Goal: Task Accomplishment & Management: Manage account settings

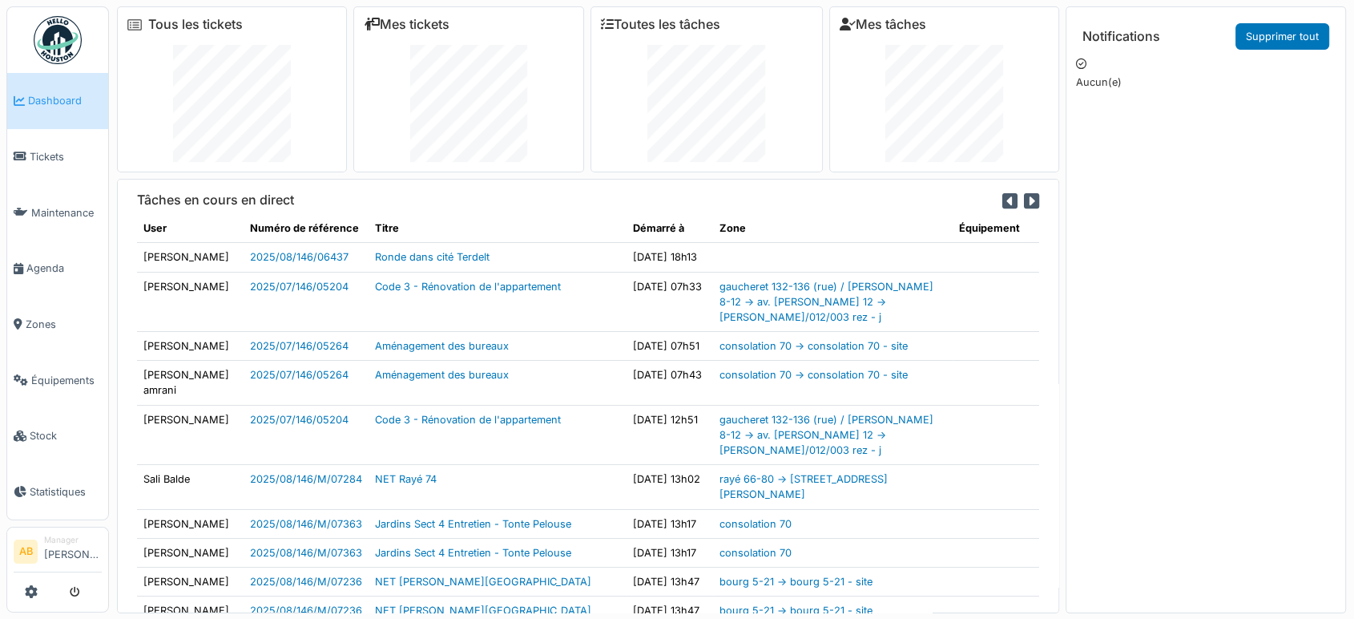
click at [71, 26] on img at bounding box center [58, 40] width 48 height 48
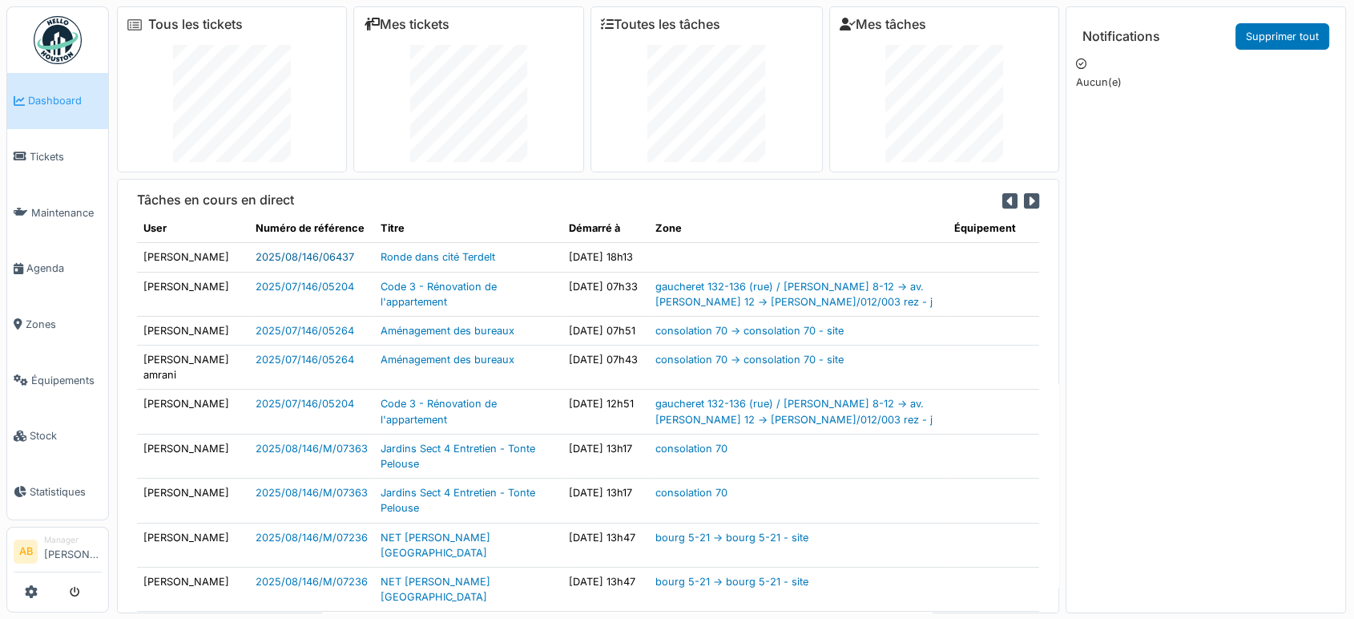
click at [302, 254] on link "2025/08/146/06437" at bounding box center [305, 257] width 99 height 12
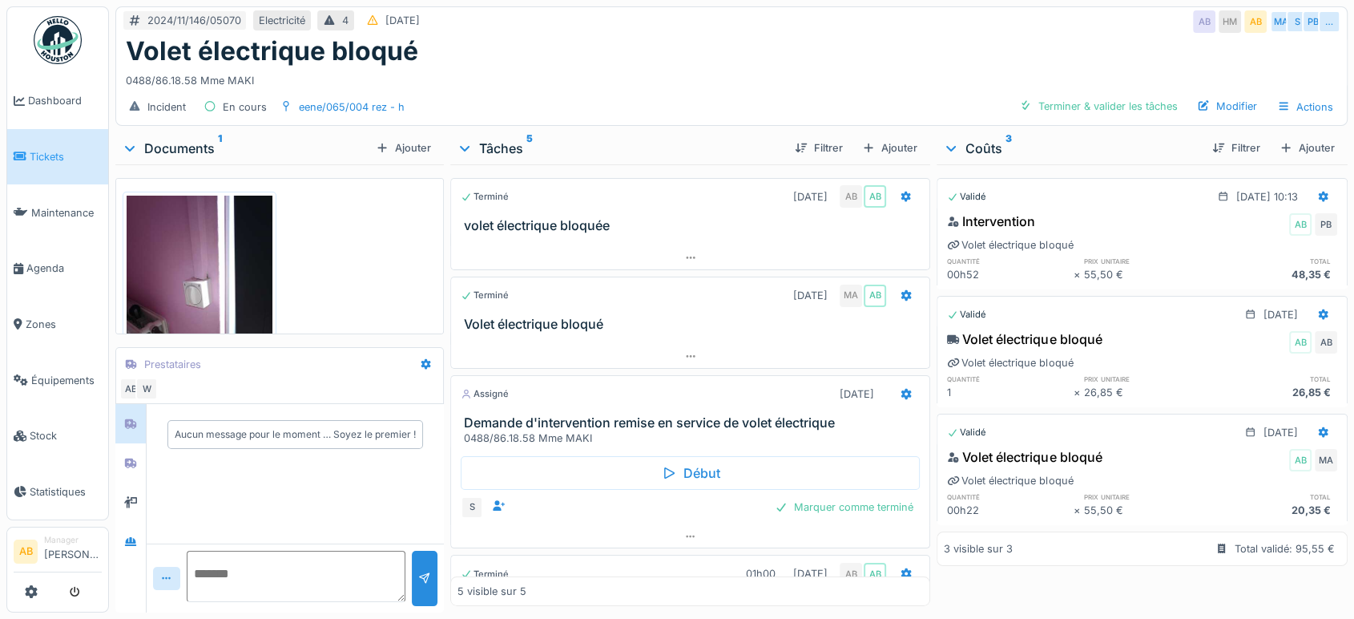
scroll to position [77, 0]
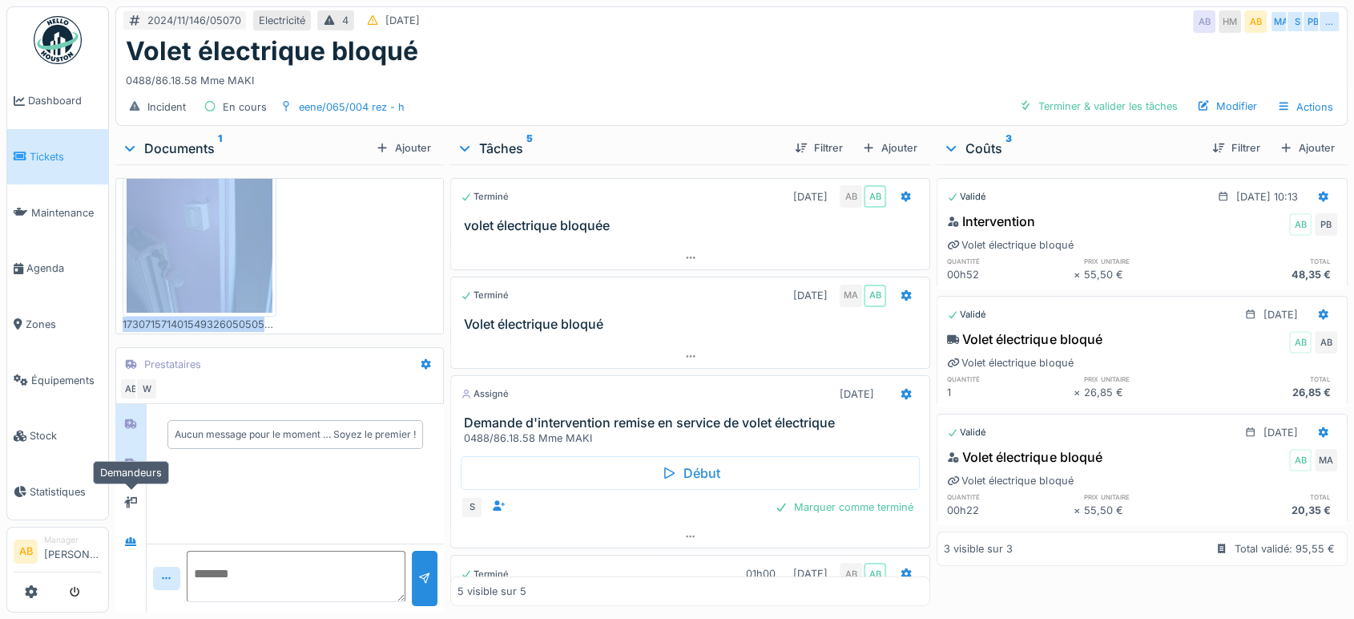
drag, startPoint x: 0, startPoint y: 0, endPoint x: 125, endPoint y: 471, distance: 487.5
click at [125, 471] on div "Documents 1 Ajouter 17307157140154932605050560372349.jpg Prestataires AB W Aucu…" at bounding box center [279, 372] width 329 height 480
click at [125, 471] on div at bounding box center [131, 463] width 24 height 20
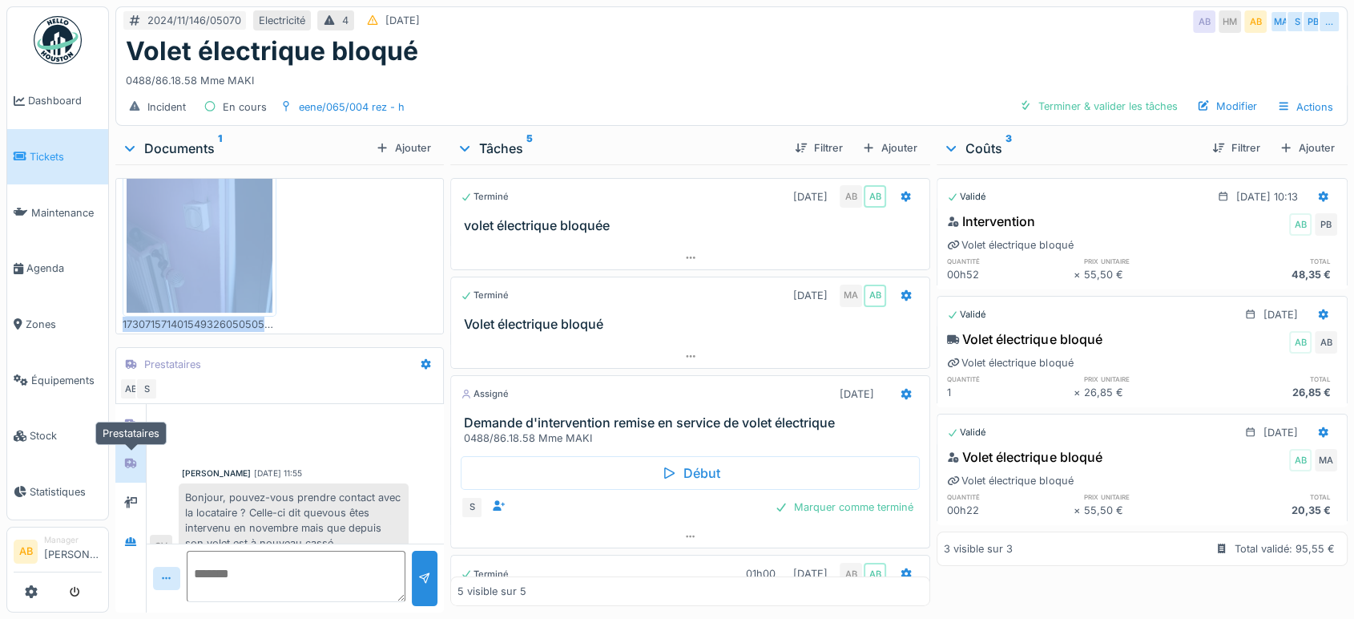
scroll to position [107, 0]
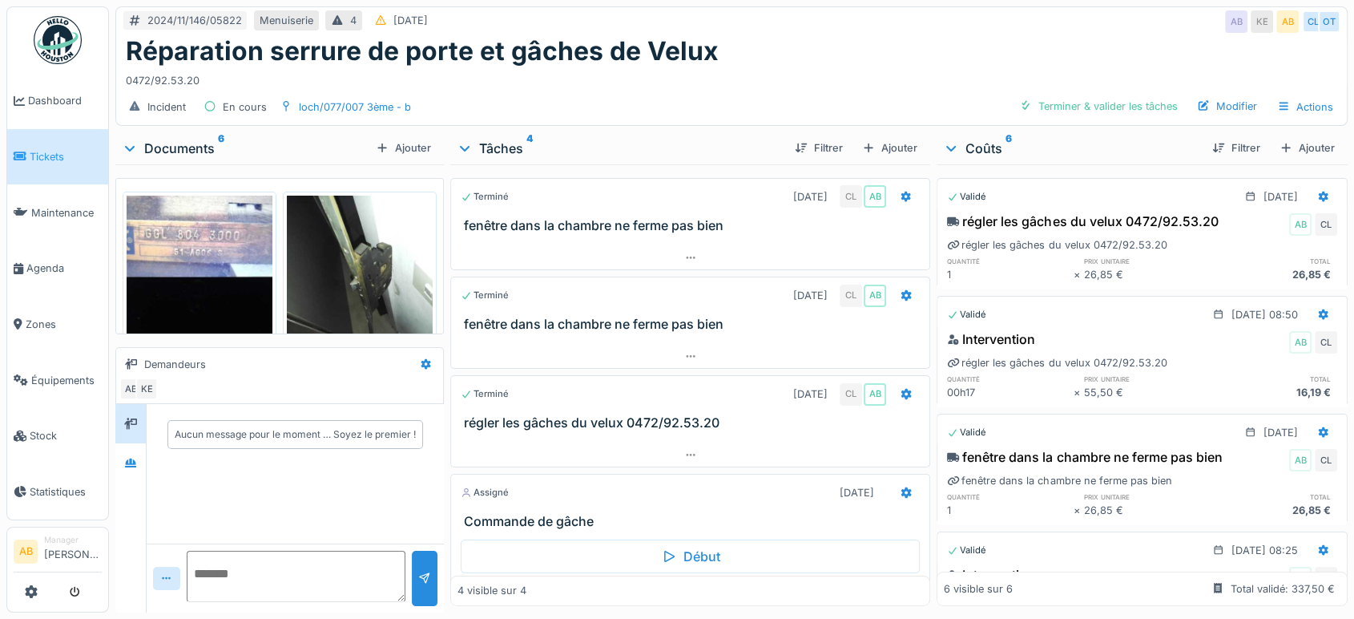
scroll to position [59, 0]
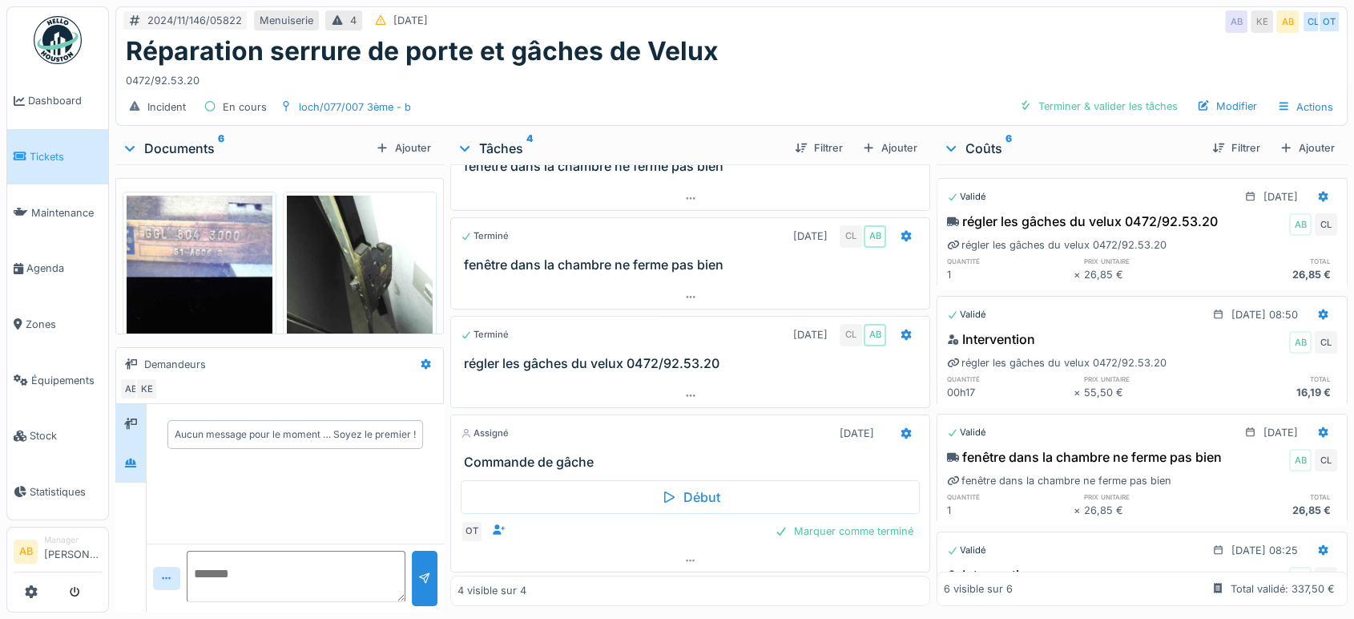
click at [132, 476] on div at bounding box center [130, 462] width 30 height 39
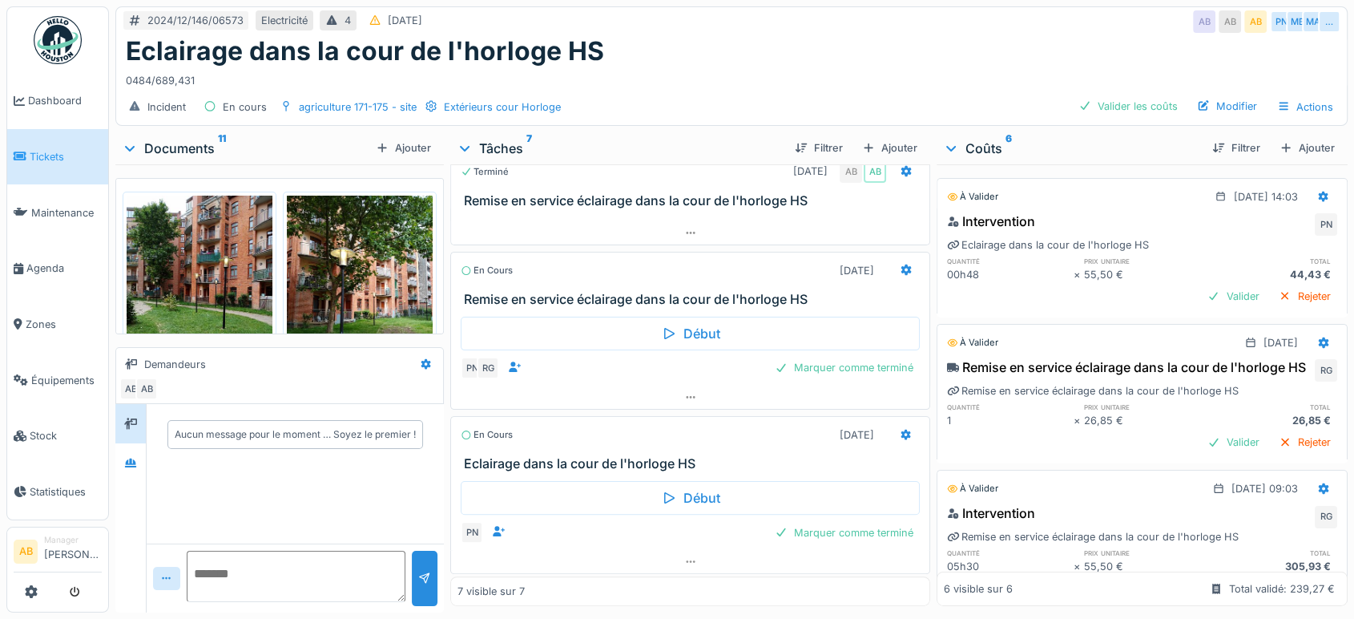
scroll to position [13, 0]
click at [655, 550] on div at bounding box center [690, 561] width 478 height 23
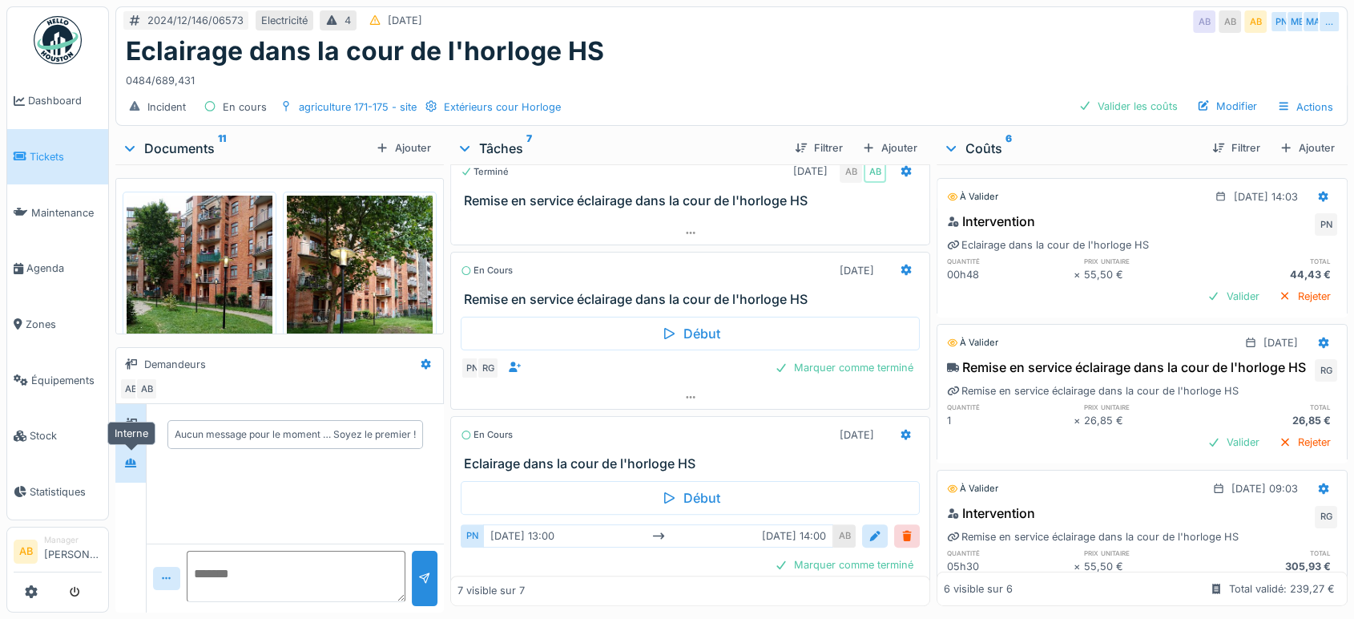
click at [135, 458] on icon at bounding box center [130, 462] width 11 height 9
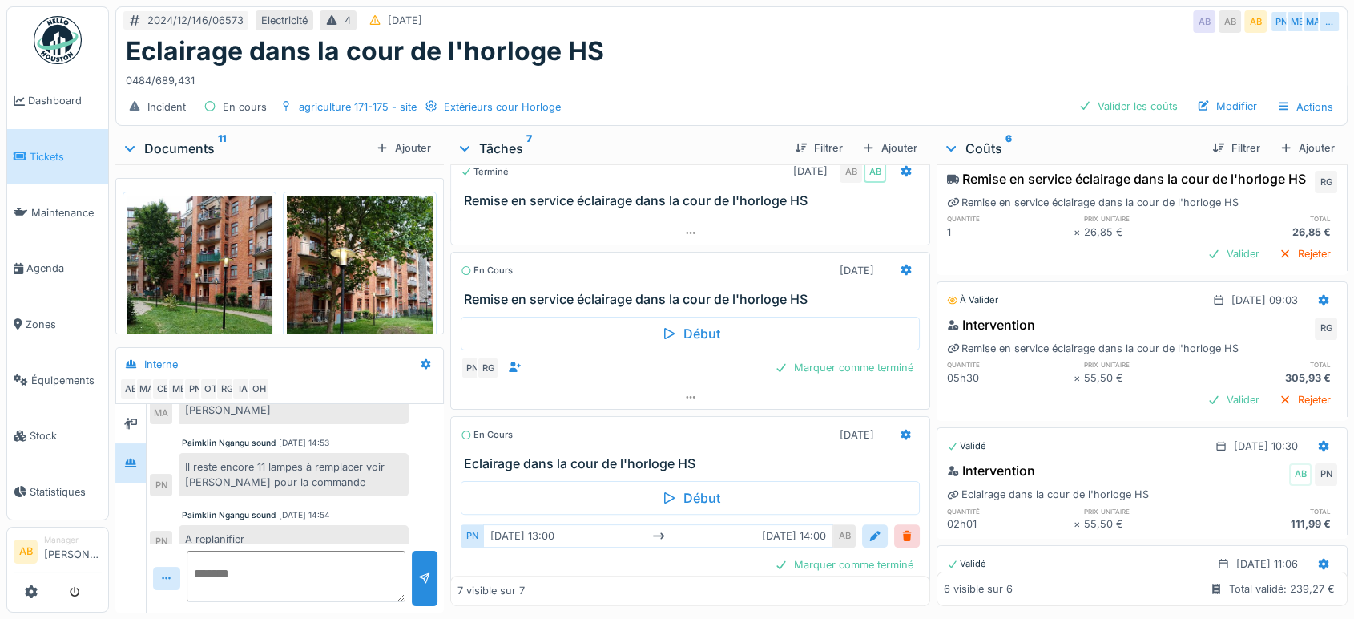
scroll to position [183, 0]
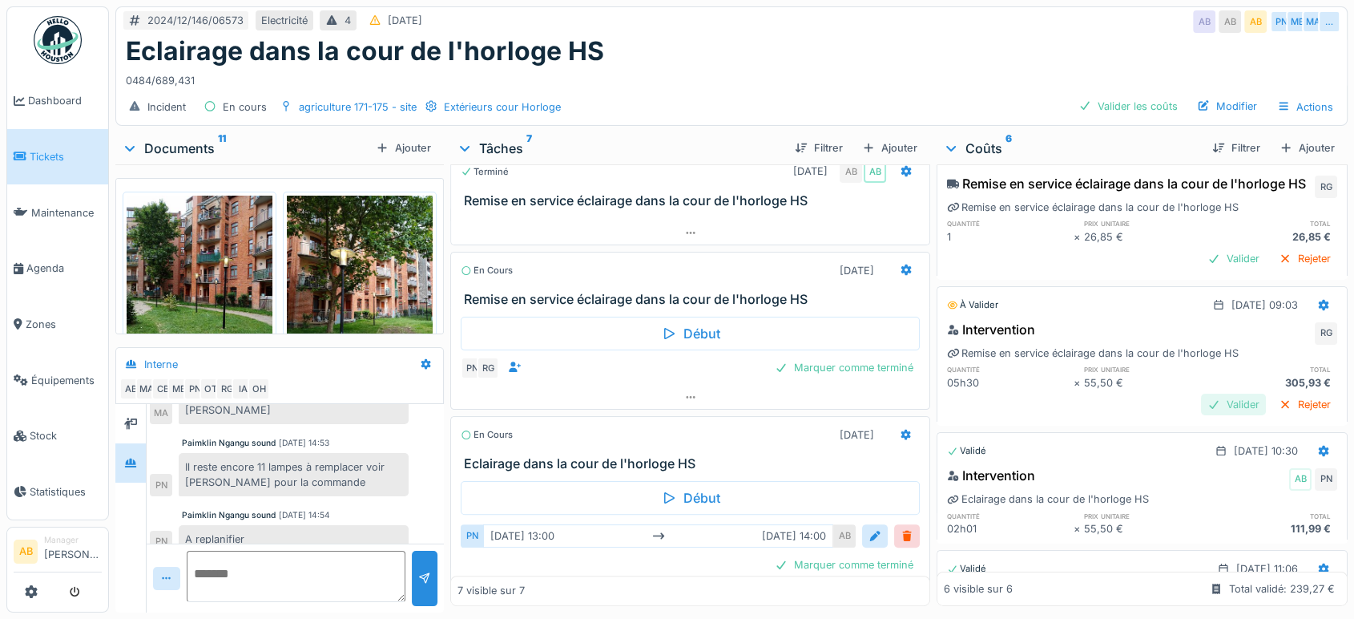
click at [1201, 405] on div "Valider" at bounding box center [1233, 404] width 65 height 22
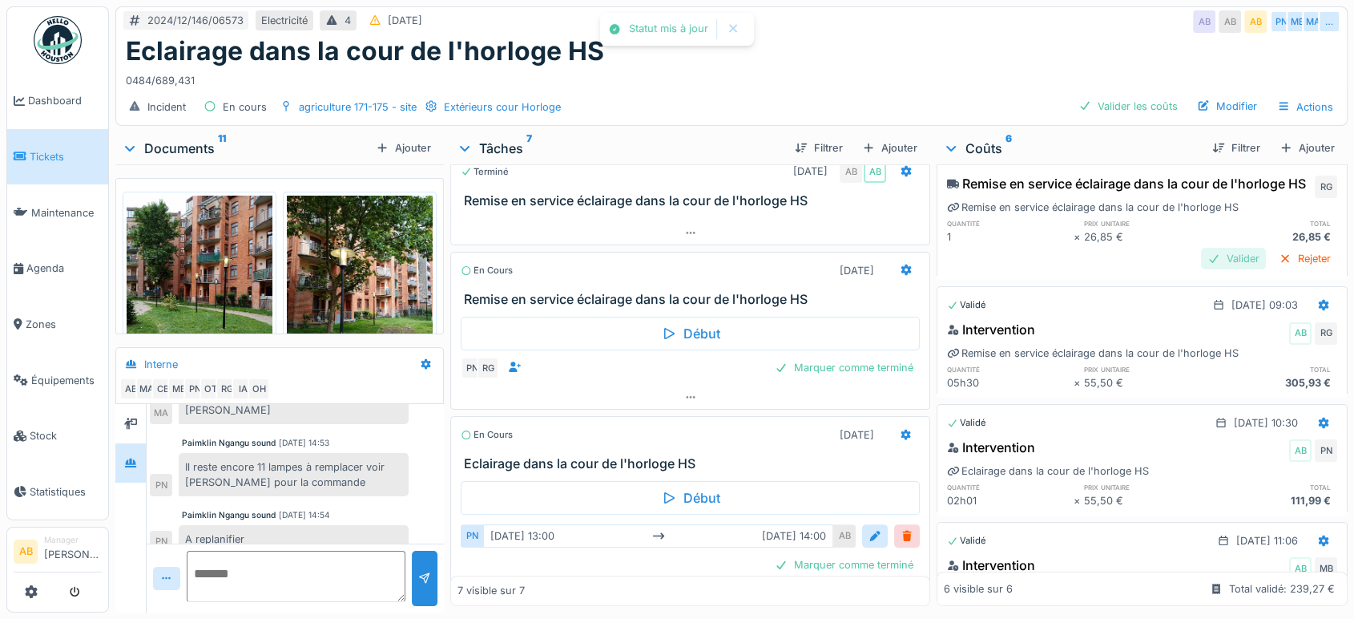
click at [1201, 259] on div "Valider" at bounding box center [1233, 259] width 65 height 22
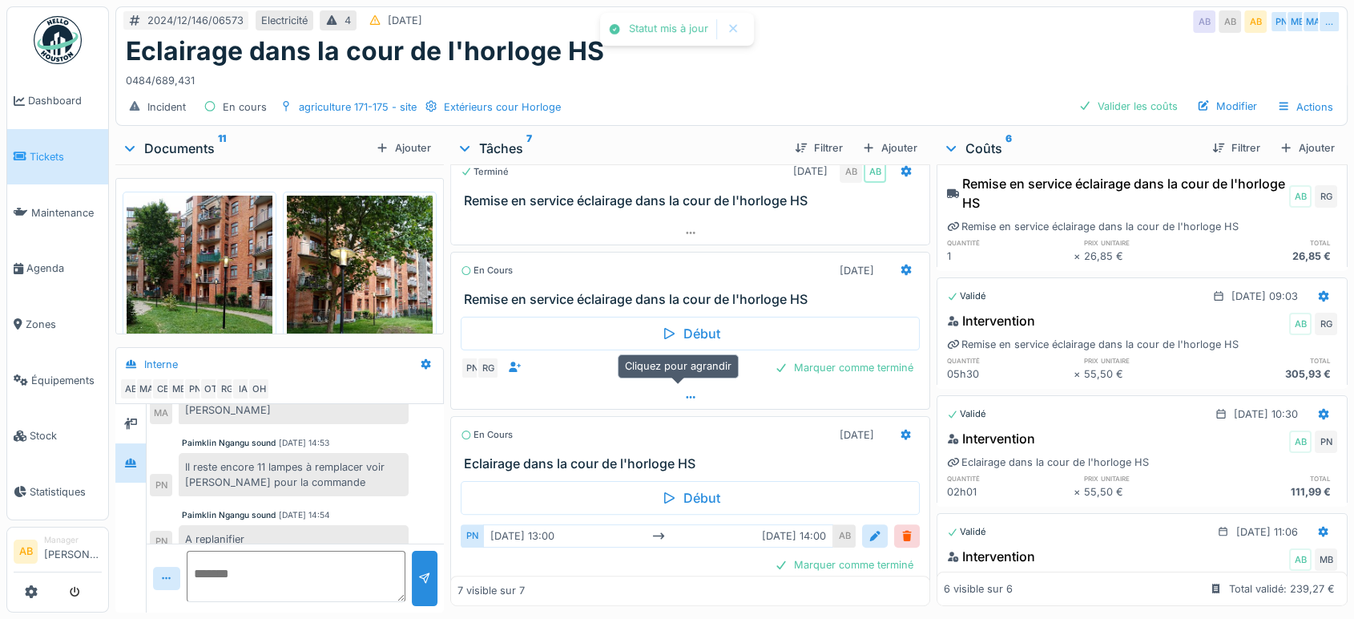
click at [692, 385] on div at bounding box center [690, 396] width 478 height 23
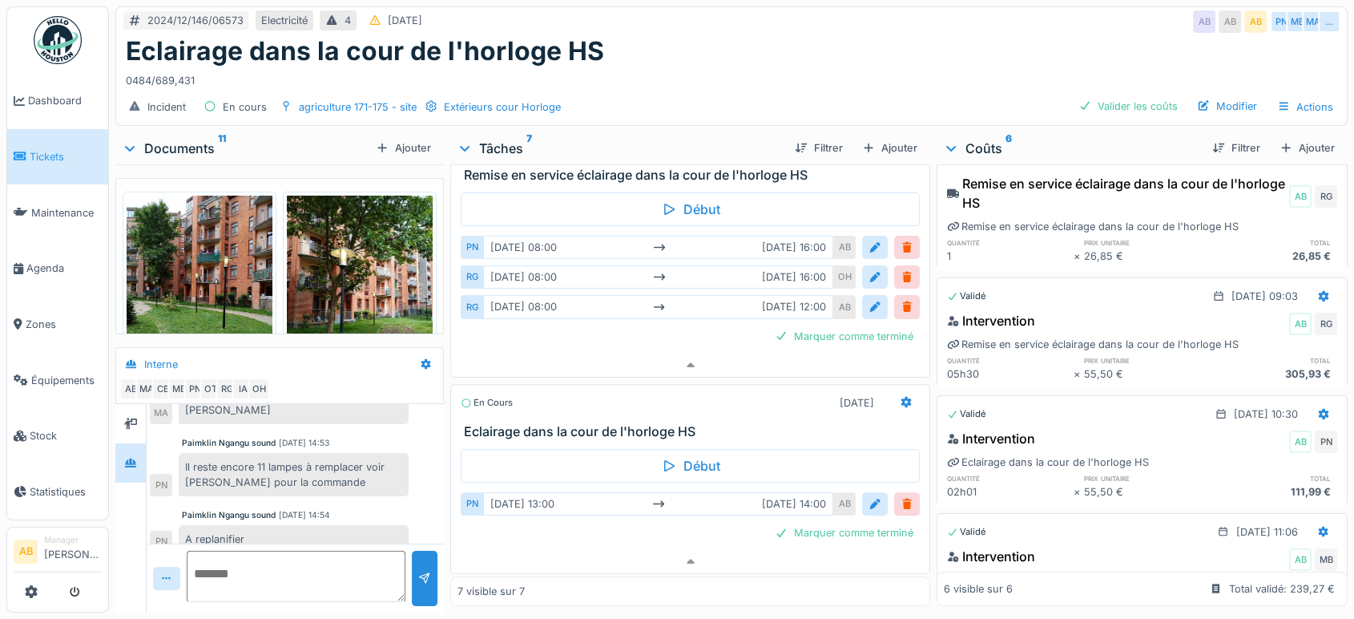
scroll to position [0, 0]
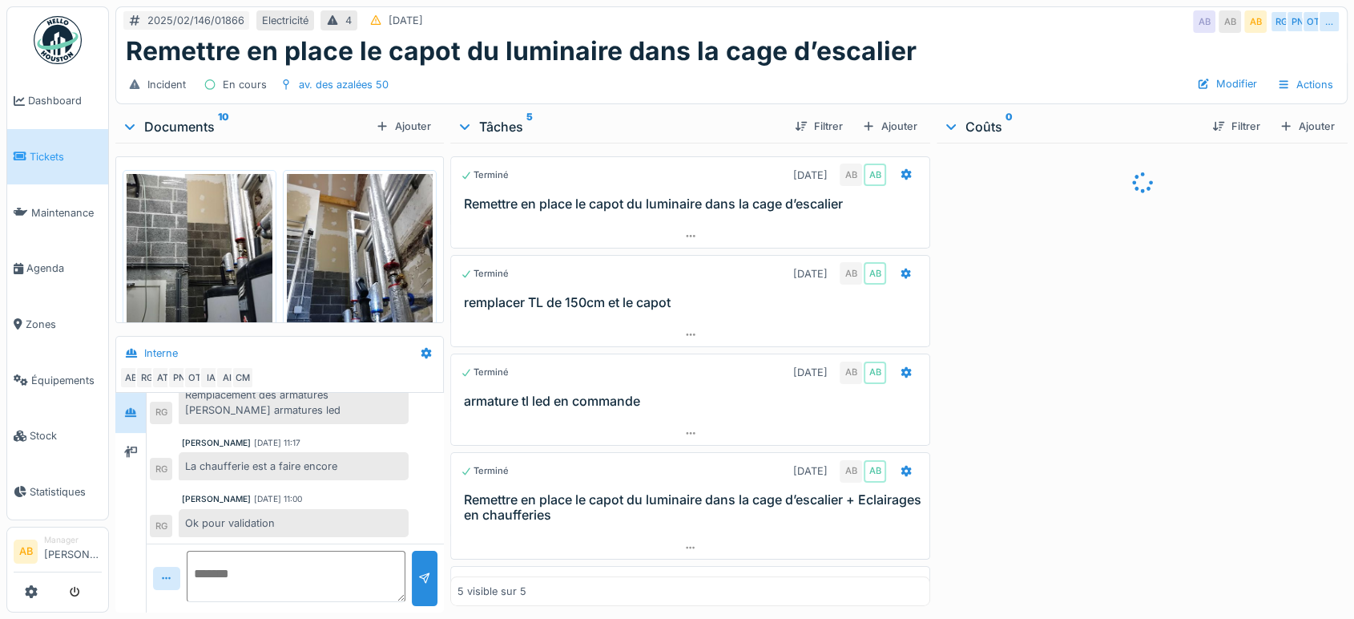
scroll to position [244, 0]
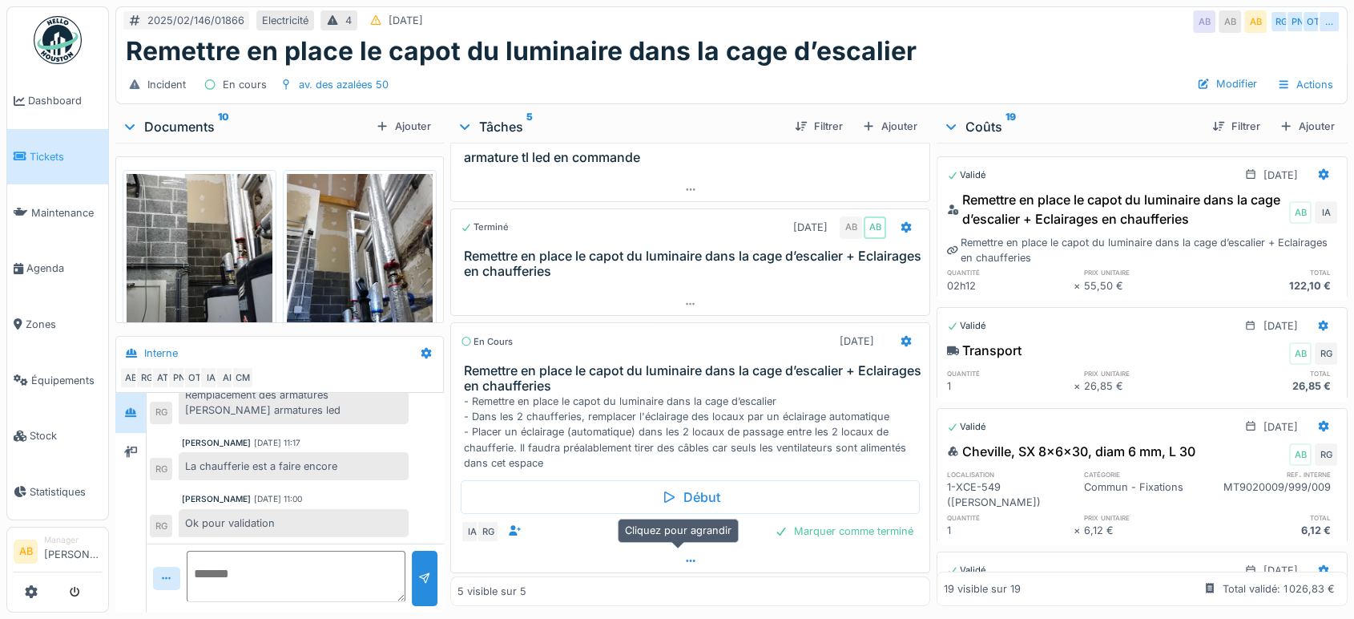
click at [687, 549] on div at bounding box center [690, 560] width 478 height 23
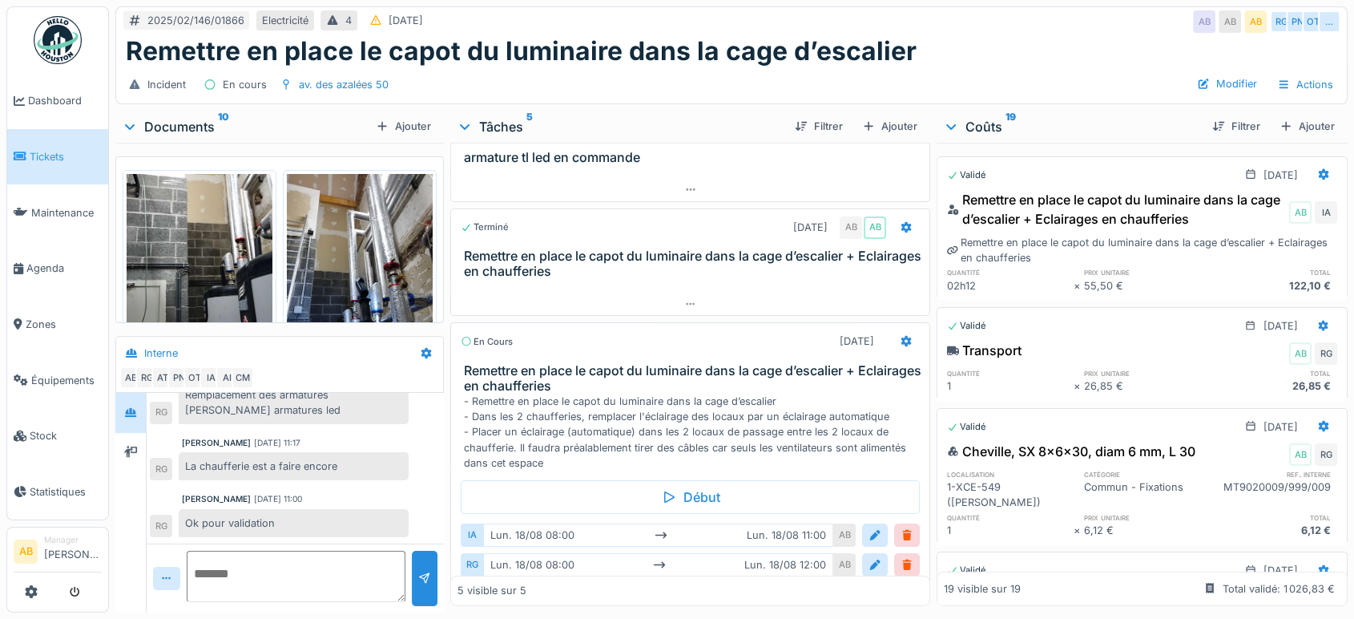
scroll to position [305, 0]
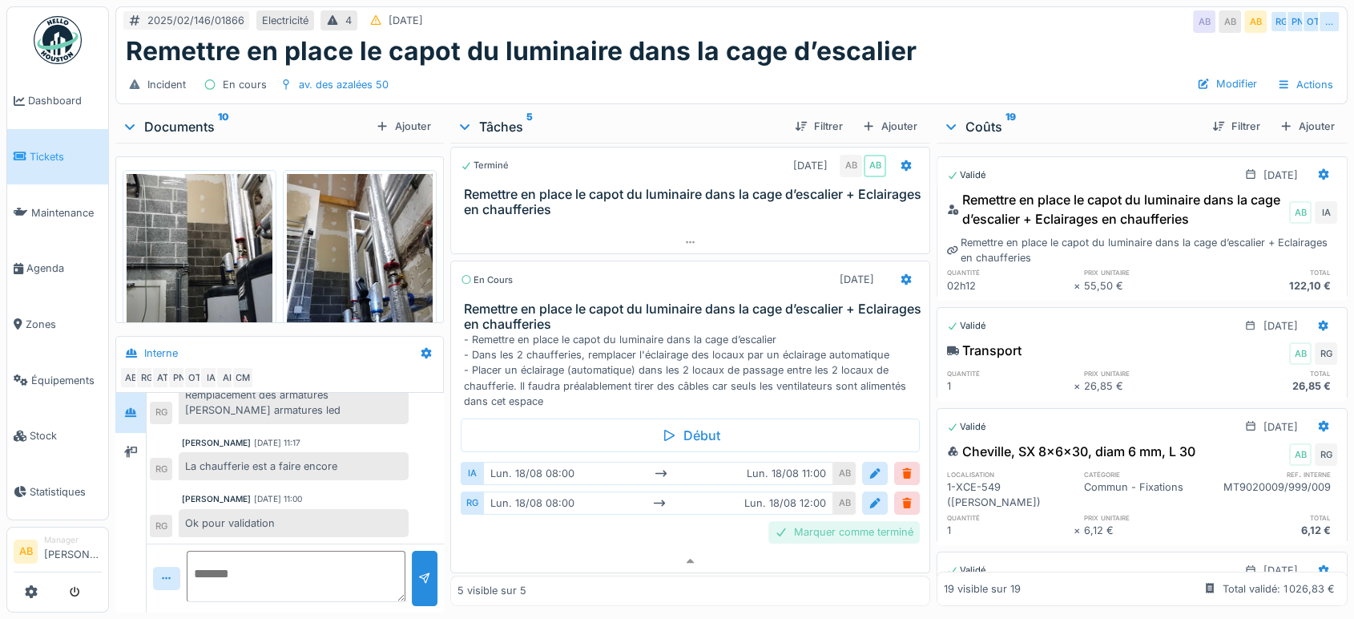
click at [770, 521] on div "Marquer comme terminé" at bounding box center [843, 532] width 151 height 22
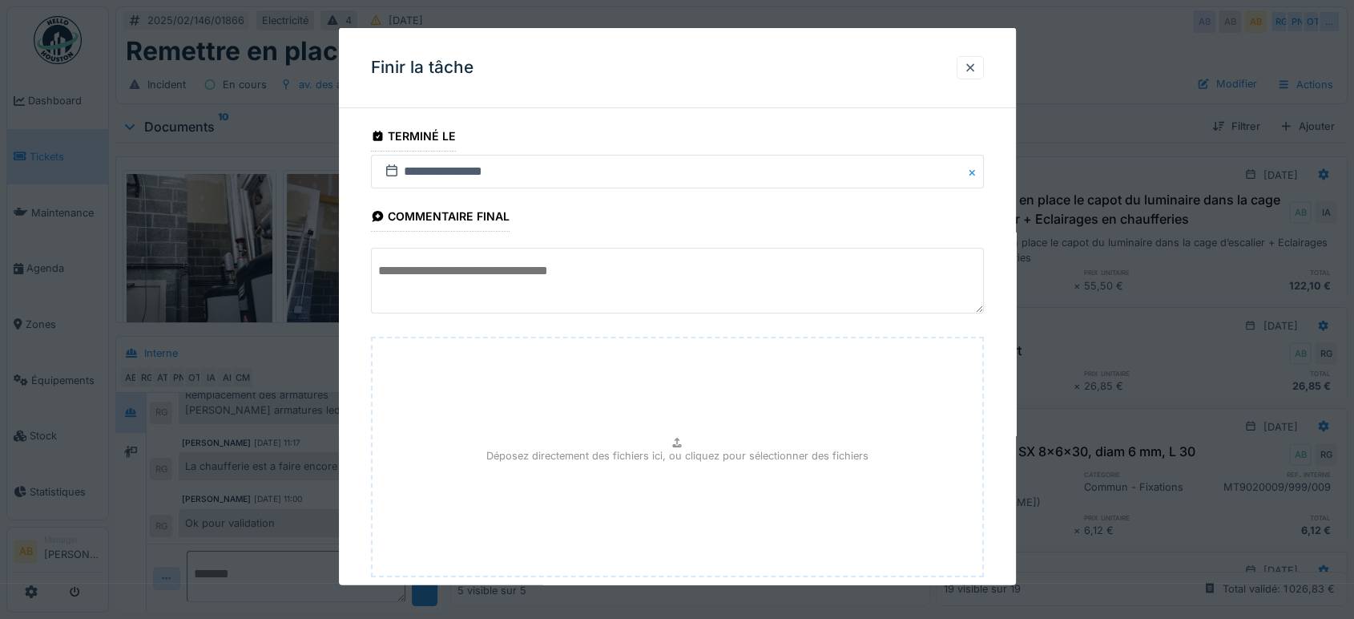
scroll to position [95, 0]
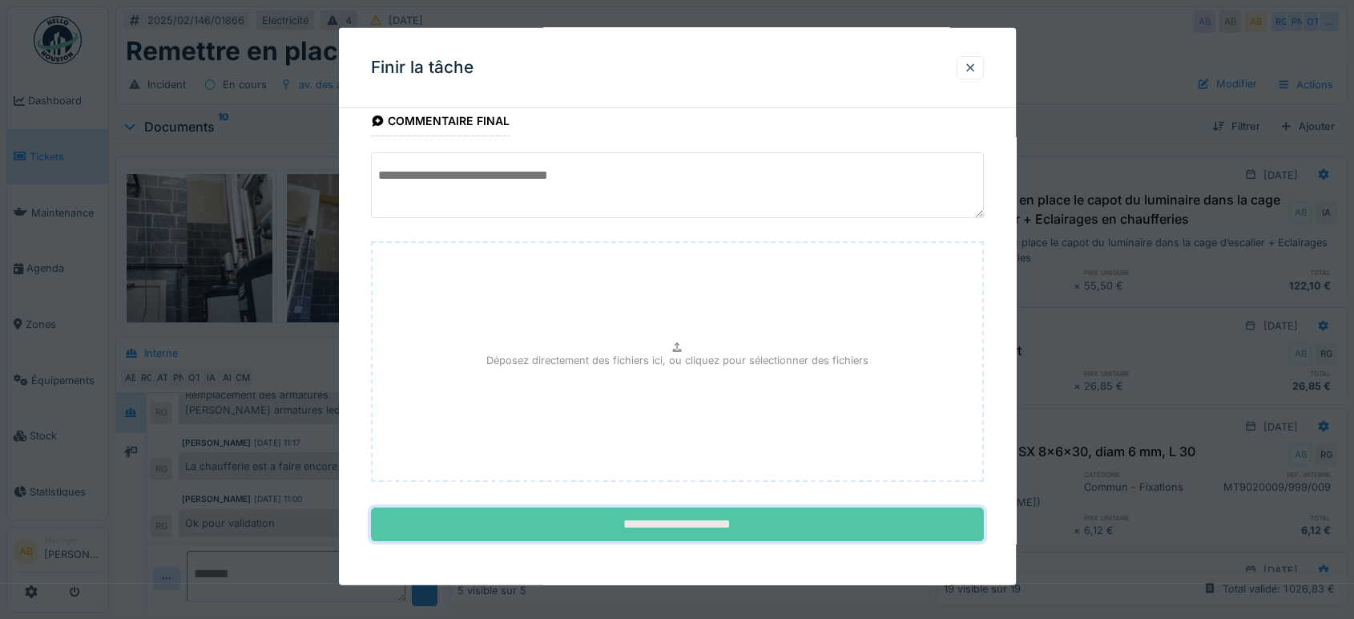
click at [764, 536] on input "**********" at bounding box center [677, 524] width 613 height 34
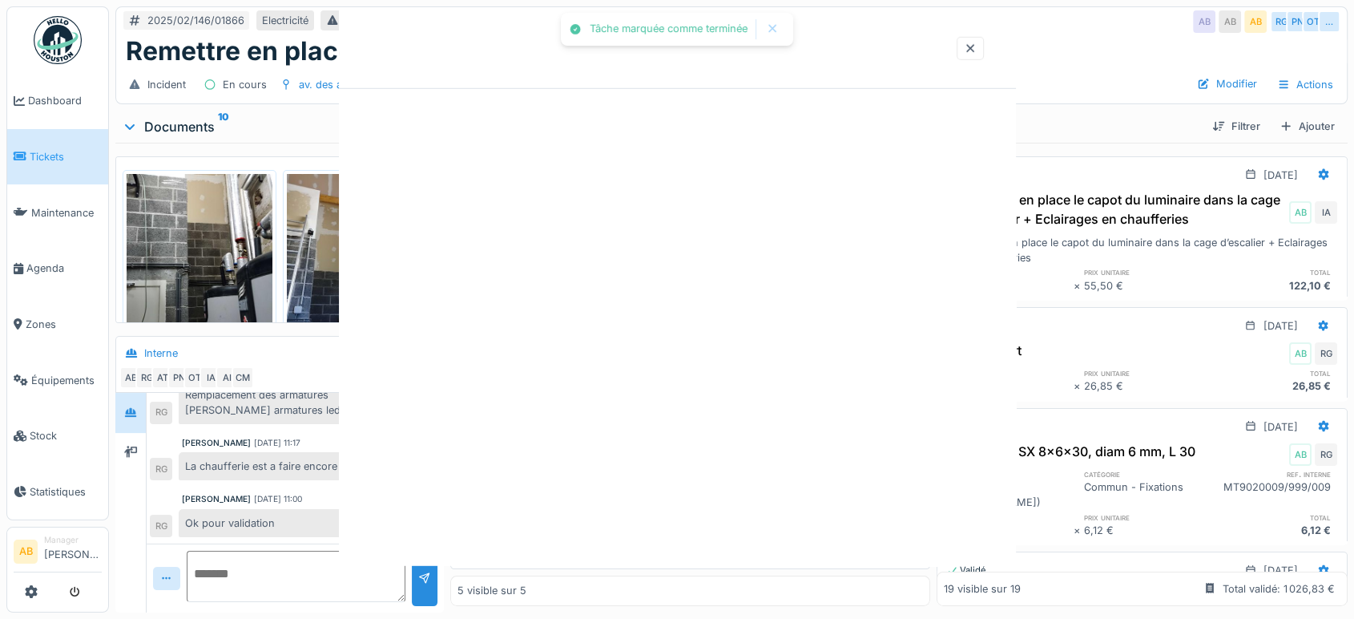
scroll to position [259, 0]
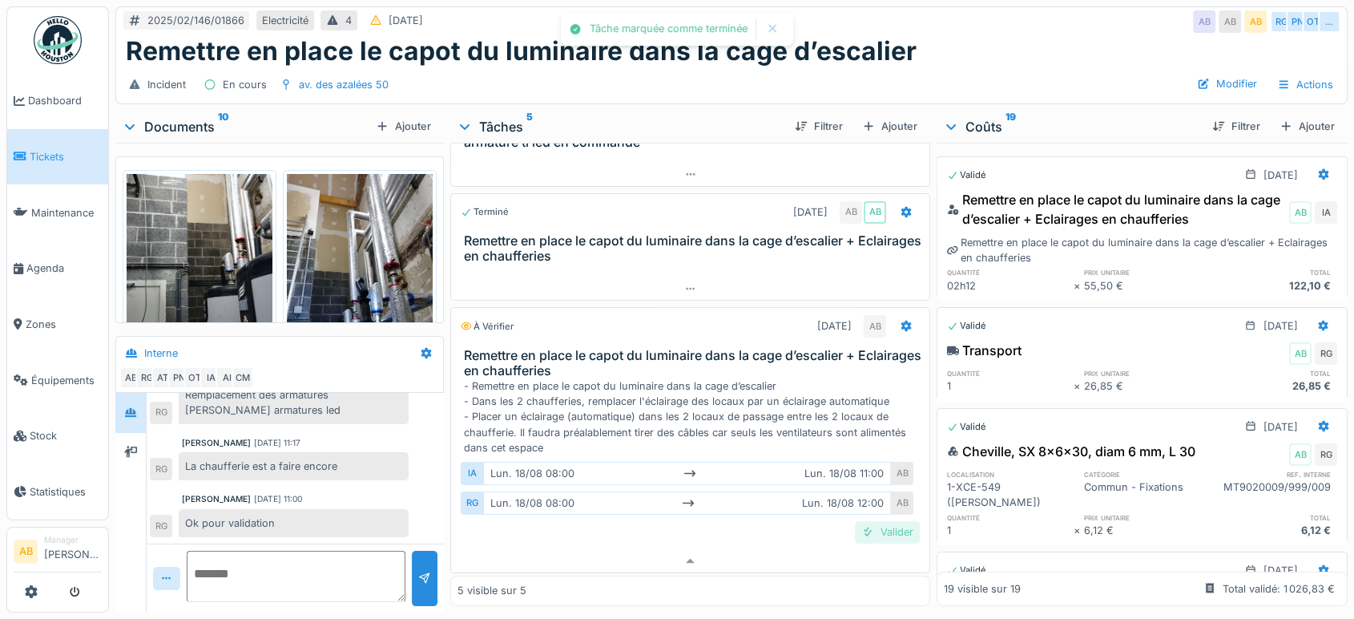
click at [869, 521] on div "Valider" at bounding box center [887, 532] width 65 height 22
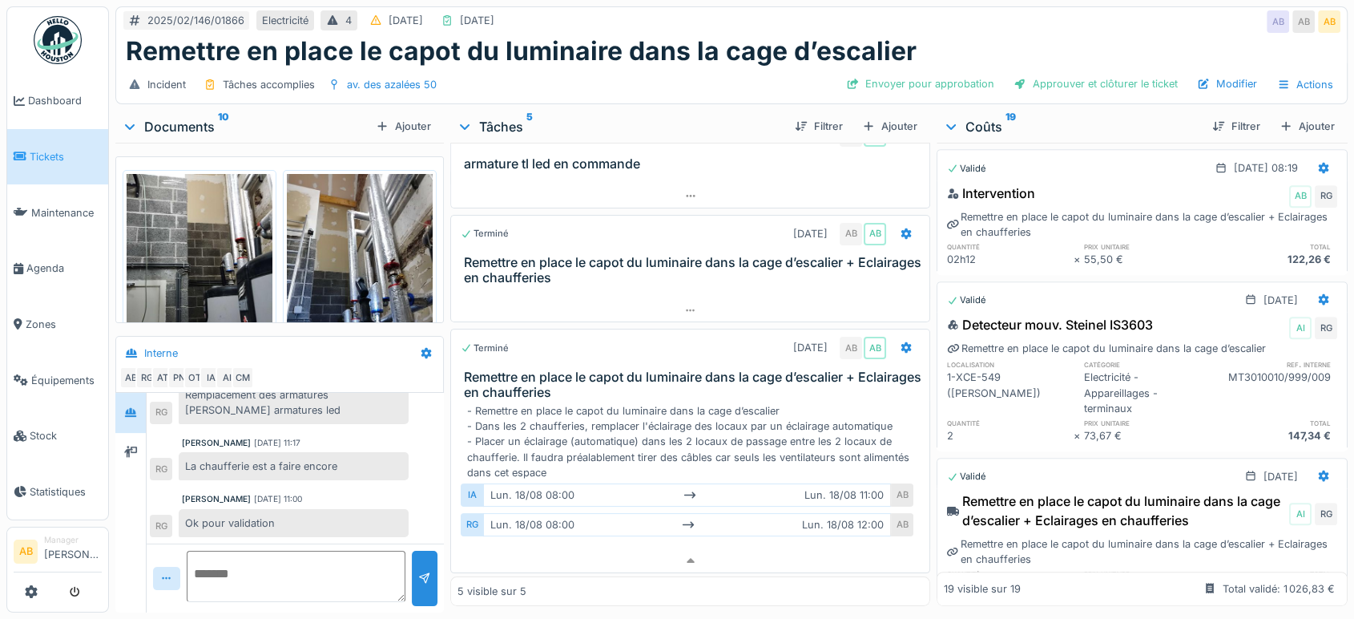
scroll to position [1000, 0]
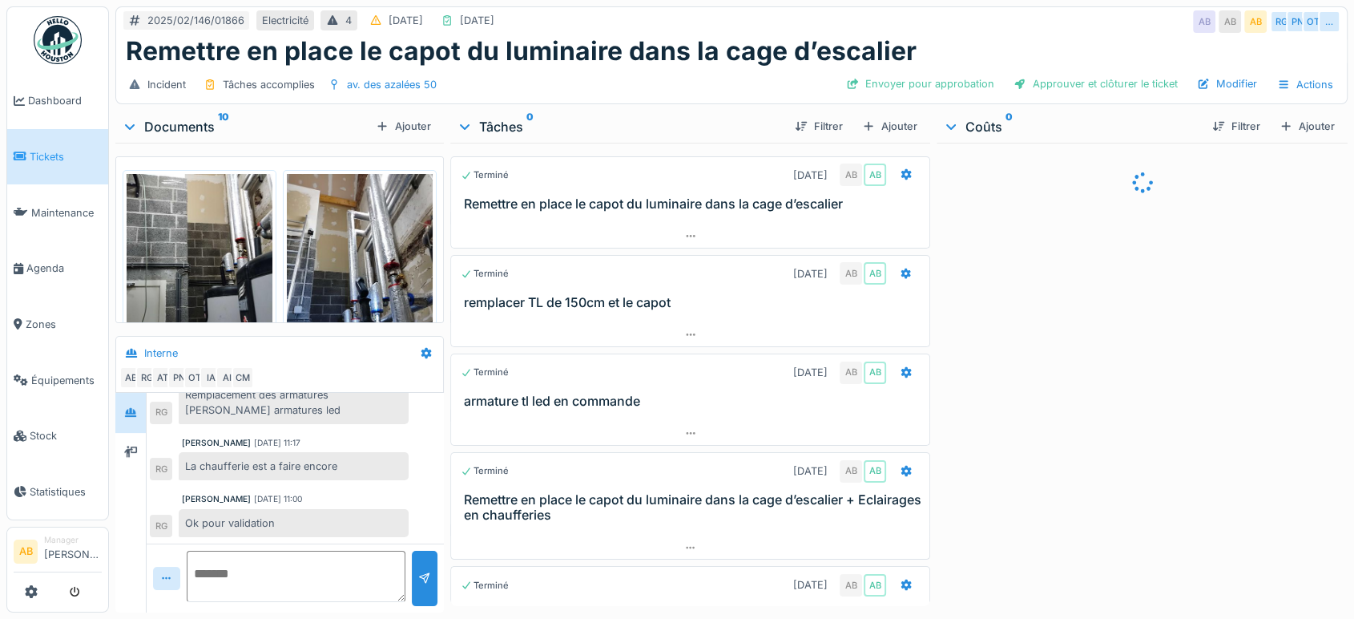
click at [189, 127] on div "Documents 10" at bounding box center [246, 126] width 248 height 19
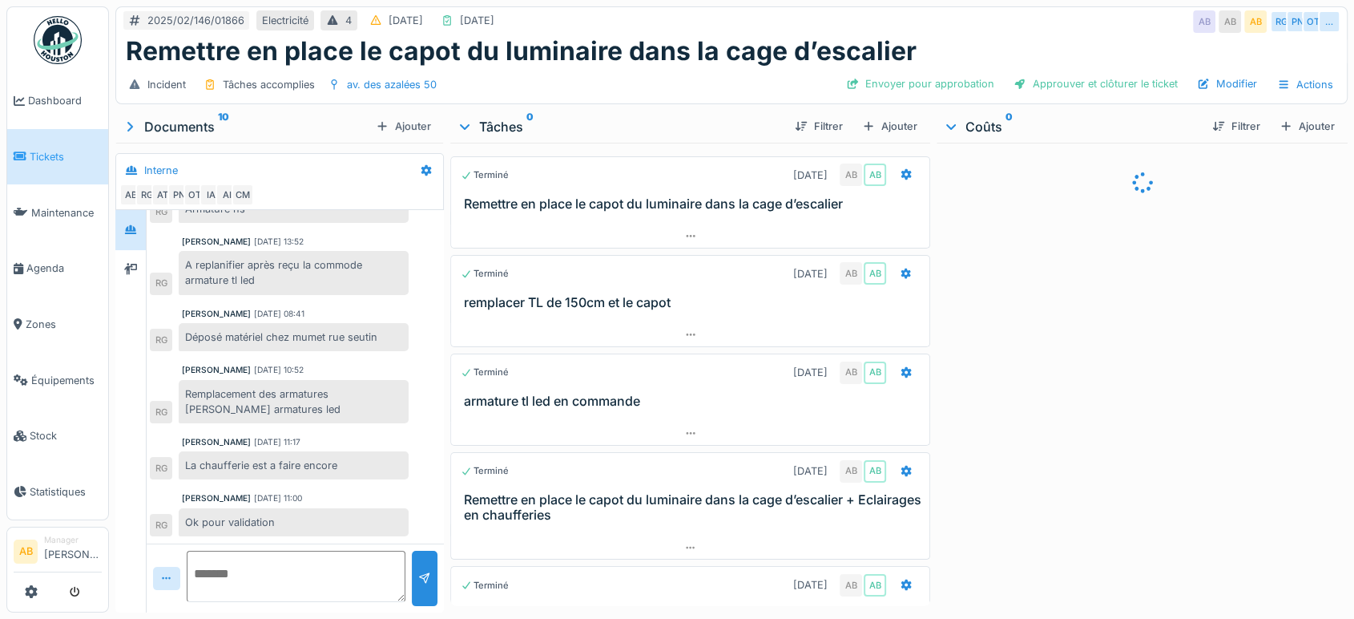
scroll to position [268, 0]
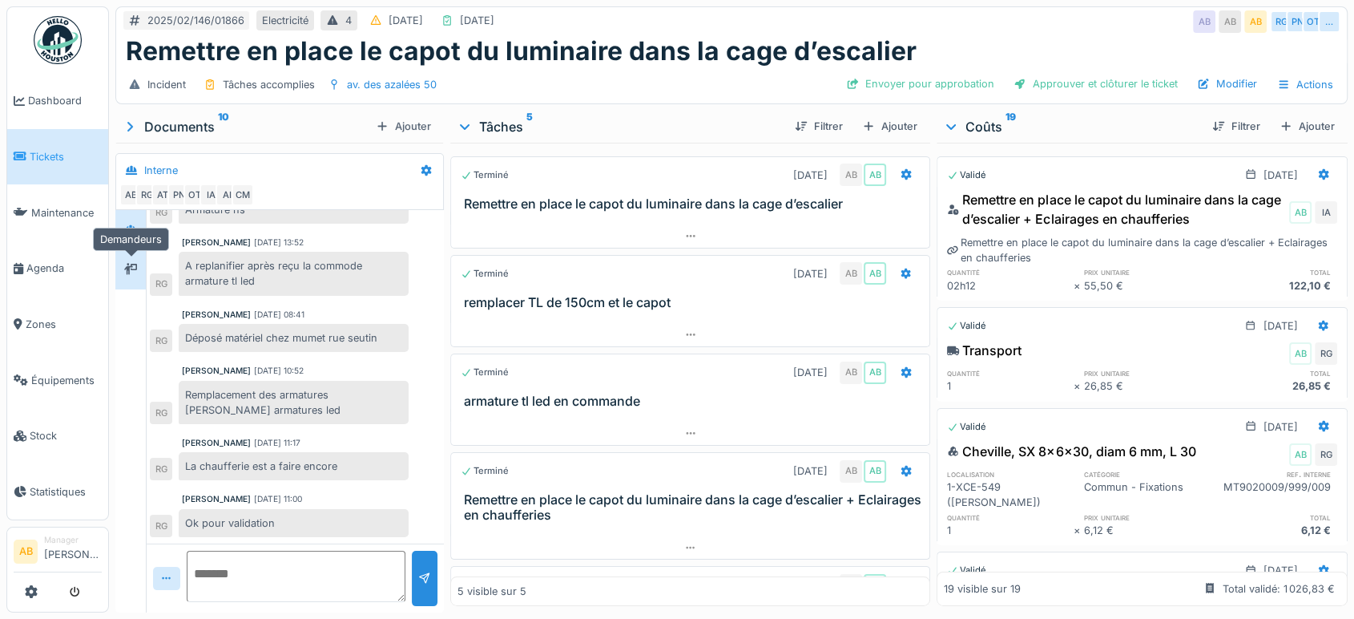
click at [135, 257] on div at bounding box center [131, 269] width 24 height 26
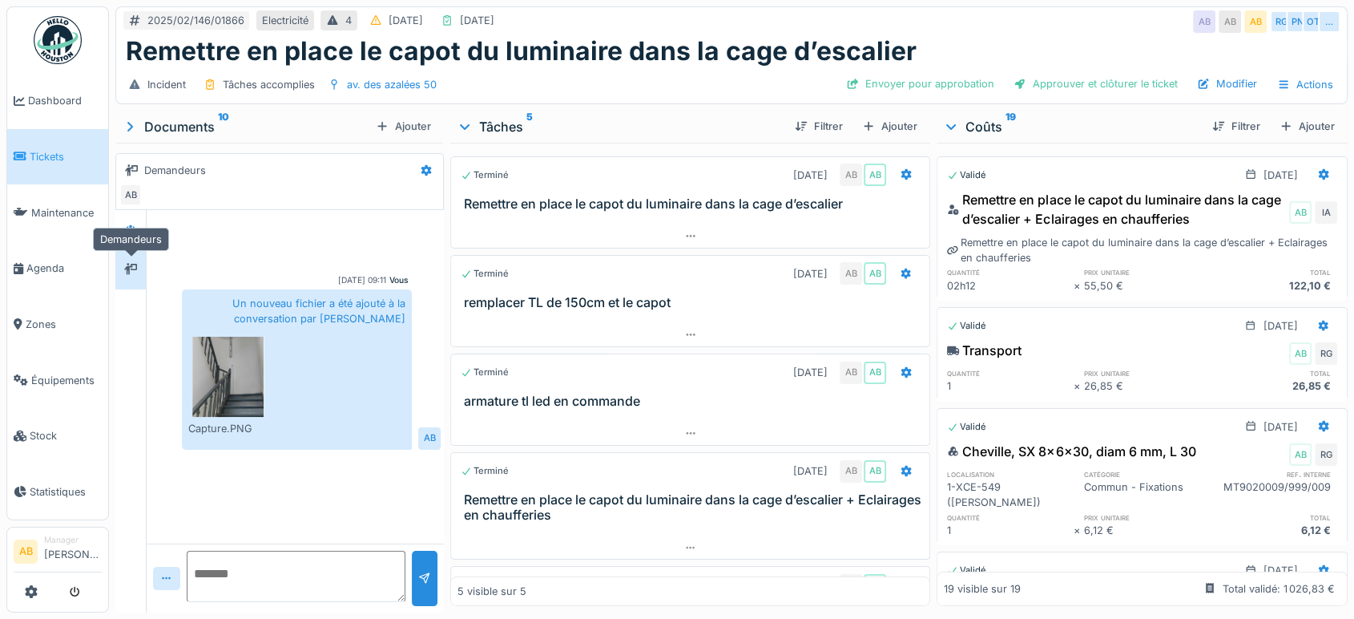
scroll to position [0, 0]
click at [132, 243] on div at bounding box center [130, 229] width 30 height 39
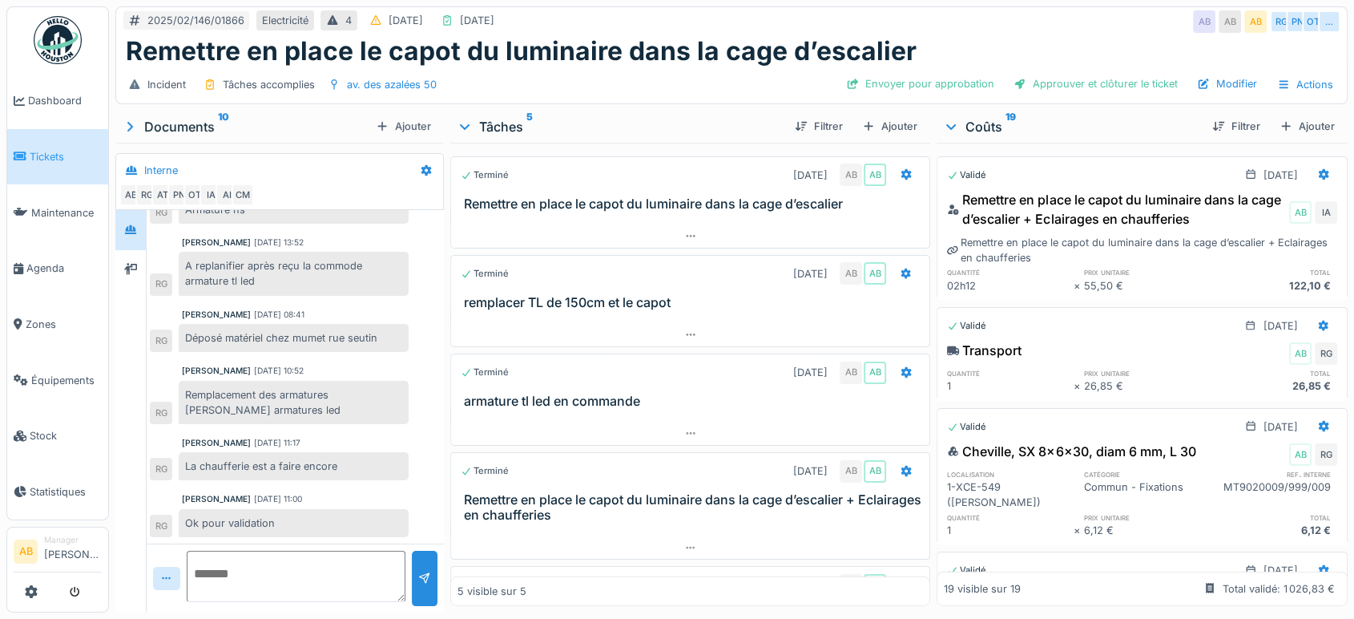
click at [1220, 69] on div "Incident Tâches accomplies av. des azalées 50 Envoyer pour approbation Approuve…" at bounding box center [731, 85] width 1231 height 36
click at [1209, 83] on div "Modifier" at bounding box center [1227, 84] width 73 height 22
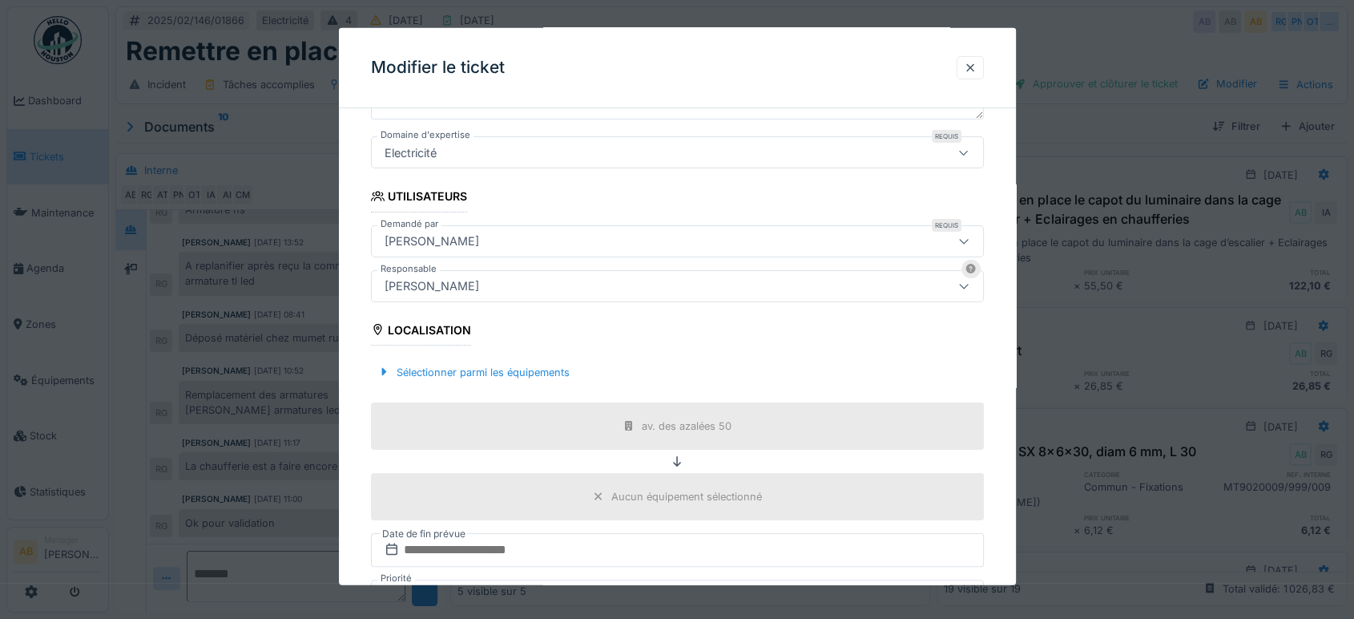
scroll to position [253, 0]
click at [464, 289] on div "[PERSON_NAME]" at bounding box center [431, 284] width 107 height 18
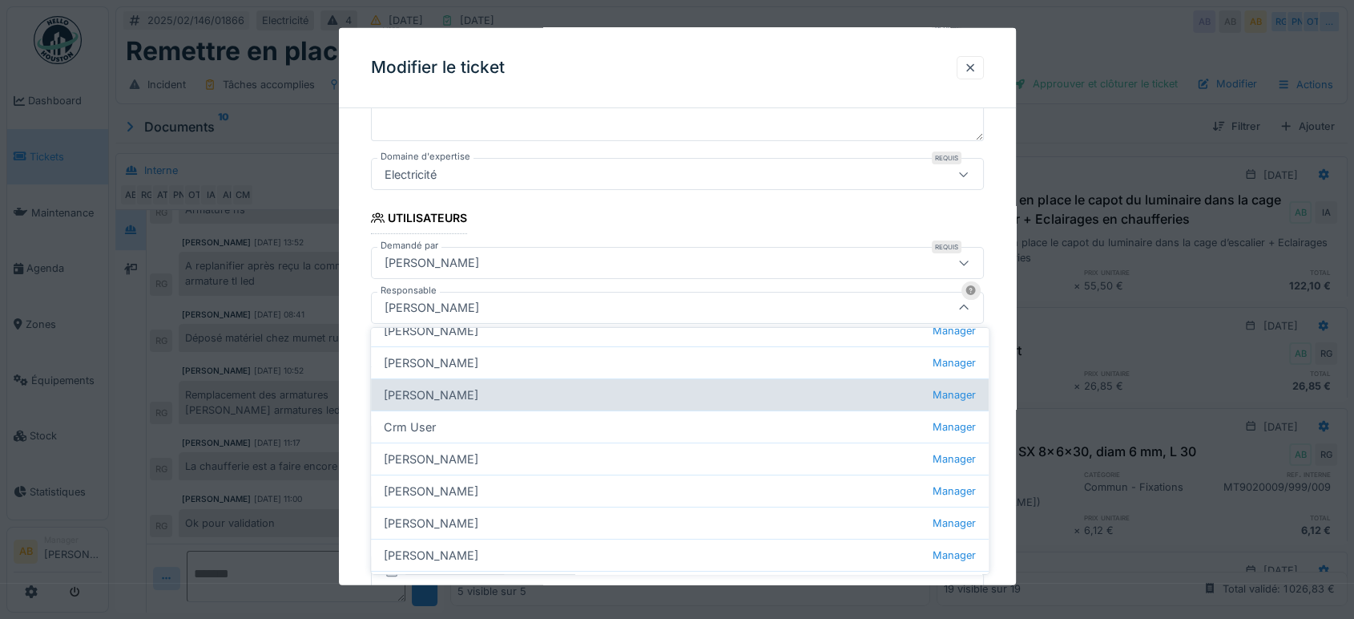
scroll to position [260, 0]
click at [477, 396] on div "Christian Bassette Manager" at bounding box center [680, 393] width 618 height 32
type input "****"
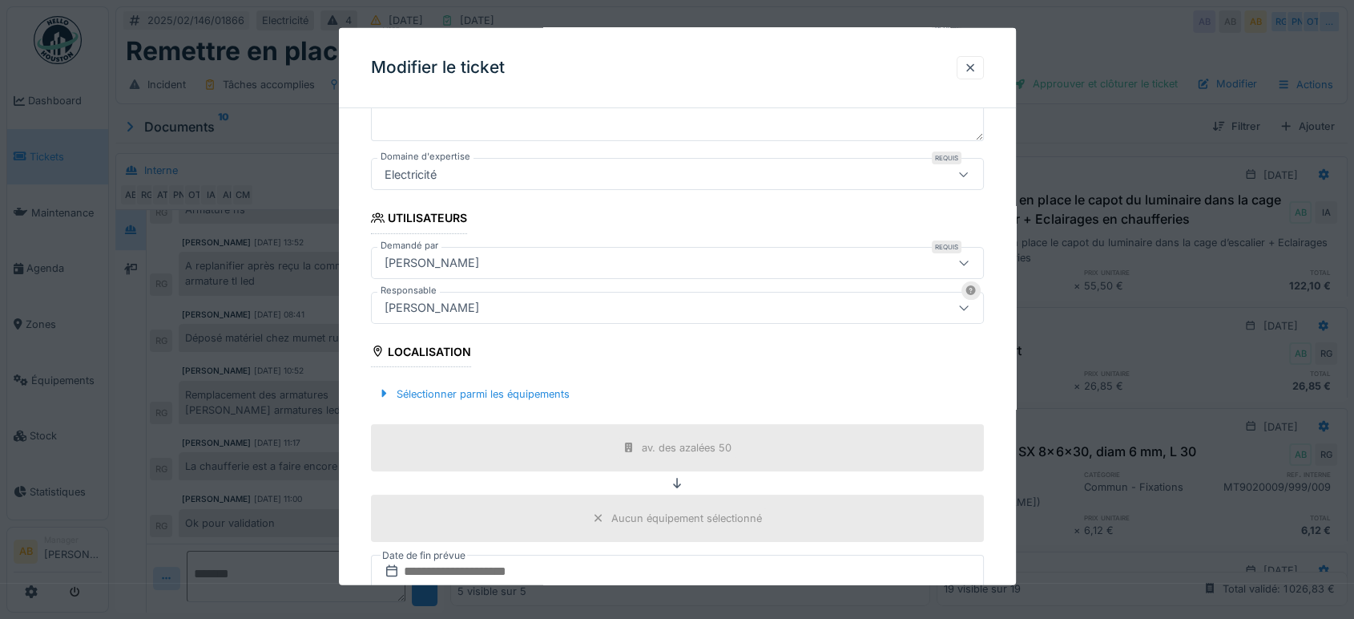
scroll to position [490, 0]
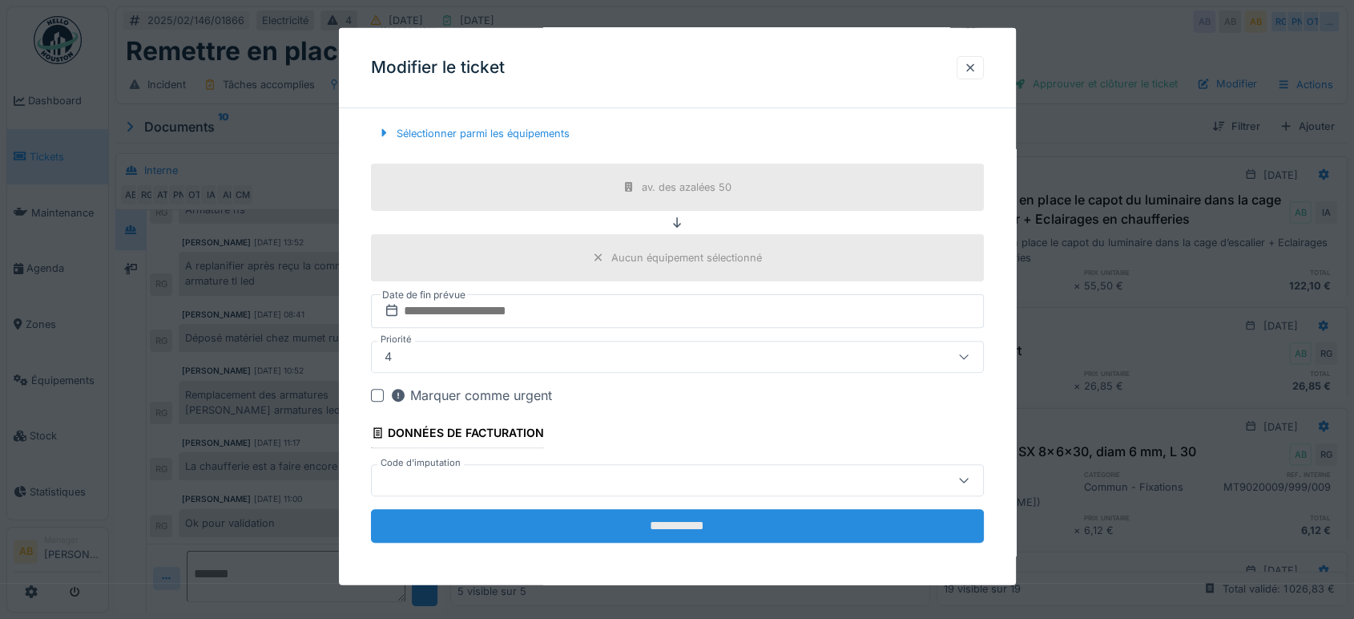
click at [667, 534] on input "**********" at bounding box center [677, 526] width 613 height 34
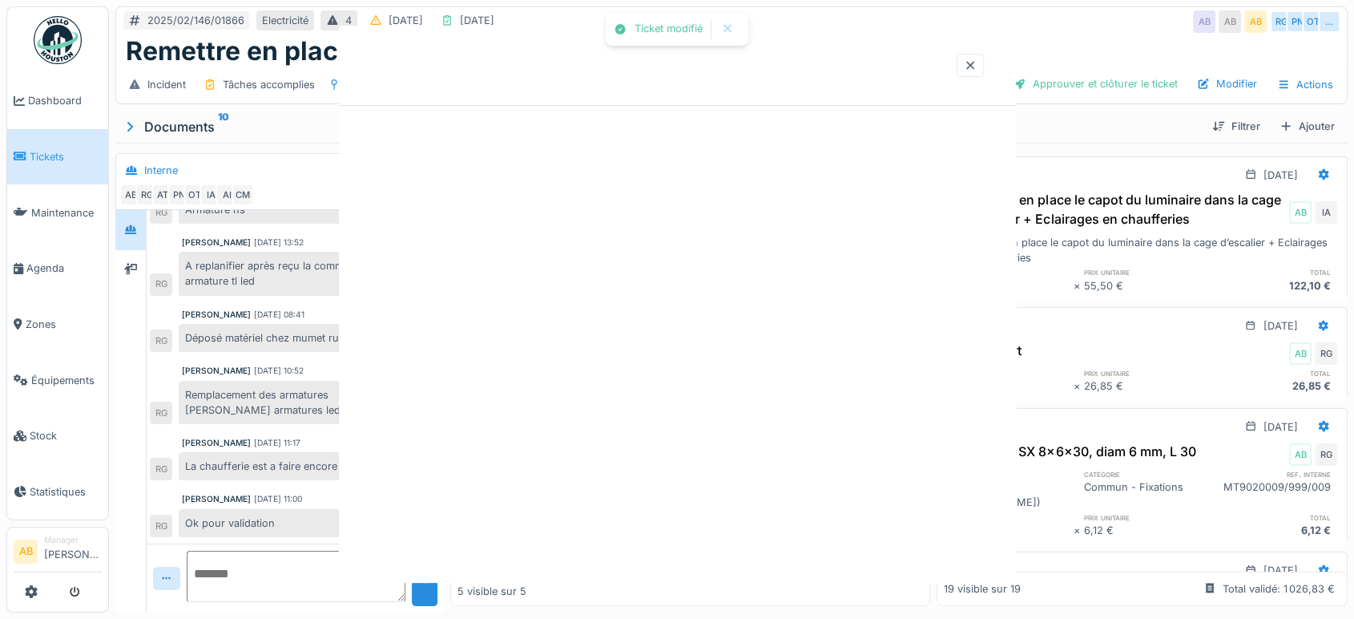
scroll to position [0, 0]
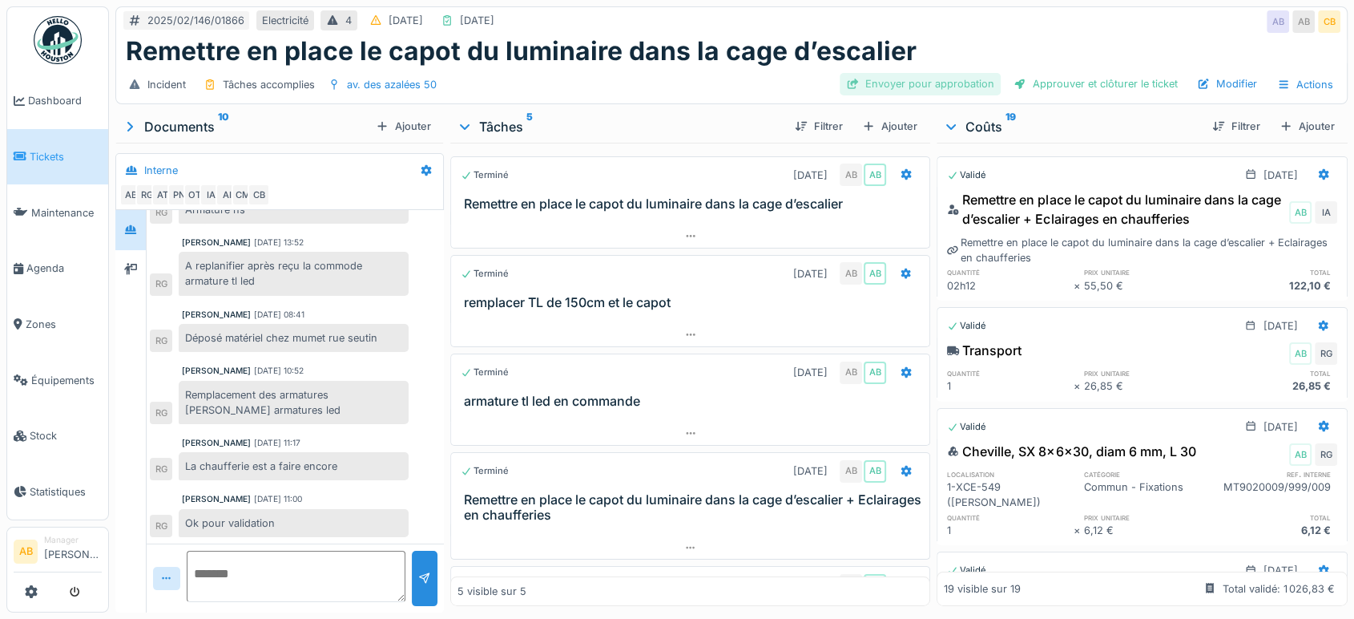
click at [936, 87] on div "Envoyer pour approbation" at bounding box center [920, 84] width 161 height 22
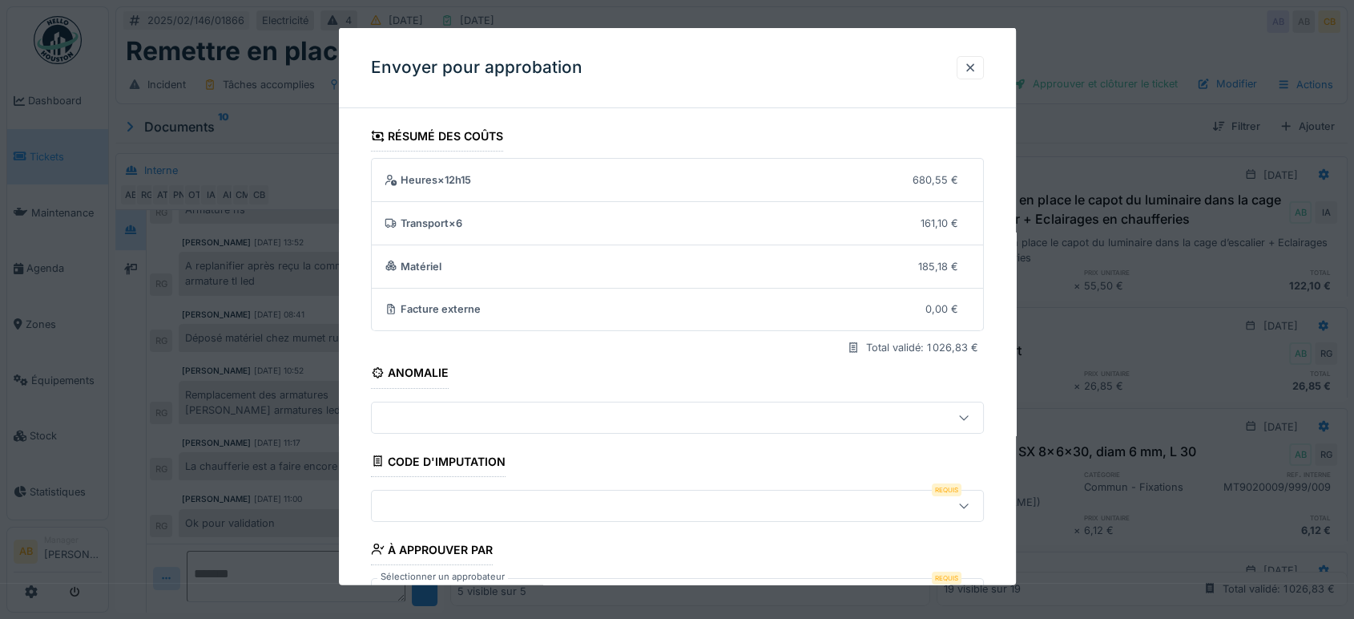
scroll to position [115, 0]
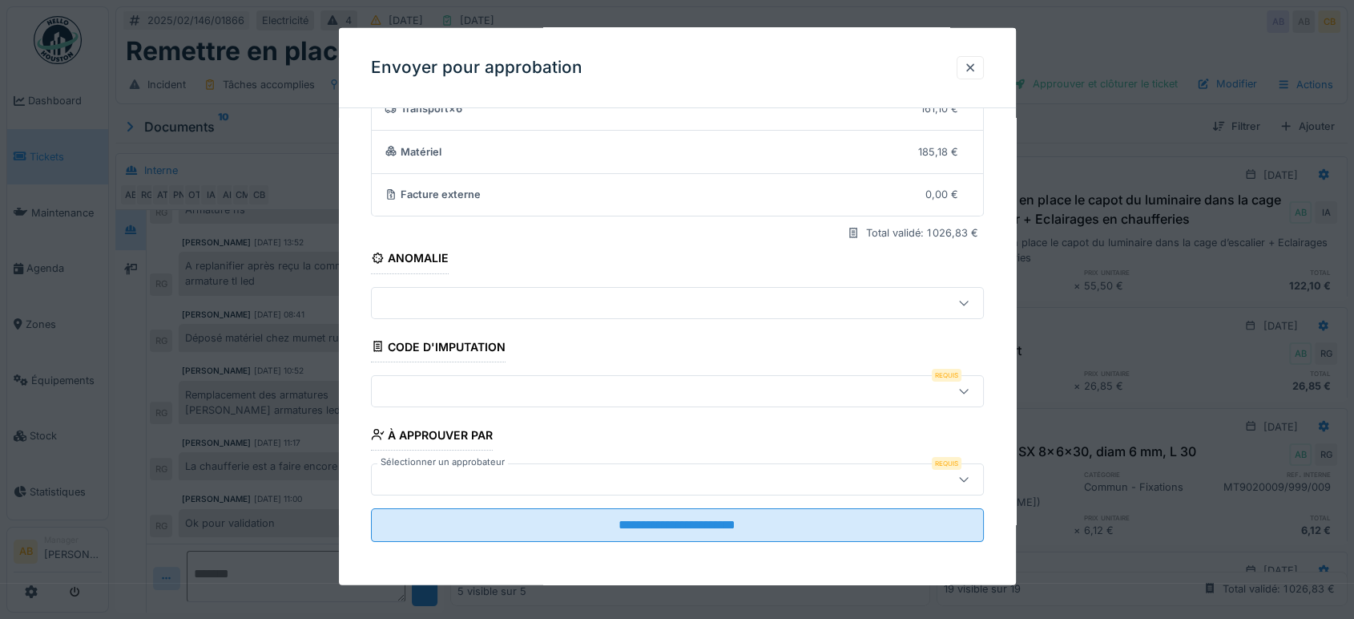
click at [577, 387] on div at bounding box center [641, 390] width 526 height 18
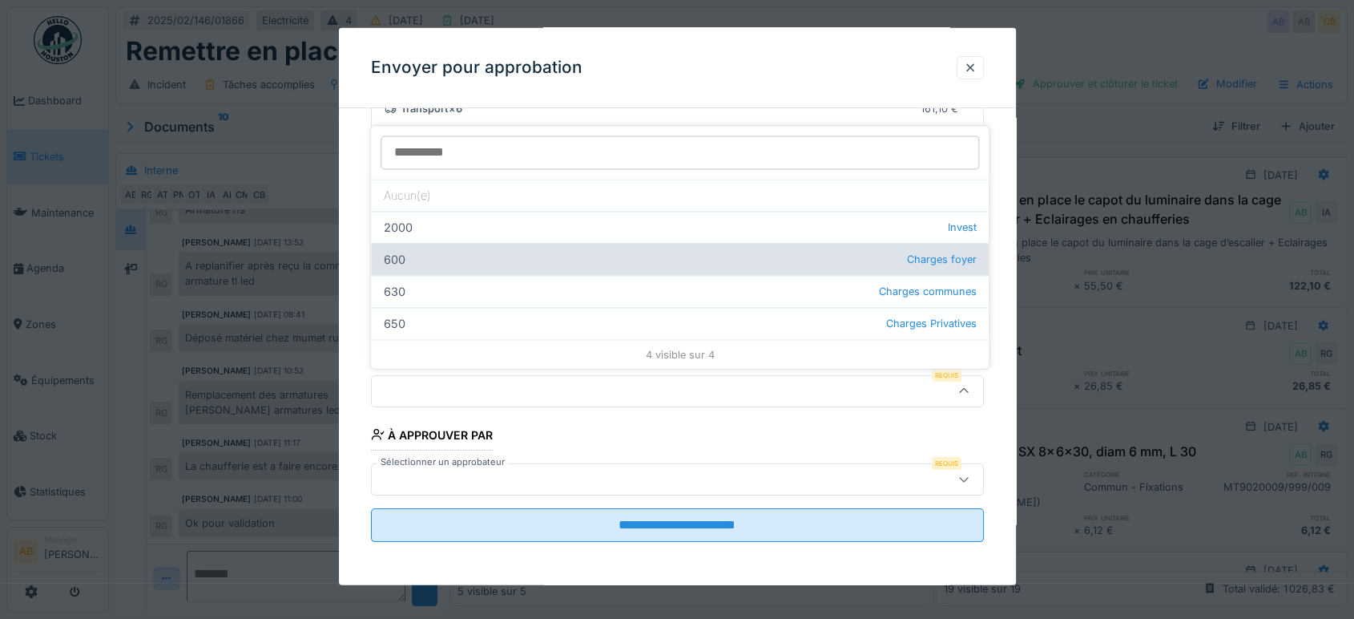
click at [531, 268] on div "600 Charges foyer" at bounding box center [680, 259] width 618 height 32
type input "***"
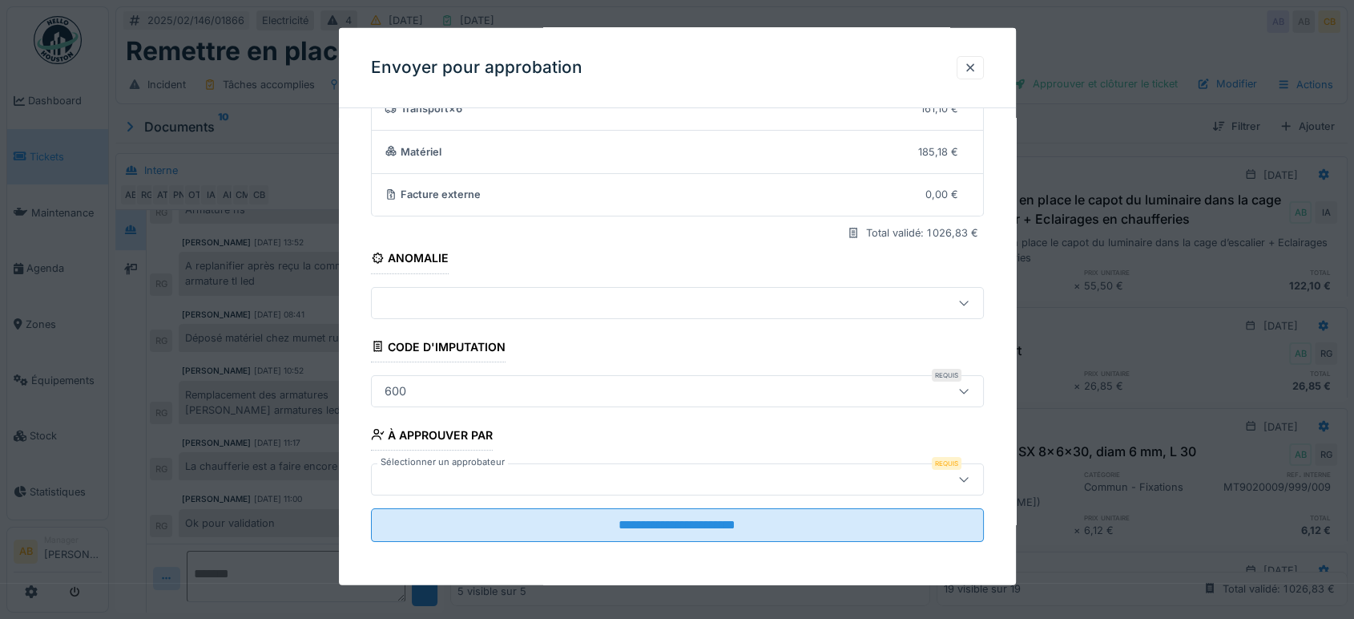
click at [533, 473] on div at bounding box center [641, 479] width 526 height 18
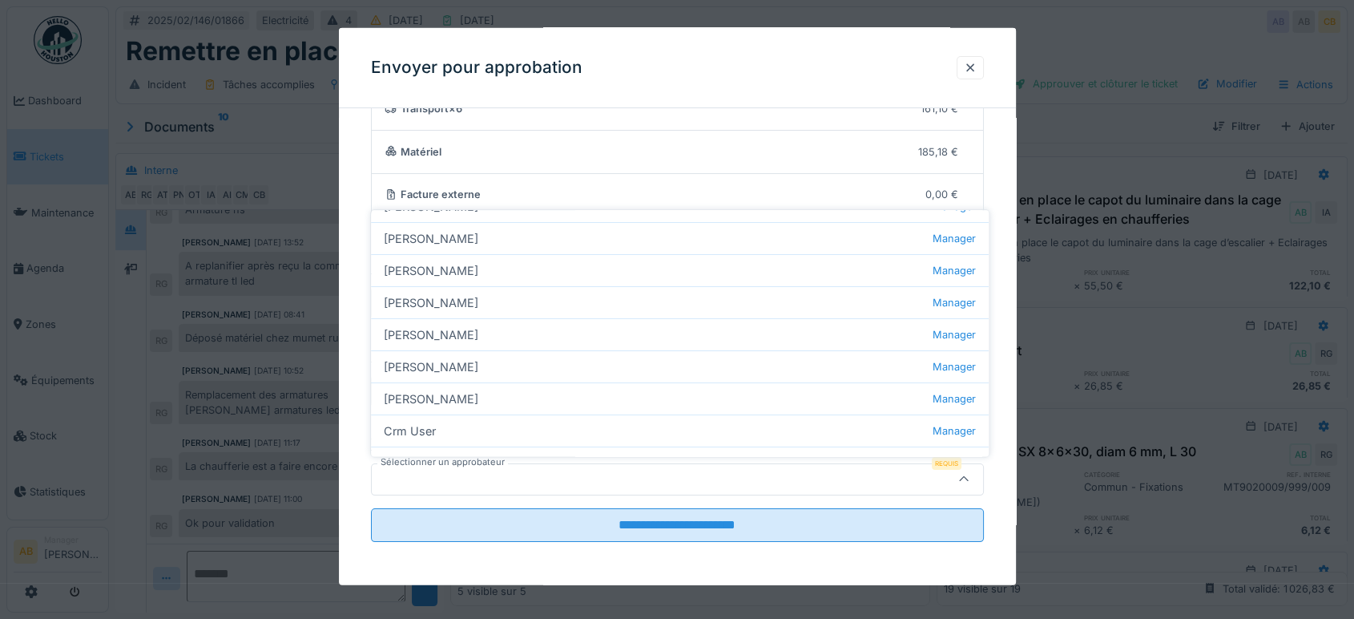
scroll to position [144, 0]
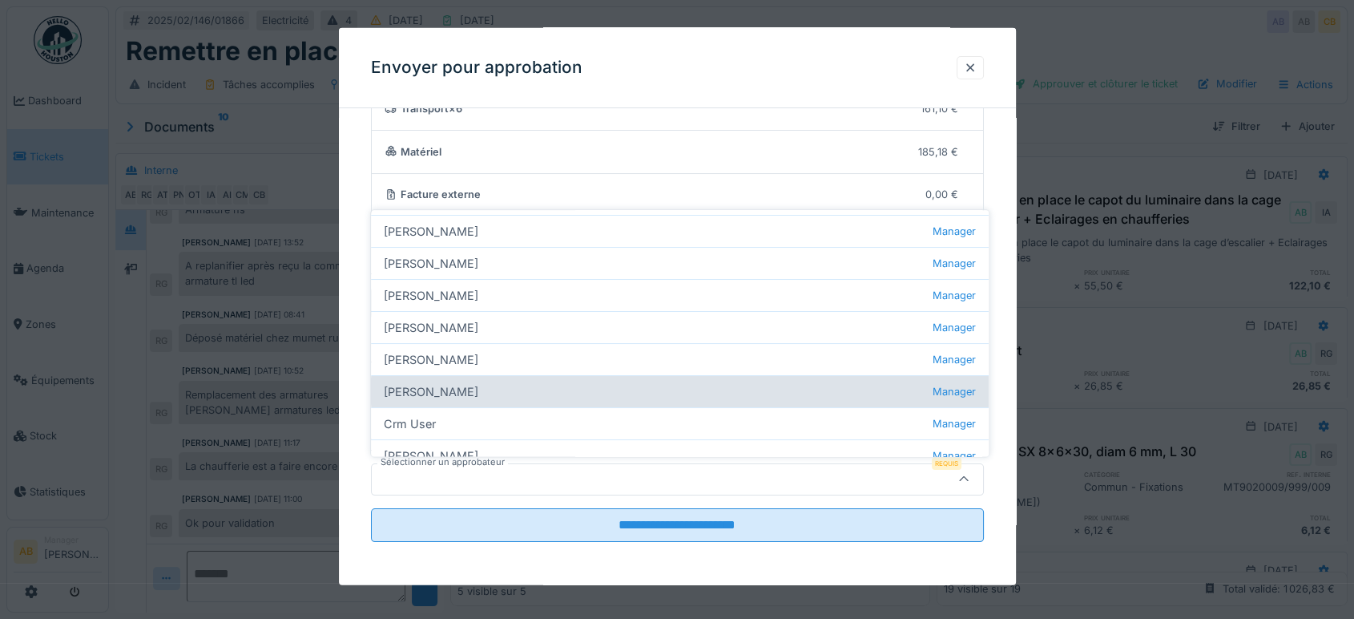
click at [470, 388] on div "Christian Bassette Manager" at bounding box center [680, 391] width 618 height 32
type input "****"
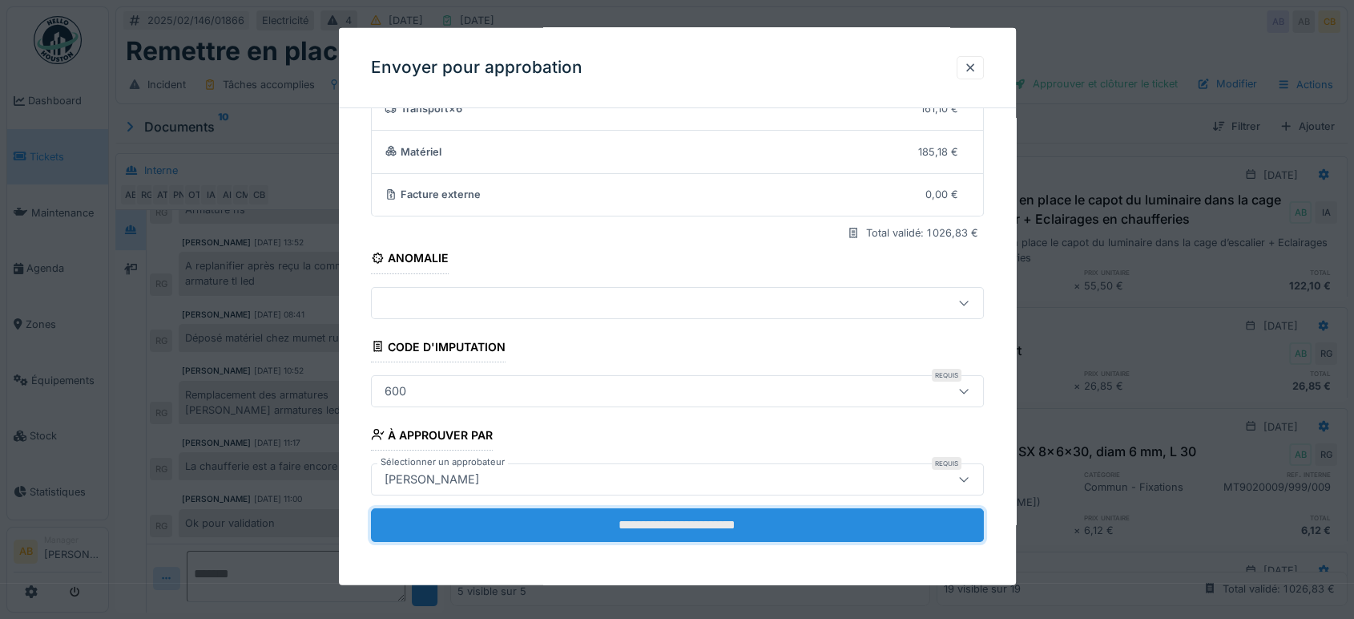
click at [688, 508] on input "**********" at bounding box center [677, 525] width 613 height 34
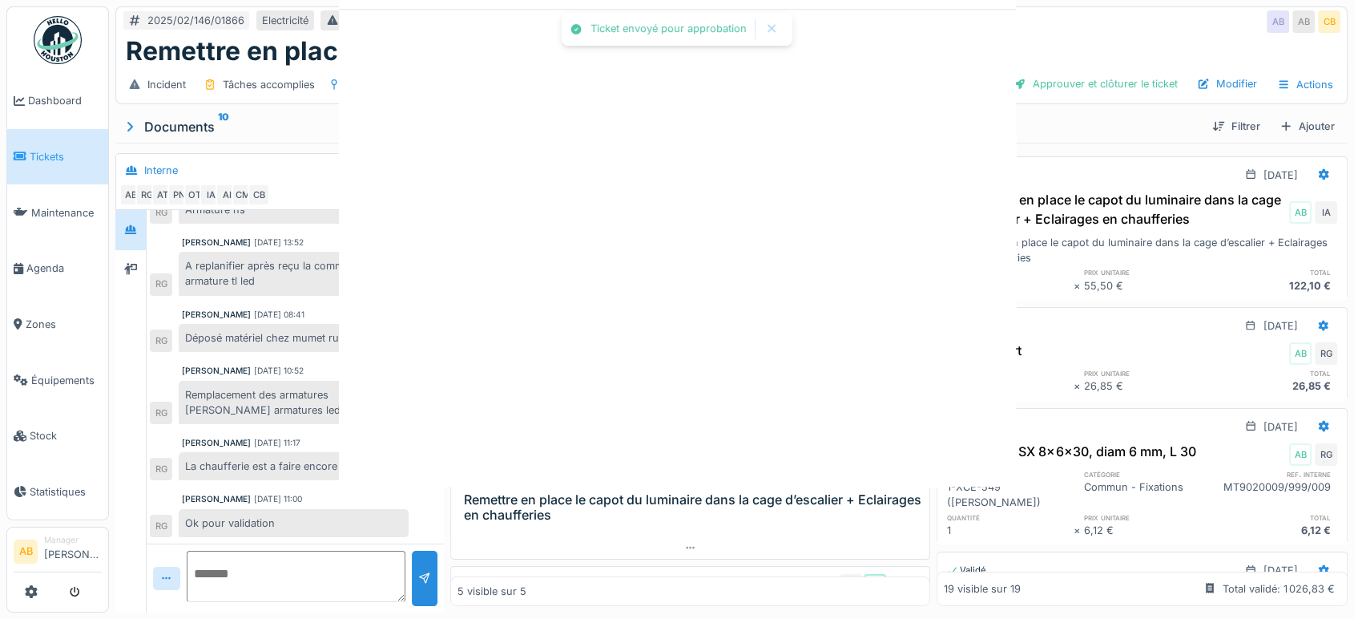
scroll to position [0, 0]
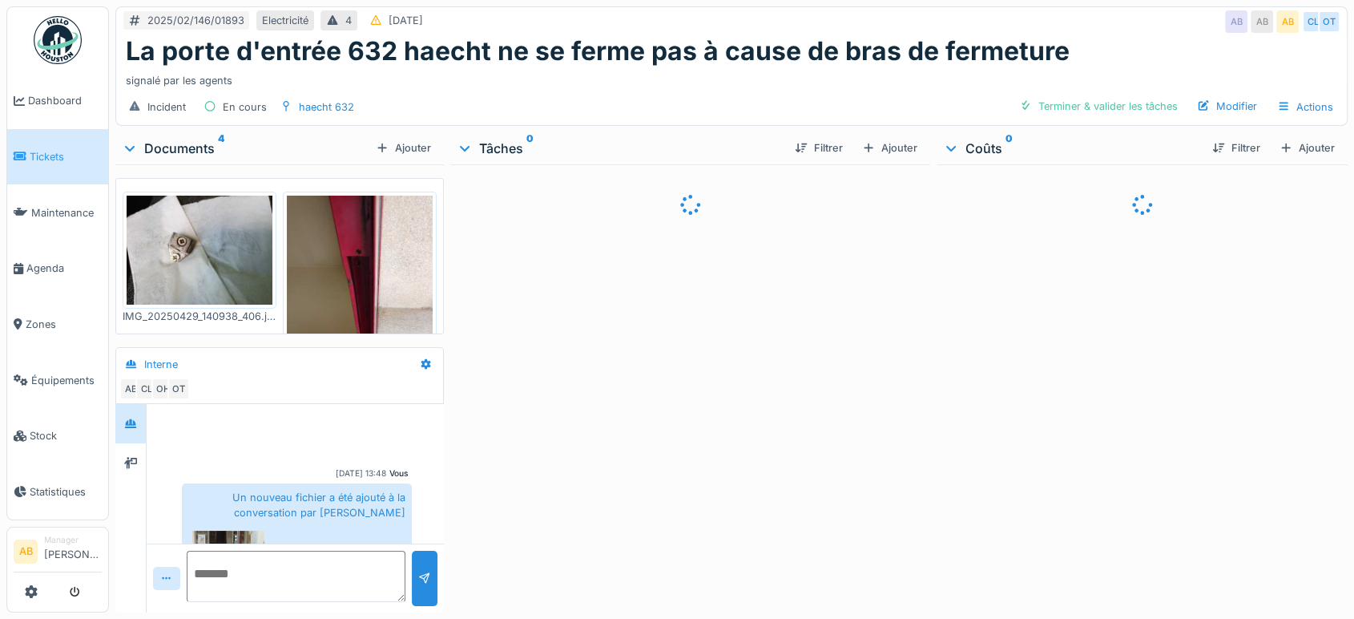
scroll to position [465, 0]
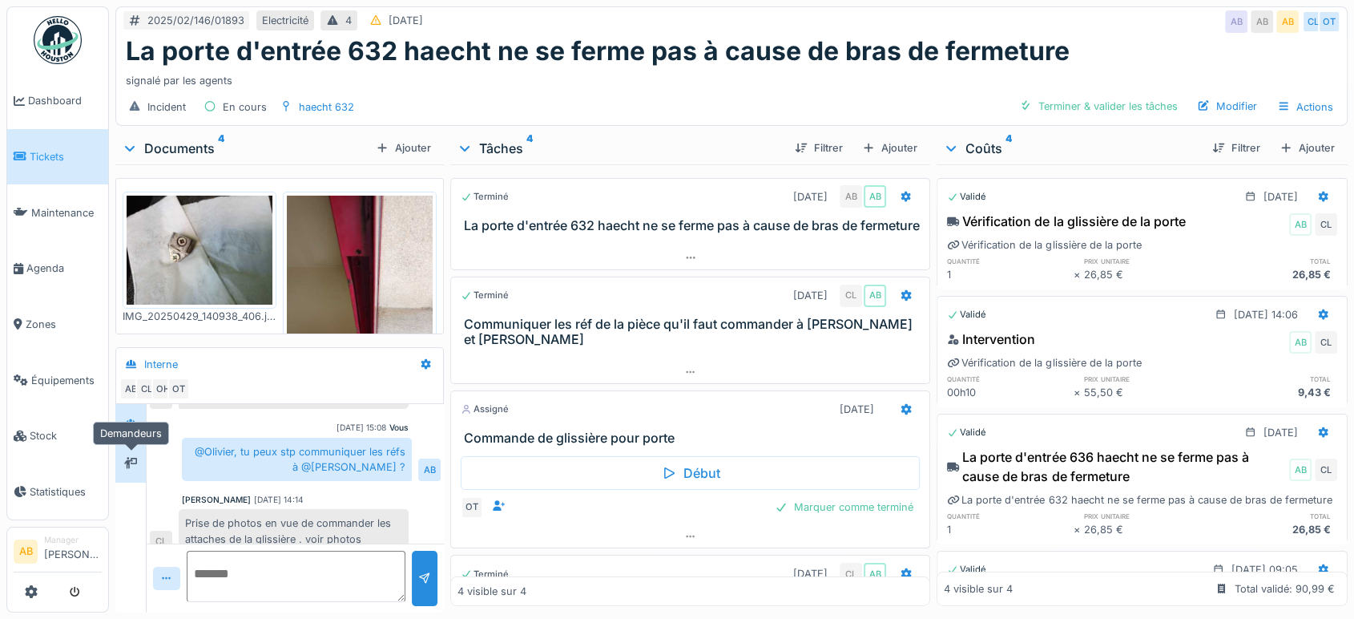
click at [132, 466] on icon at bounding box center [130, 463] width 13 height 10
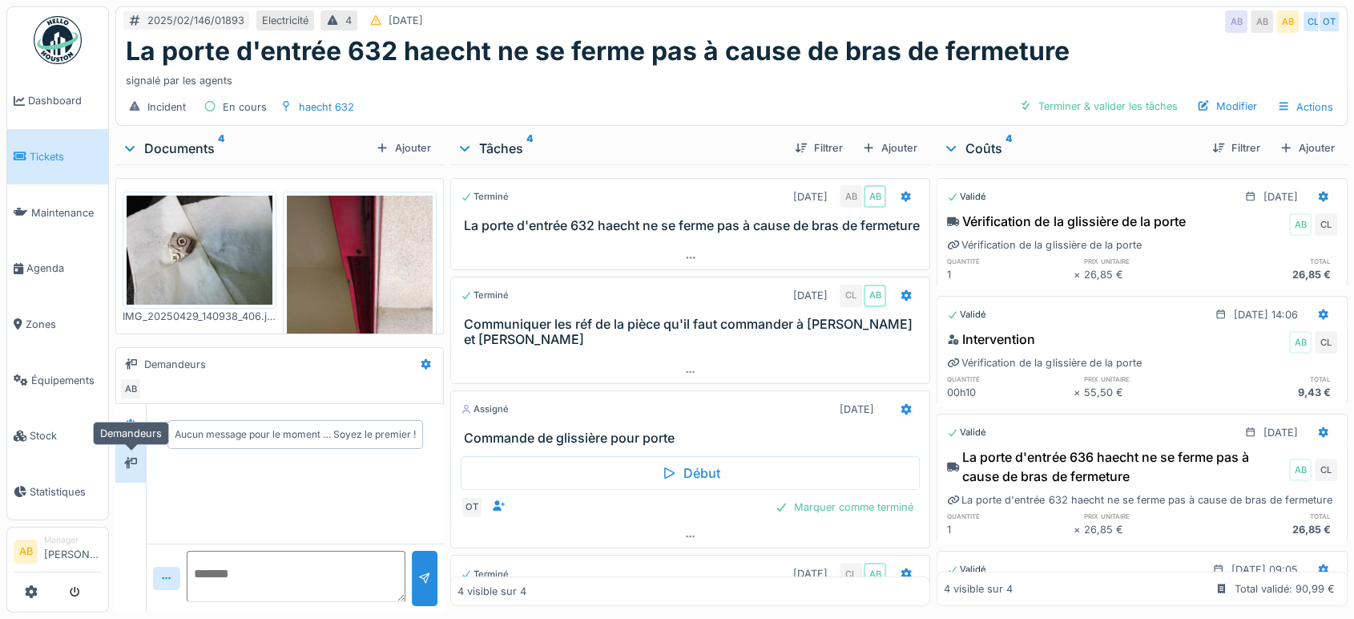
scroll to position [0, 0]
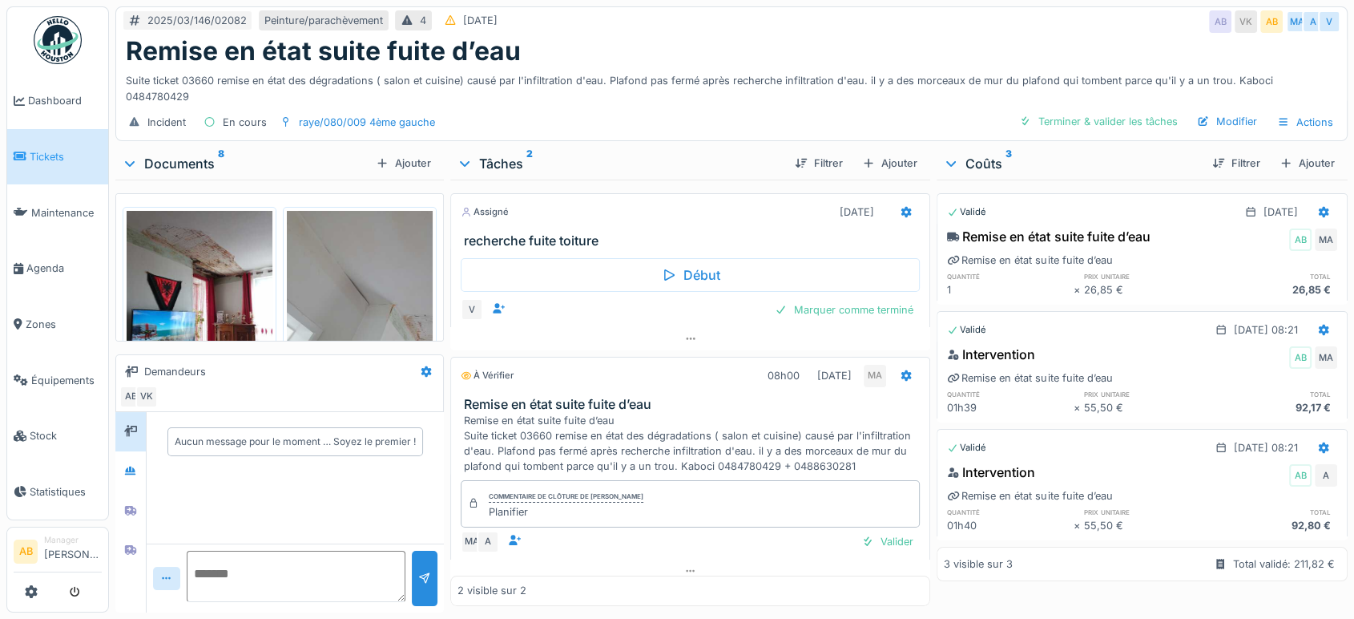
click at [188, 154] on div "Documents 8" at bounding box center [246, 163] width 248 height 19
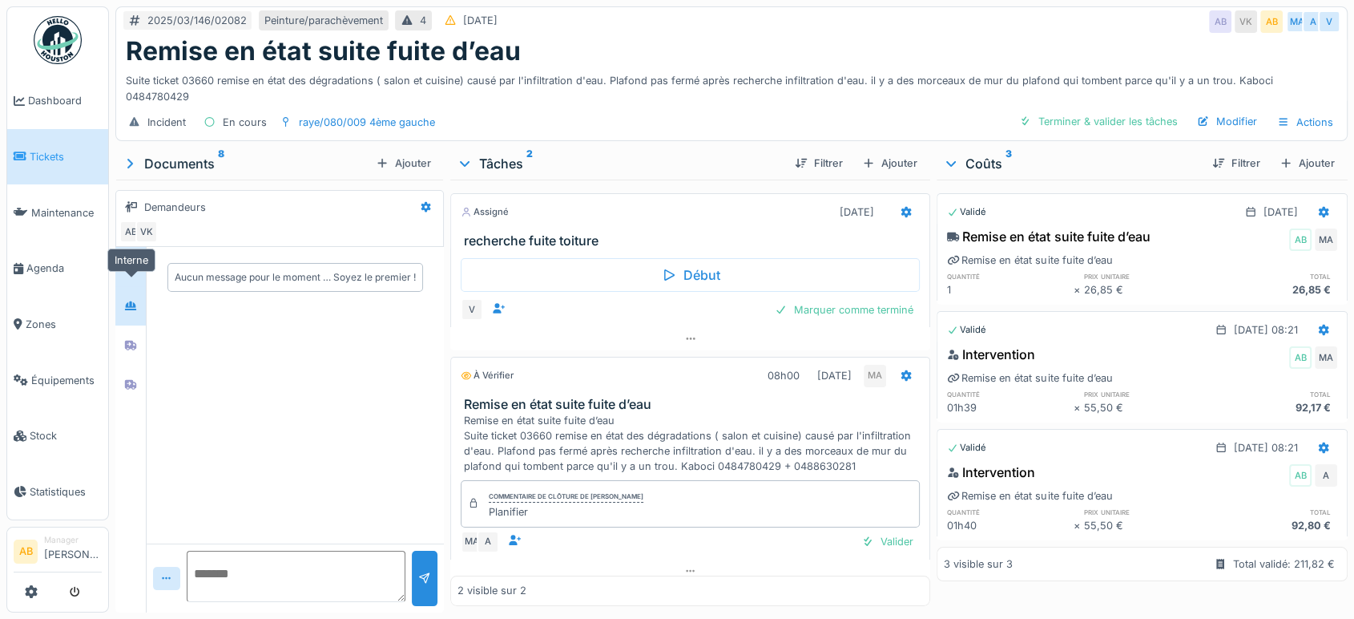
click at [134, 292] on div at bounding box center [131, 305] width 24 height 26
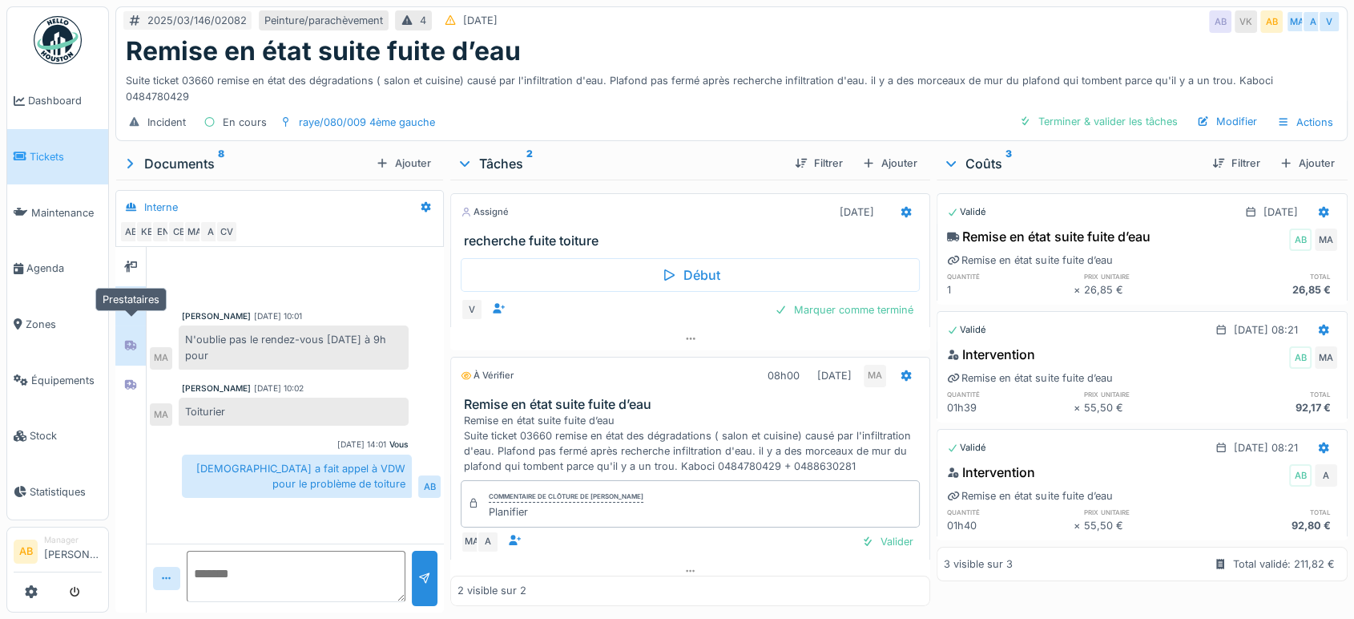
click at [130, 341] on icon at bounding box center [130, 346] width 11 height 10
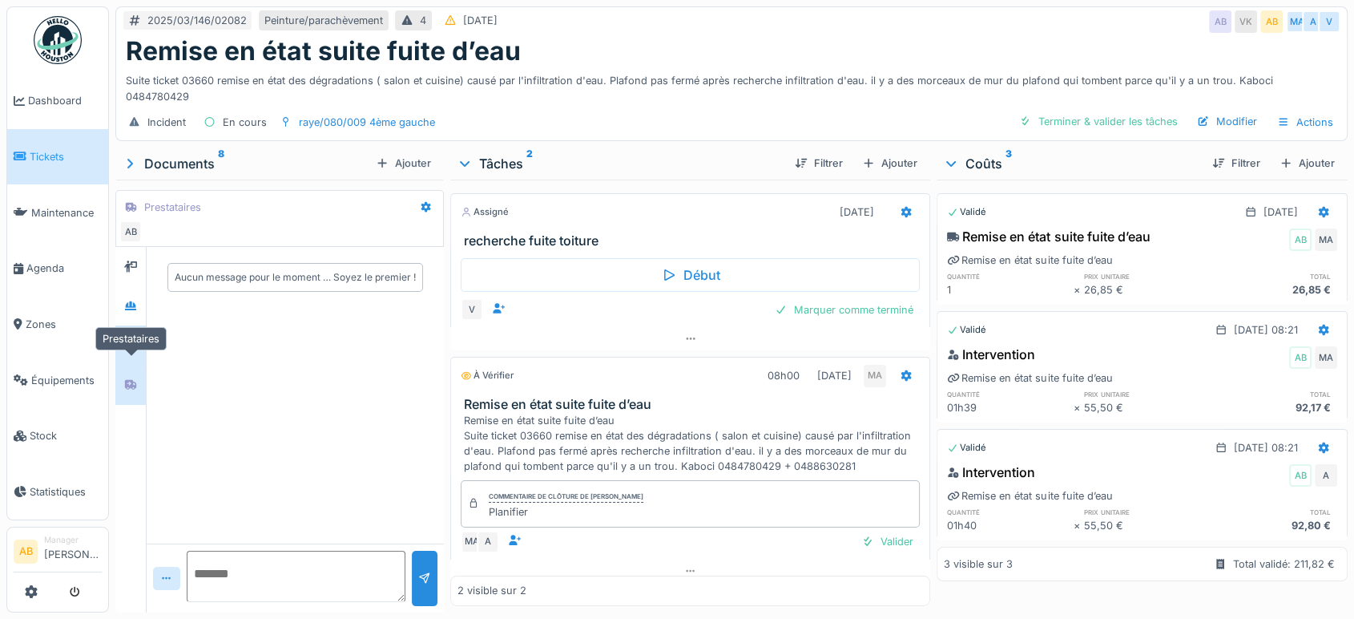
click at [125, 377] on div at bounding box center [131, 385] width 24 height 20
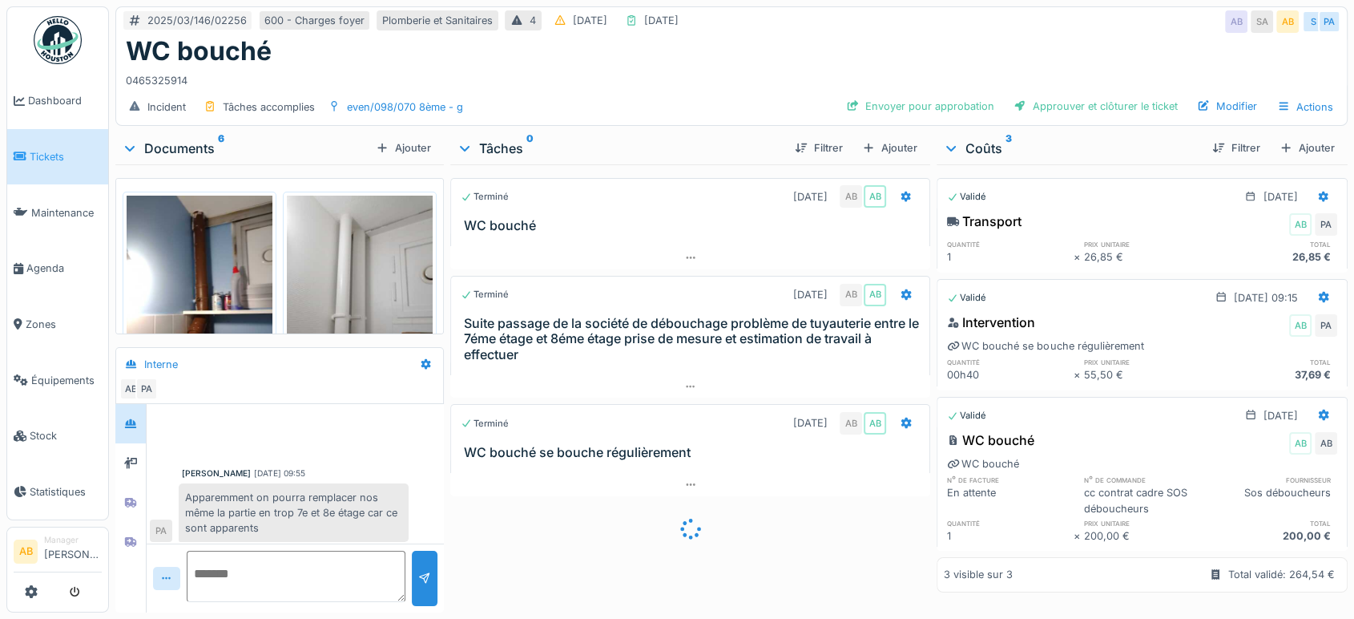
scroll to position [205, 0]
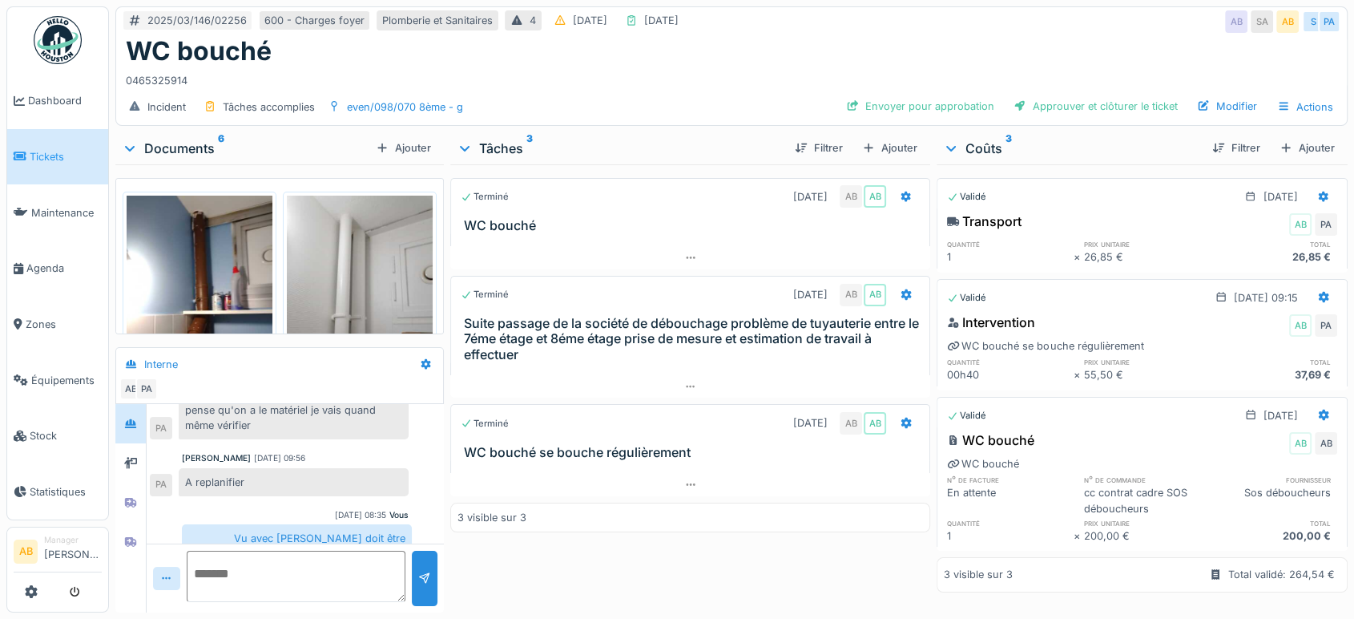
click at [195, 139] on div "Documents 6" at bounding box center [246, 148] width 248 height 19
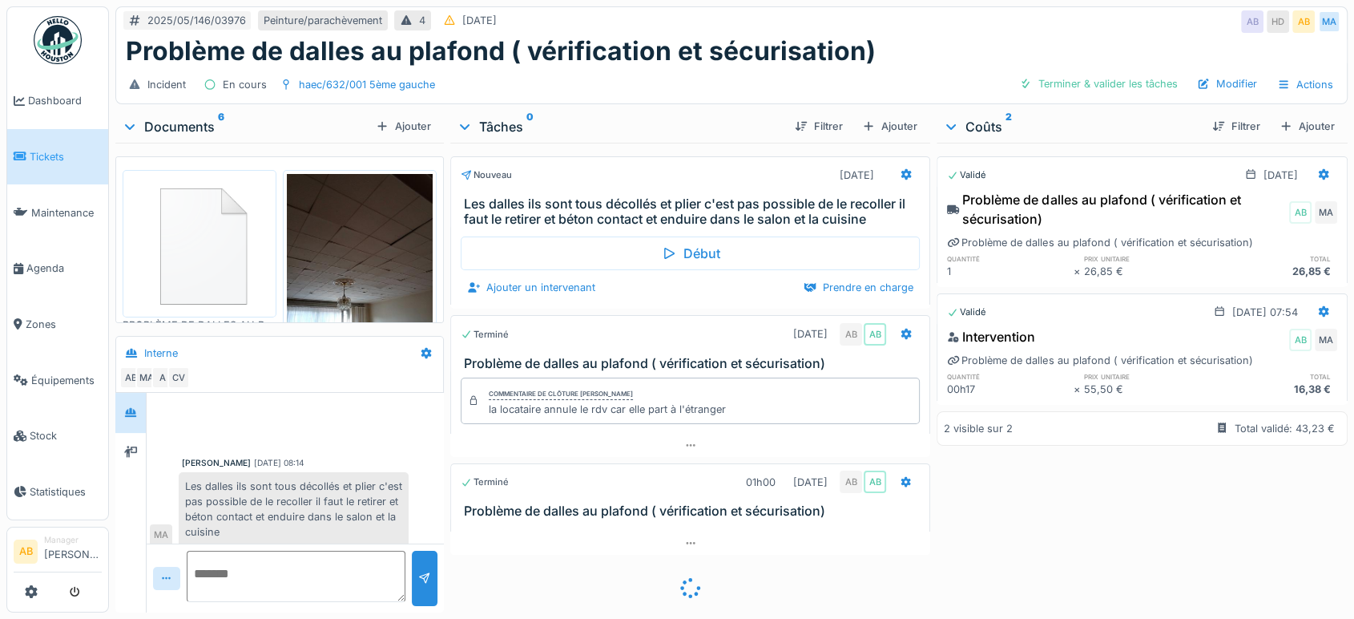
scroll to position [9, 0]
click at [167, 133] on div "Documents 6" at bounding box center [246, 126] width 248 height 19
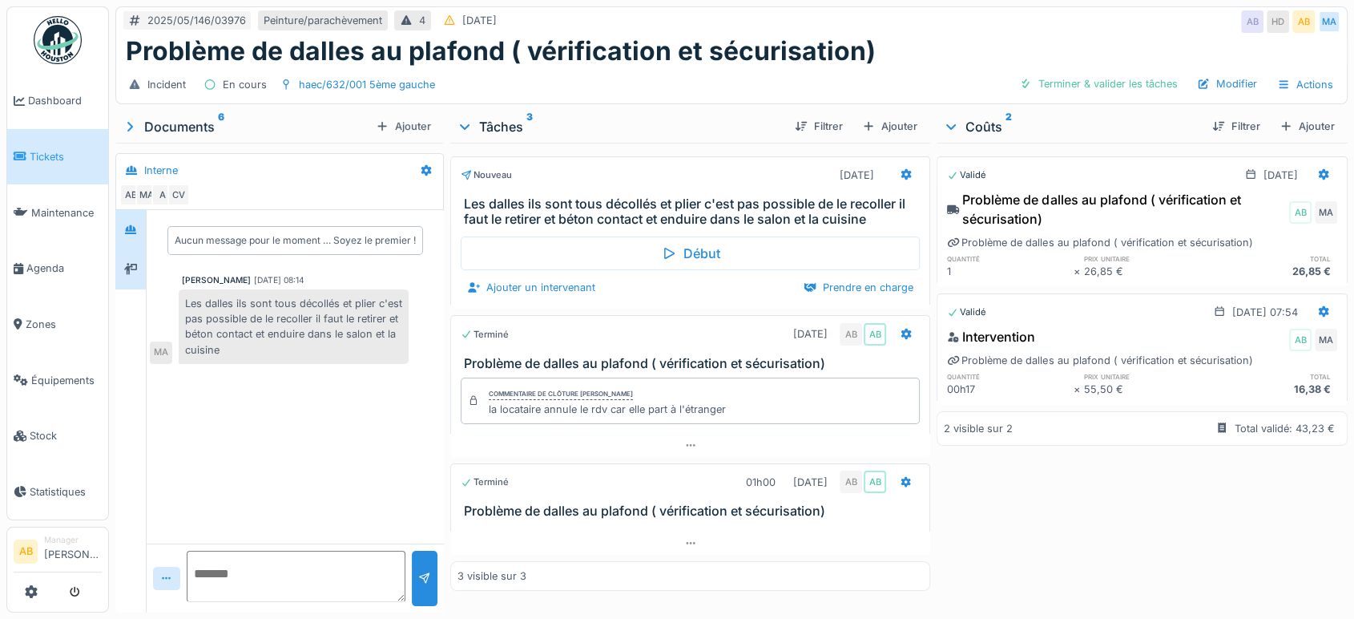
click at [136, 270] on icon at bounding box center [130, 269] width 13 height 10
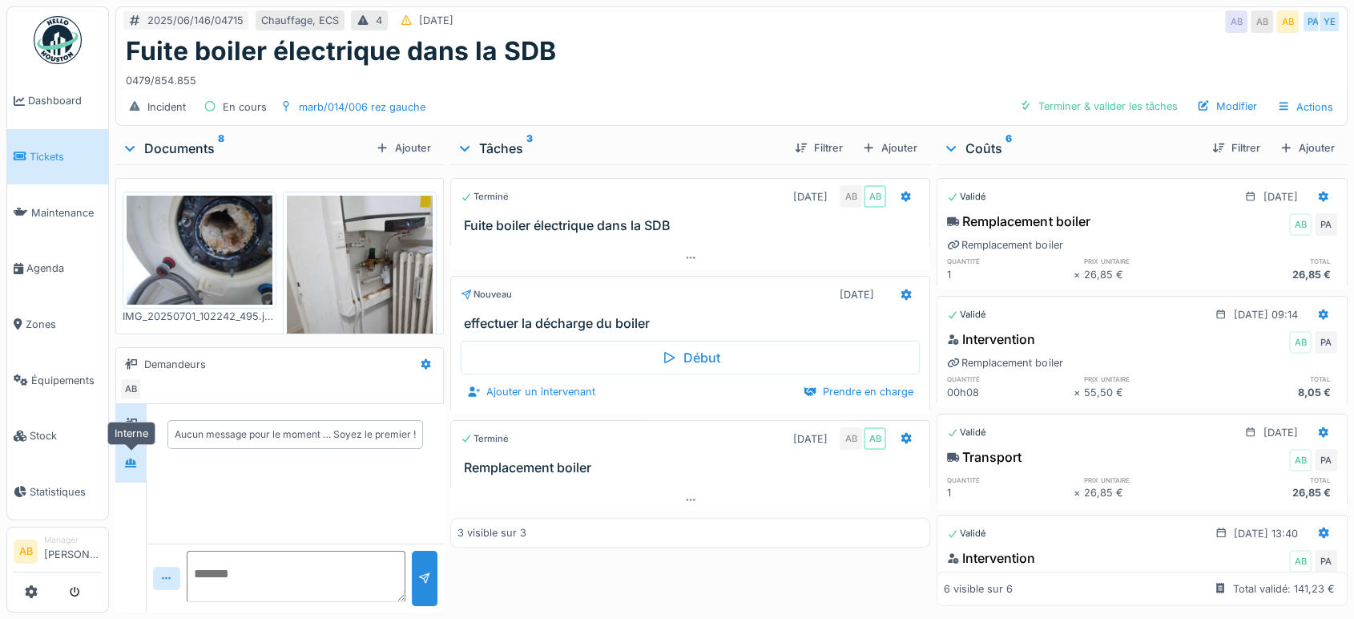
click at [132, 459] on icon at bounding box center [130, 462] width 11 height 9
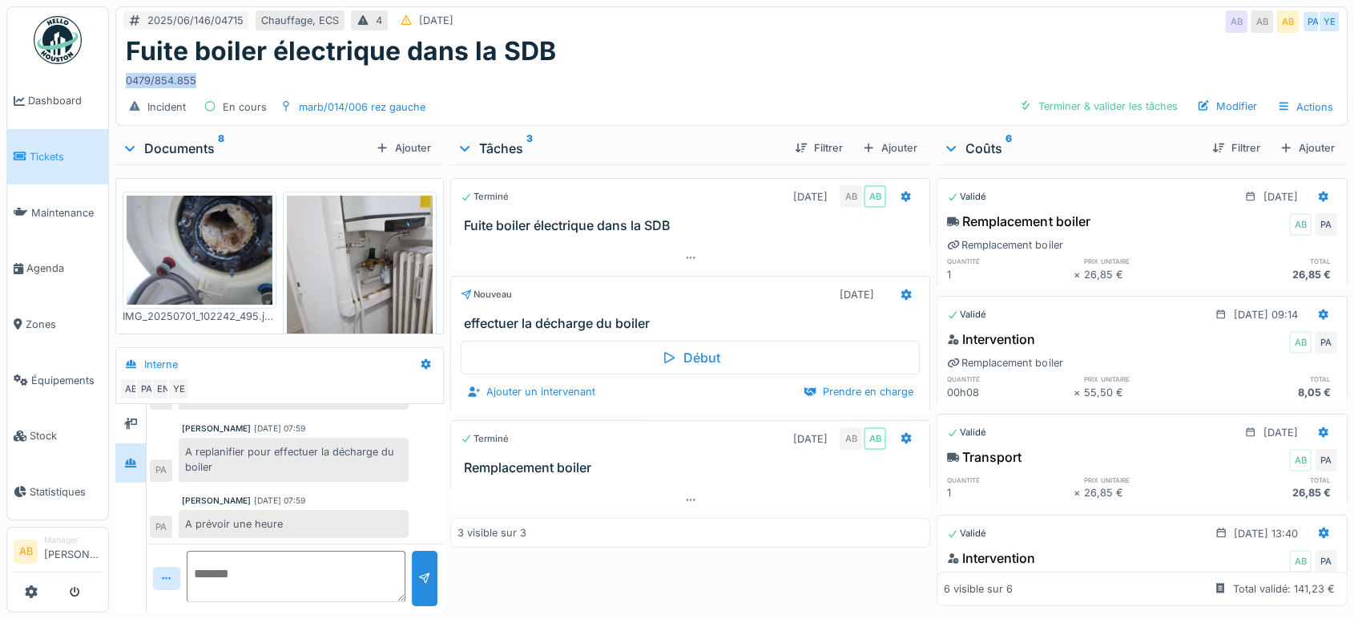
drag, startPoint x: 203, startPoint y: 85, endPoint x: 123, endPoint y: 83, distance: 80.1
click at [123, 83] on div "Fuite boiler électrique dans la SDB 0479/854.855" at bounding box center [731, 62] width 1231 height 53
copy div "0479/854.855"
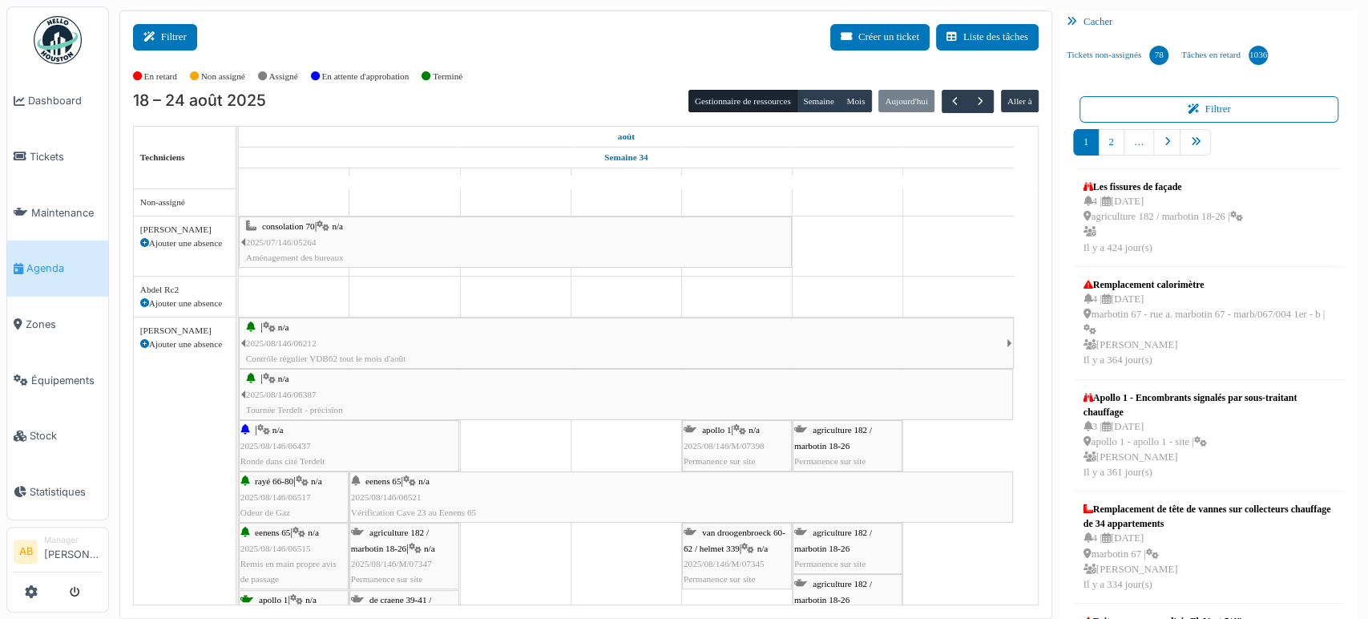
click at [171, 42] on button "Filtrer" at bounding box center [165, 37] width 64 height 26
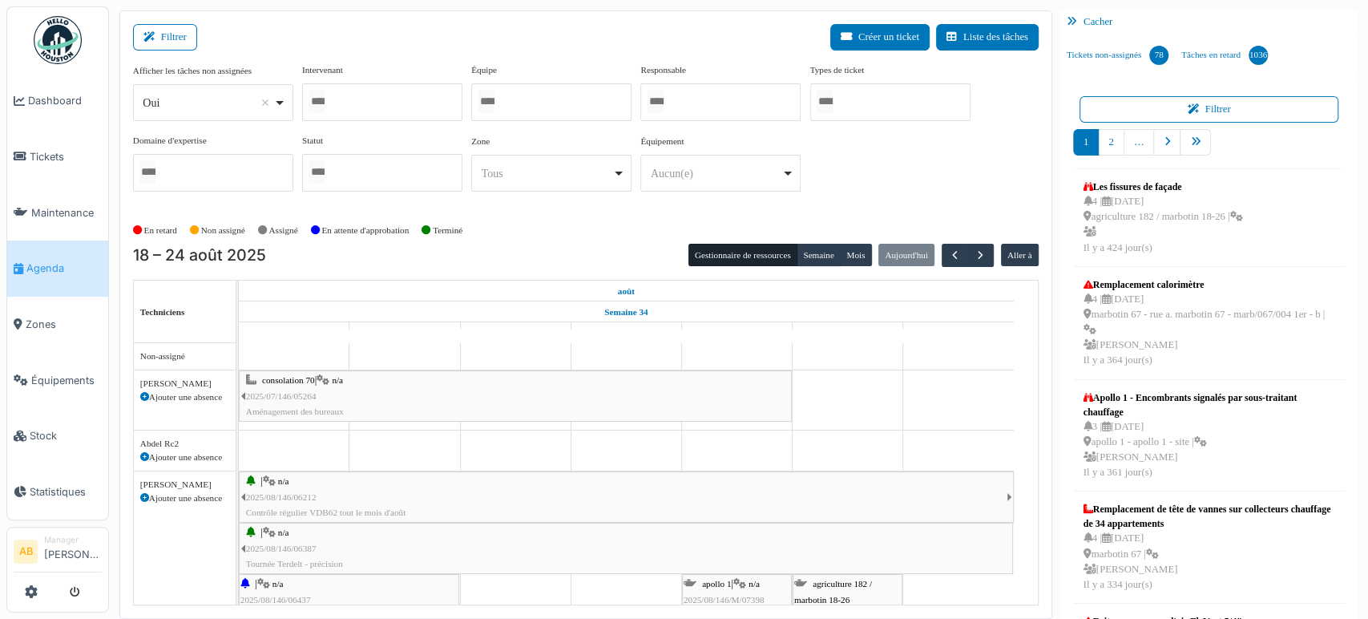
click at [193, 103] on div "Oui Remove item" at bounding box center [208, 103] width 131 height 17
type input "*"
click at [205, 105] on div "Oui Remove item" at bounding box center [208, 103] width 131 height 17
select select "**"
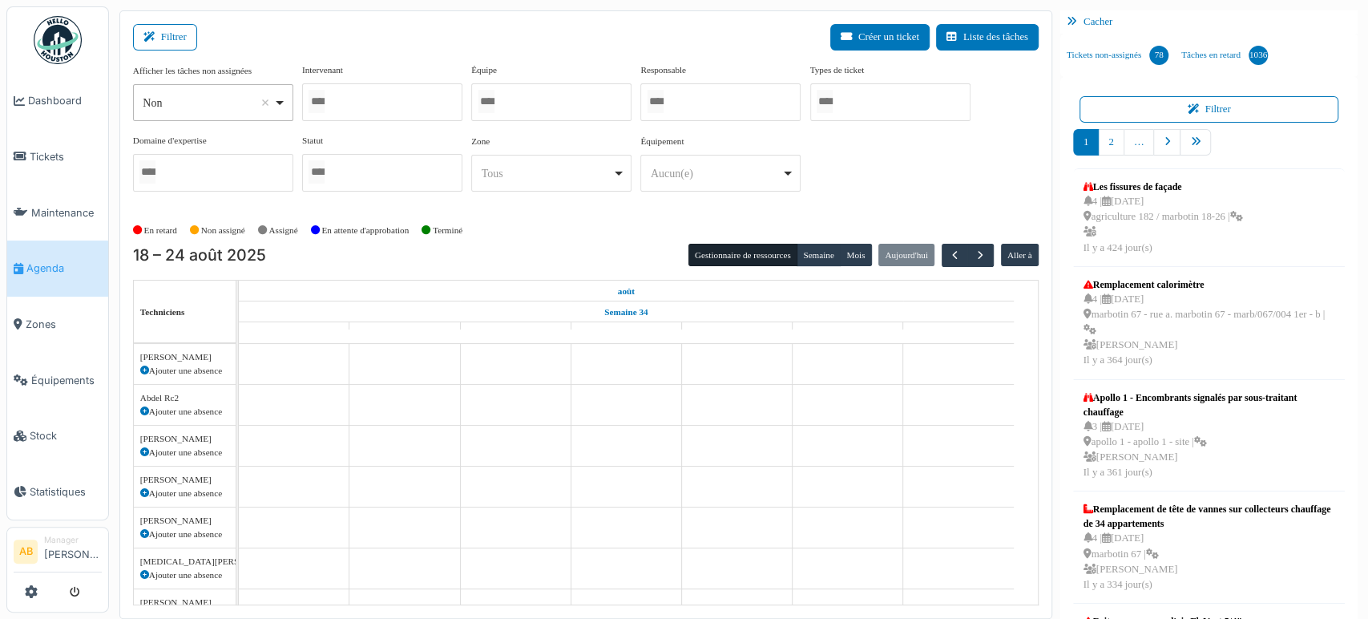
click at [404, 95] on div at bounding box center [382, 102] width 160 height 38
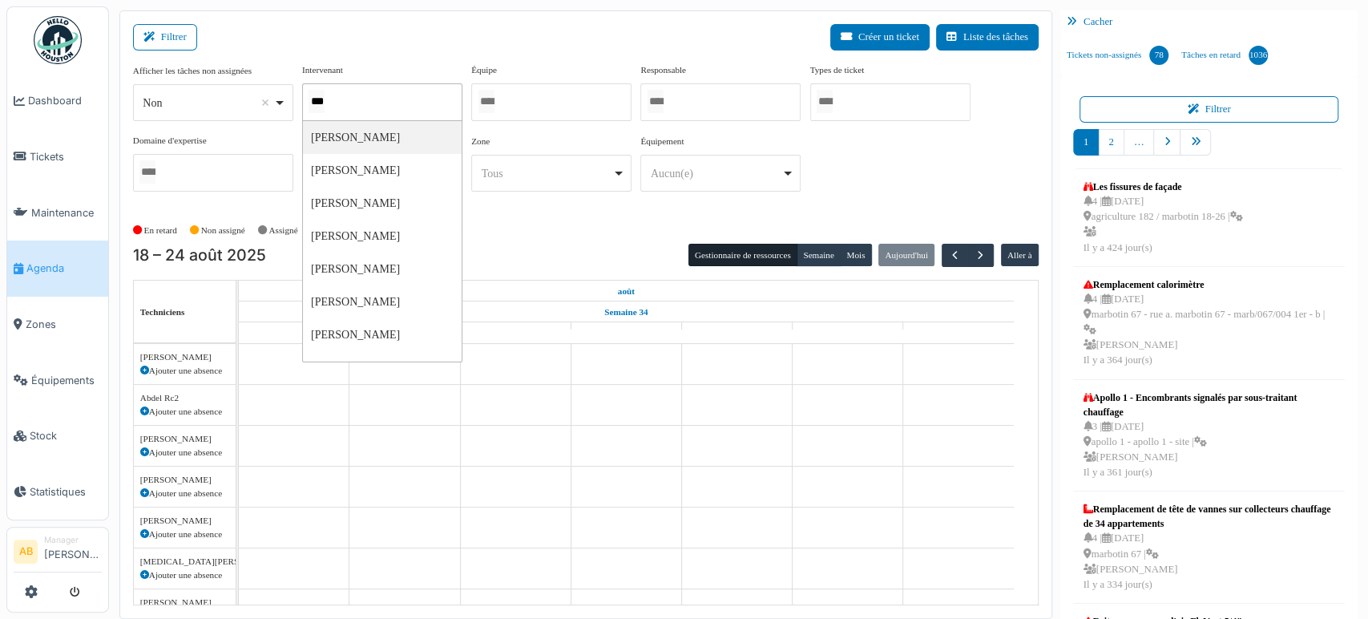
type input "****"
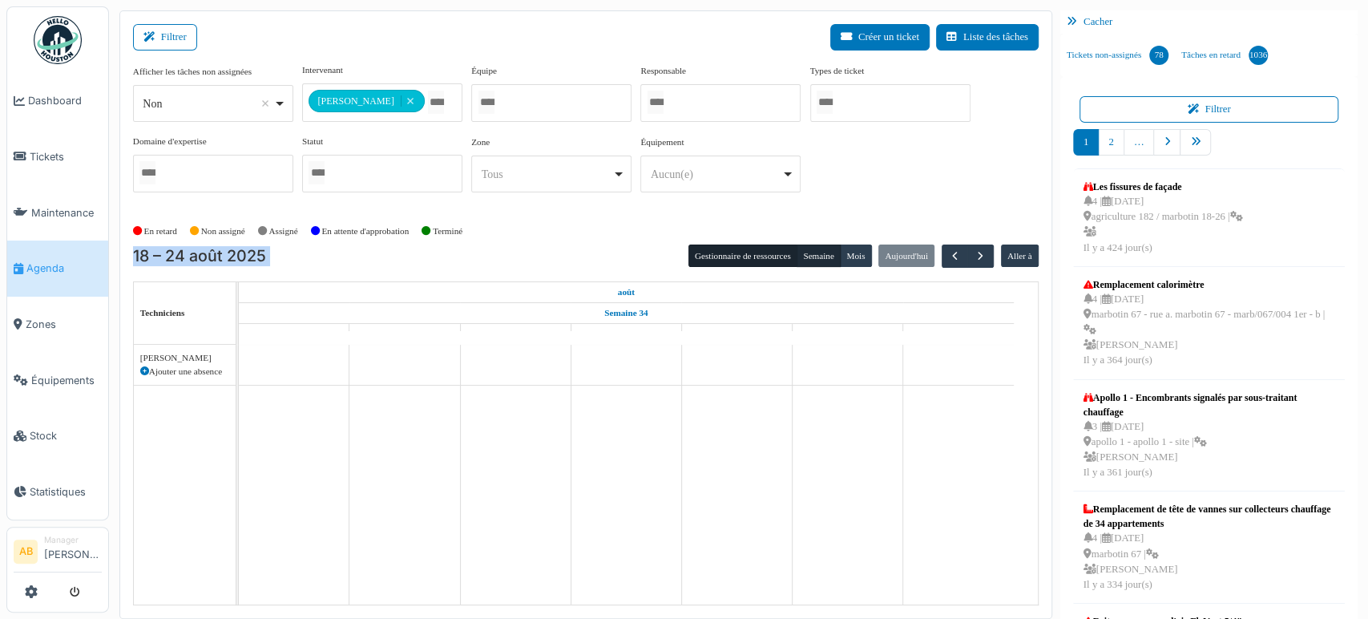
drag, startPoint x: 812, startPoint y: 233, endPoint x: 802, endPoint y: 261, distance: 29.6
click at [802, 261] on div "**********" at bounding box center [585, 314] width 933 height 608
click at [802, 261] on button "Semaine" at bounding box center [818, 255] width 44 height 22
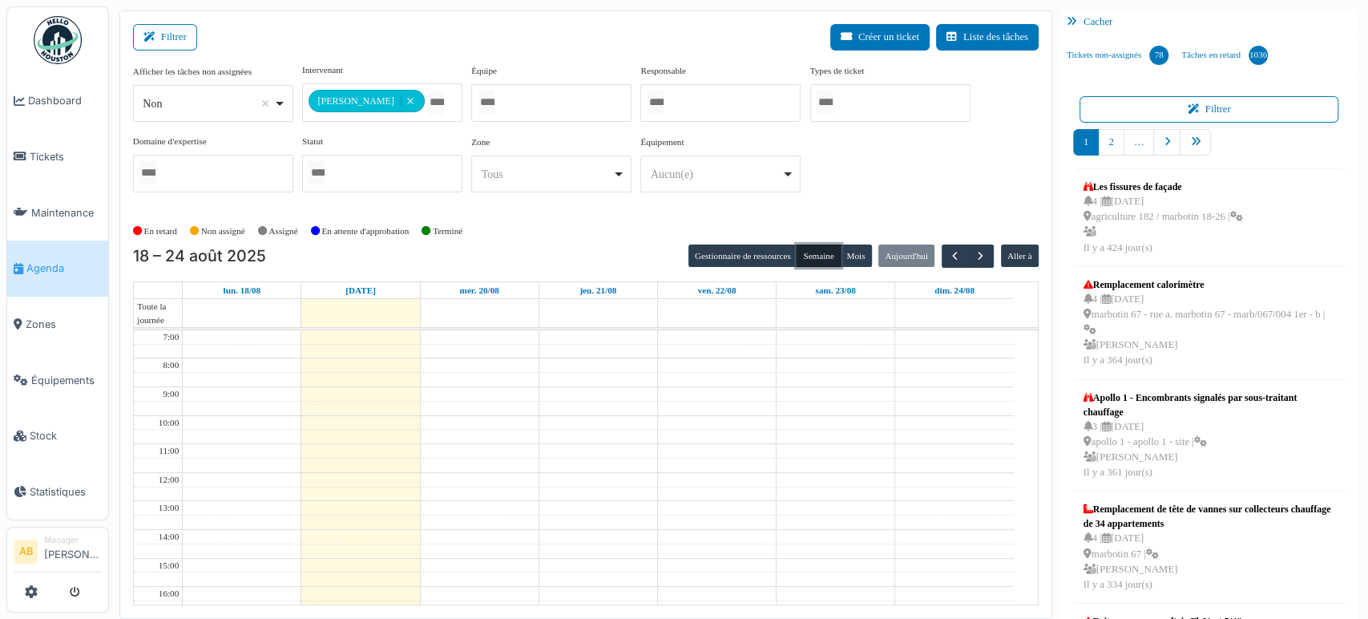
click at [522, 358] on td at bounding box center [598, 365] width 831 height 14
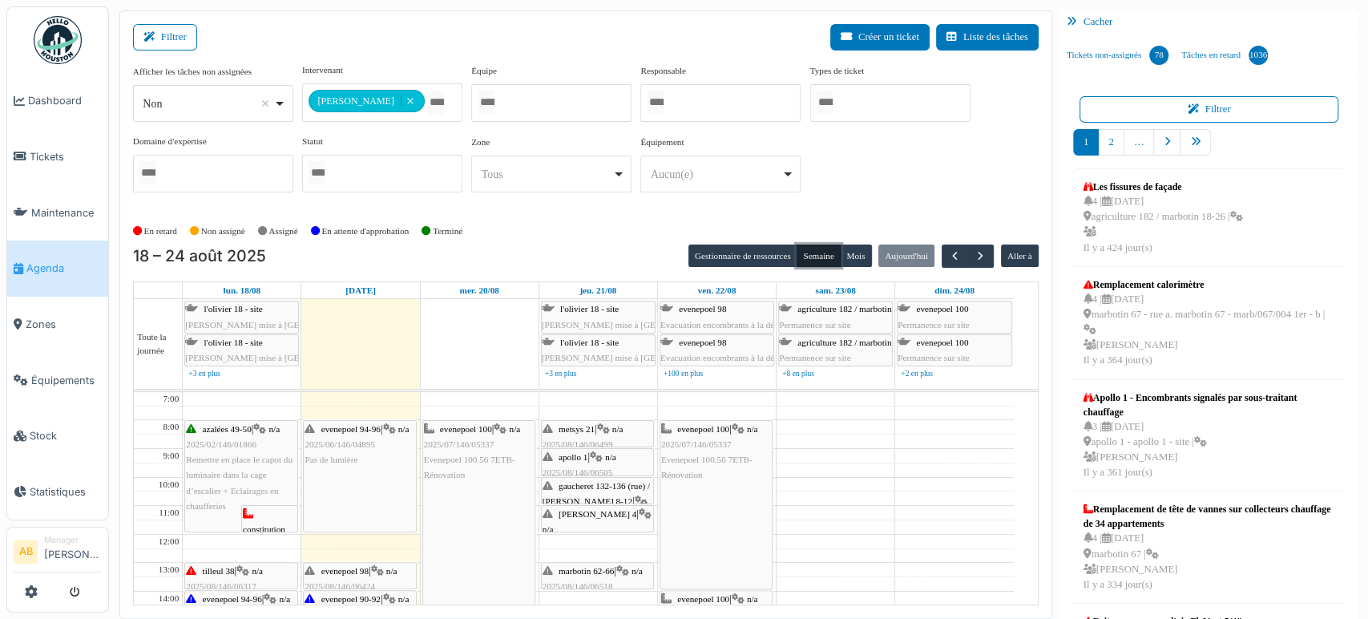
click at [892, 491] on td at bounding box center [598, 498] width 831 height 14
click at [577, 210] on div "**********" at bounding box center [585, 140] width 905 height 155
click at [974, 250] on span "button" at bounding box center [981, 256] width 14 height 14
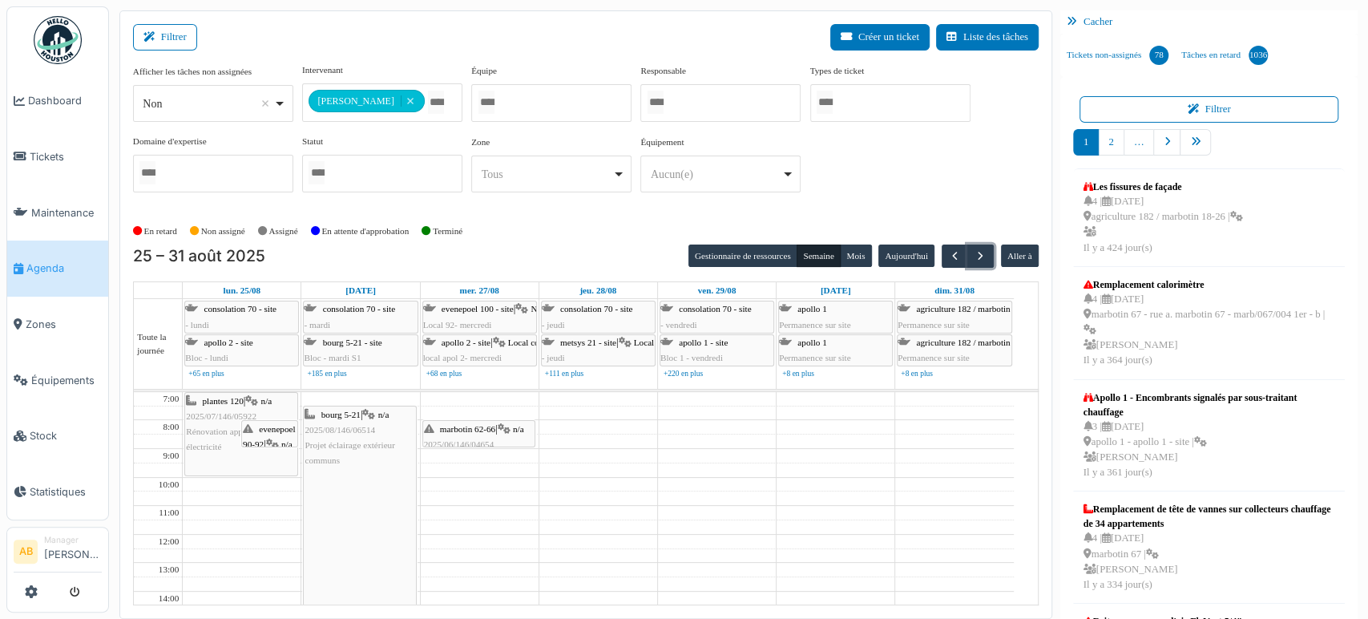
click at [364, 501] on div "bourg 5-21 | n/a 2025/08/146/06514 Projet éclairage extérieur communs" at bounding box center [359, 525] width 111 height 239
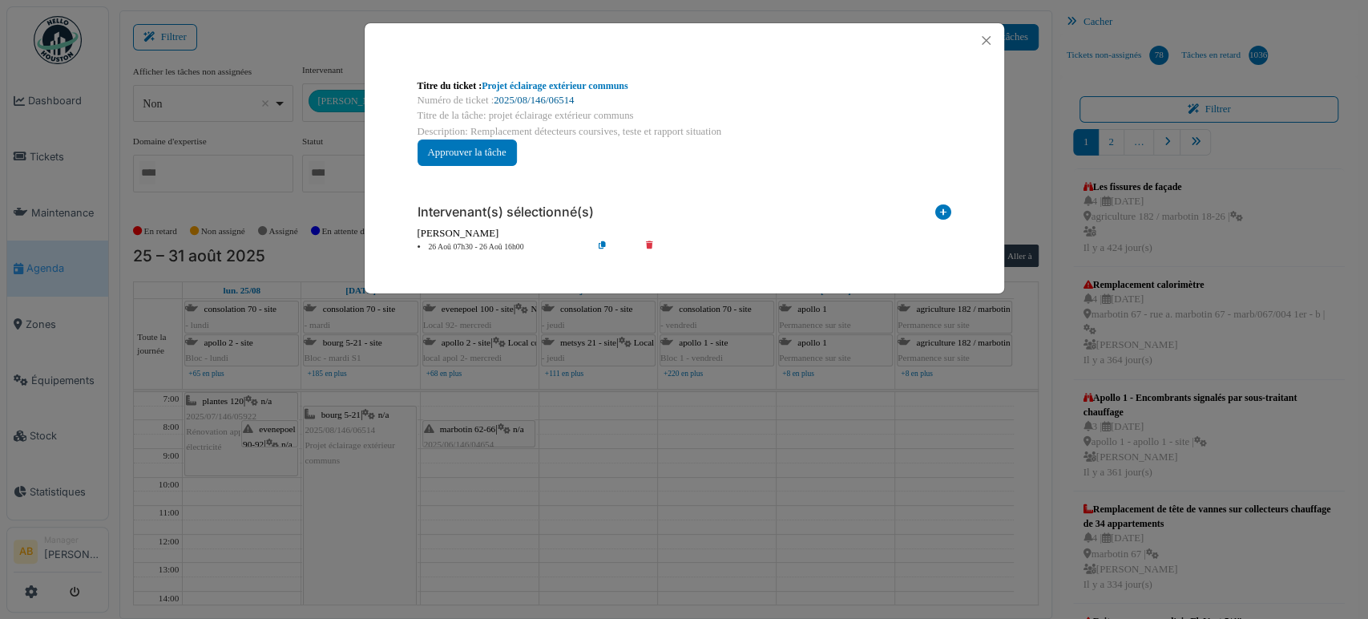
click at [561, 98] on link "2025/08/146/06514" at bounding box center [534, 100] width 80 height 11
click at [978, 48] on button "Close" at bounding box center [986, 41] width 22 height 22
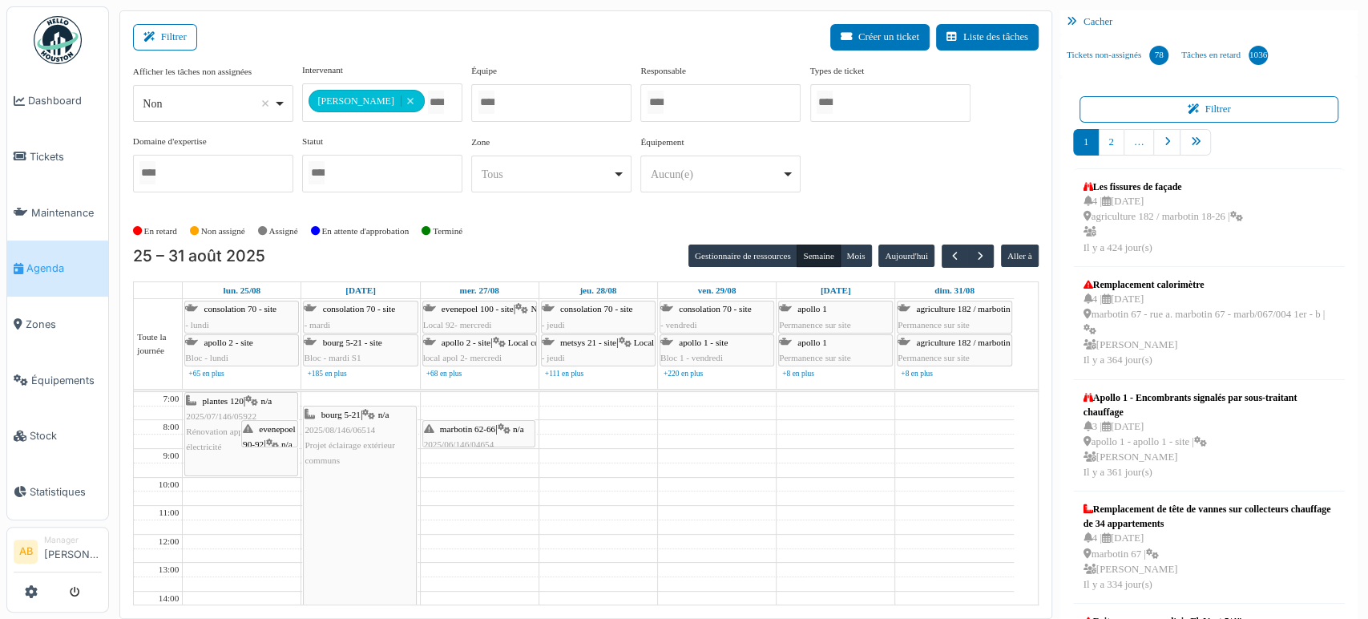
click at [478, 335] on div "apollo 2 - site | Local commun Apollo 2 local apol 2- mercredi" at bounding box center [479, 350] width 113 height 30
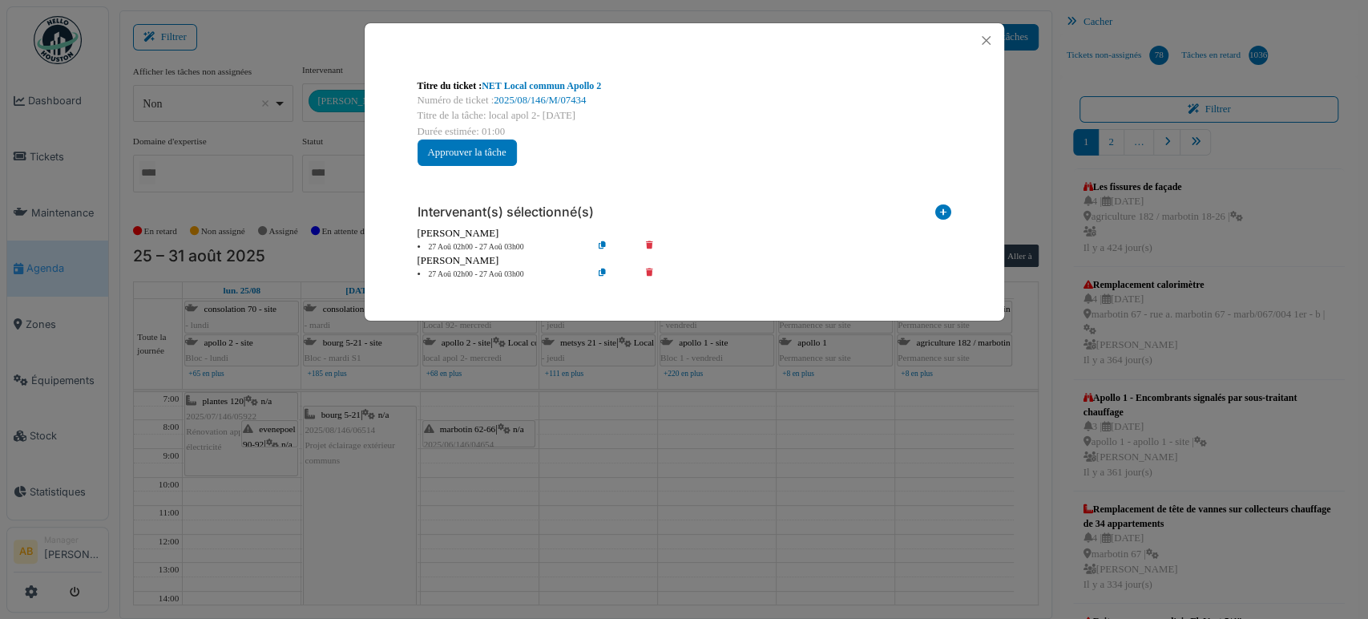
click at [478, 333] on div "Titre du ticket : NET Local commun Apollo 2 Numéro de ticket : 2025/08/146/M/07…" at bounding box center [684, 309] width 1368 height 619
click at [986, 45] on button "Close" at bounding box center [986, 41] width 22 height 22
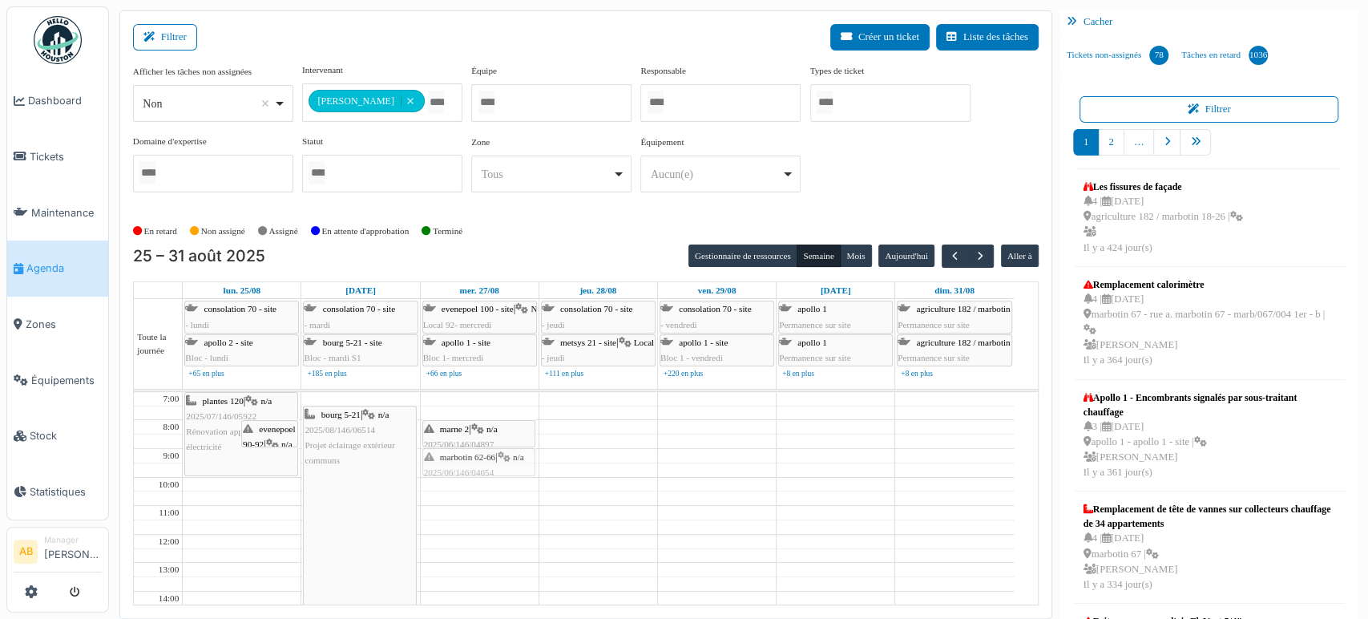
drag, startPoint x: 494, startPoint y: 424, endPoint x: 468, endPoint y: 456, distance: 41.0
click at [50, 21] on img at bounding box center [58, 40] width 48 height 48
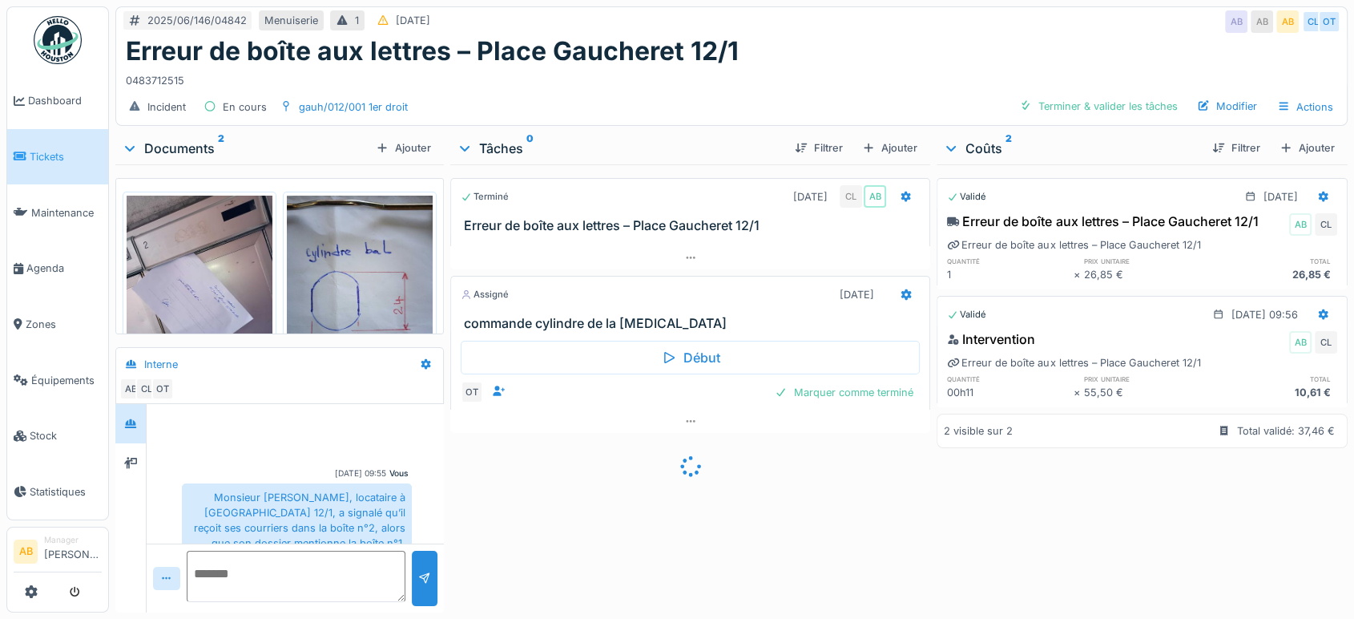
scroll to position [538, 0]
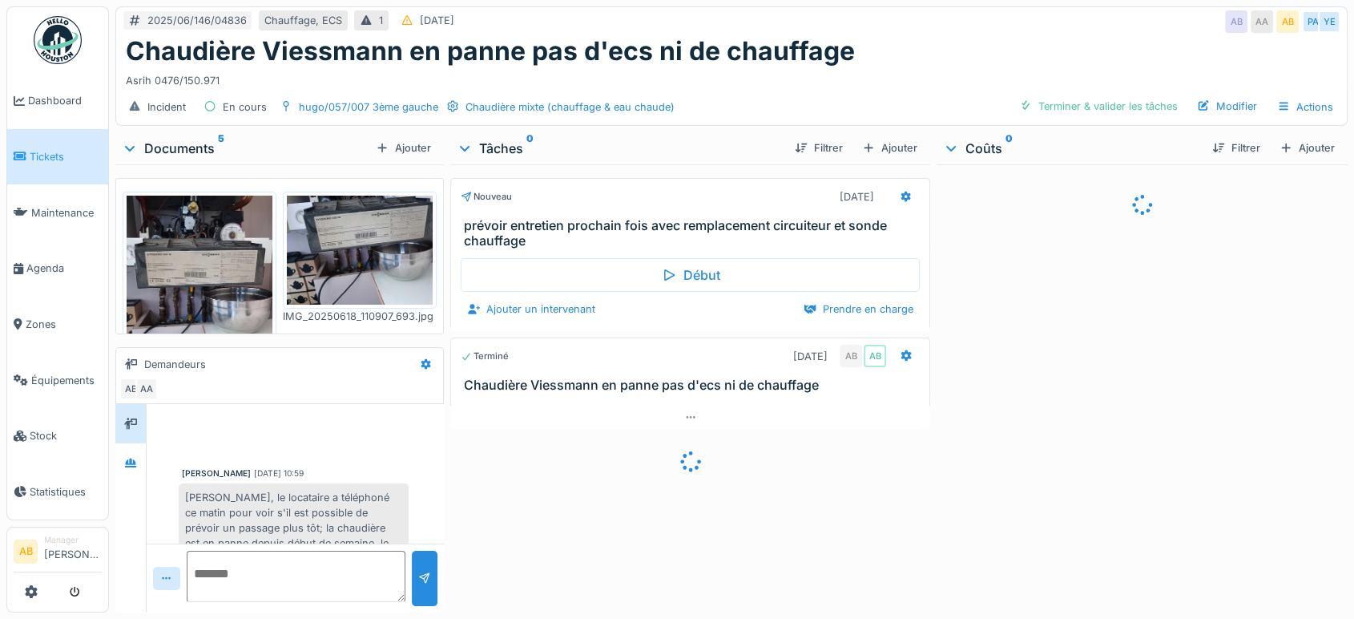
scroll to position [82, 0]
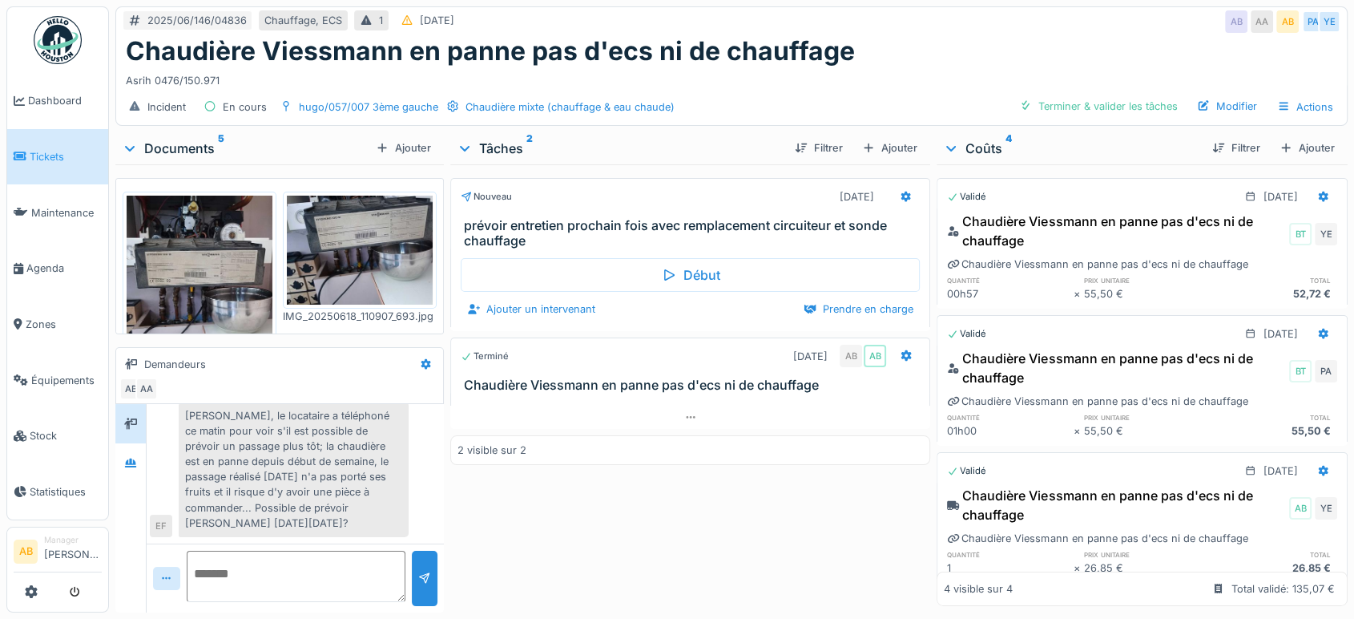
click at [188, 146] on div "Documents 5" at bounding box center [246, 148] width 248 height 19
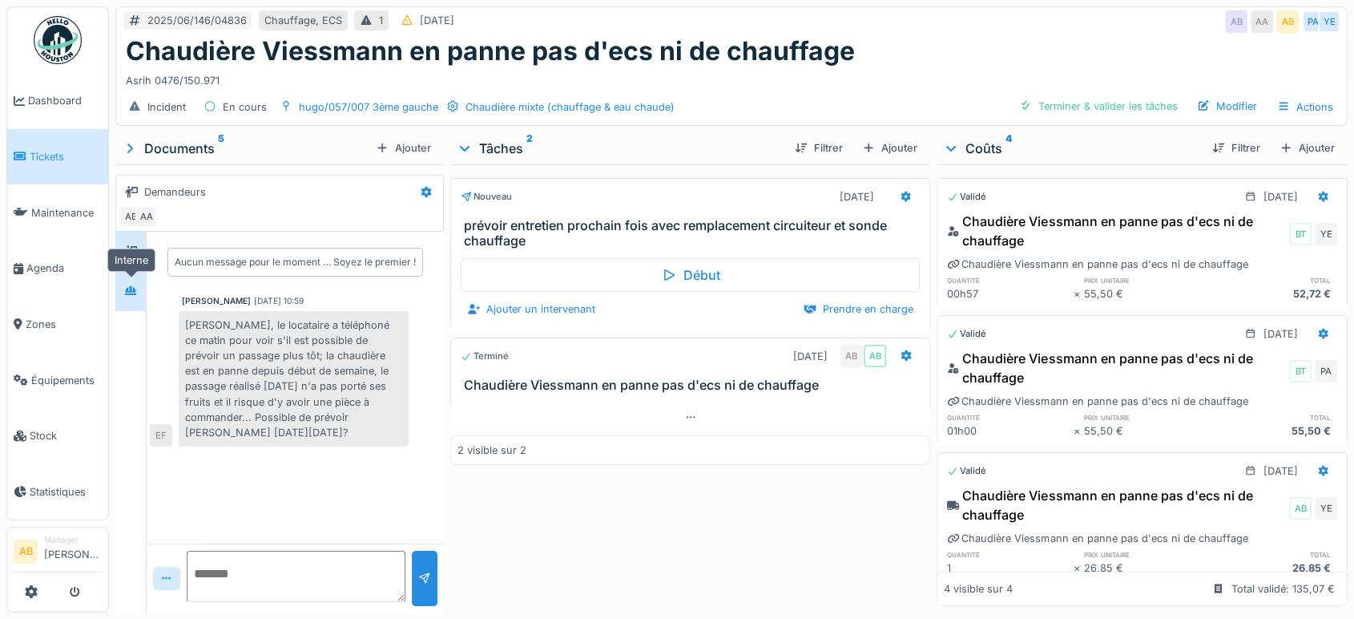
click at [123, 295] on div at bounding box center [131, 290] width 24 height 20
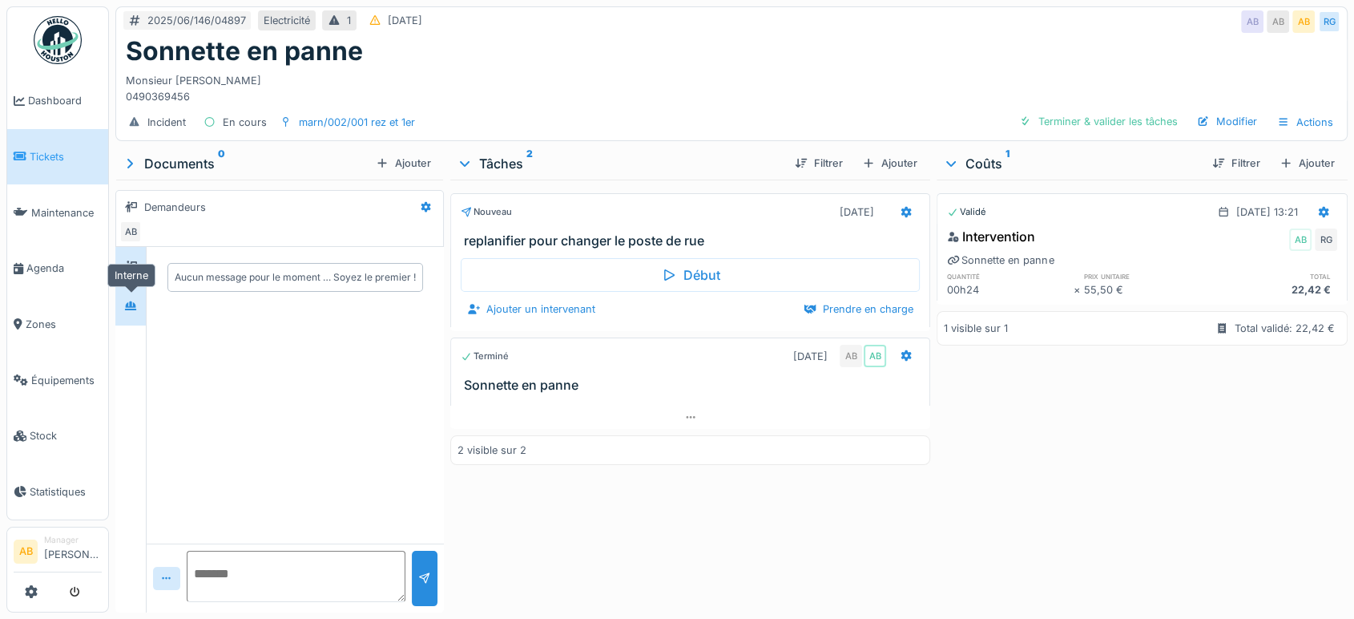
click at [121, 308] on div at bounding box center [131, 306] width 24 height 20
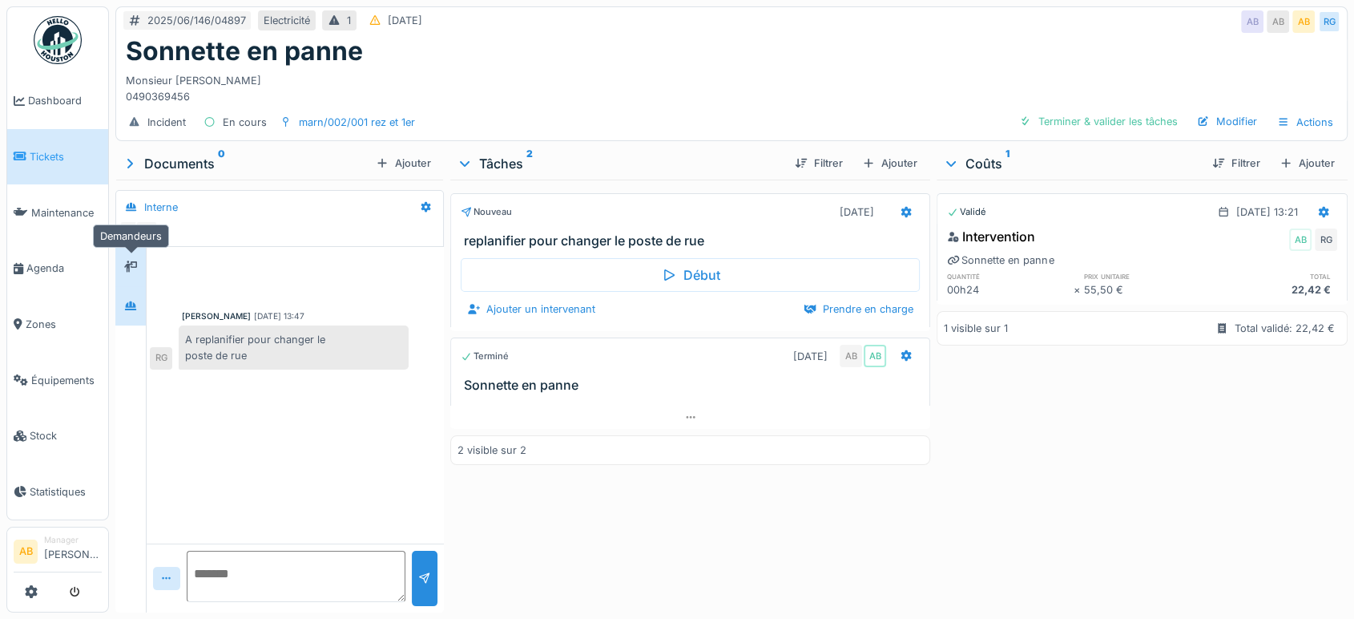
click at [137, 259] on div at bounding box center [130, 266] width 13 height 15
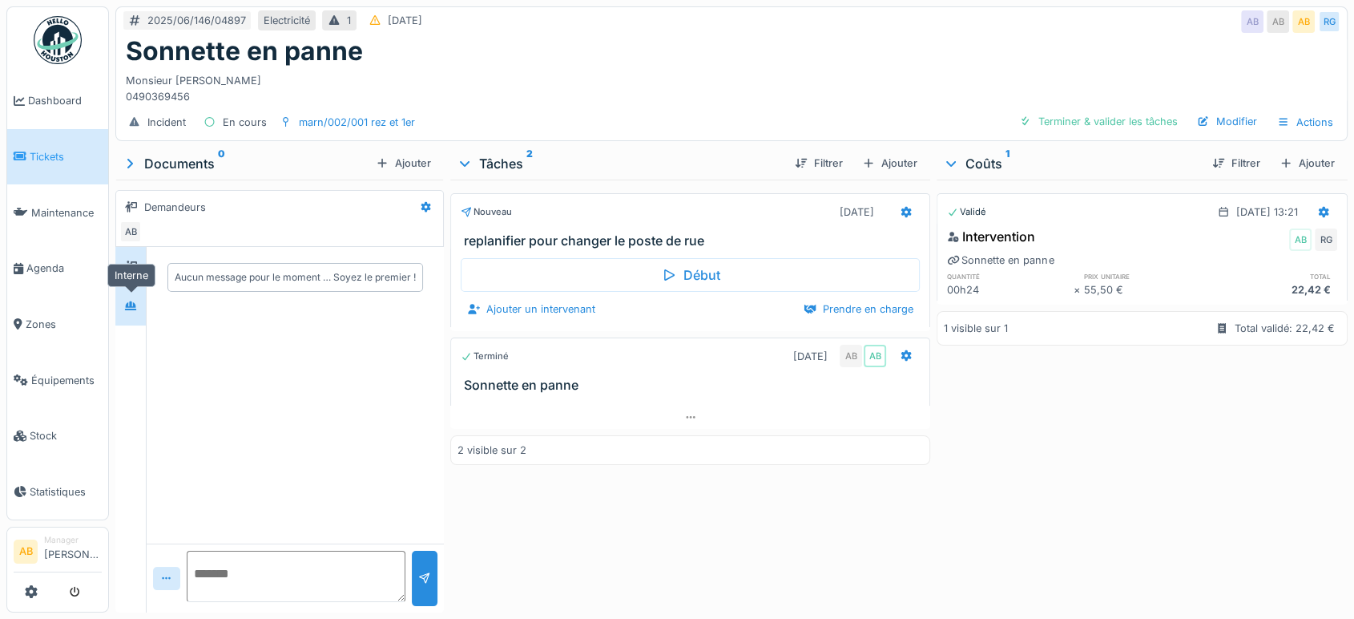
click at [139, 292] on div at bounding box center [131, 305] width 24 height 26
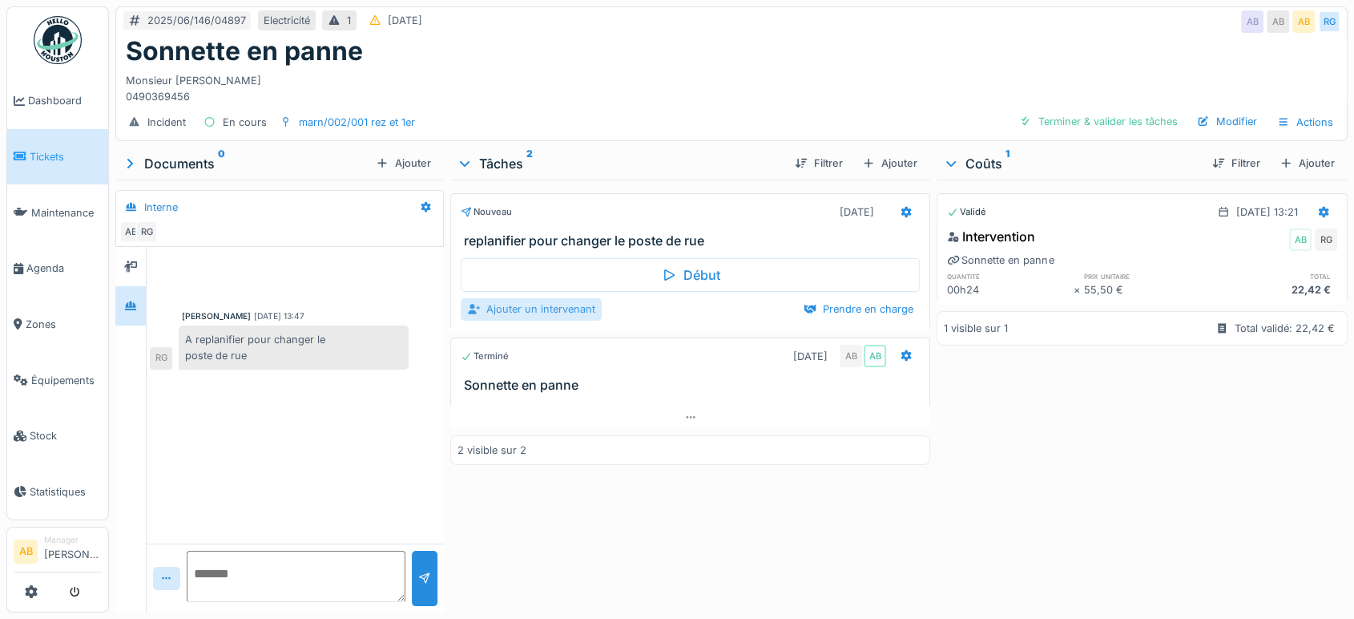
click at [530, 312] on div "Ajouter un intervenant" at bounding box center [531, 309] width 141 height 22
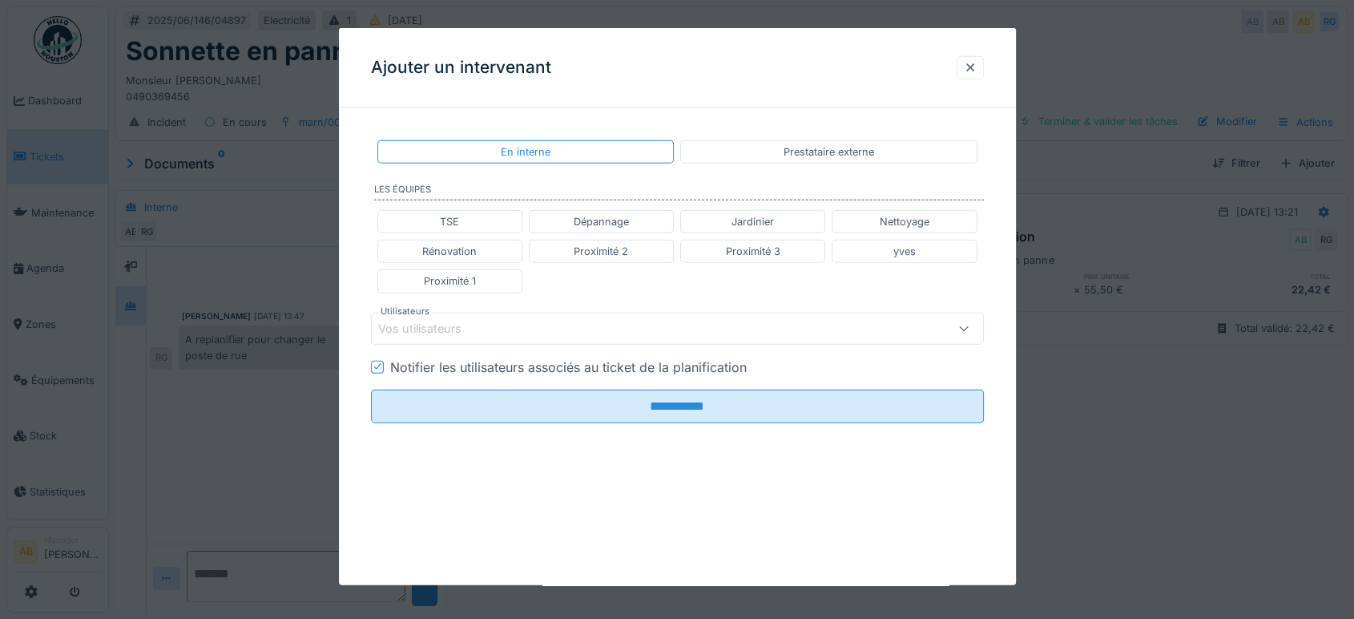
click at [428, 338] on div "Vos utilisateurs" at bounding box center [677, 328] width 613 height 32
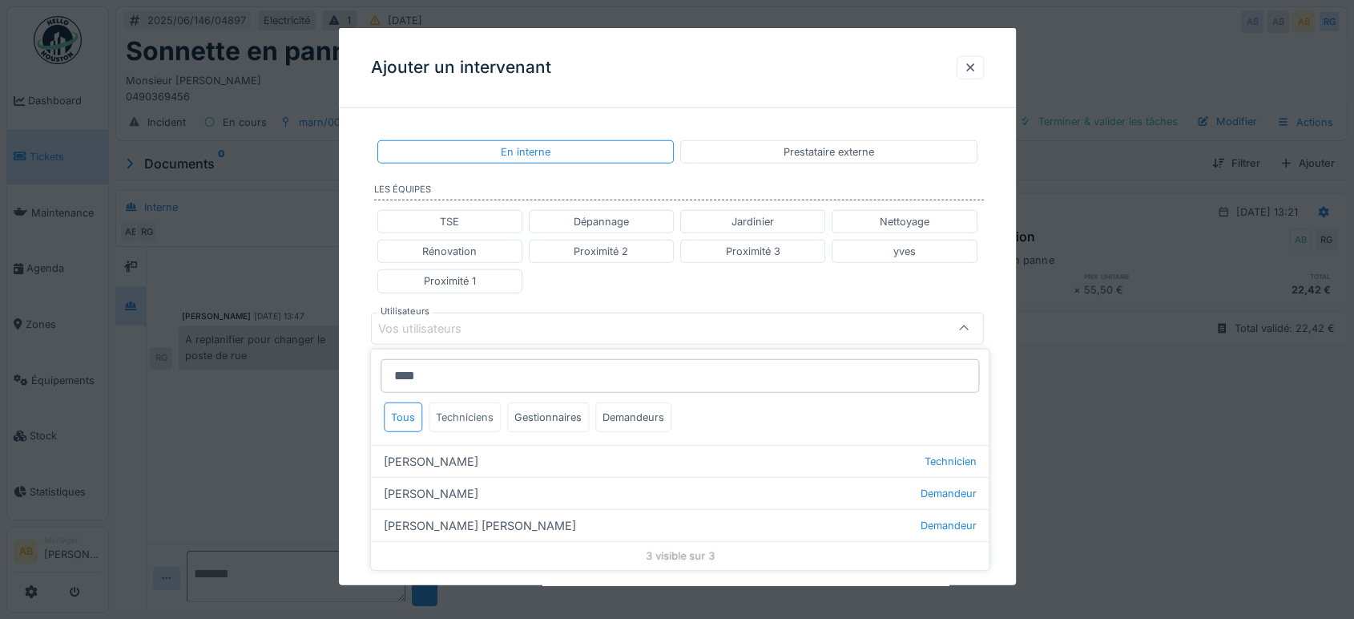
type input "****"
click at [471, 402] on div "Techniciens" at bounding box center [465, 417] width 72 height 30
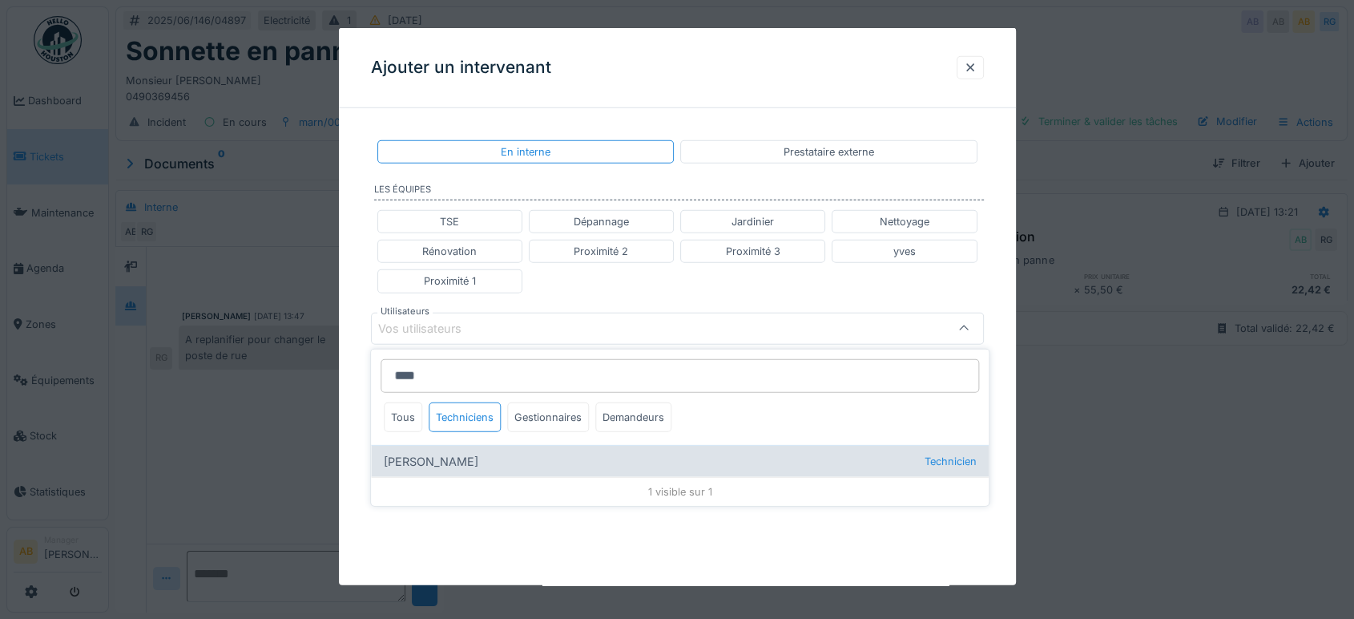
click at [469, 449] on div "[PERSON_NAME] Technicien" at bounding box center [680, 461] width 618 height 32
type input "****"
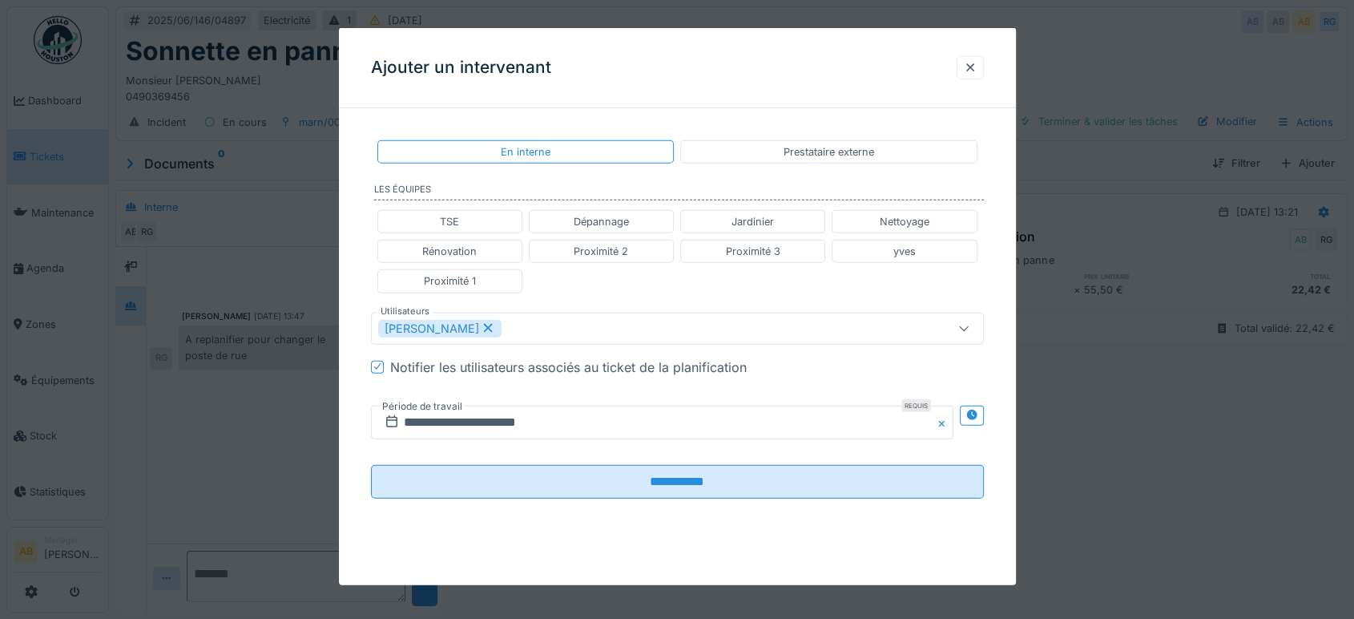
click at [359, 309] on div "**********" at bounding box center [677, 332] width 677 height 422
click at [560, 421] on input "**********" at bounding box center [662, 422] width 583 height 34
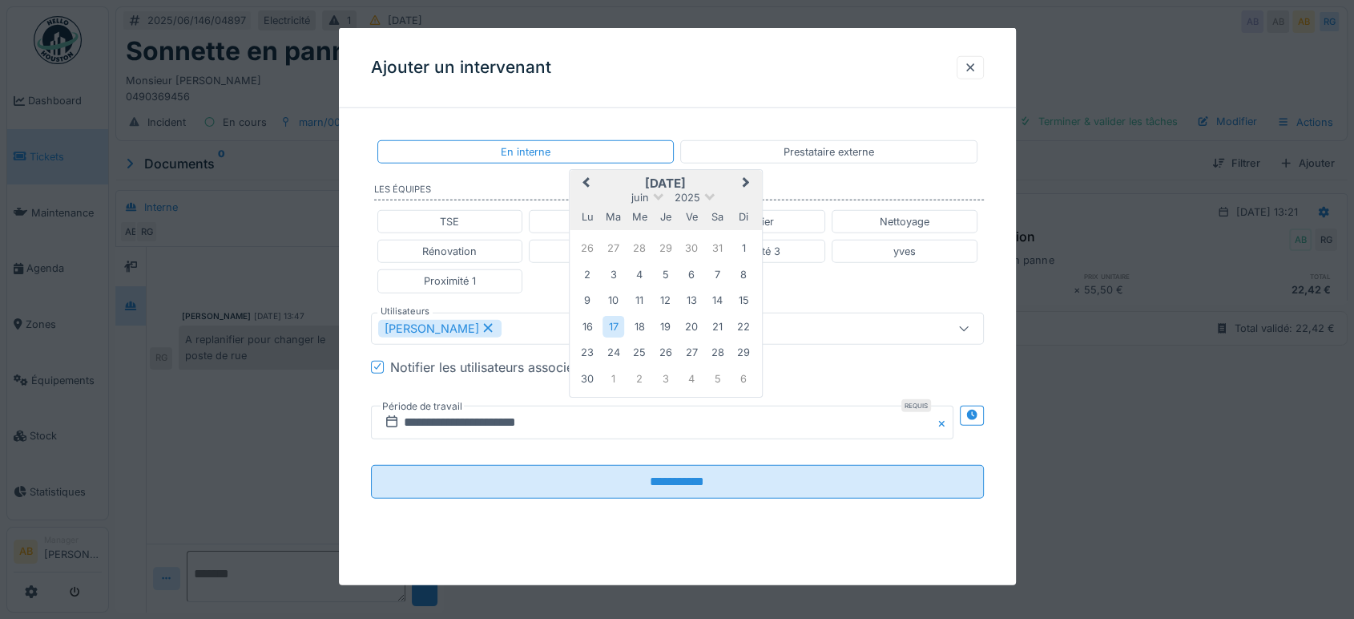
click at [744, 175] on button "Next Month" at bounding box center [748, 184] width 26 height 26
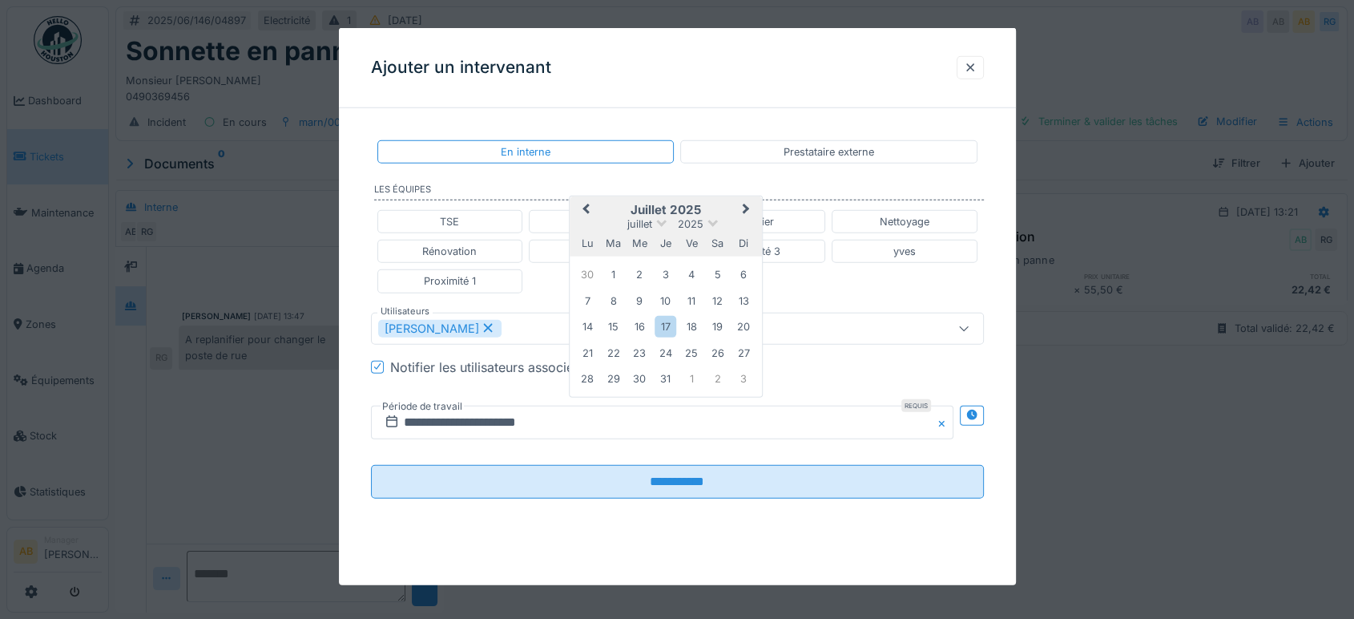
click at [748, 211] on button "Next Month" at bounding box center [748, 210] width 26 height 26
click at [631, 368] on div "27" at bounding box center [640, 379] width 22 height 22
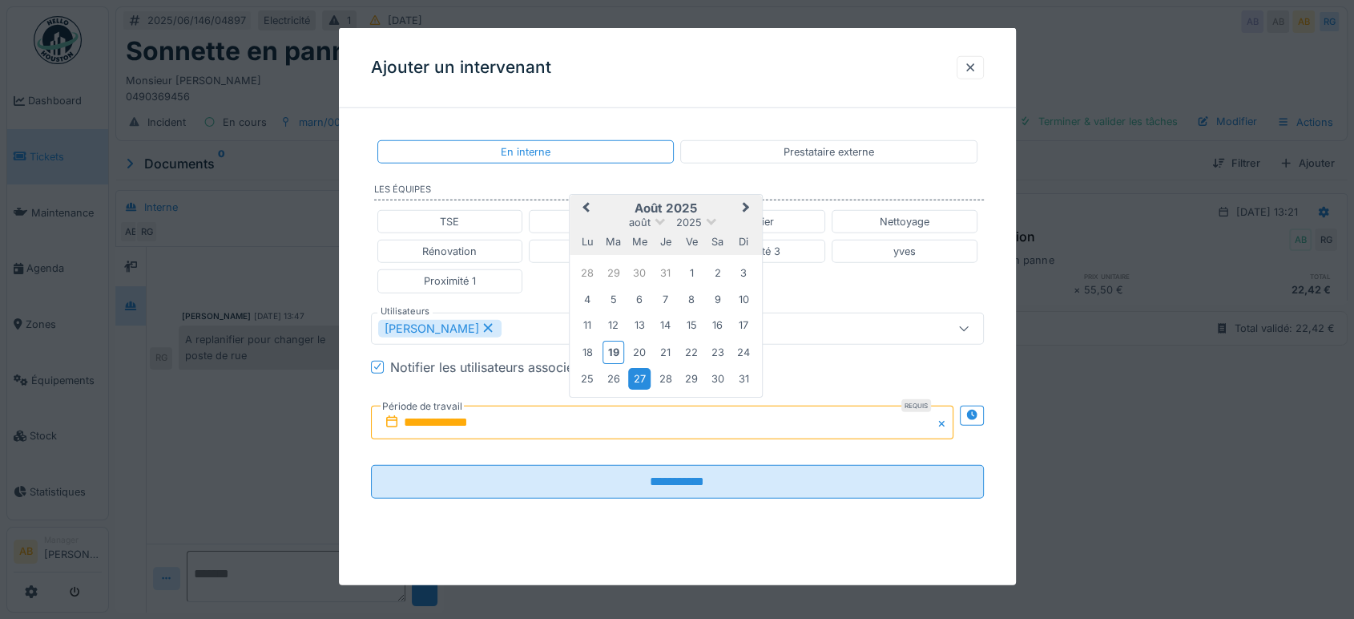
click at [645, 383] on div "27" at bounding box center [640, 379] width 22 height 22
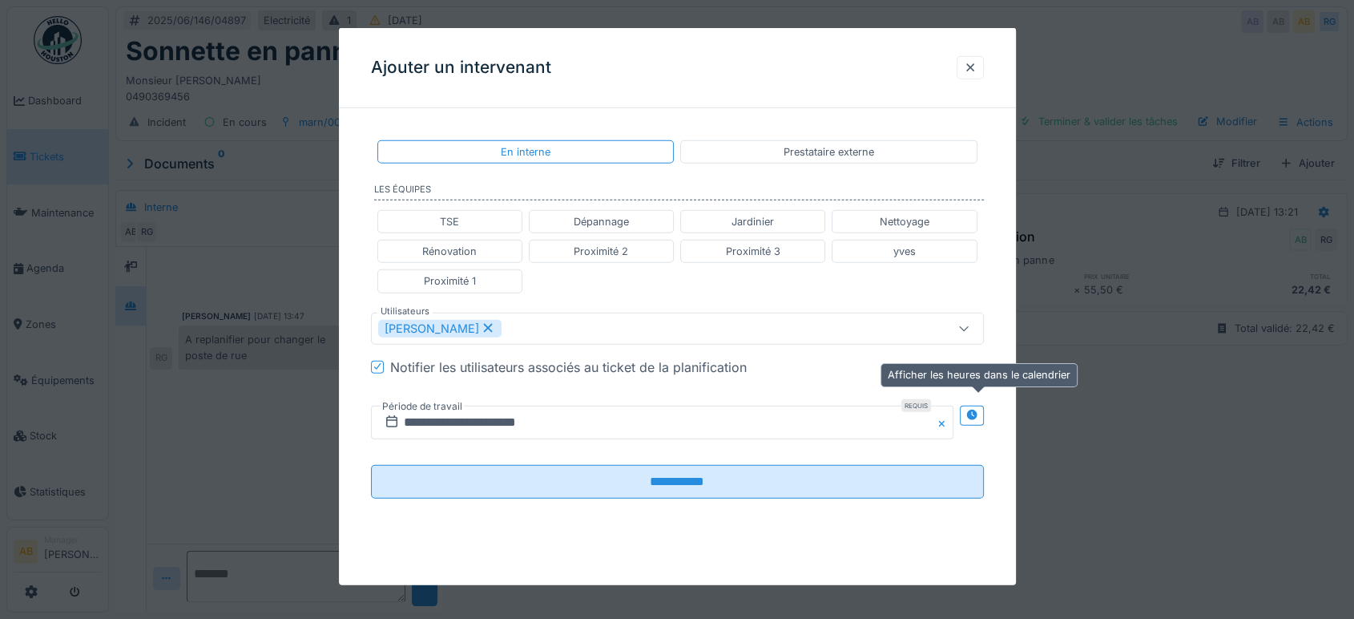
click at [978, 413] on icon at bounding box center [972, 414] width 13 height 10
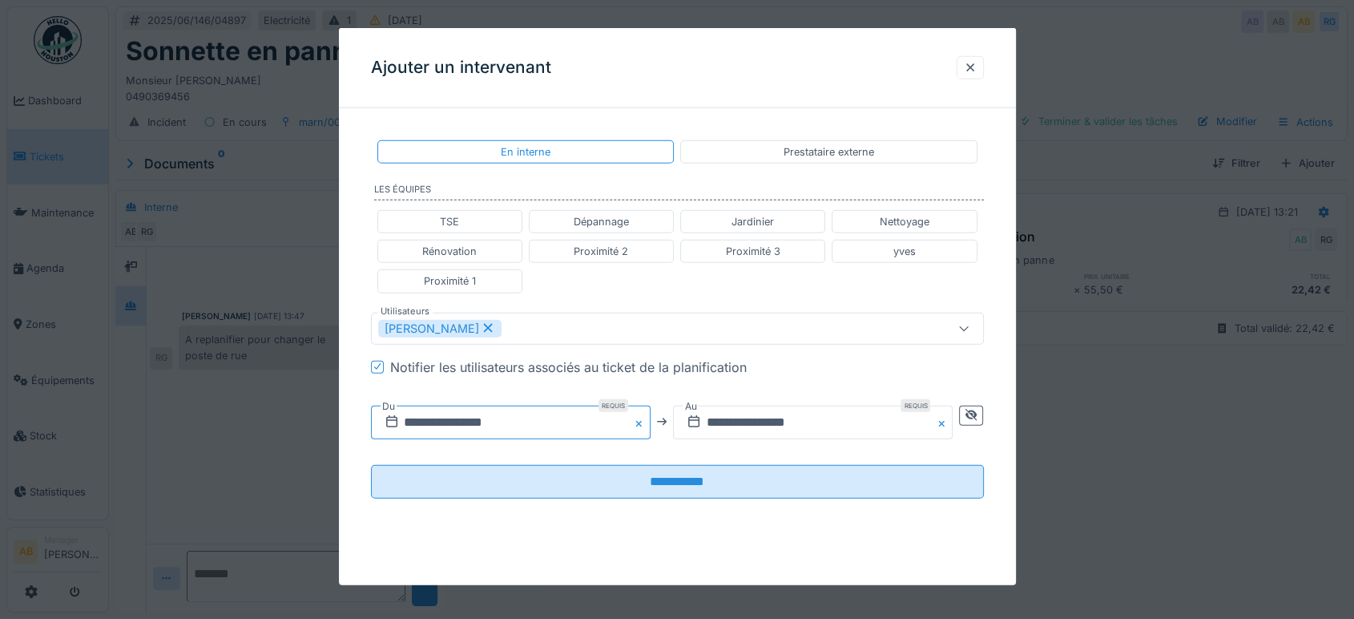
click at [520, 417] on input "**********" at bounding box center [511, 422] width 280 height 34
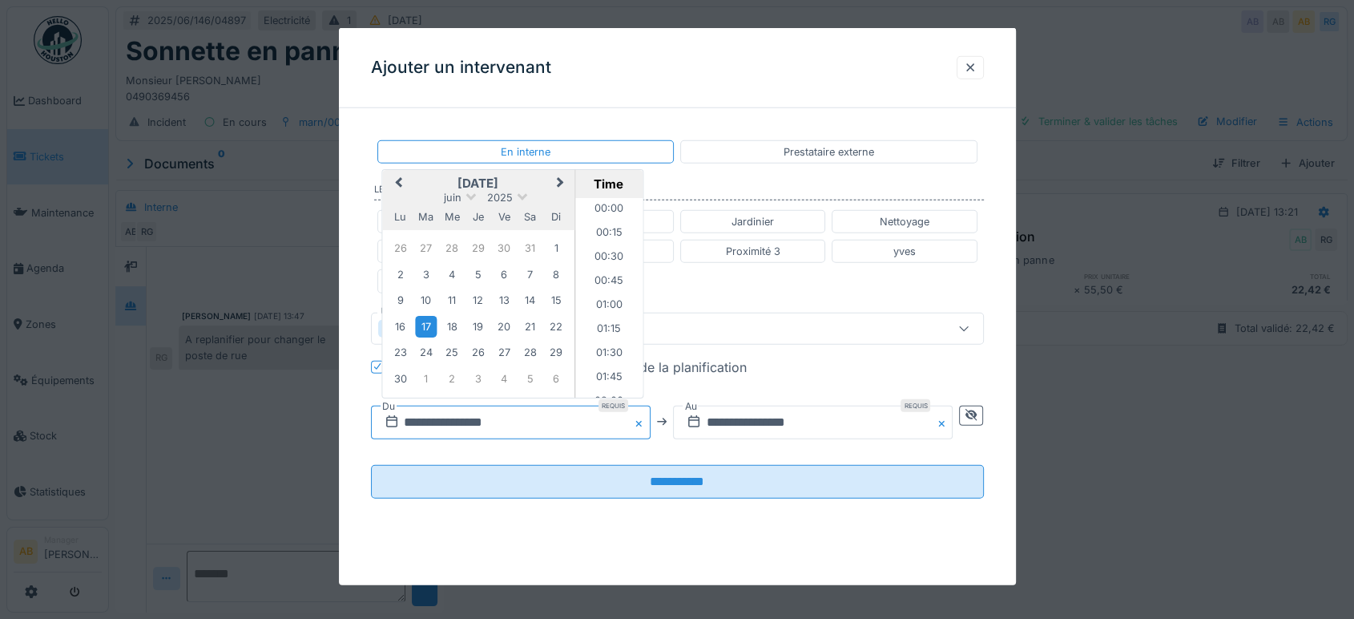
scroll to position [585, 0]
click at [567, 183] on button "Next Month" at bounding box center [562, 184] width 26 height 26
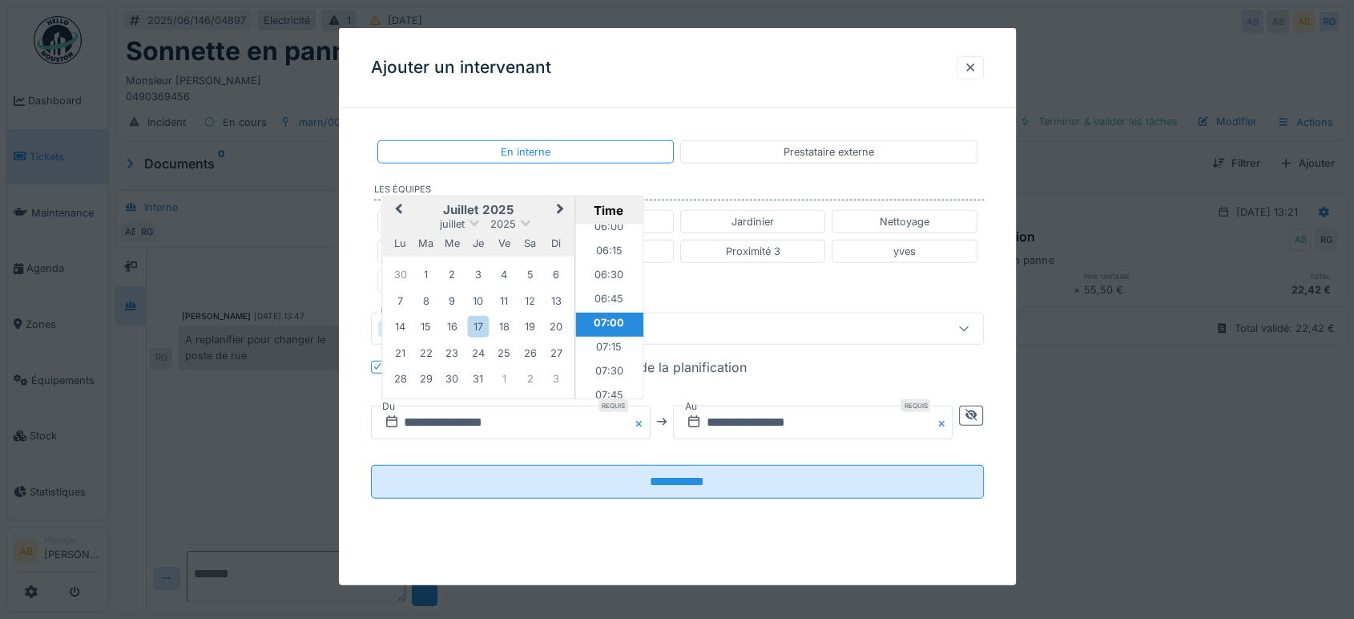
click at [551, 213] on button "Next Month" at bounding box center [562, 210] width 26 height 26
click at [460, 376] on div "27" at bounding box center [453, 378] width 22 height 22
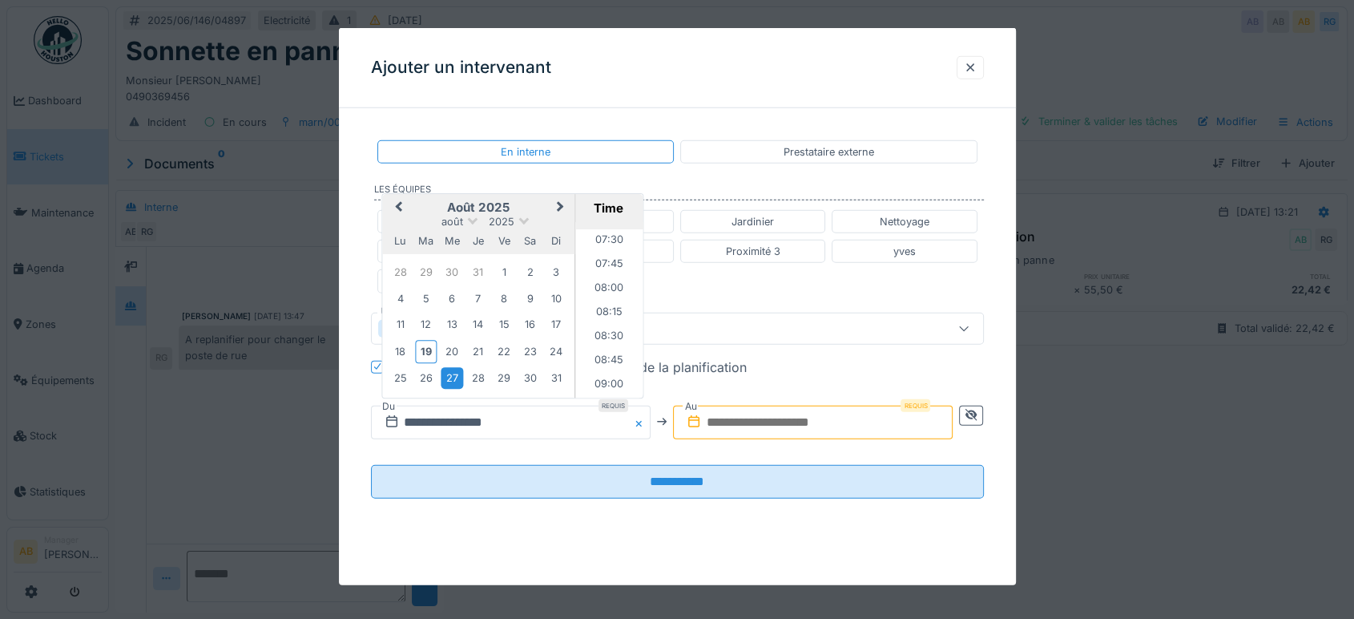
scroll to position [742, 0]
click at [601, 256] on li "08:00" at bounding box center [609, 261] width 68 height 24
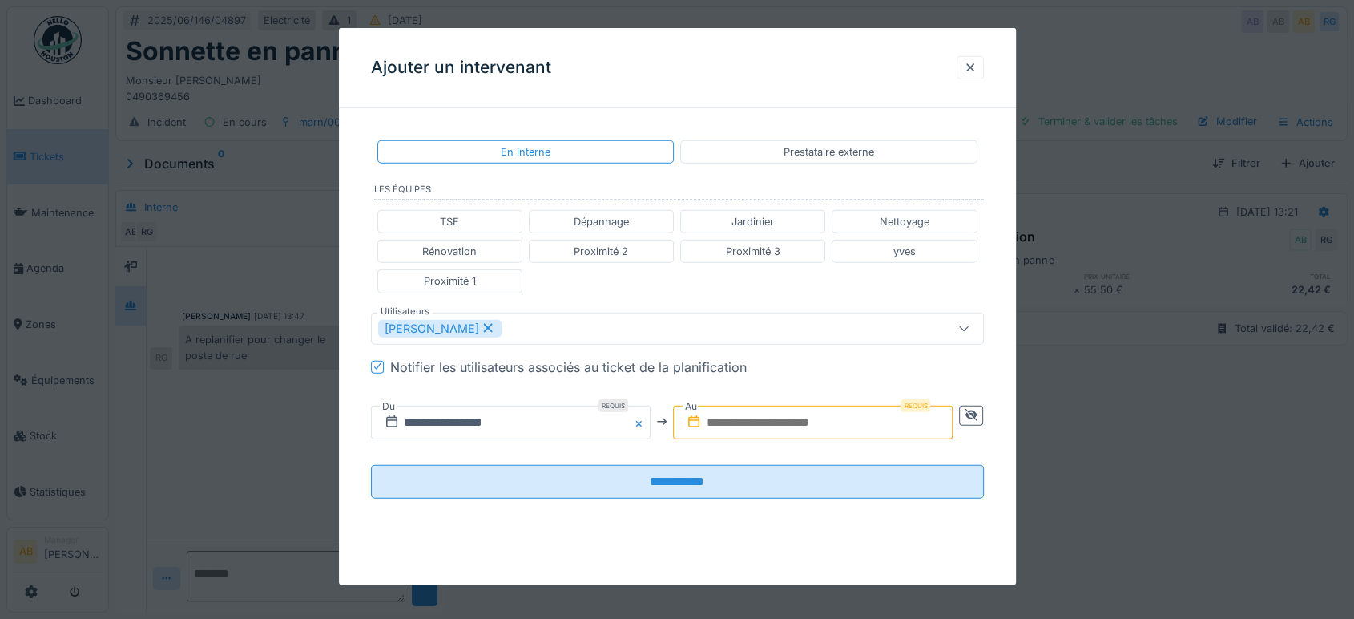
click at [800, 409] on input "text" at bounding box center [813, 422] width 280 height 34
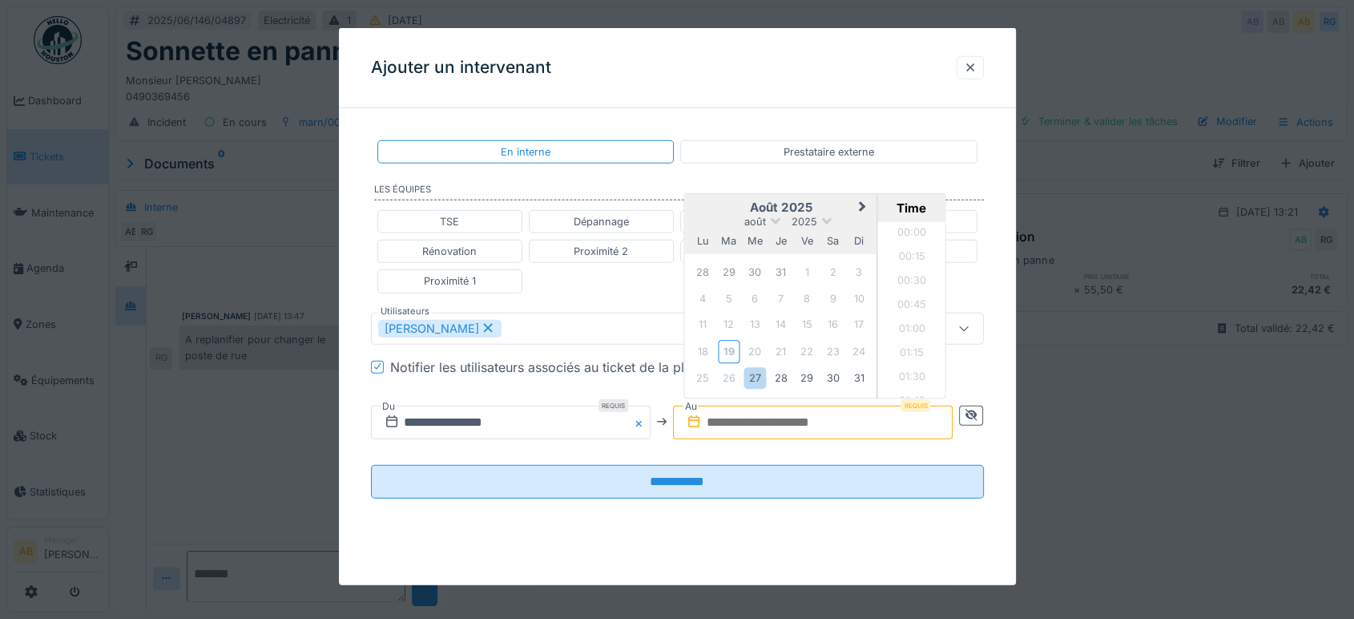
scroll to position [1414, 0]
click at [729, 201] on h2 "août 2025" at bounding box center [781, 207] width 192 height 14
click at [863, 204] on span "Next Month" at bounding box center [863, 207] width 0 height 19
click at [701, 210] on span "Previous Month" at bounding box center [701, 209] width 0 height 19
click at [753, 377] on div "27" at bounding box center [755, 378] width 22 height 22
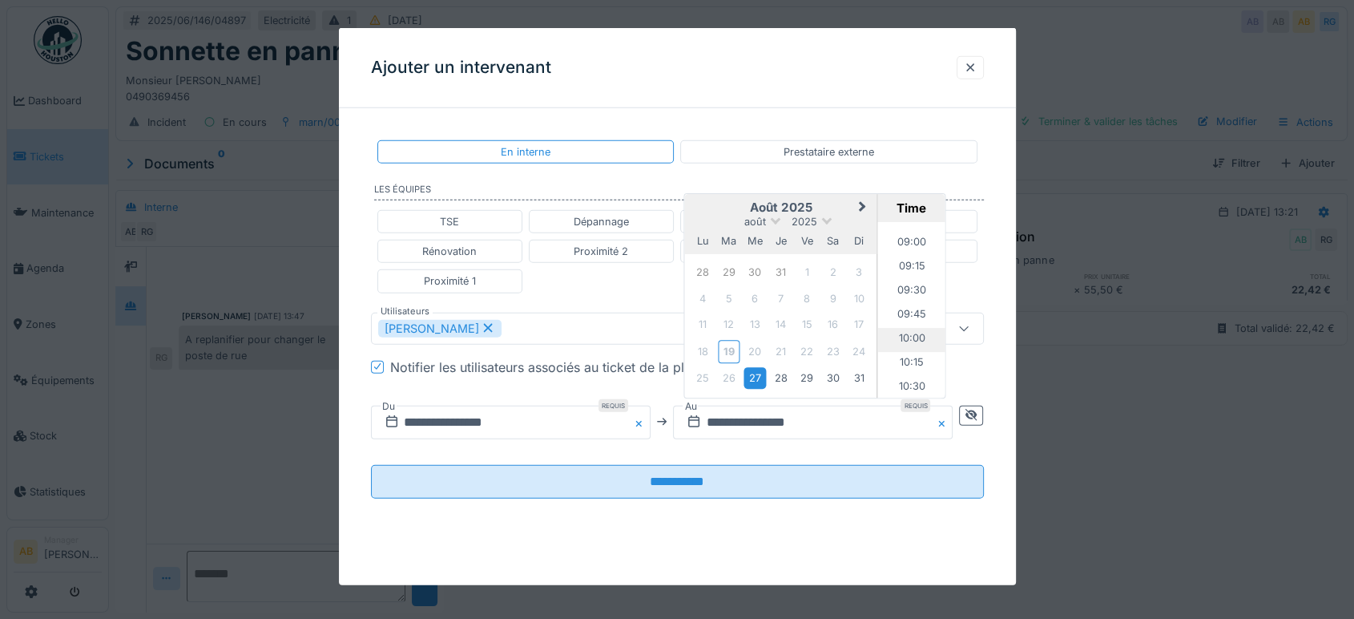
scroll to position [841, 0]
click at [913, 265] on li "09:00" at bounding box center [912, 258] width 68 height 24
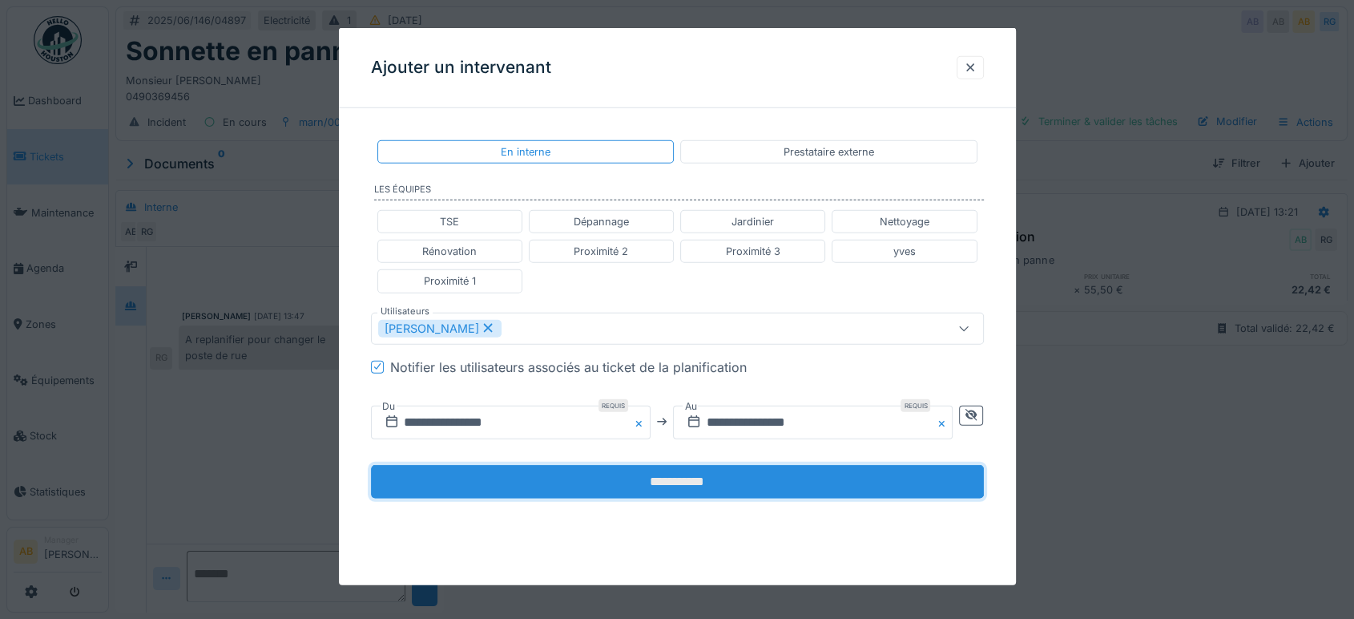
click at [792, 483] on input "**********" at bounding box center [677, 481] width 613 height 34
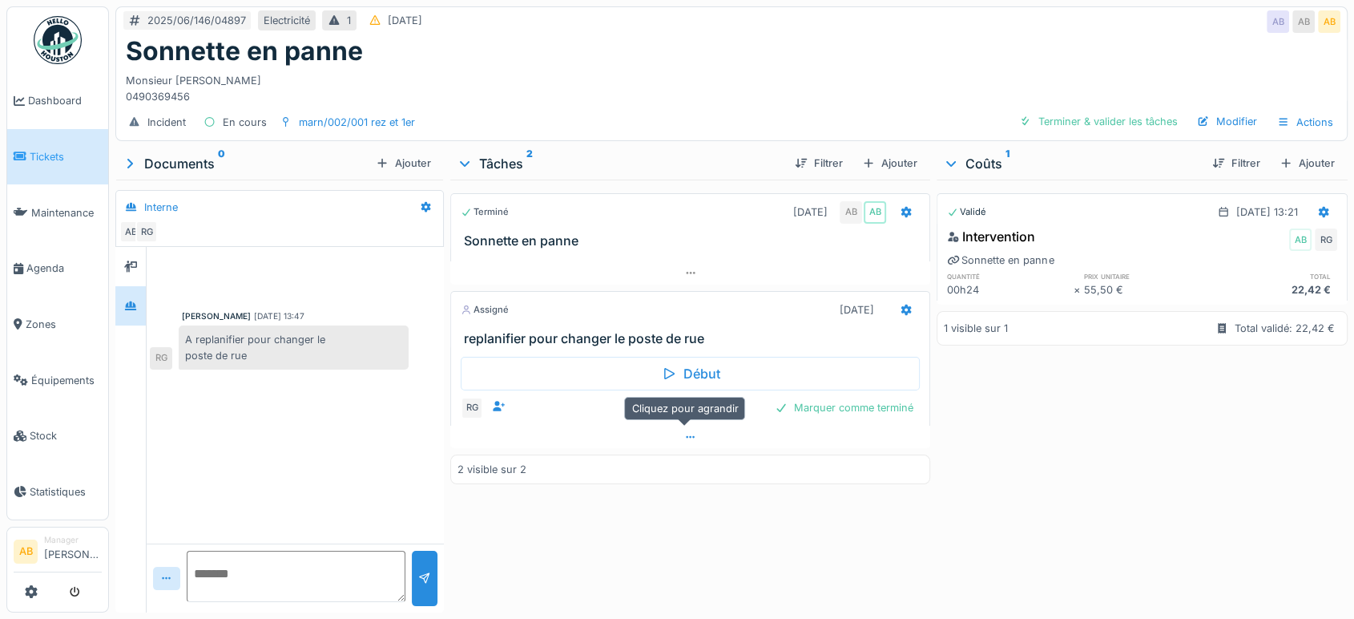
click at [570, 436] on div at bounding box center [690, 436] width 480 height 23
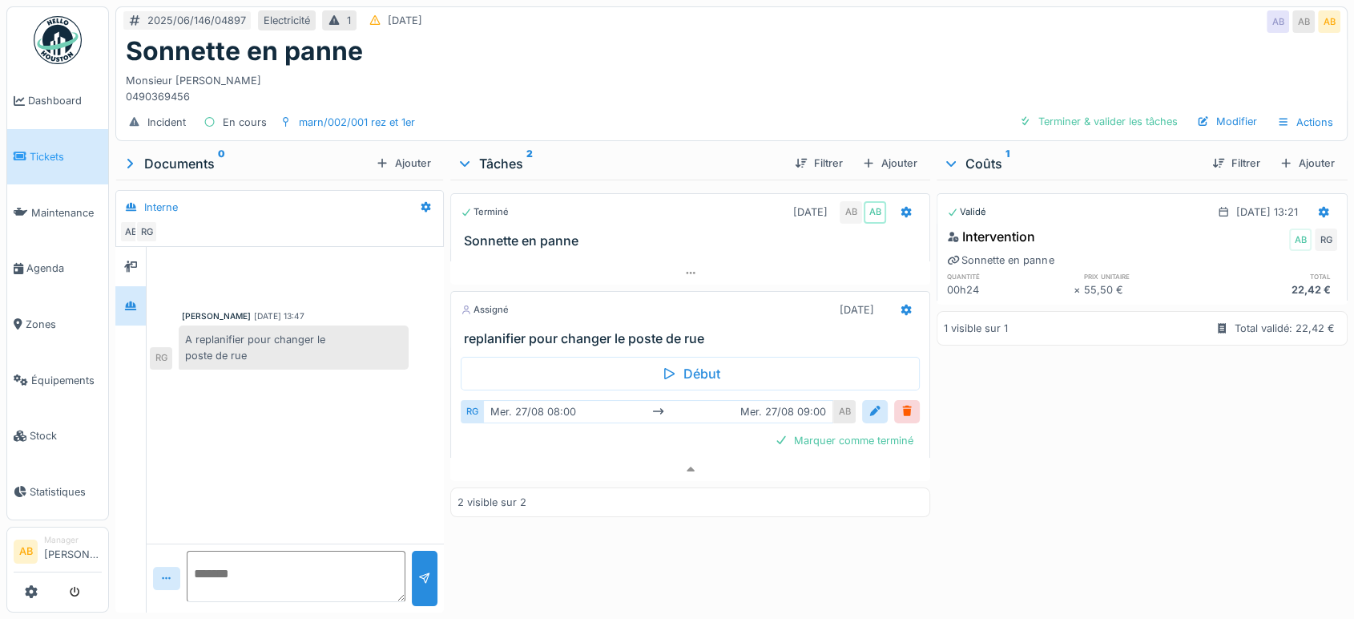
click at [737, 429] on div "Marquer comme terminé" at bounding box center [690, 440] width 459 height 22
click at [319, 422] on div "Robert Gaspar 26/06/2025 13:47 A replanifier pour changer le poste de rue RG" at bounding box center [295, 395] width 297 height 296
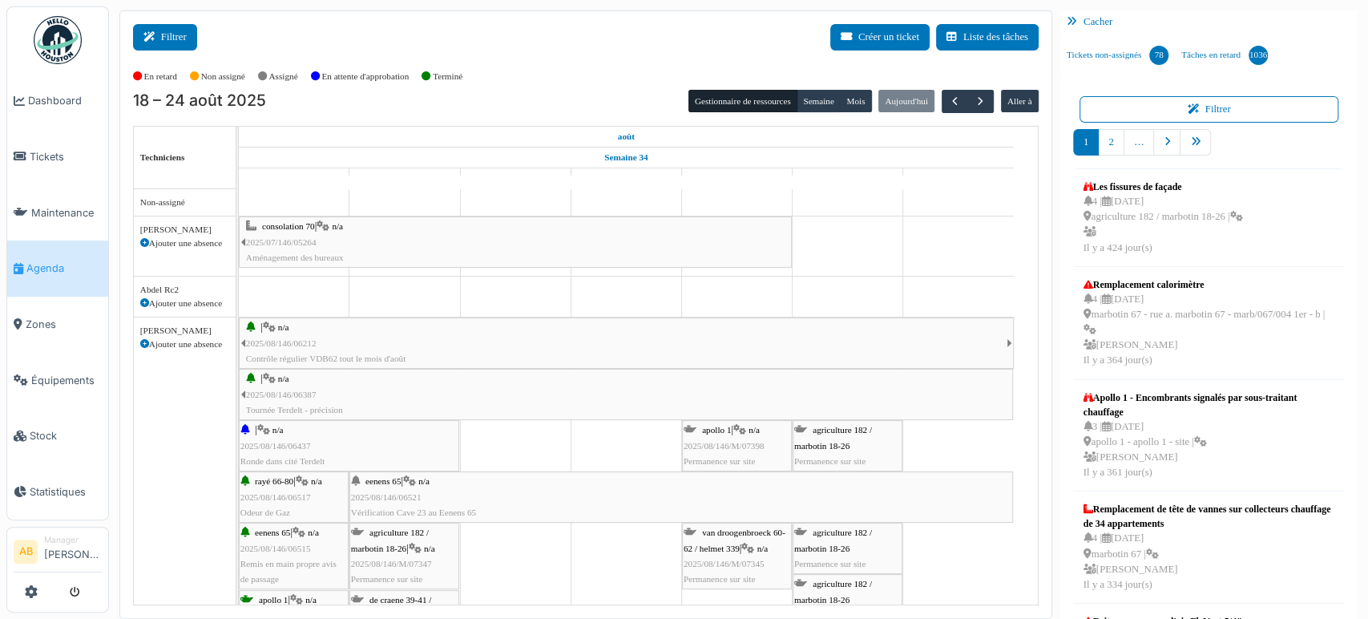
click at [191, 37] on button "Filtrer" at bounding box center [165, 37] width 64 height 26
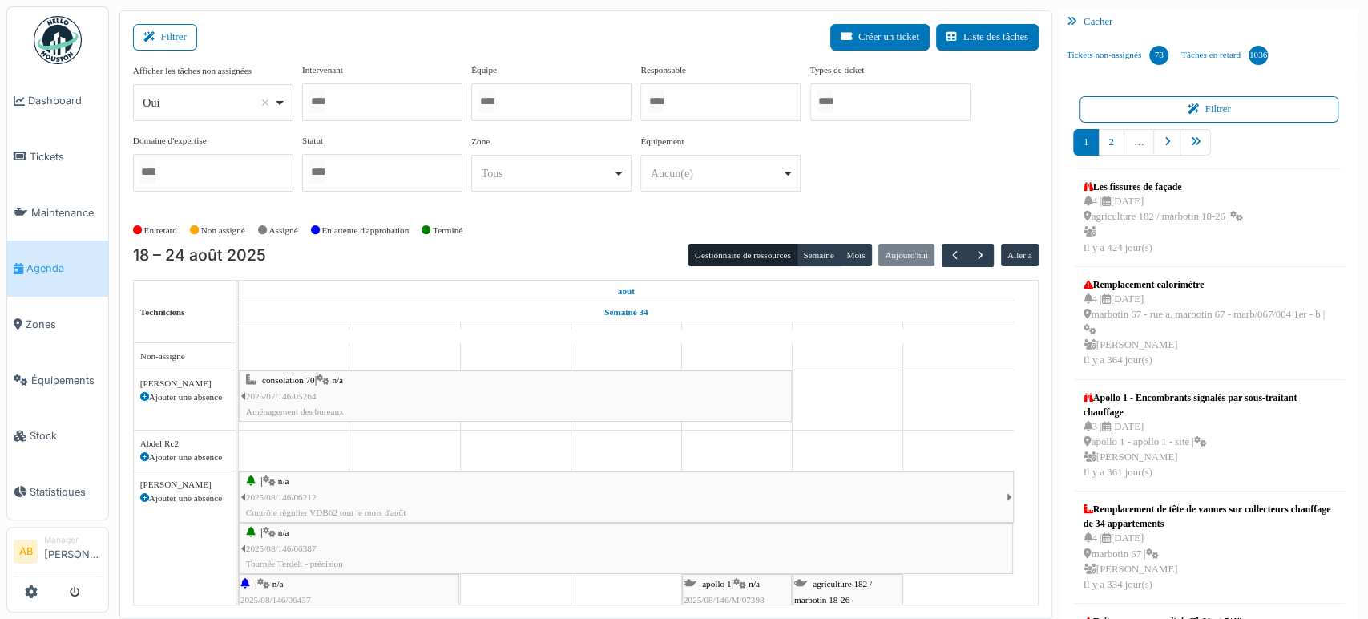
click at [228, 105] on div "Oui Remove item" at bounding box center [208, 103] width 131 height 17
select select "**"
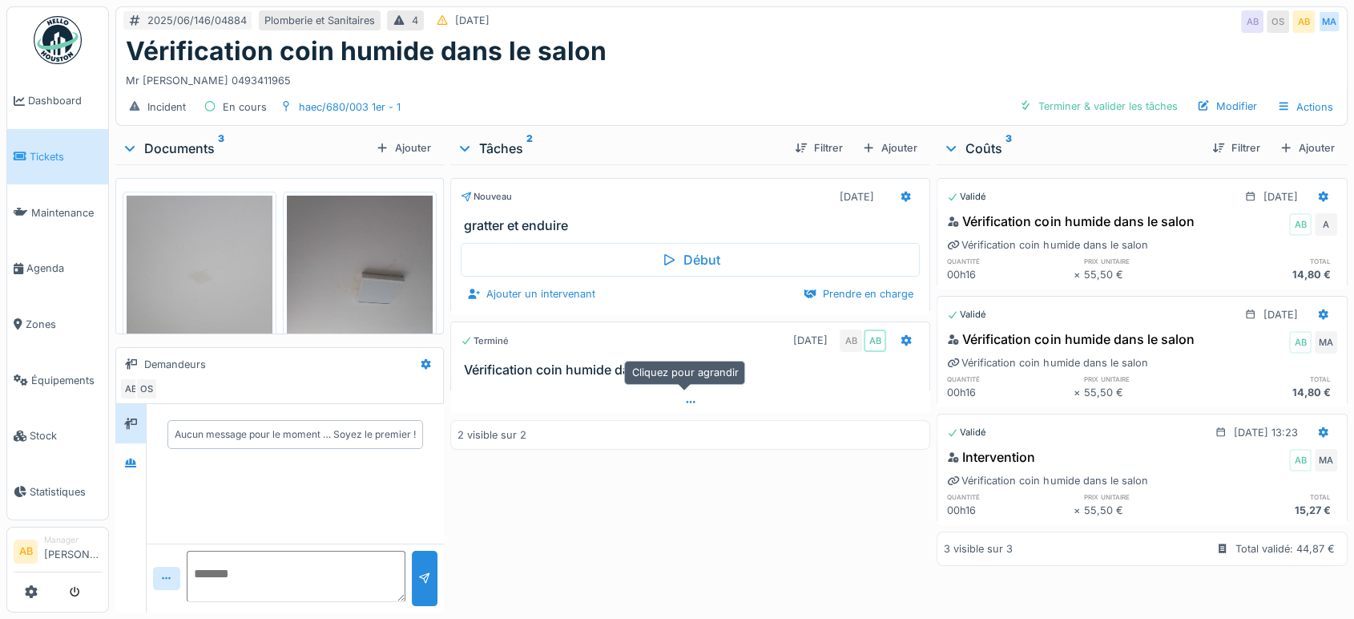
click at [684, 405] on icon at bounding box center [690, 402] width 13 height 10
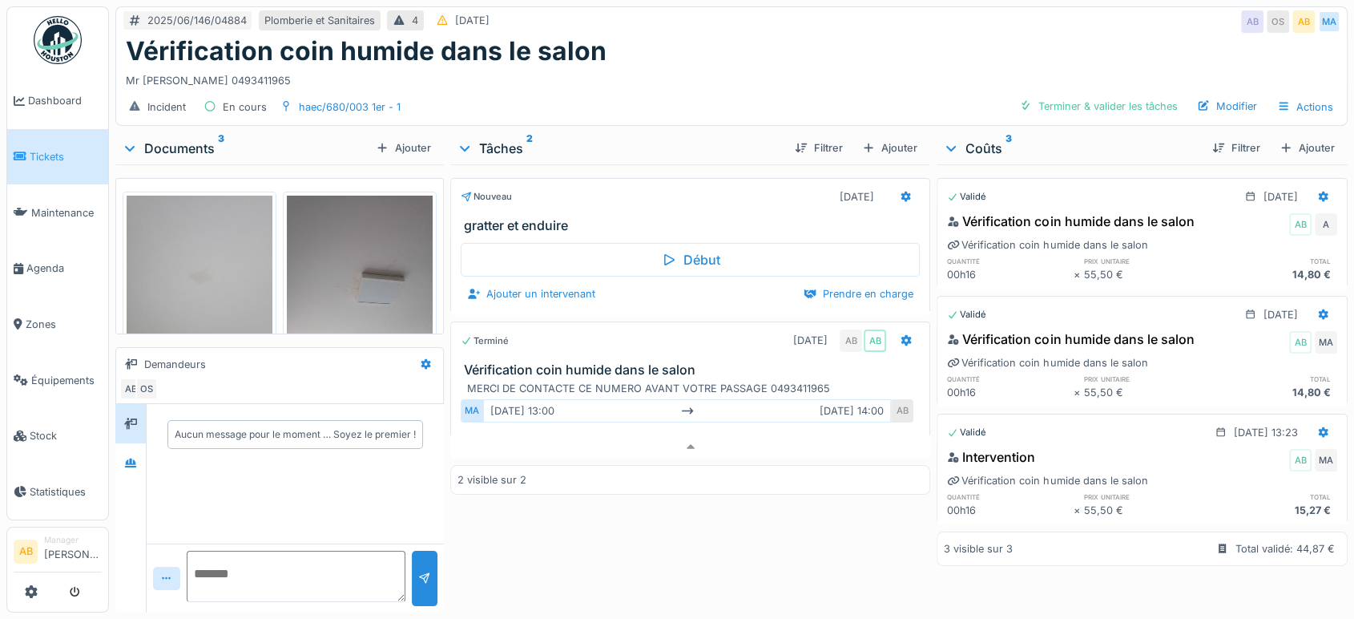
click at [162, 142] on div "Documents 3" at bounding box center [246, 148] width 248 height 19
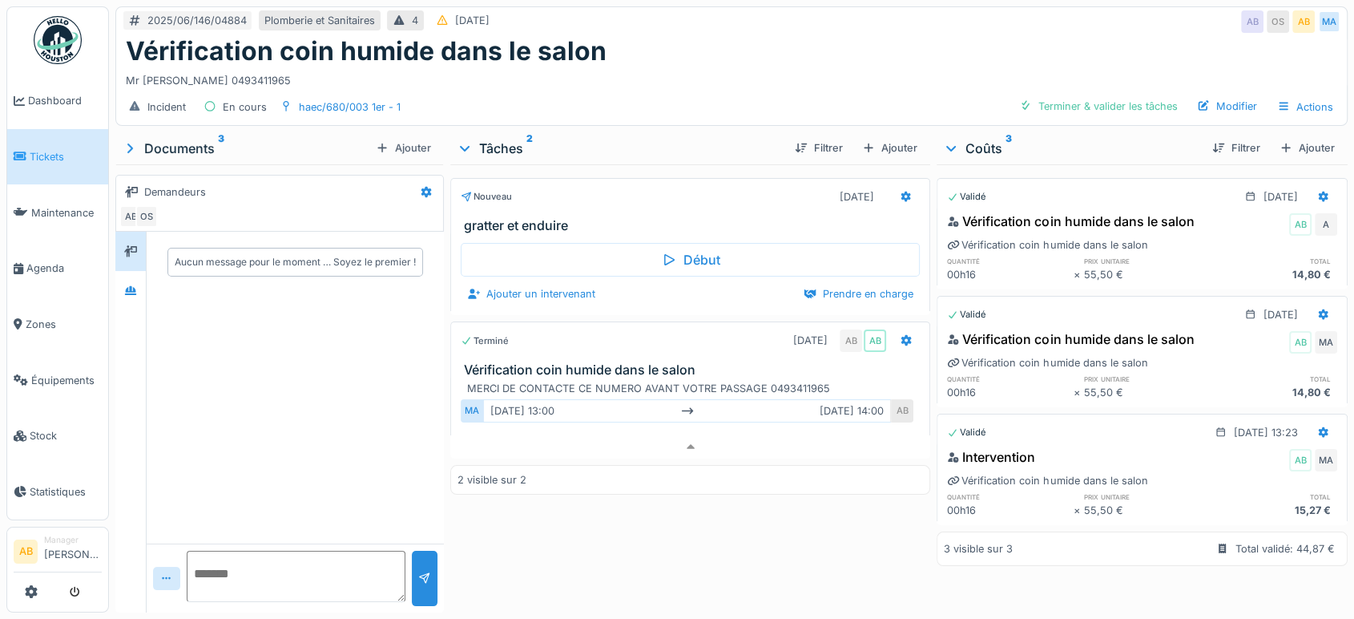
click at [131, 300] on div at bounding box center [130, 422] width 31 height 381
click at [135, 289] on div at bounding box center [130, 290] width 30 height 39
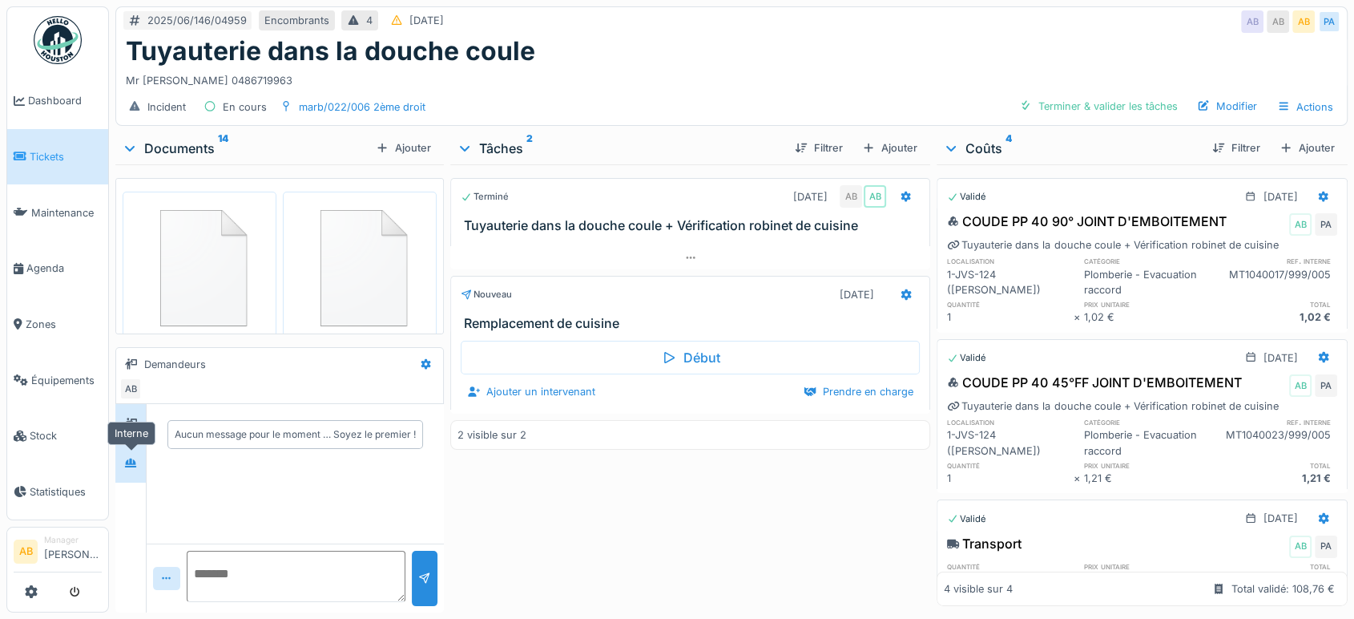
click at [136, 462] on icon at bounding box center [130, 463] width 13 height 10
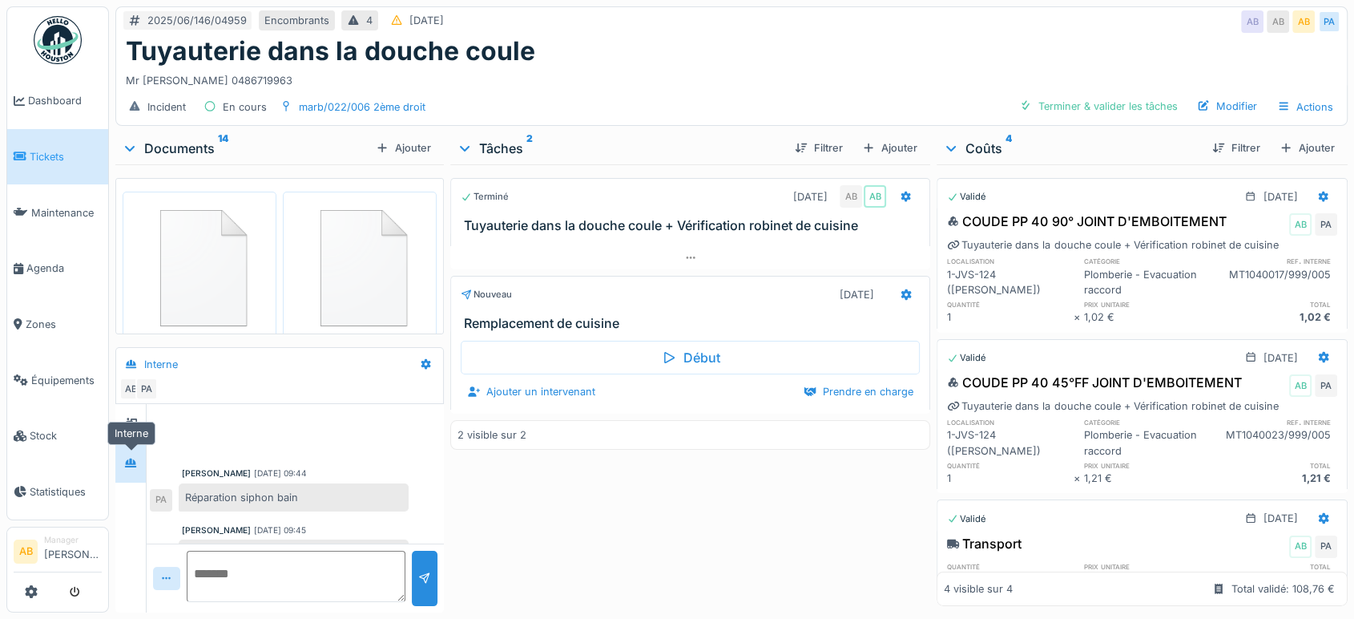
scroll to position [77, 0]
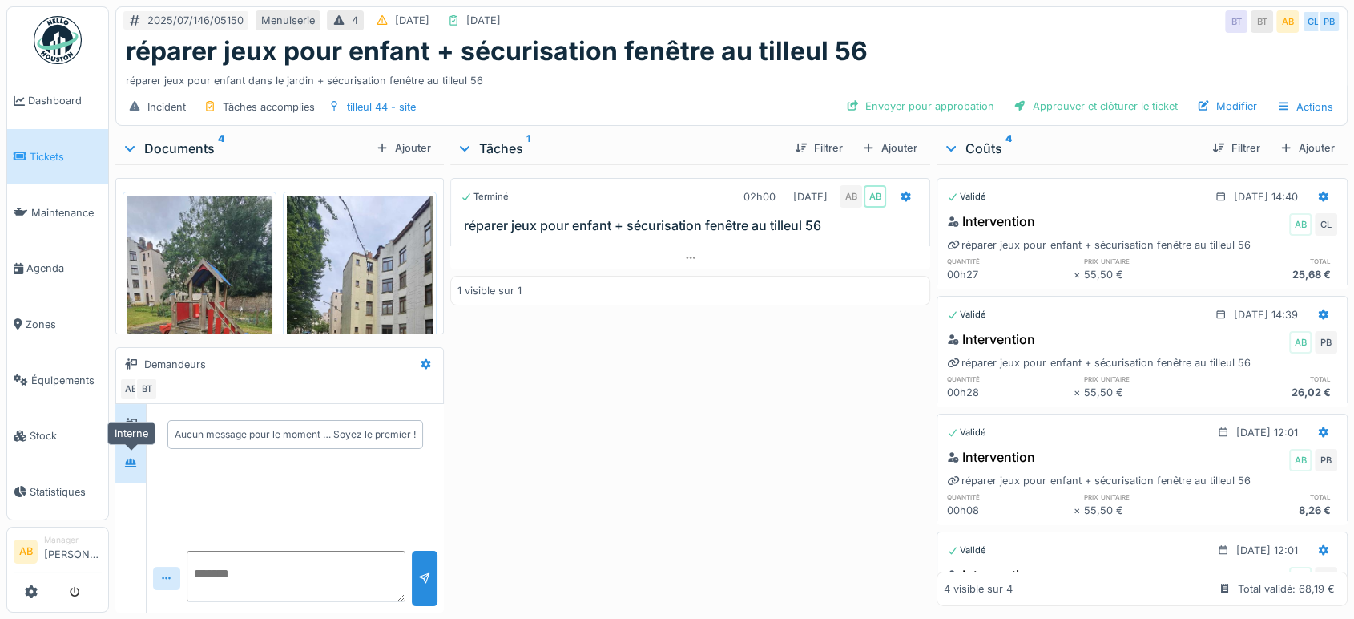
click at [135, 466] on icon at bounding box center [130, 462] width 11 height 9
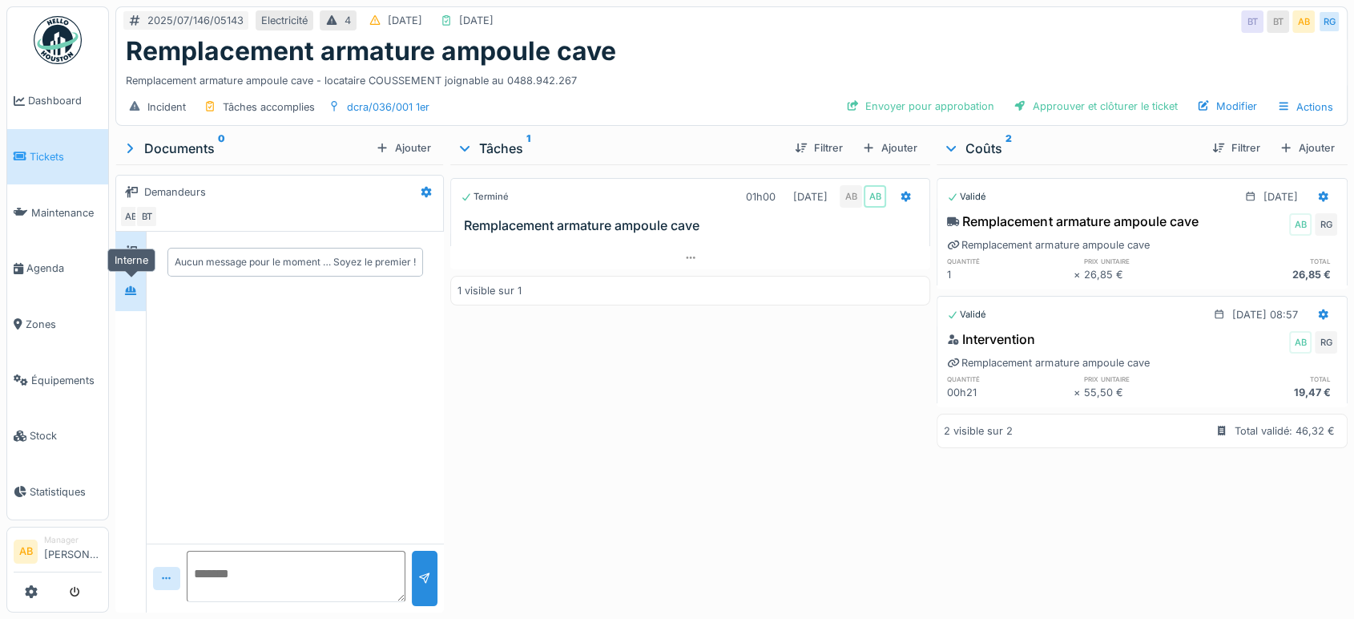
click at [138, 296] on div at bounding box center [131, 290] width 24 height 20
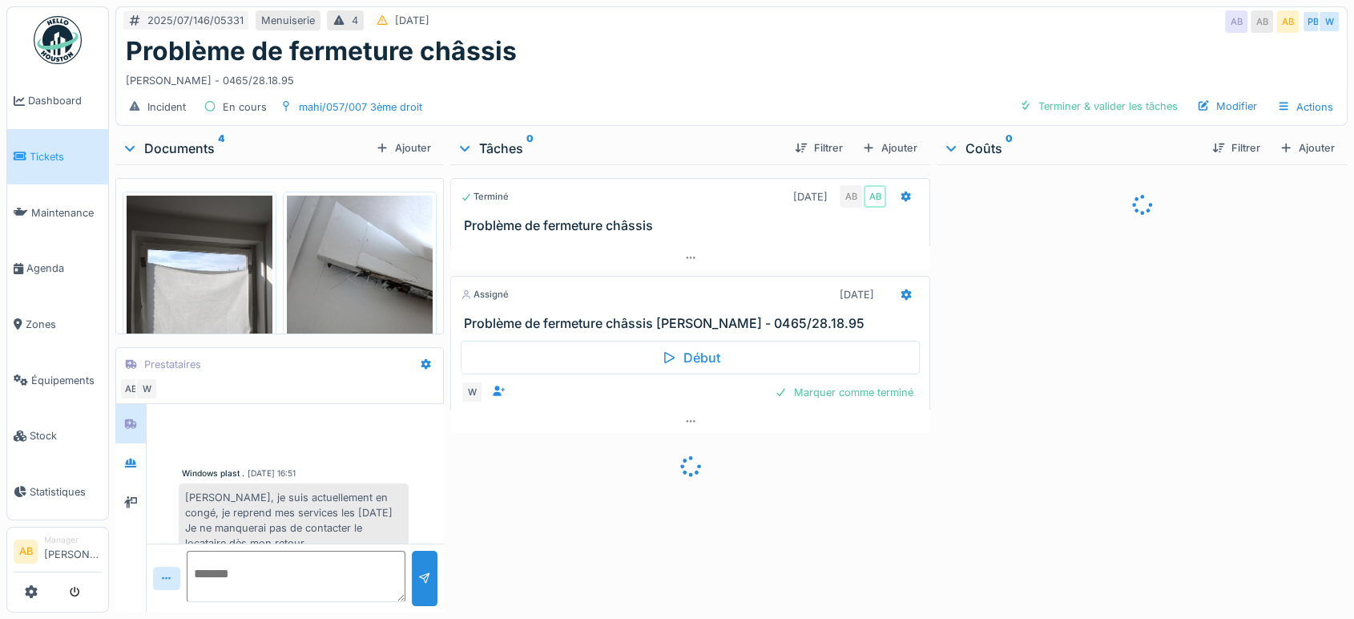
scroll to position [35, 0]
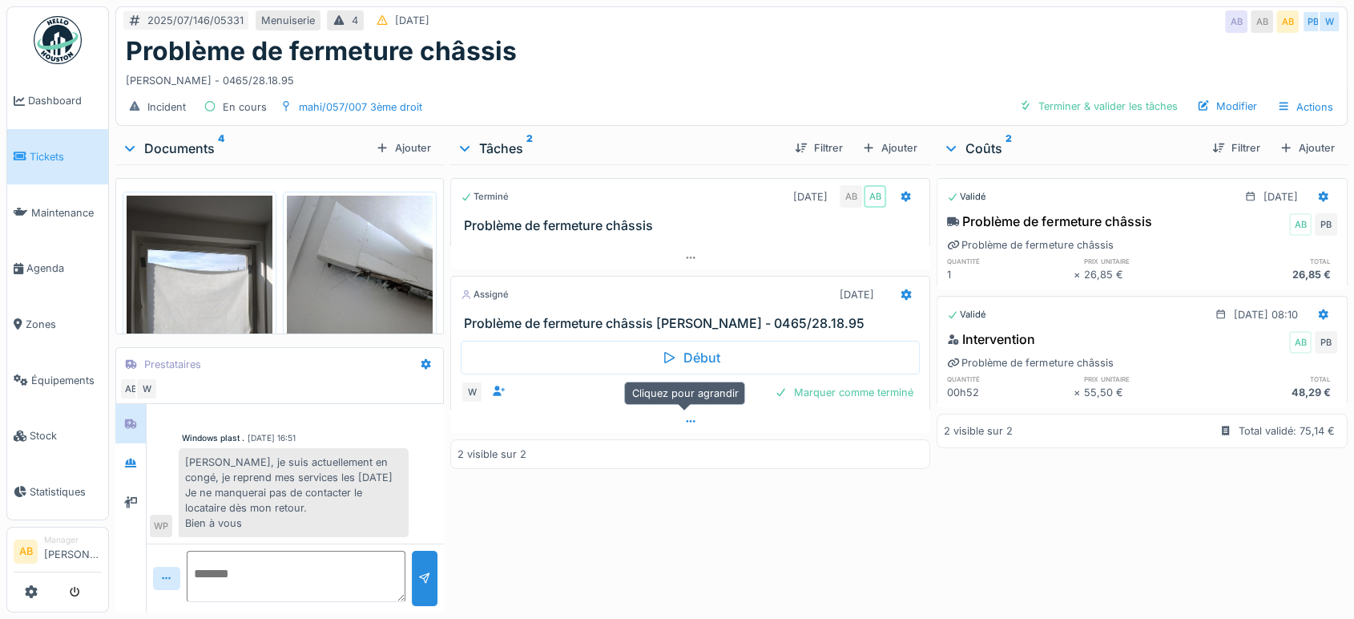
click at [635, 422] on div at bounding box center [690, 420] width 480 height 23
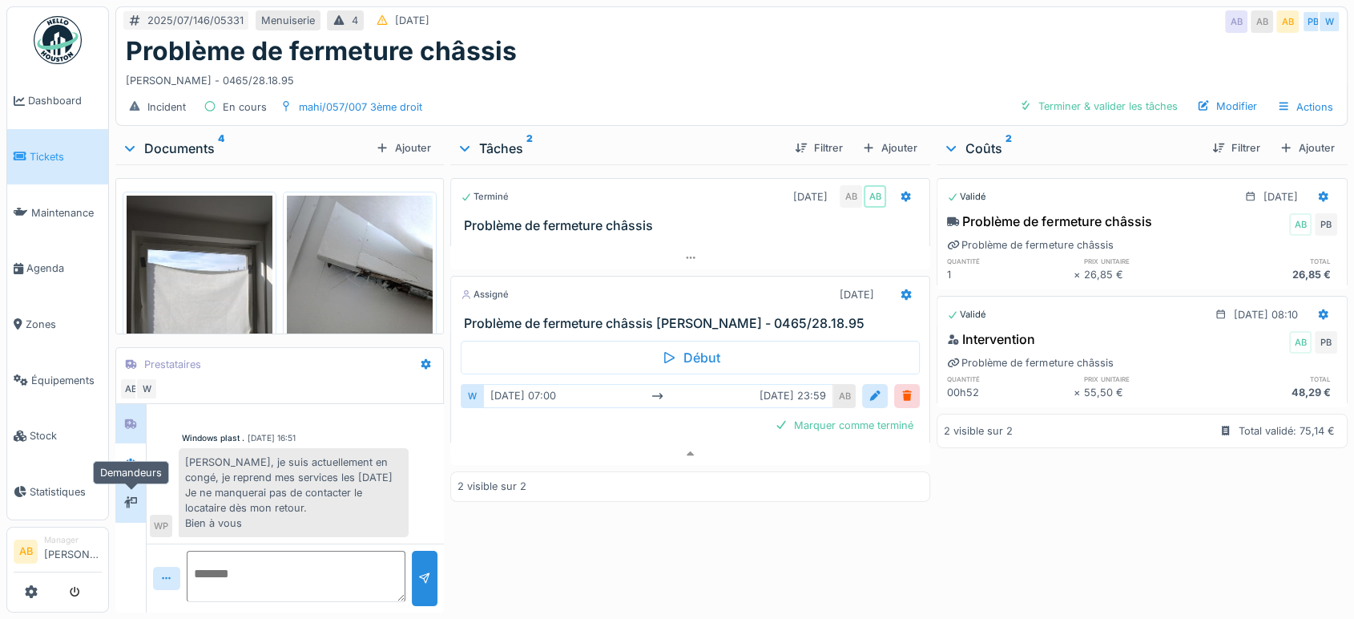
click at [141, 492] on div at bounding box center [131, 502] width 24 height 20
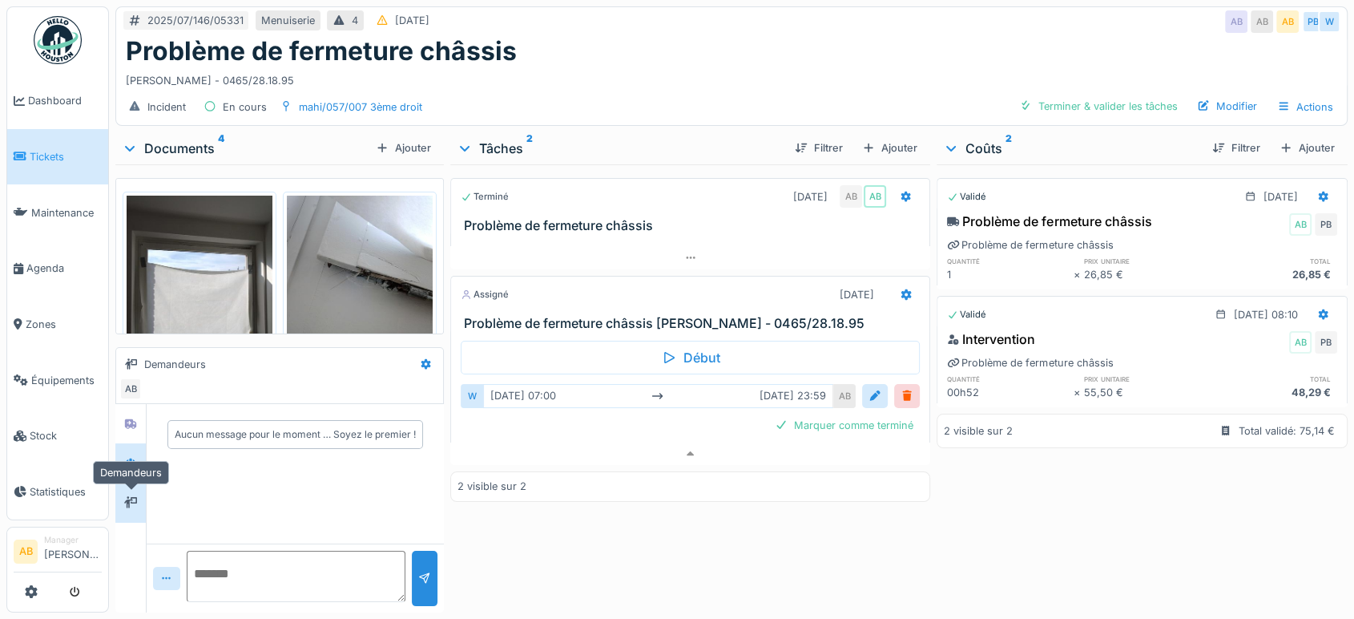
scroll to position [0, 0]
click at [133, 455] on div at bounding box center [130, 462] width 13 height 15
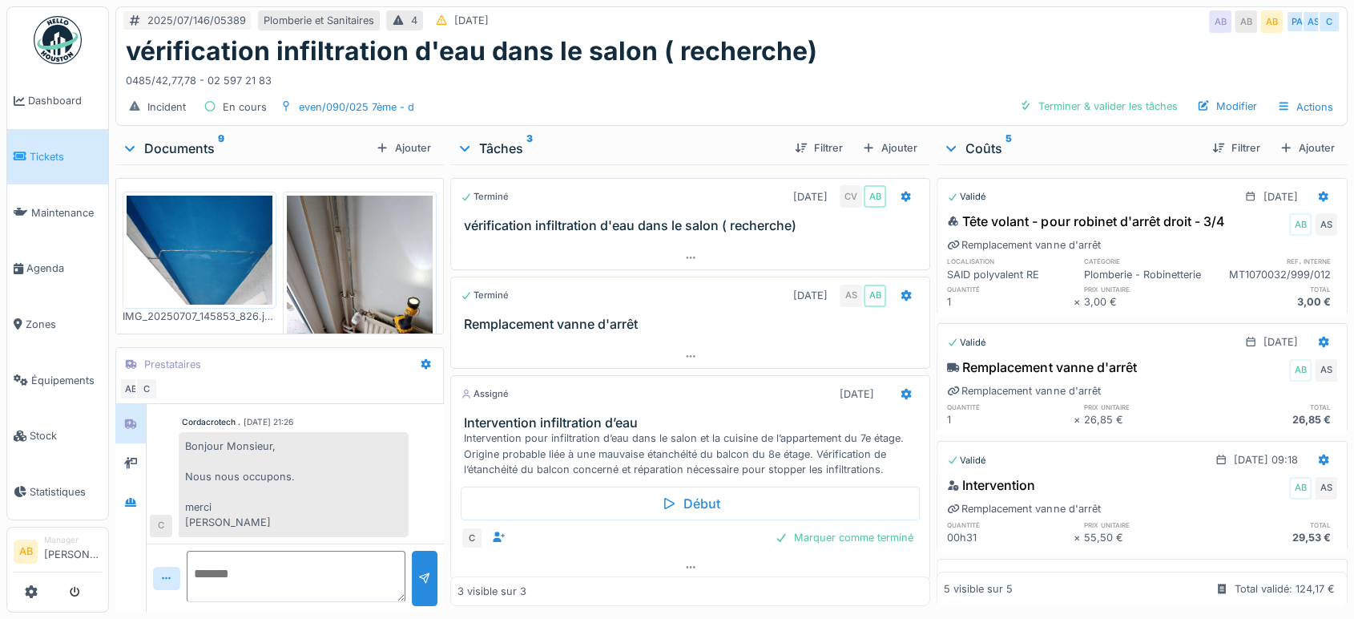
scroll to position [7, 0]
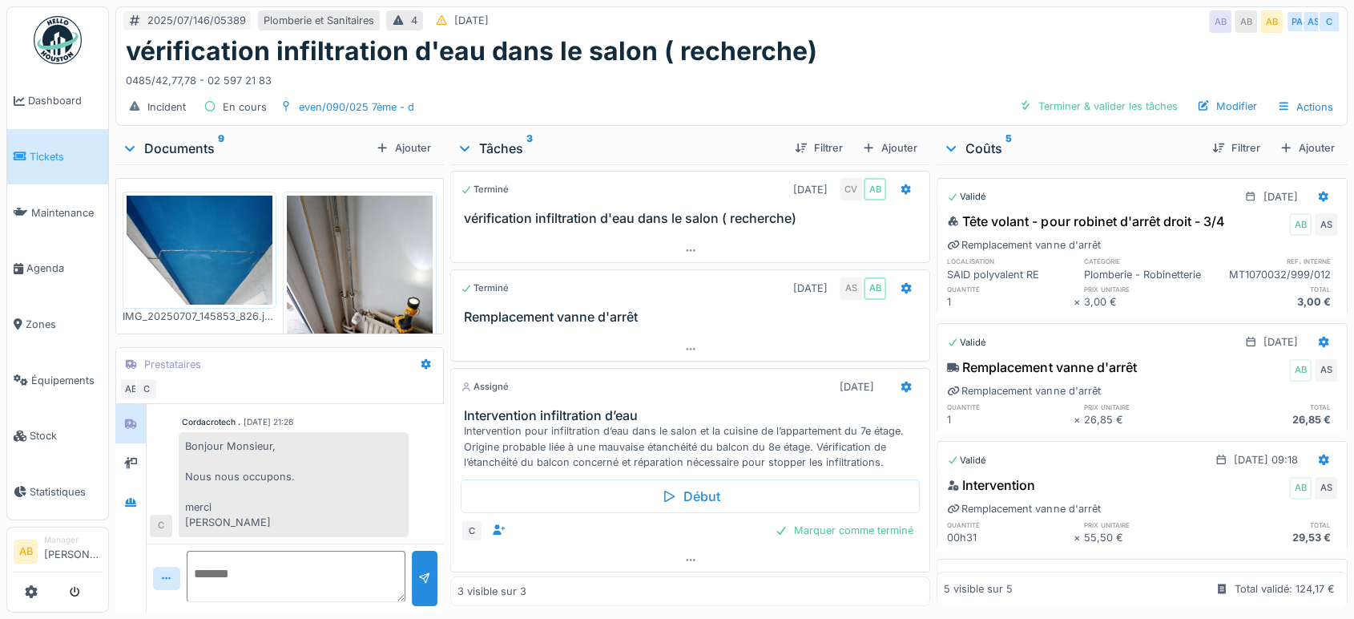
click at [183, 139] on div "Documents 9" at bounding box center [246, 148] width 248 height 19
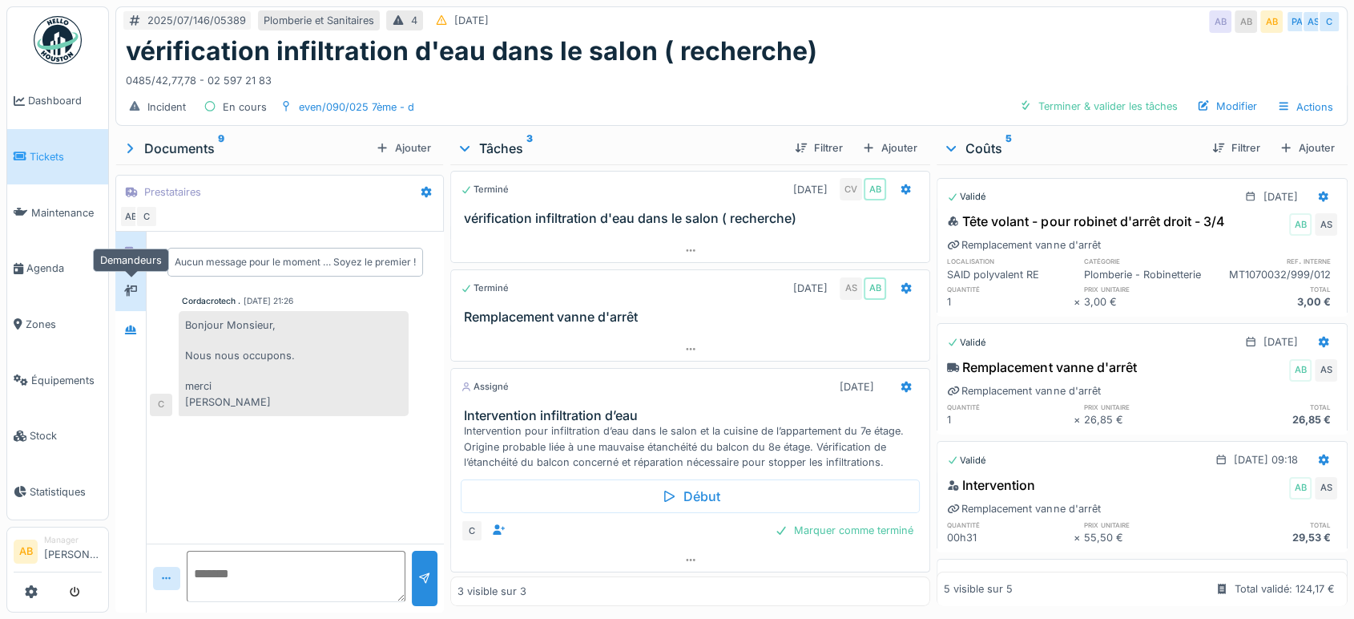
click at [141, 291] on div at bounding box center [131, 290] width 24 height 20
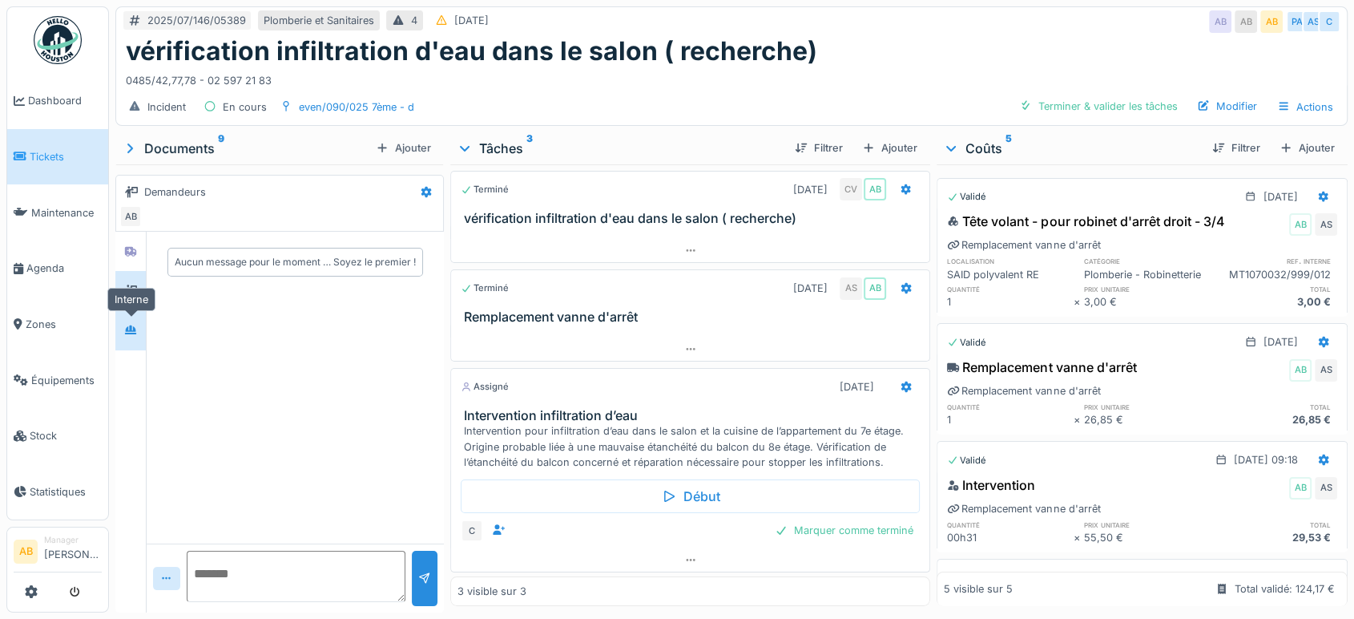
click at [139, 321] on div at bounding box center [131, 331] width 24 height 20
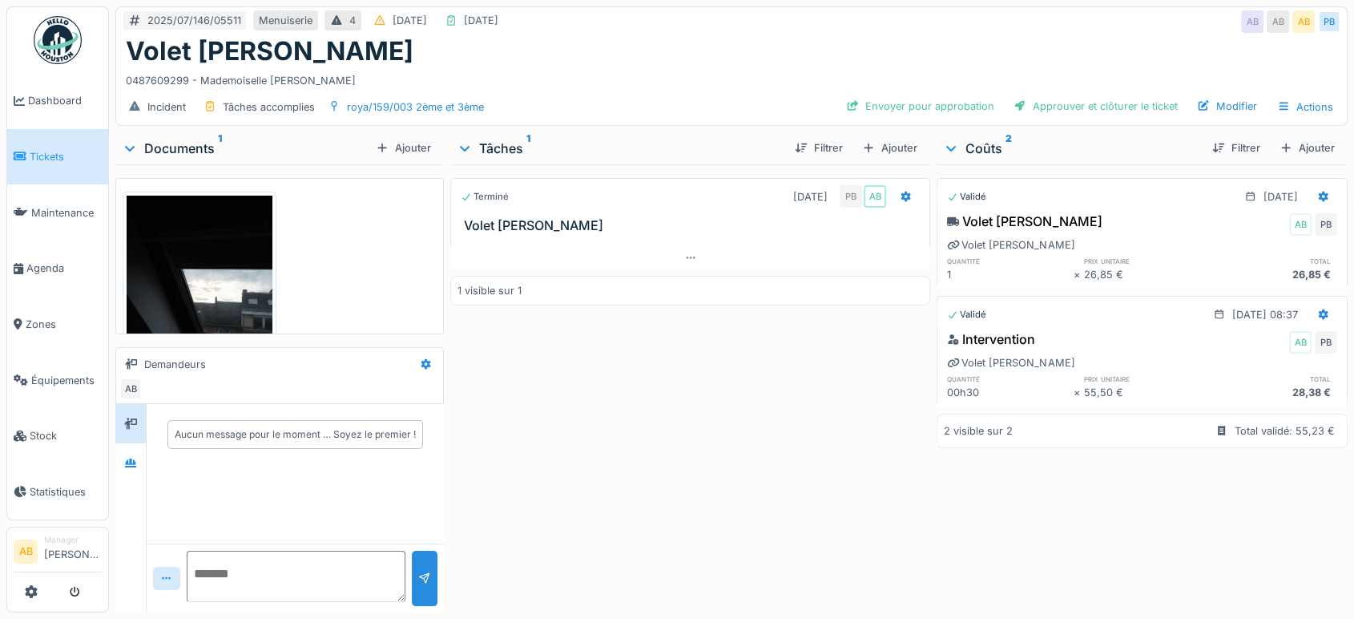
click at [138, 437] on div at bounding box center [130, 423] width 30 height 39
click at [135, 453] on div at bounding box center [131, 463] width 24 height 20
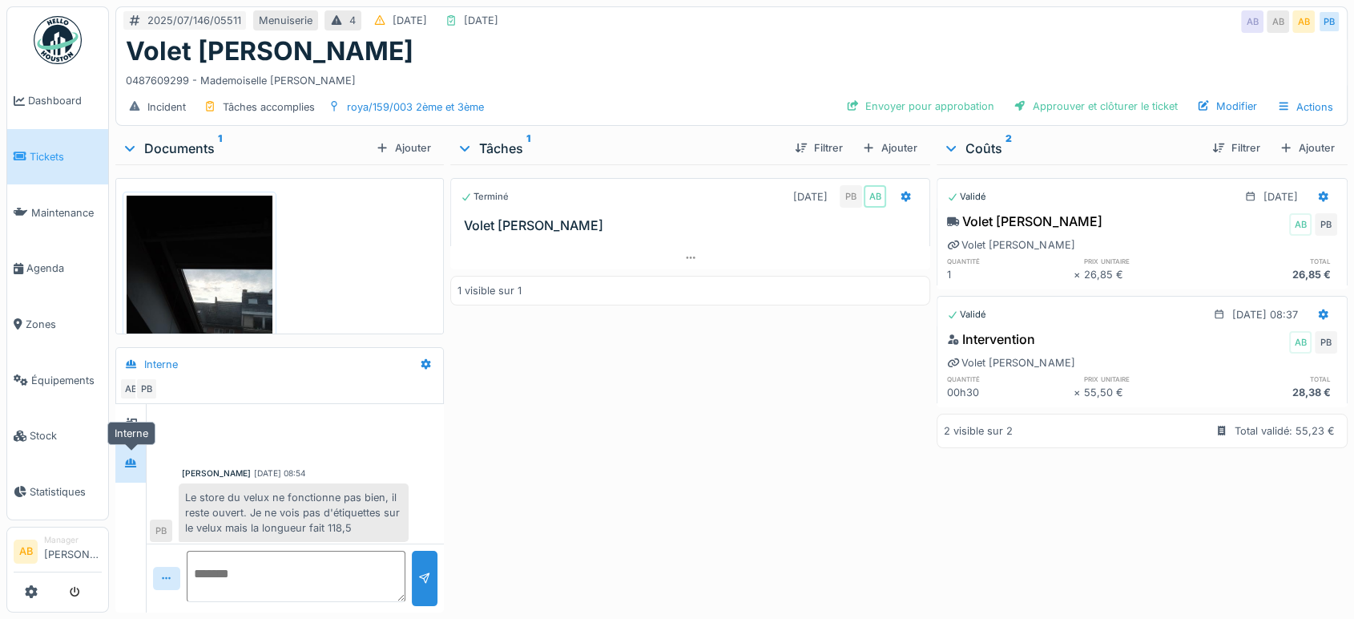
scroll to position [205, 0]
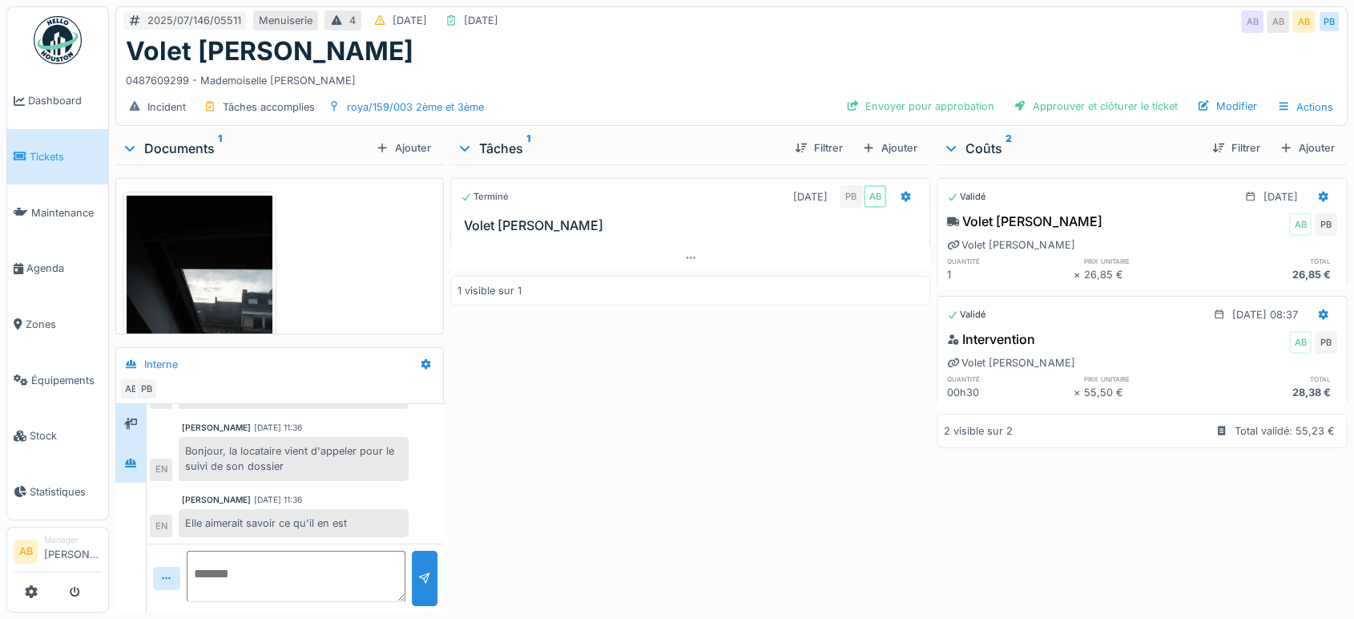
click at [131, 440] on div at bounding box center [130, 423] width 30 height 39
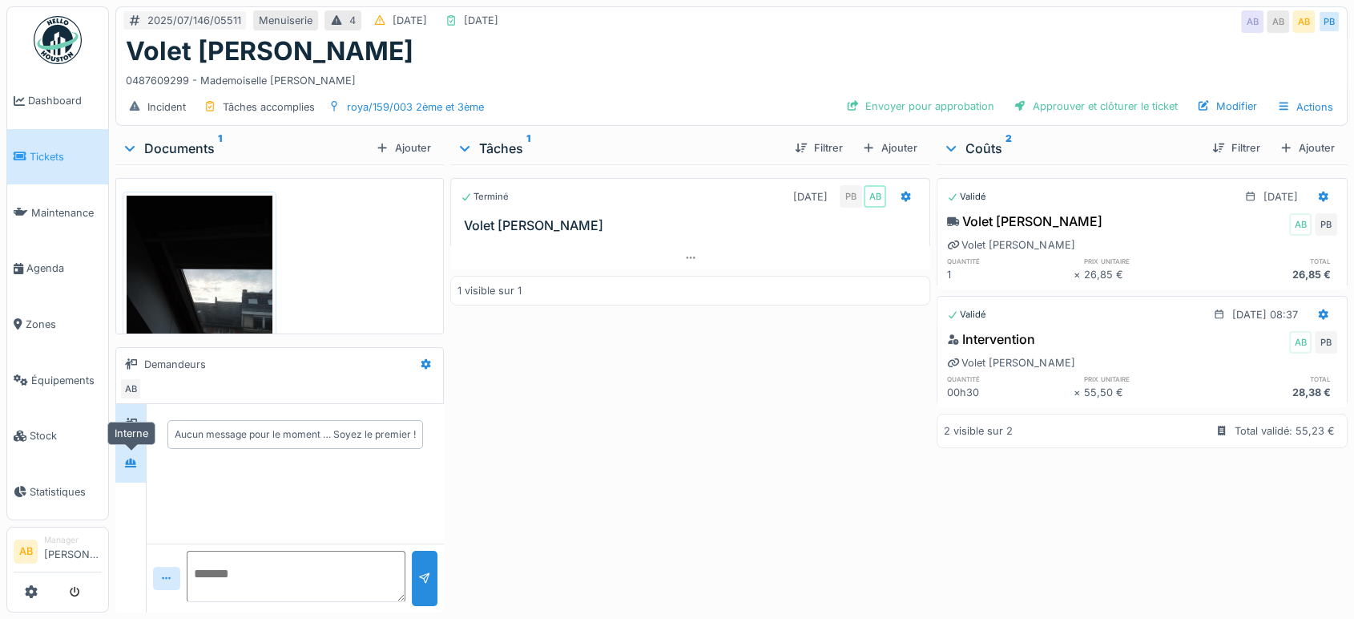
click at [130, 466] on icon at bounding box center [130, 462] width 11 height 9
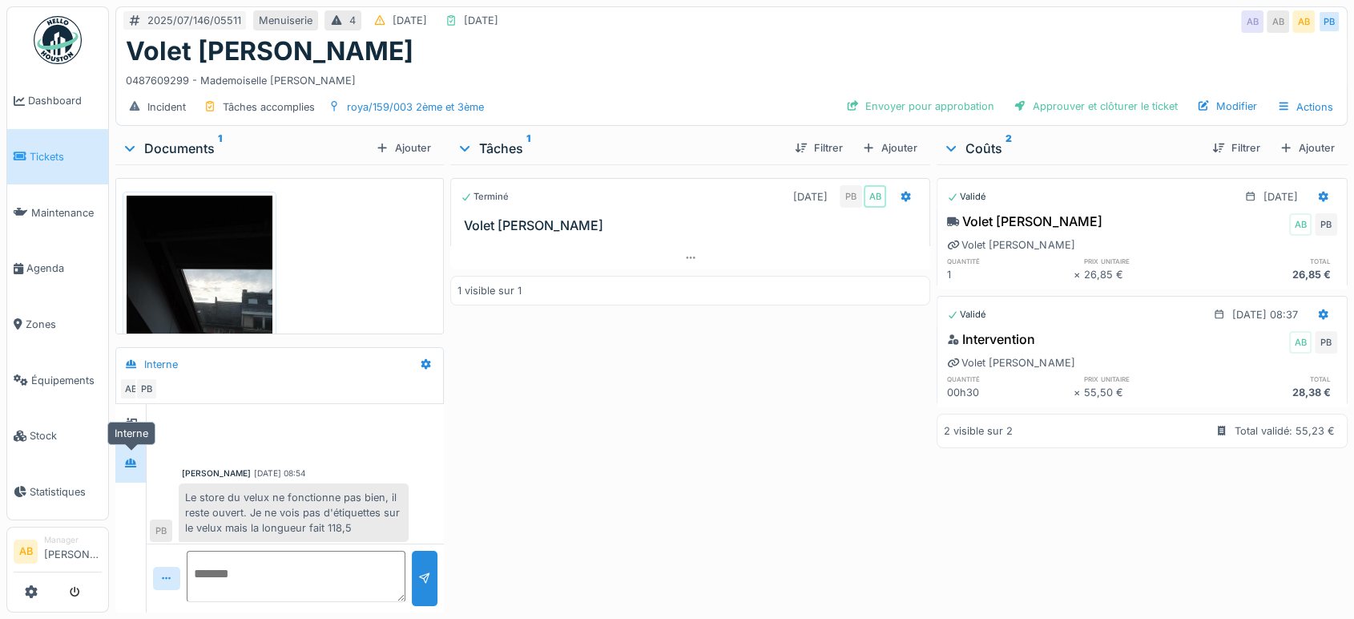
scroll to position [205, 0]
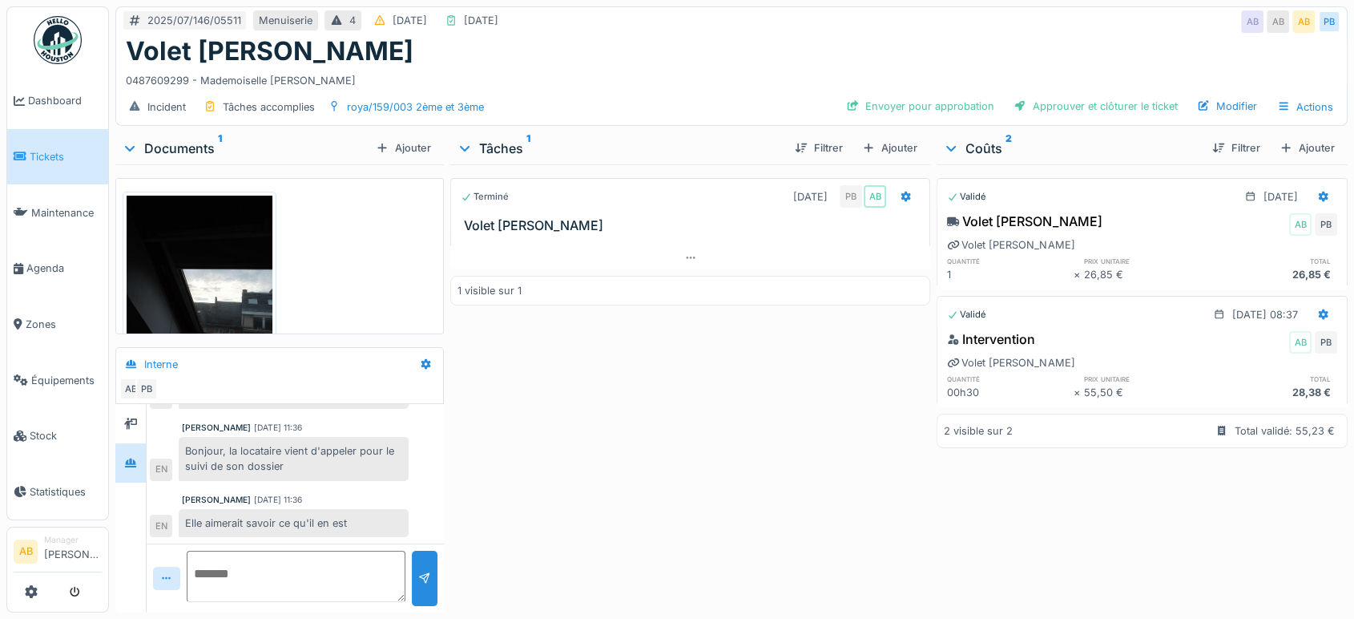
click at [160, 140] on div "Documents 1" at bounding box center [246, 148] width 248 height 19
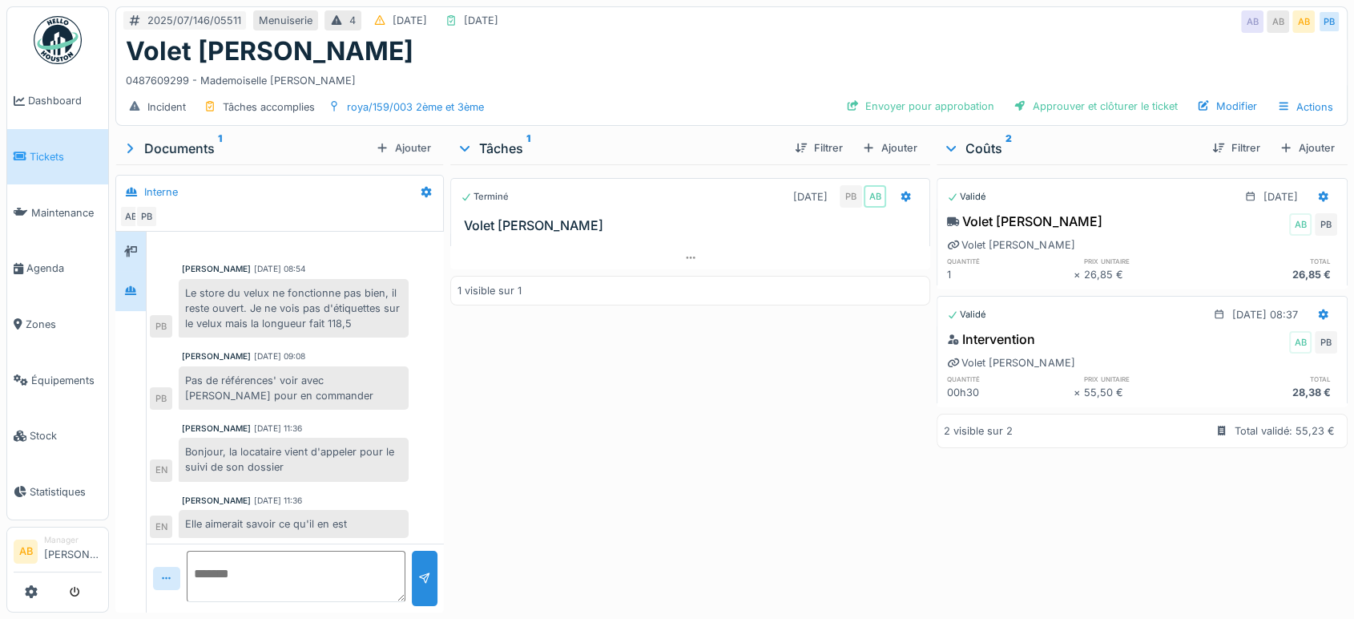
click at [123, 236] on div at bounding box center [130, 251] width 30 height 39
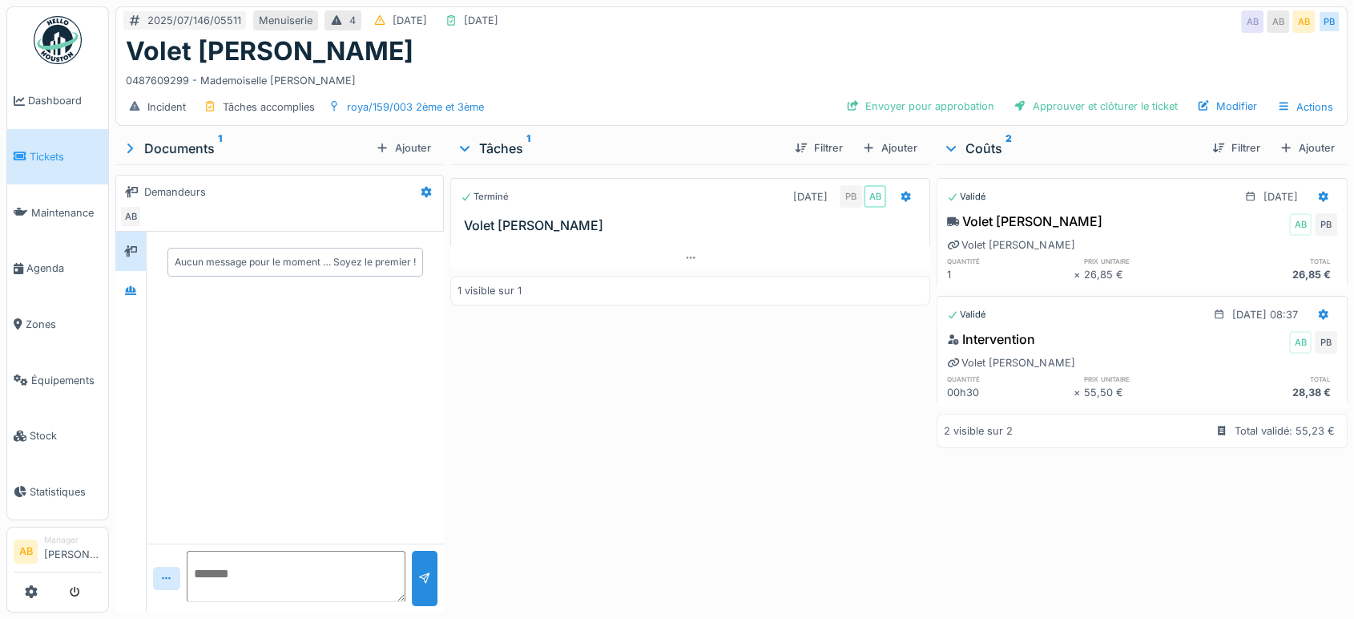
scroll to position [0, 0]
click at [127, 261] on div at bounding box center [131, 251] width 24 height 26
click at [128, 268] on div at bounding box center [130, 251] width 30 height 39
click at [130, 300] on div at bounding box center [131, 290] width 24 height 20
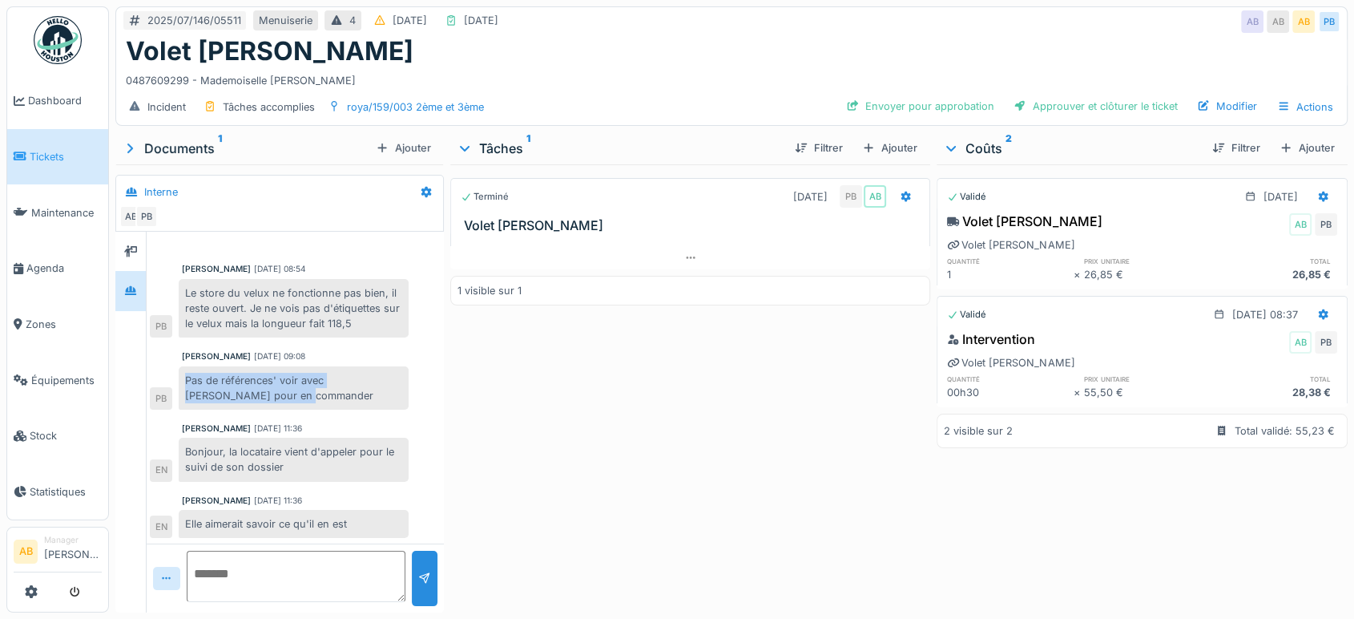
copy div "Pas de références' voir avec [PERSON_NAME] pour en commander"
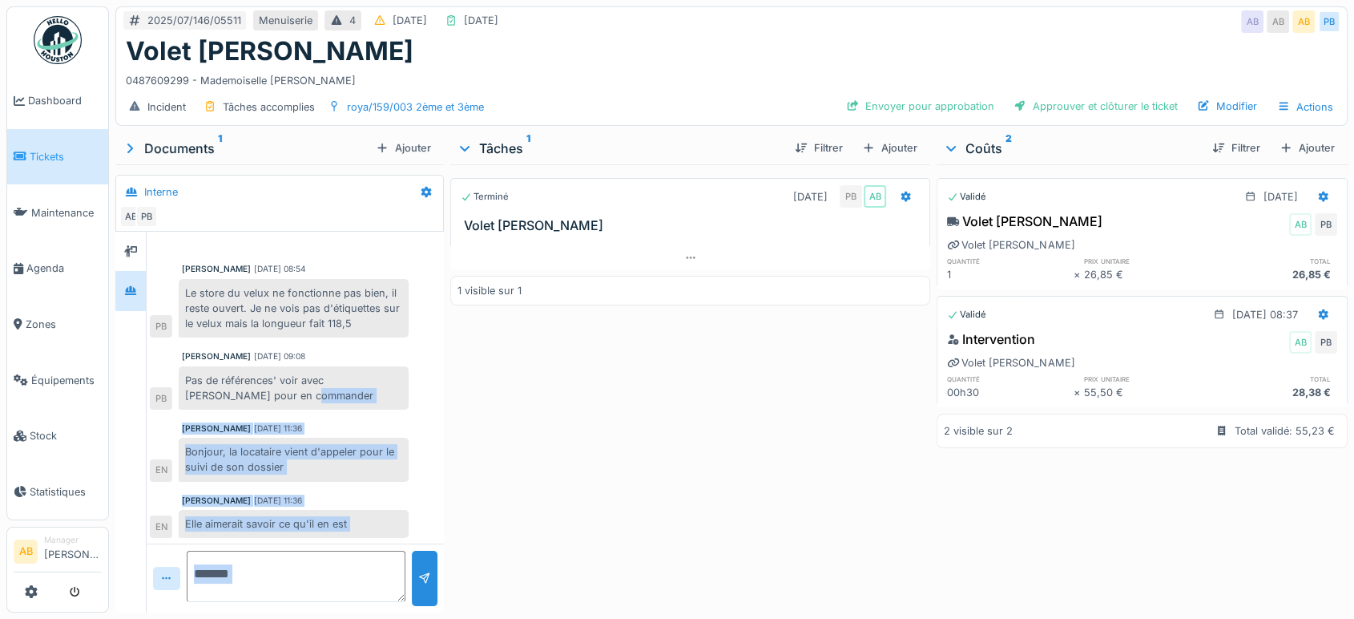
drag, startPoint x: 252, startPoint y: 396, endPoint x: 527, endPoint y: 168, distance: 357.4
click at [527, 168] on div "2025/07/146/05511 Menuiserie 4 [DATE] [DATE] AB AB AB PB Volet manuel bloqué 04…" at bounding box center [731, 309] width 1245 height 619
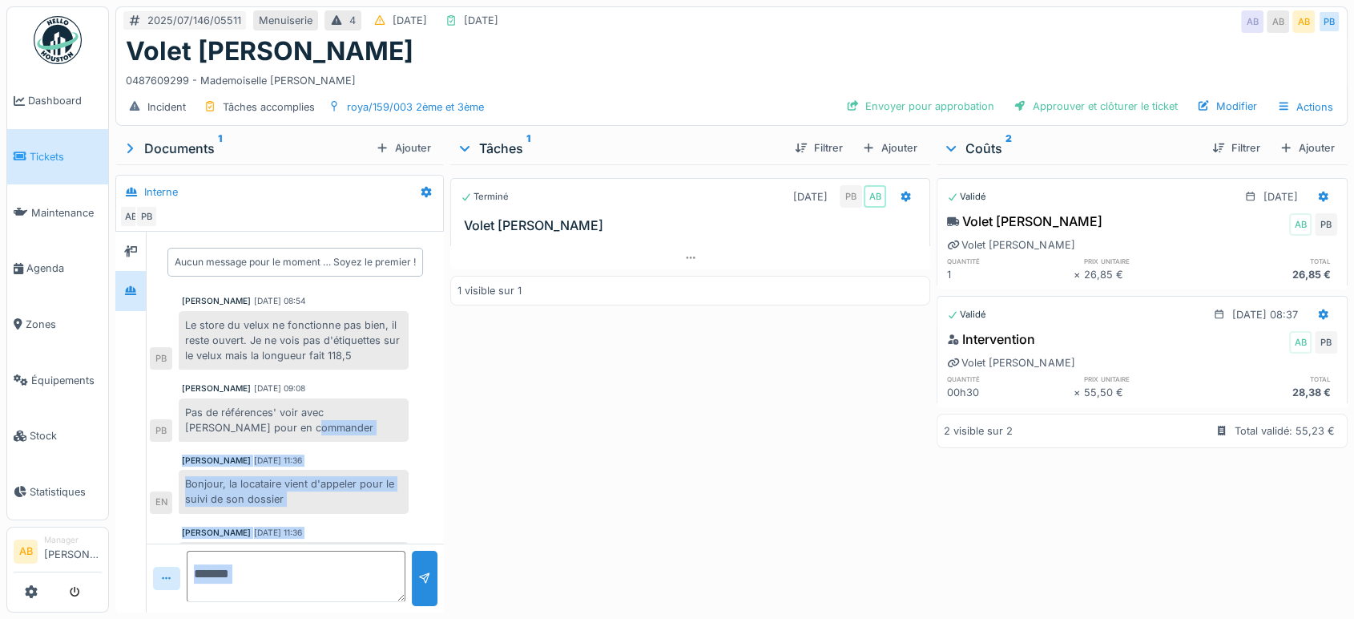
click at [194, 146] on div "Documents 1" at bounding box center [246, 148] width 248 height 19
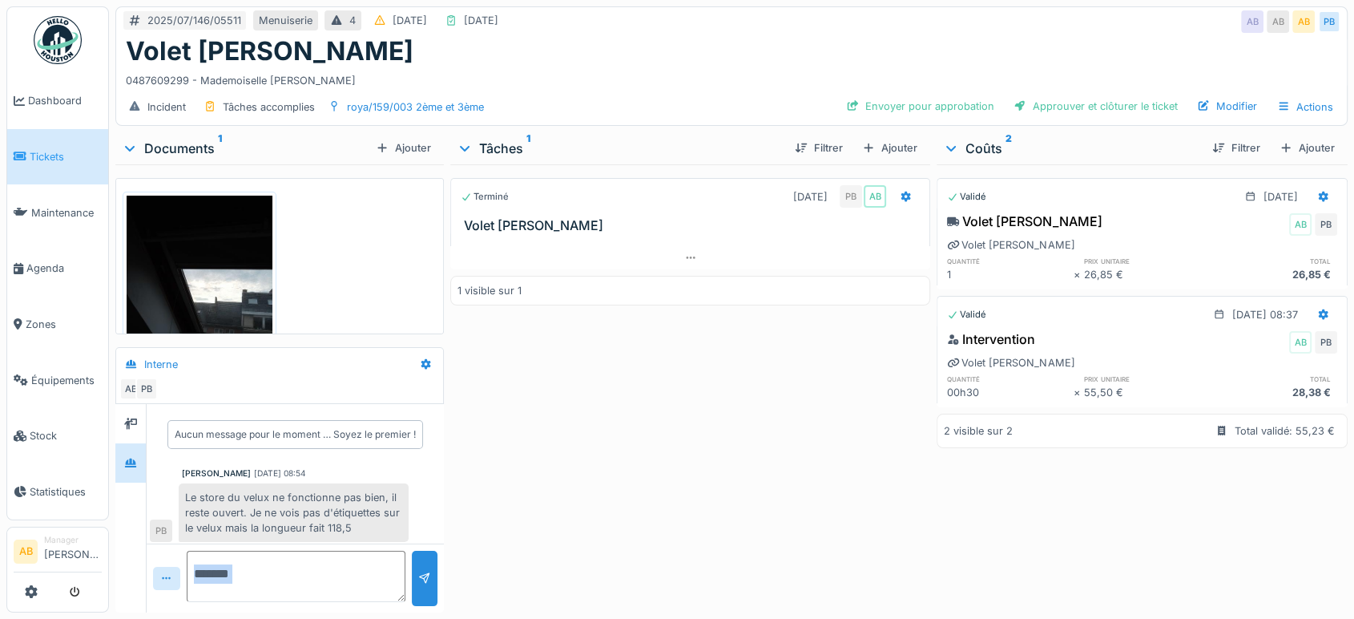
scroll to position [13, 0]
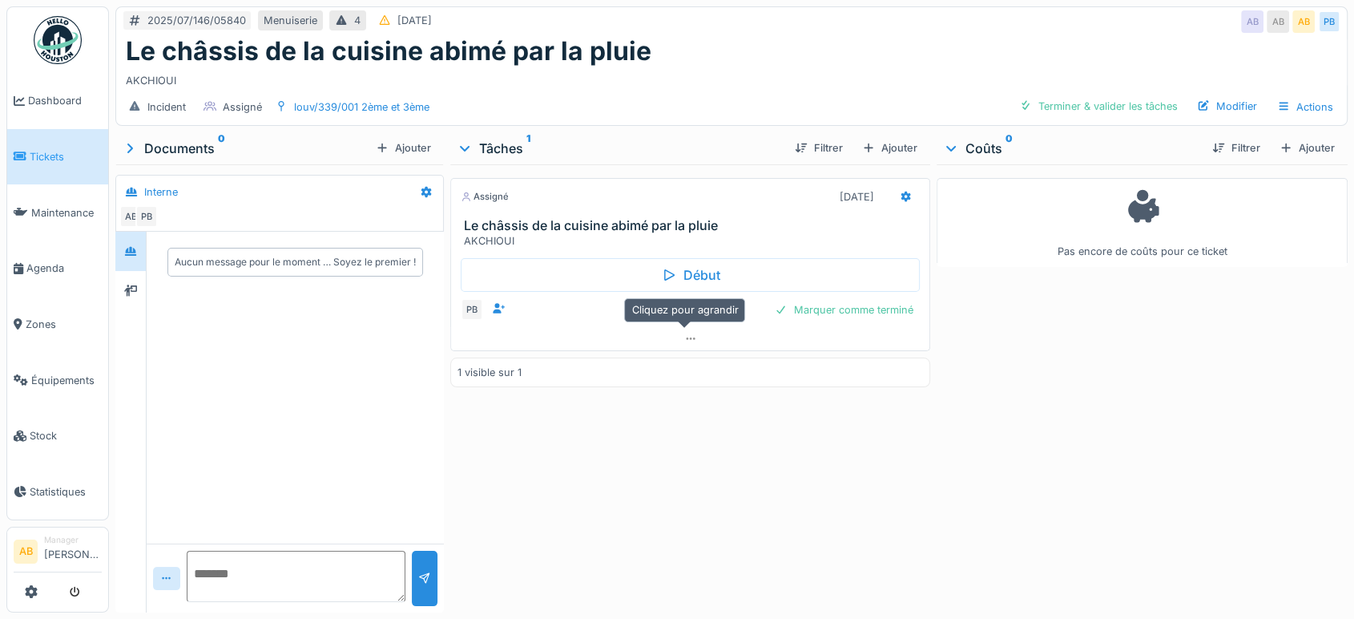
click at [699, 350] on div "Assigné [DATE] Le châssis de la cuisine abimé par la pluie AKCHIOUI Début PB Ma…" at bounding box center [690, 385] width 480 height 442
click at [686, 339] on icon at bounding box center [690, 338] width 13 height 10
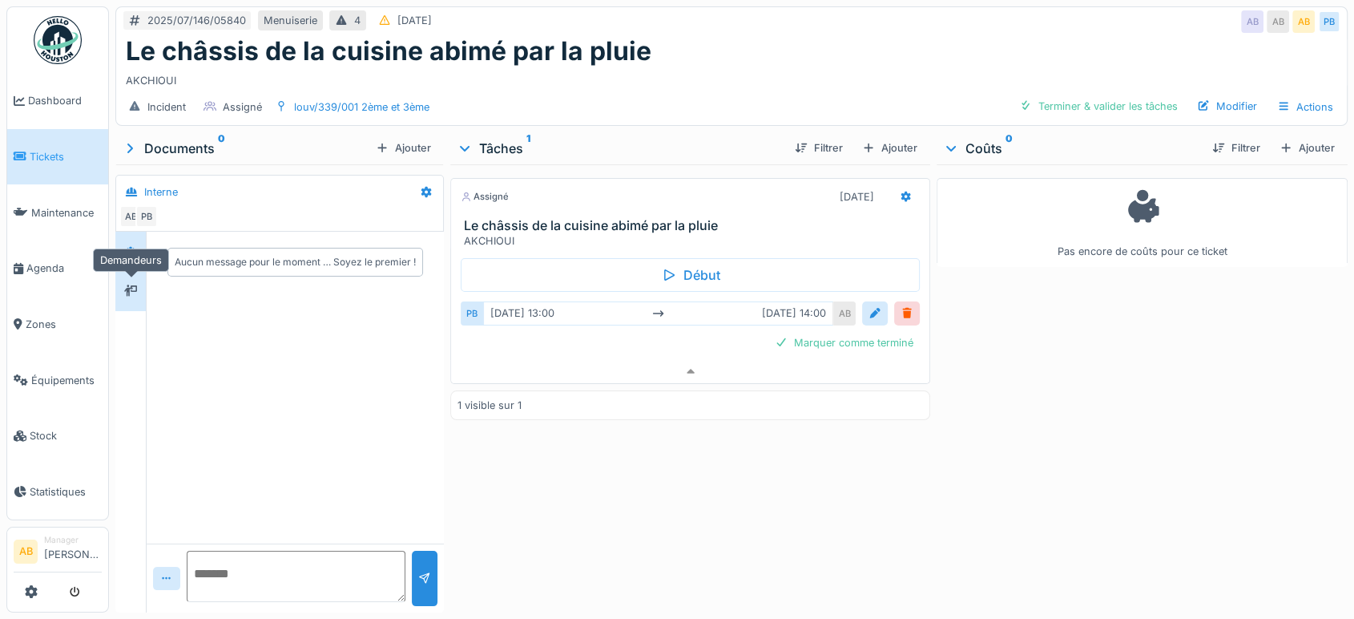
click at [125, 283] on div at bounding box center [130, 290] width 13 height 15
click at [134, 246] on icon at bounding box center [130, 251] width 13 height 10
click at [133, 271] on div at bounding box center [130, 290] width 30 height 39
click at [890, 311] on div "PB [DATE] 13:00 [DATE] 14:00 AB" at bounding box center [690, 313] width 459 height 30
click at [904, 185] on div at bounding box center [906, 196] width 27 height 23
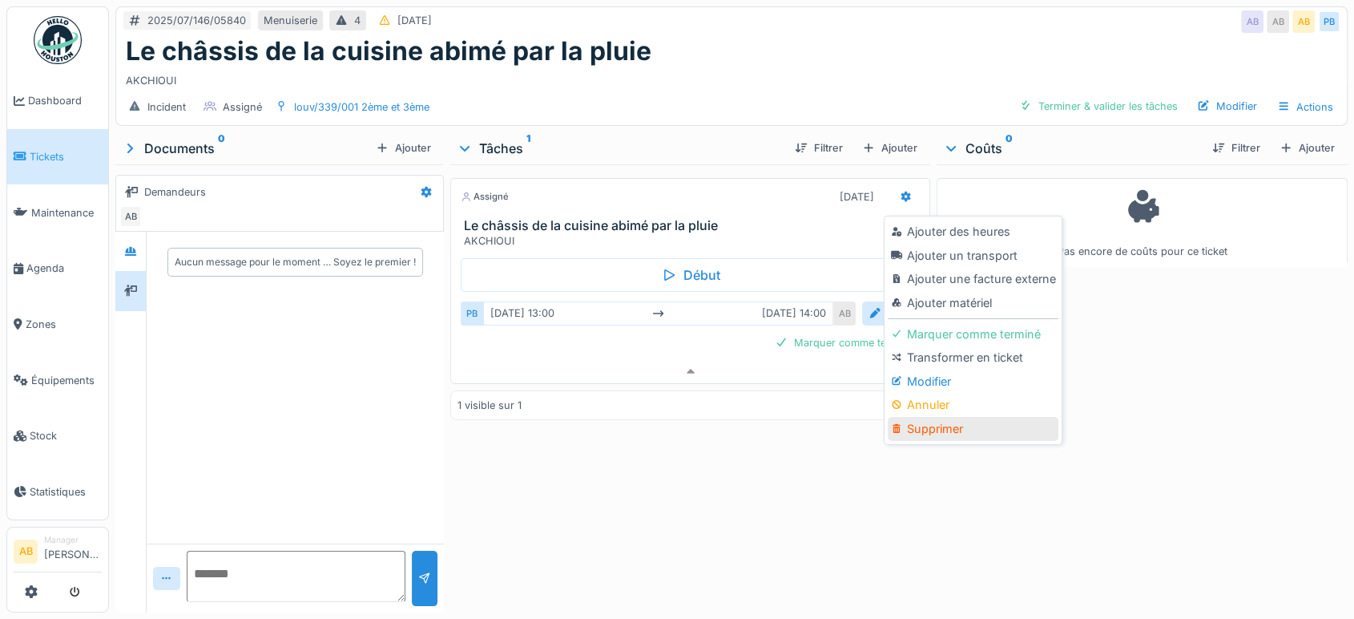
click at [923, 417] on div "Supprimer" at bounding box center [973, 429] width 171 height 24
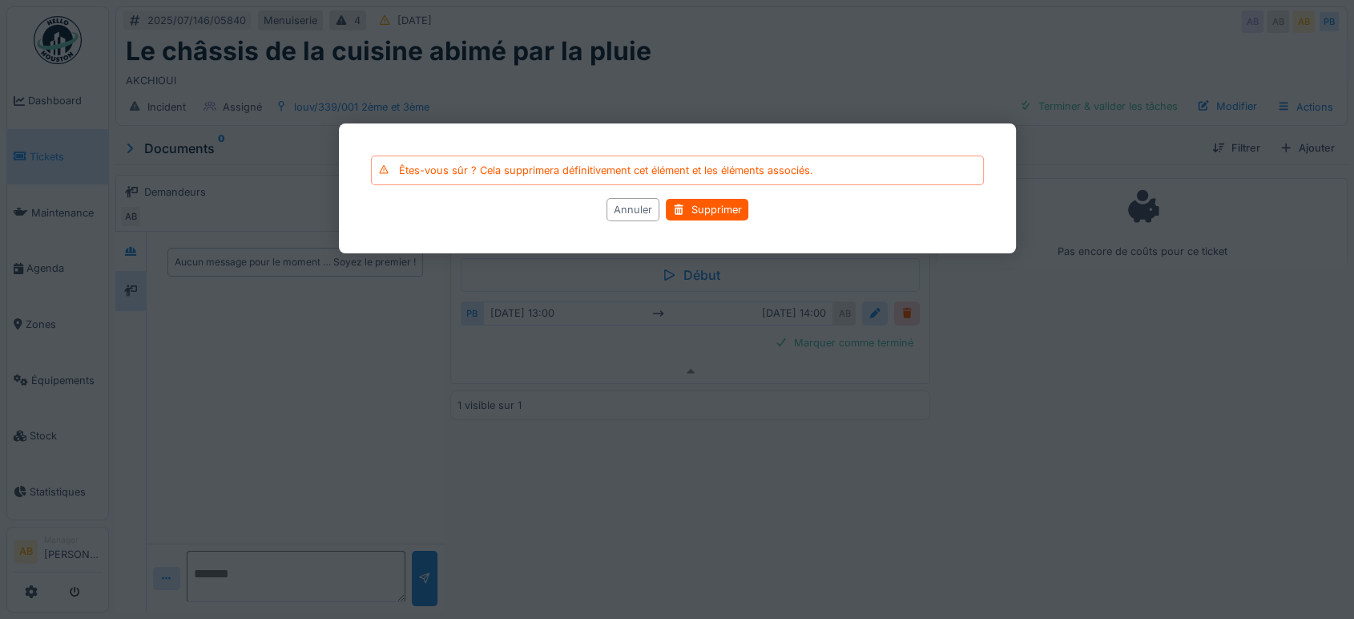
click at [643, 210] on div "Annuler" at bounding box center [633, 210] width 53 height 23
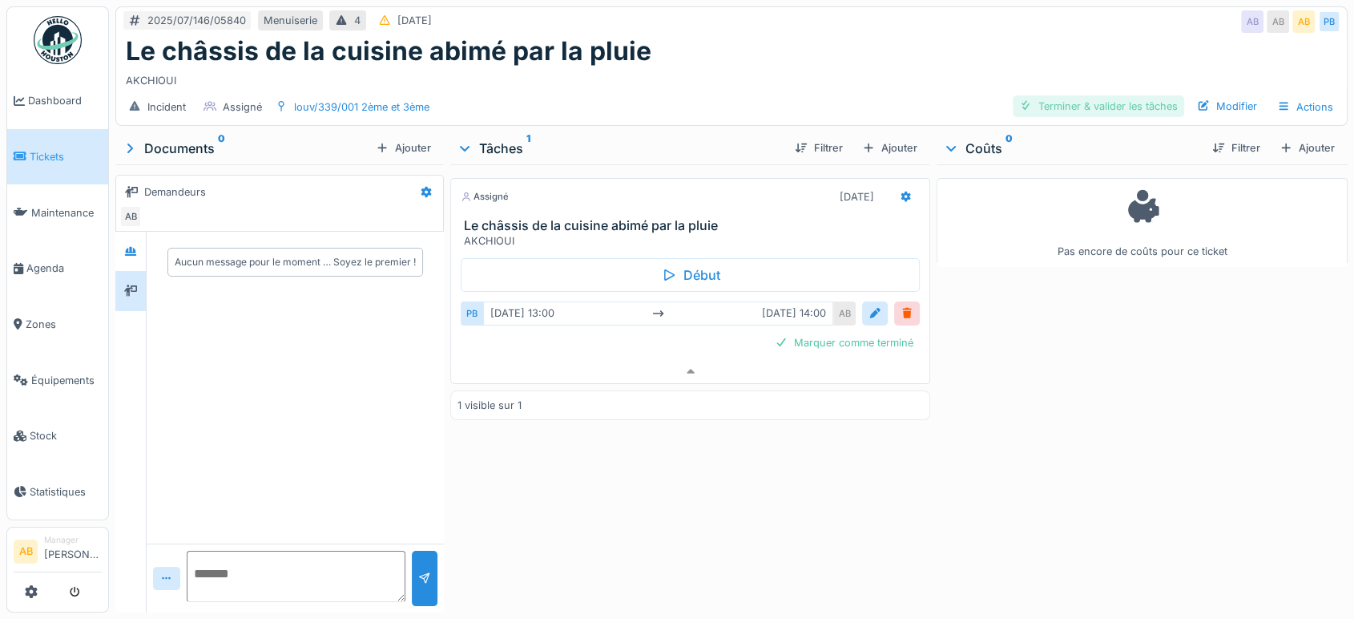
click at [1128, 101] on div "Terminer & valider les tâches" at bounding box center [1098, 106] width 171 height 22
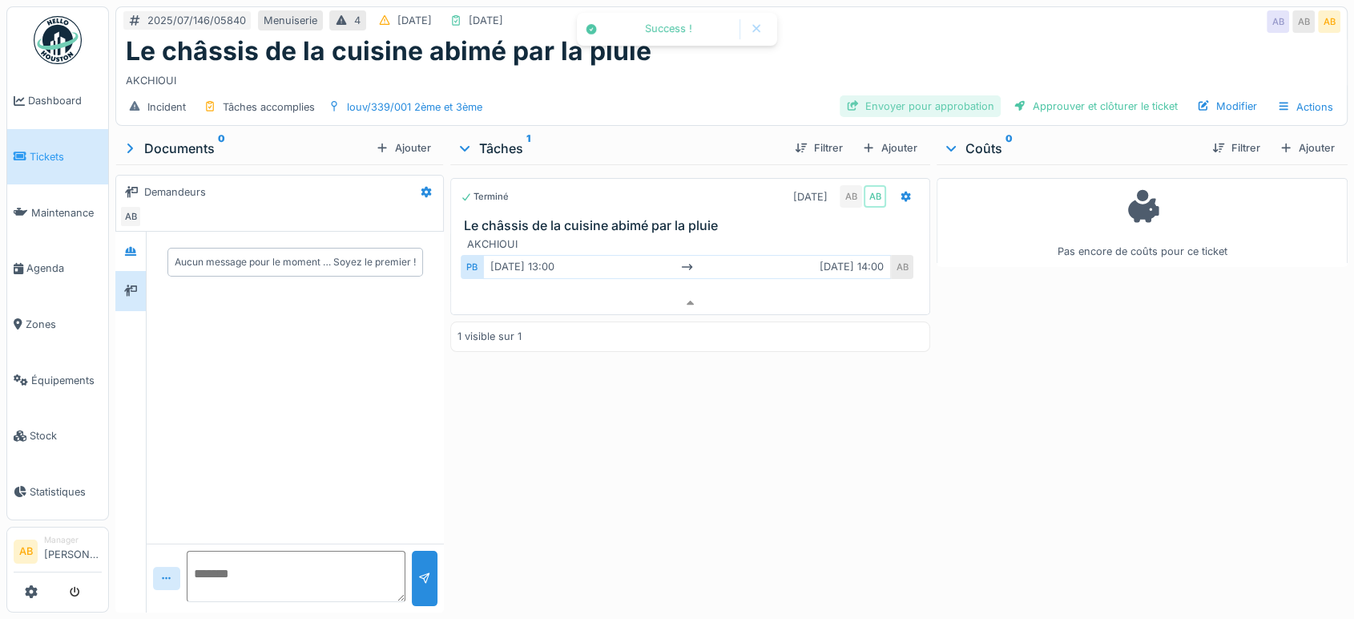
click at [940, 99] on div "Envoyer pour approbation" at bounding box center [920, 106] width 161 height 22
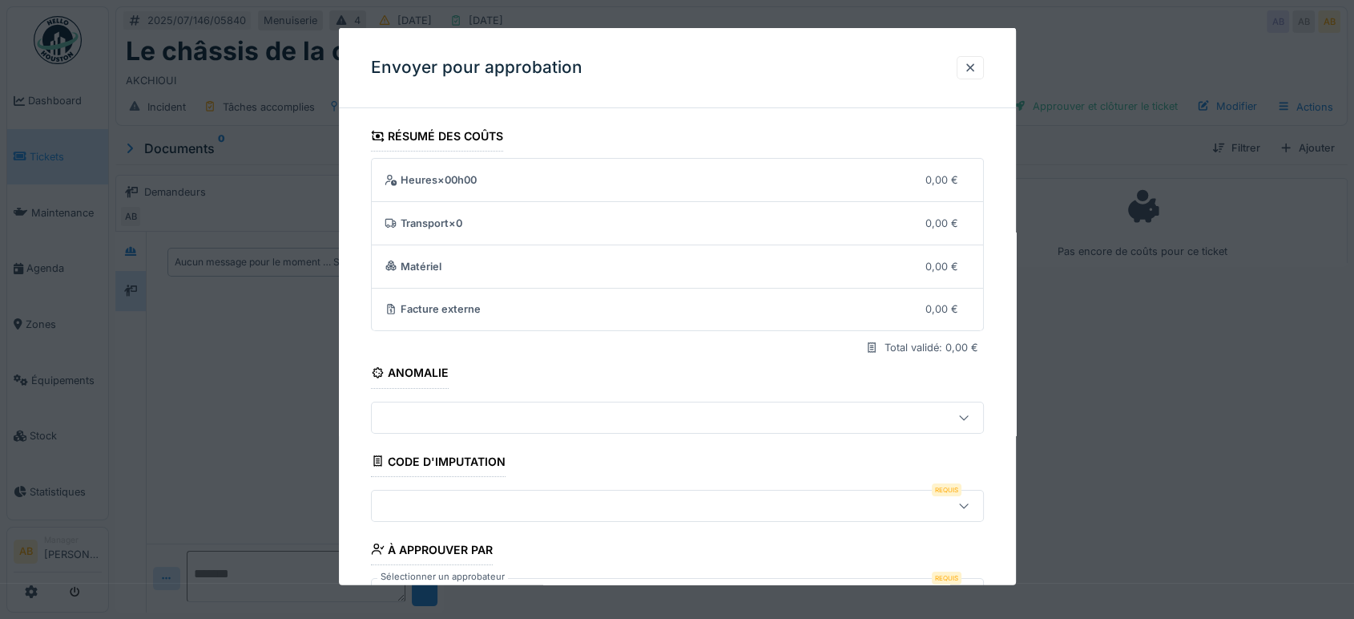
scroll to position [115, 0]
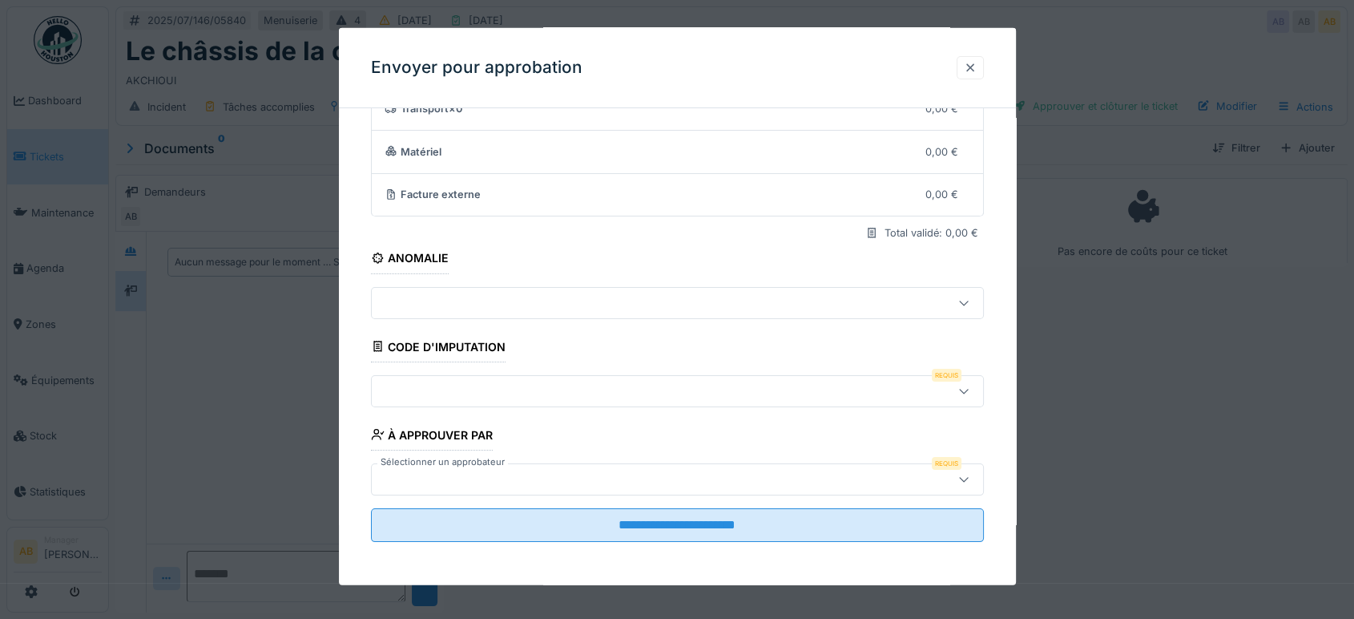
click at [977, 68] on div at bounding box center [970, 67] width 13 height 15
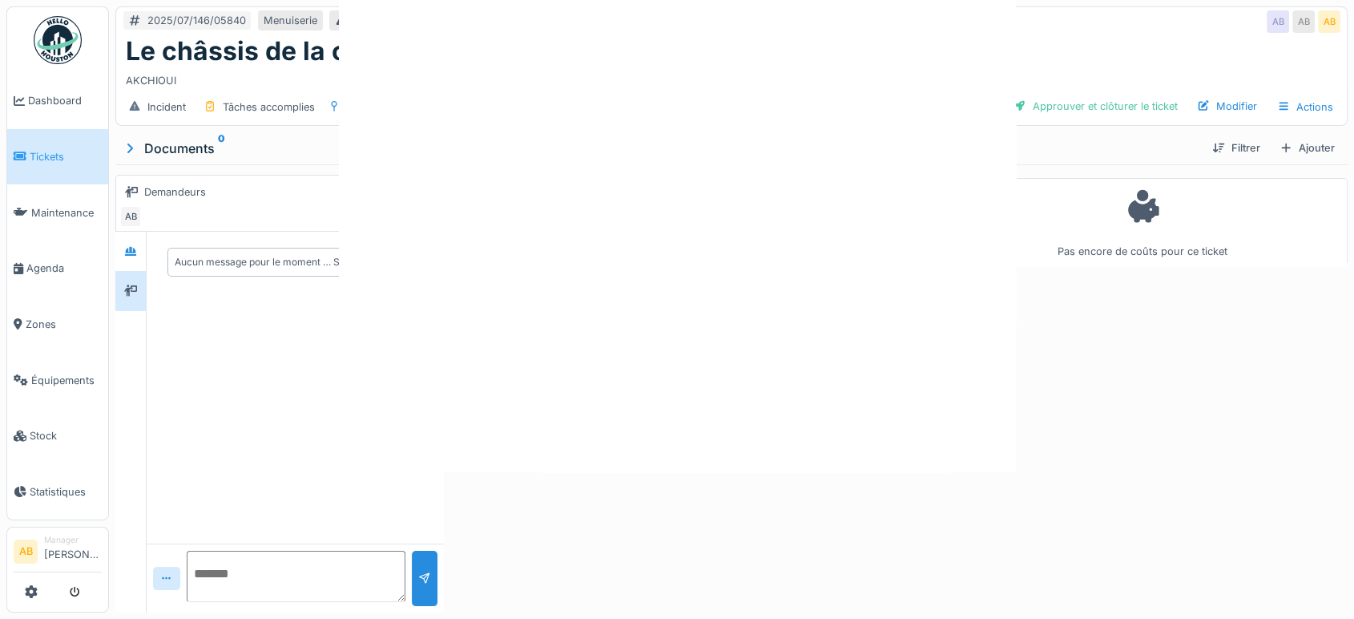
scroll to position [0, 0]
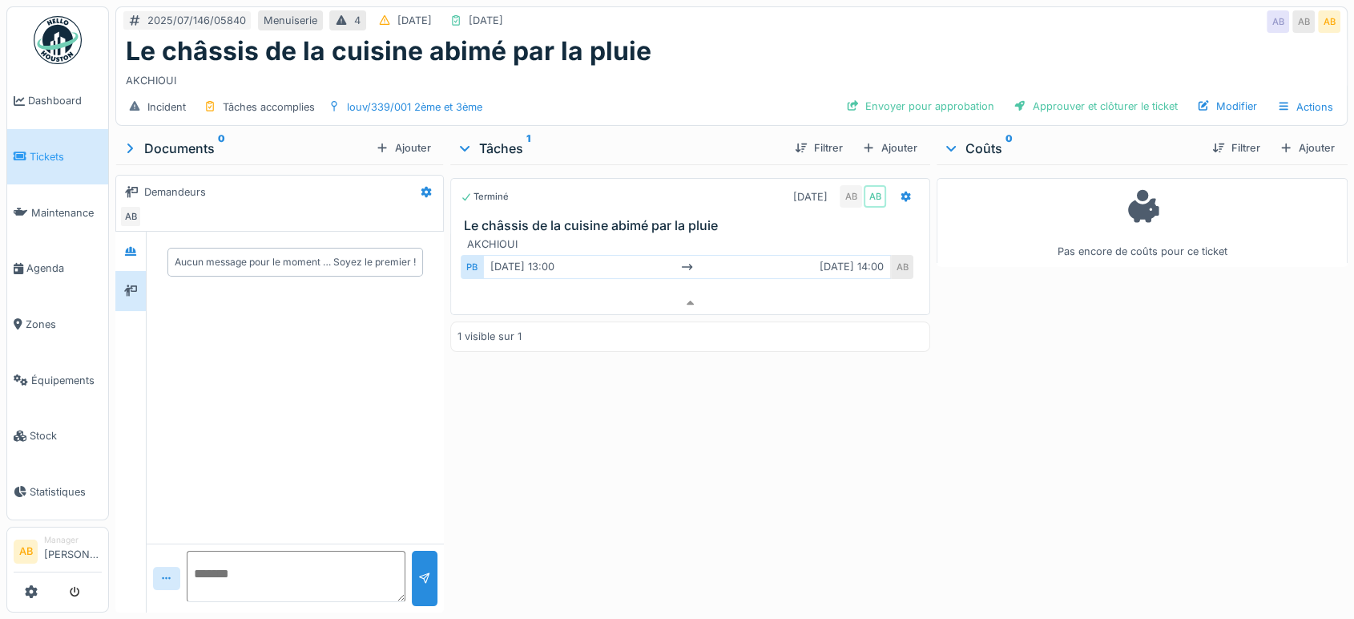
click at [1115, 103] on div "Envoyer pour approbation Approuver et clôturer le ticket Modifier Actions" at bounding box center [1090, 106] width 501 height 23
click at [1109, 95] on div "Approuver et clôturer le ticket" at bounding box center [1095, 106] width 177 height 22
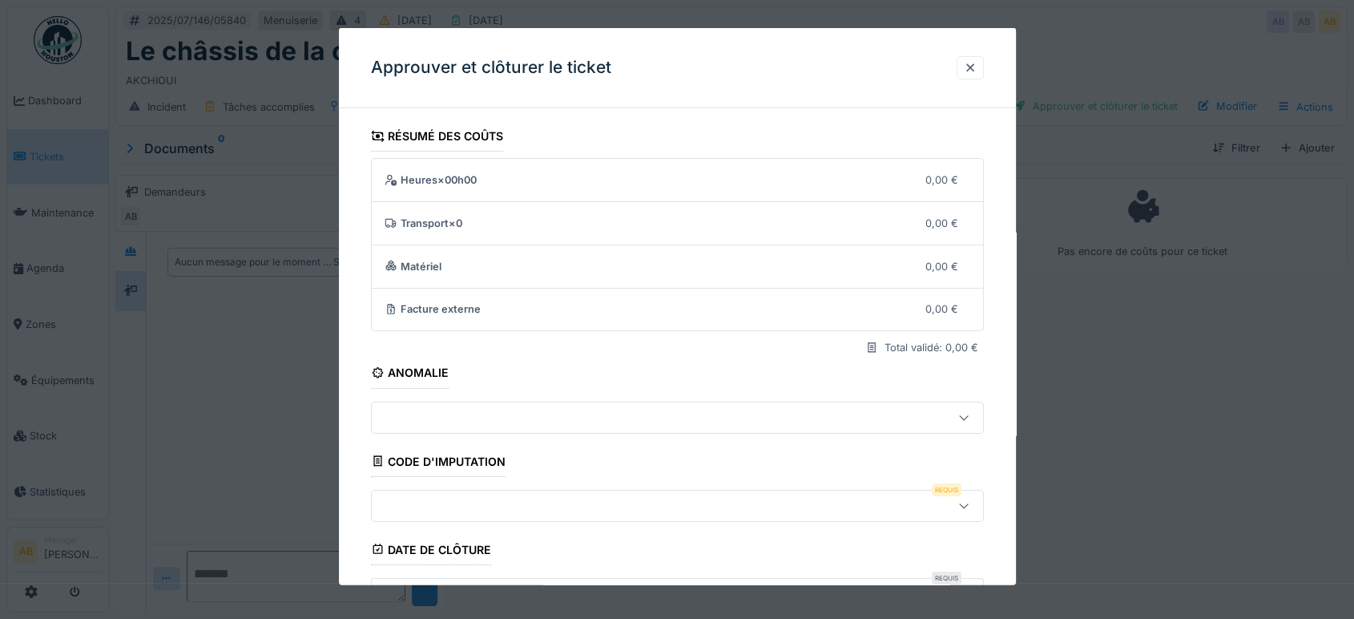
scroll to position [242, 0]
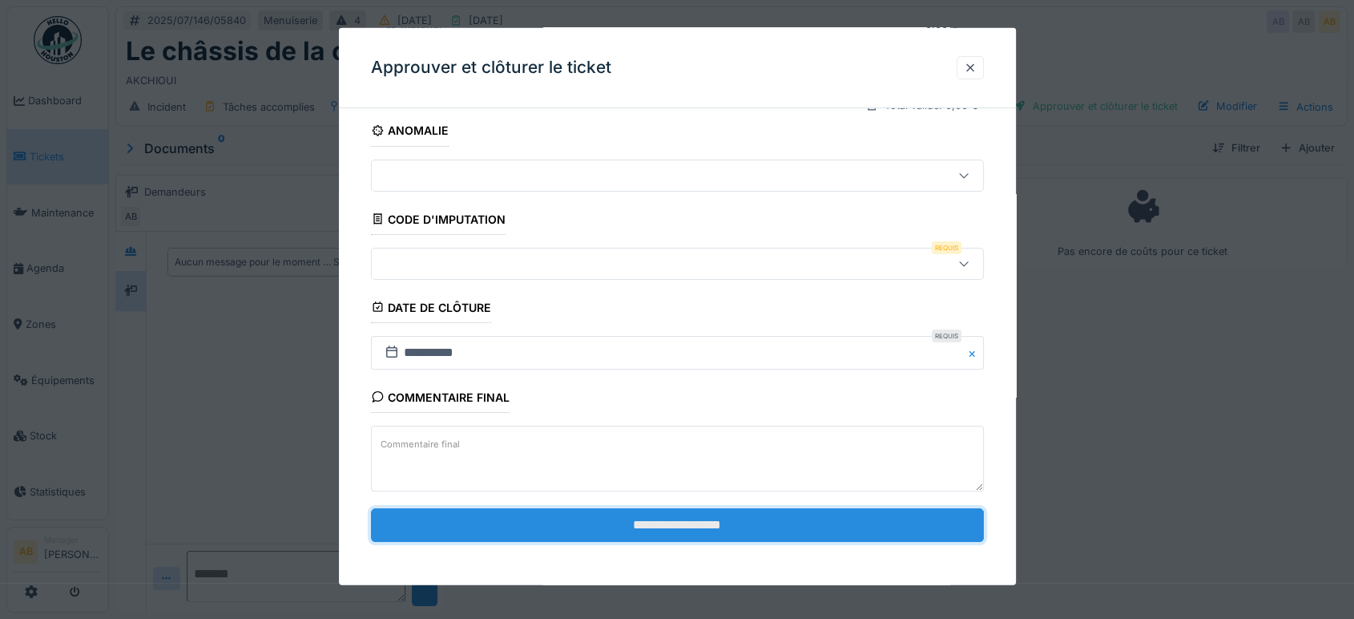
click at [743, 526] on input "**********" at bounding box center [677, 525] width 613 height 34
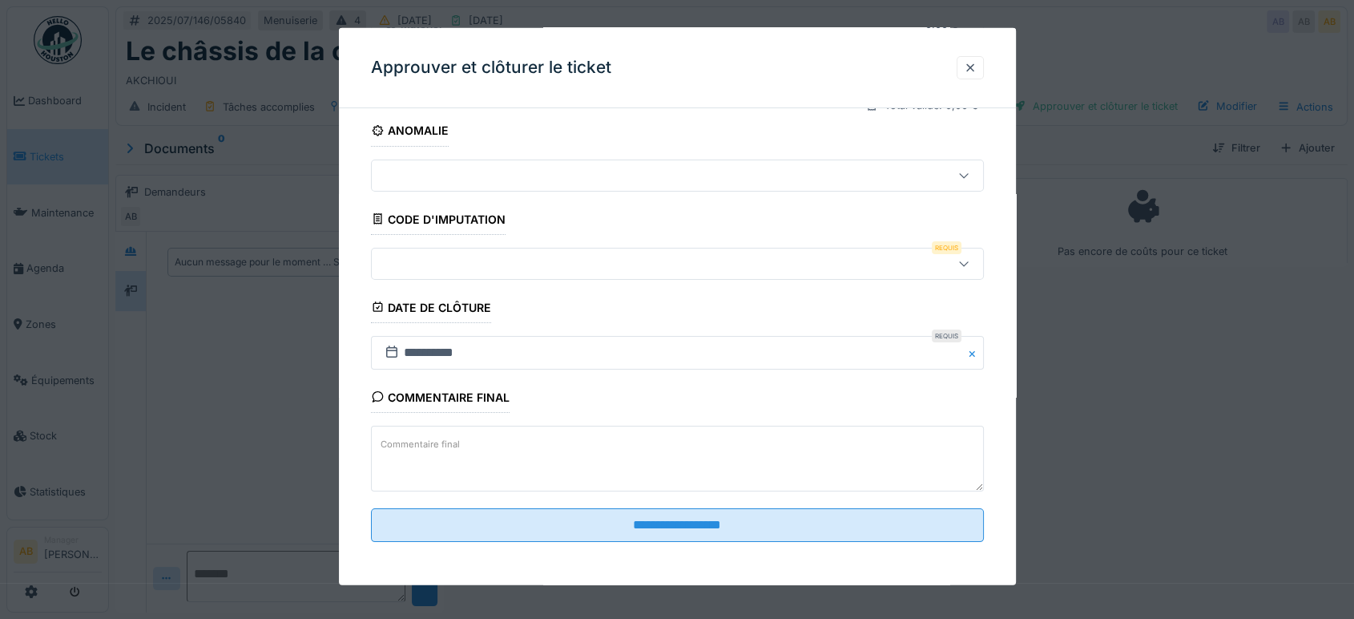
click at [498, 272] on div at bounding box center [677, 263] width 613 height 32
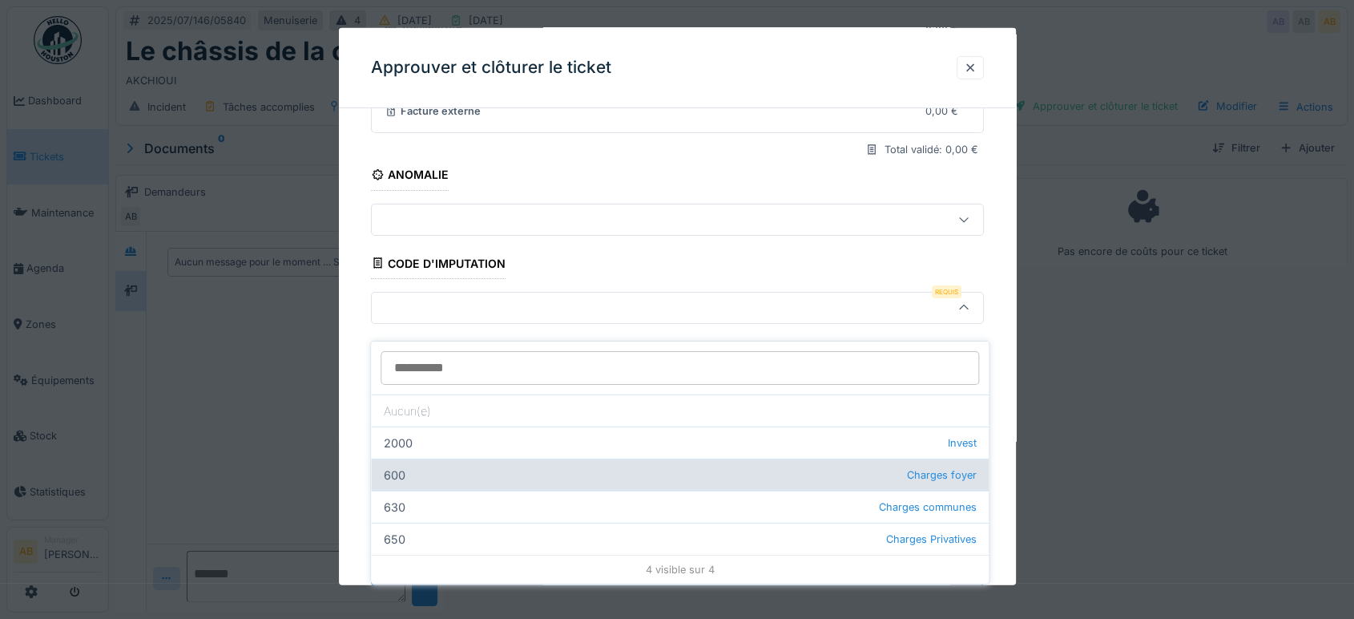
click at [666, 467] on div "600 Charges foyer" at bounding box center [680, 474] width 618 height 32
type input "***"
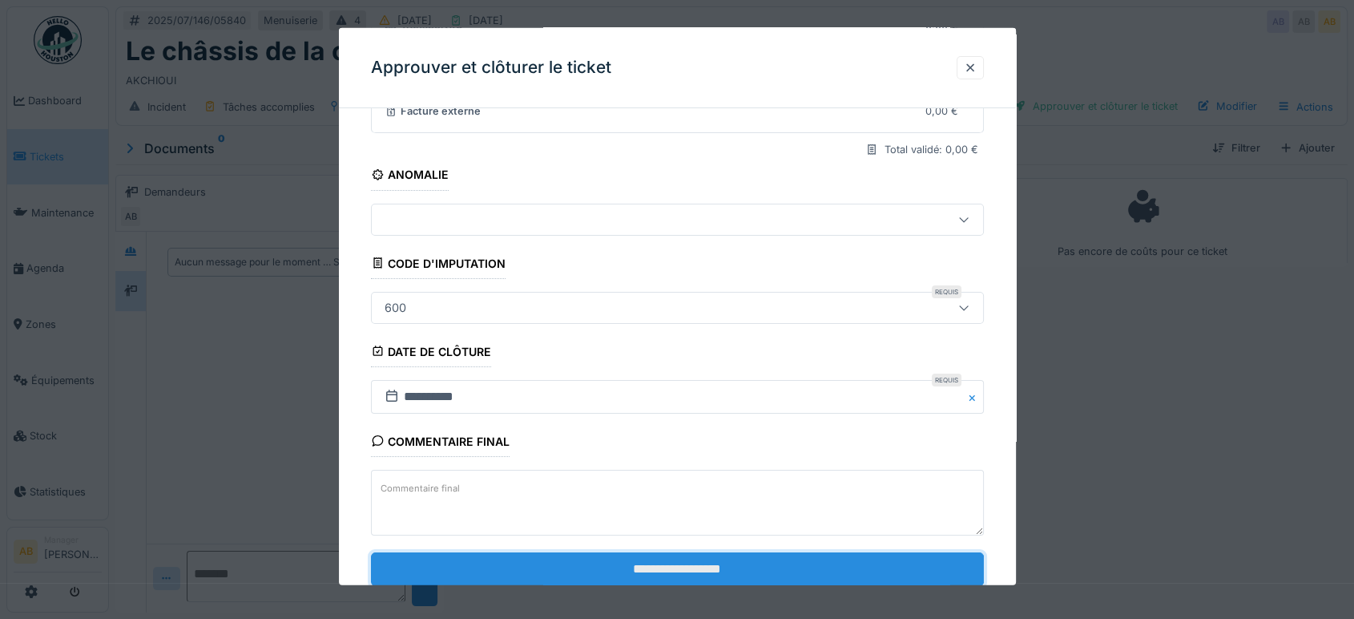
click at [595, 575] on input "**********" at bounding box center [677, 569] width 613 height 34
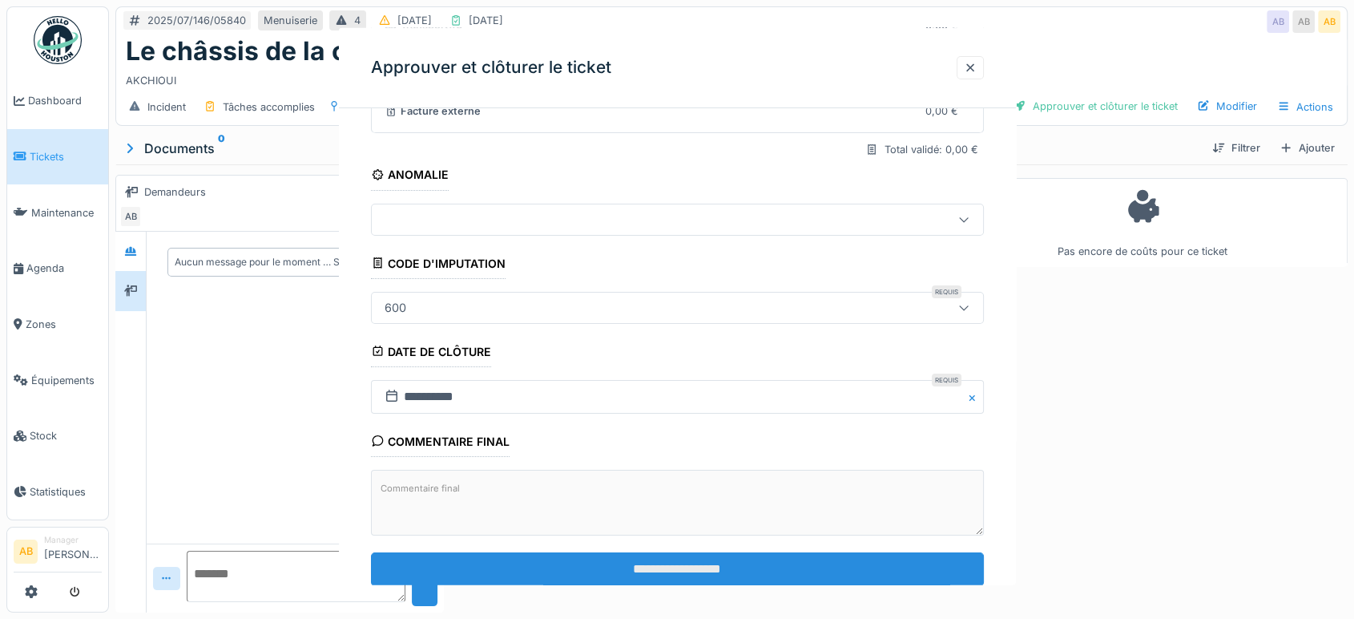
scroll to position [0, 0]
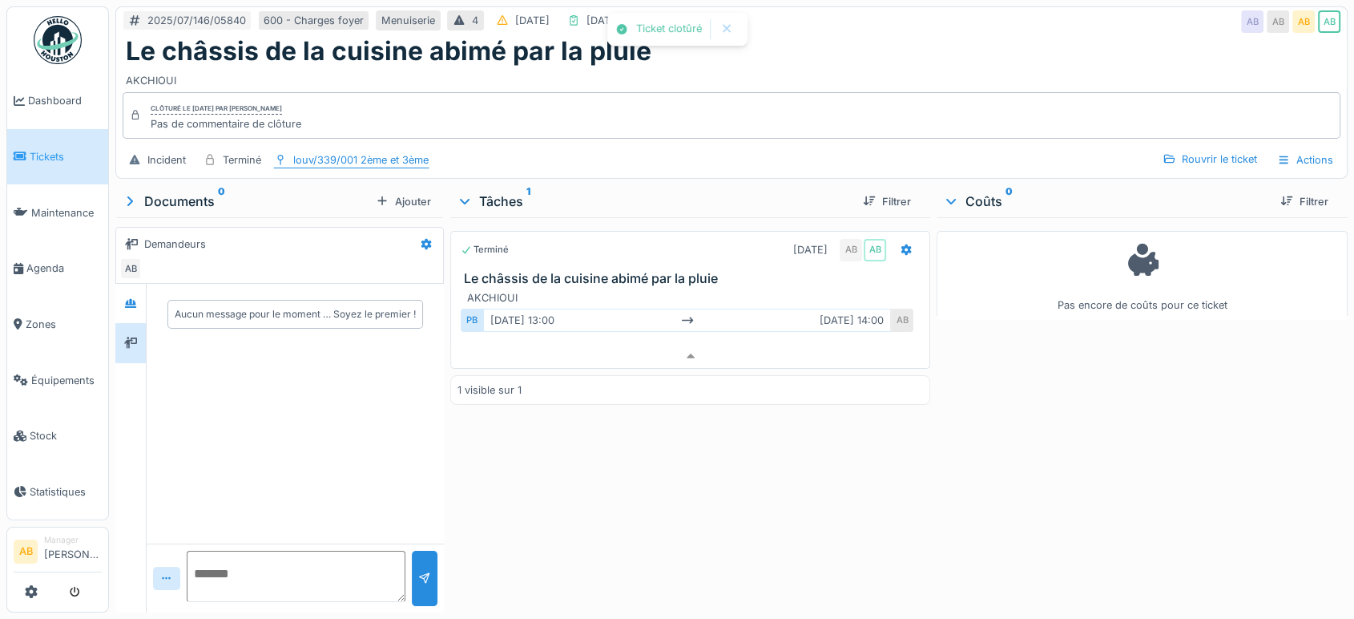
click at [389, 152] on div "louv/339/001 2ème et 3ème" at bounding box center [360, 159] width 135 height 15
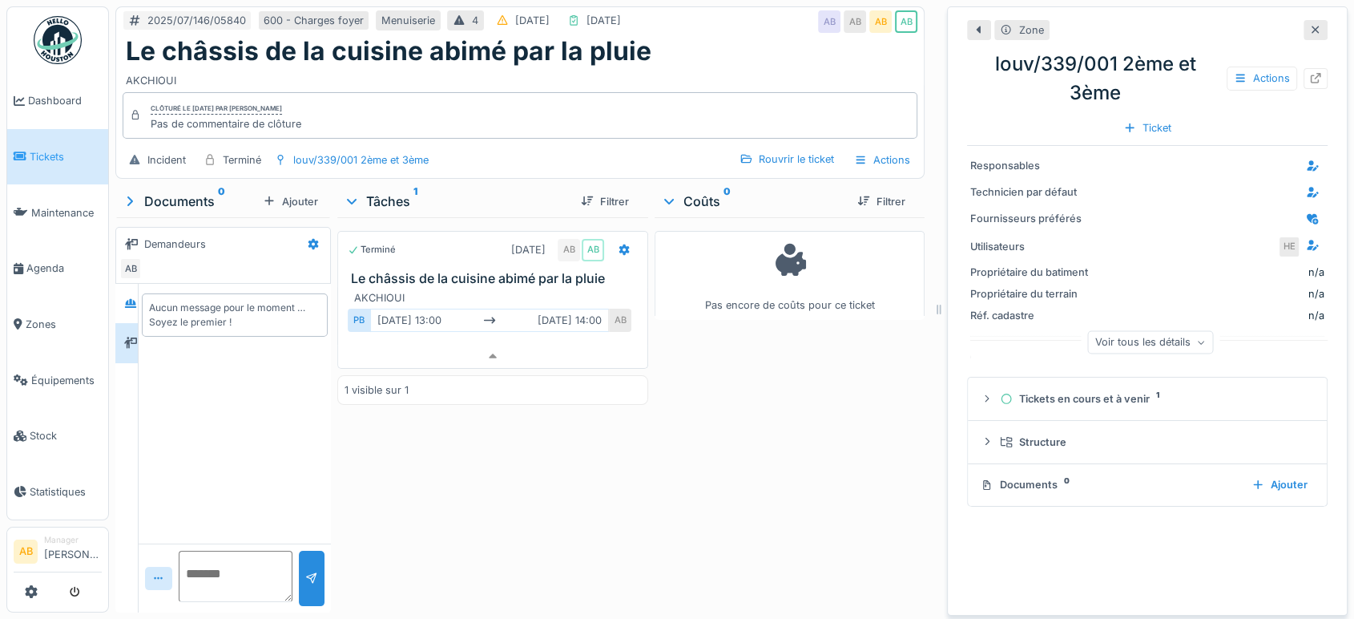
click at [1270, 67] on div "Actions" at bounding box center [1277, 78] width 101 height 23
click at [1309, 73] on icon at bounding box center [1315, 78] width 13 height 10
click at [1312, 26] on icon at bounding box center [1316, 30] width 8 height 8
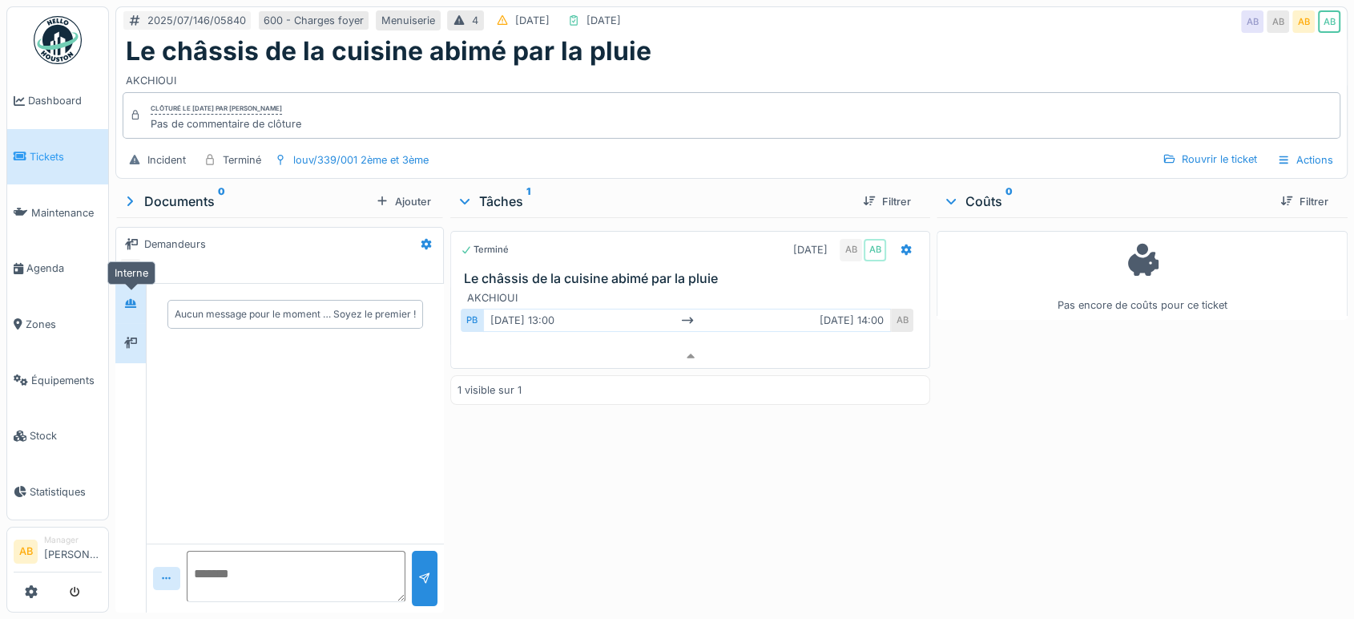
click at [141, 284] on div at bounding box center [130, 303] width 30 height 39
click at [135, 323] on div at bounding box center [130, 342] width 30 height 39
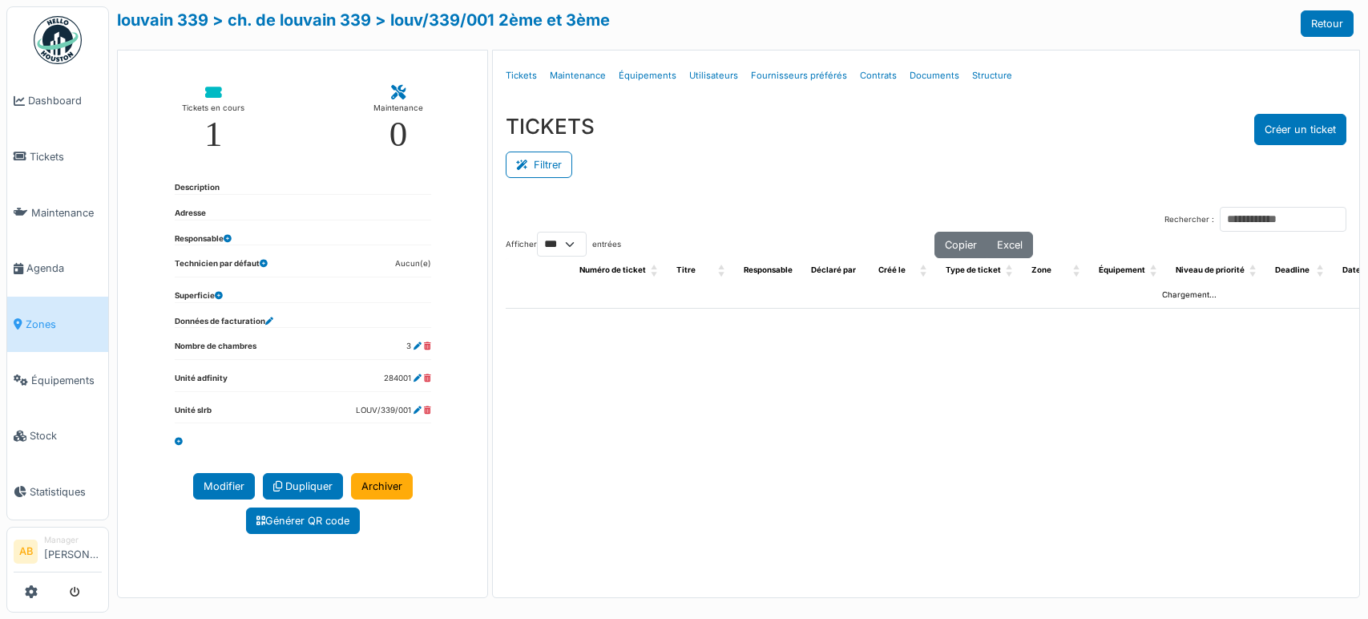
select select "***"
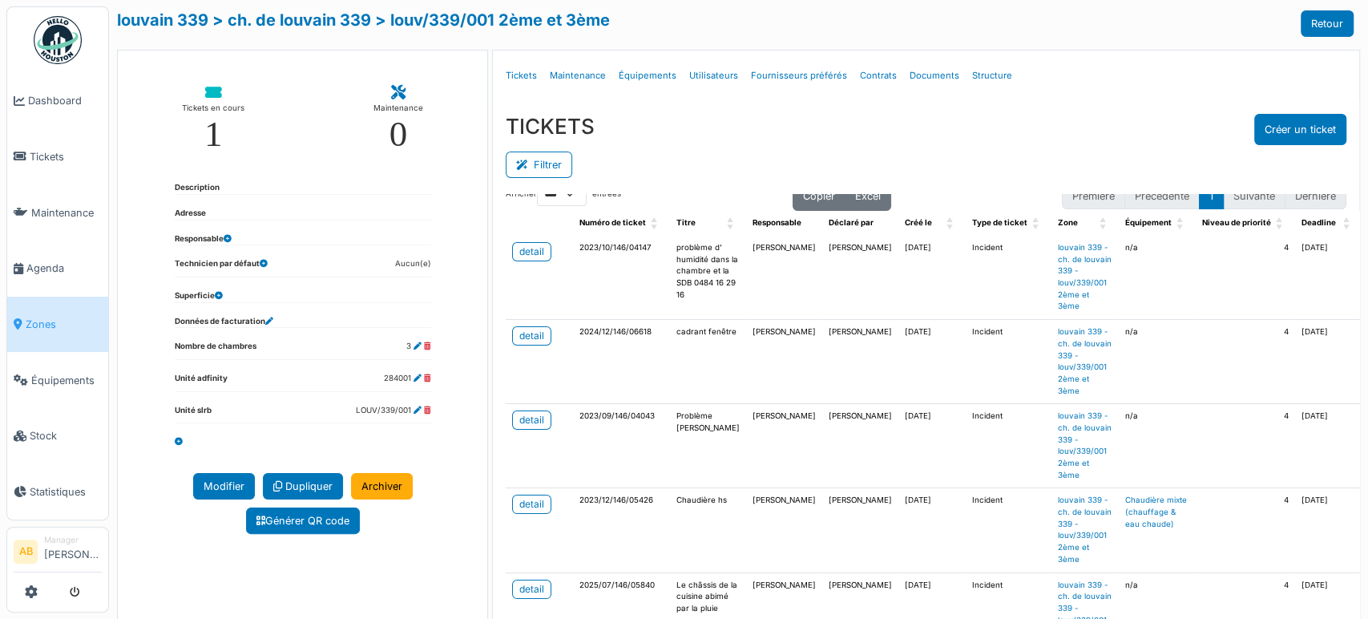
scroll to position [71, 0]
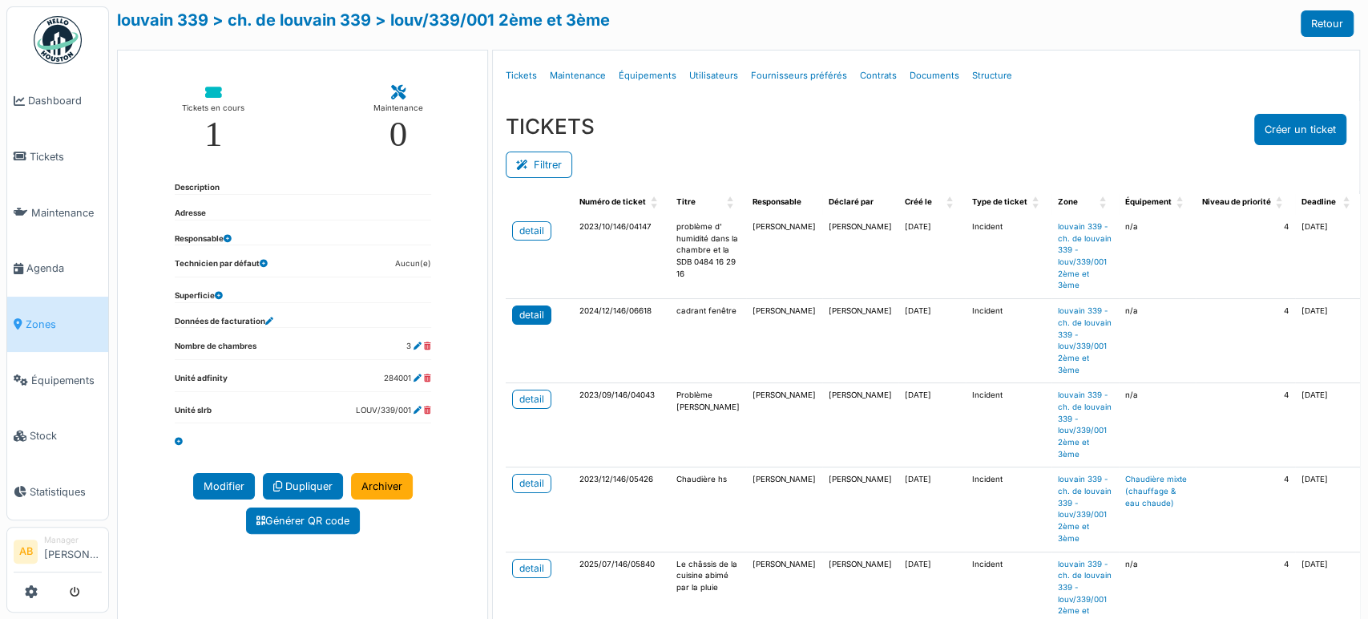
click at [522, 318] on div "detail" at bounding box center [531, 315] width 25 height 14
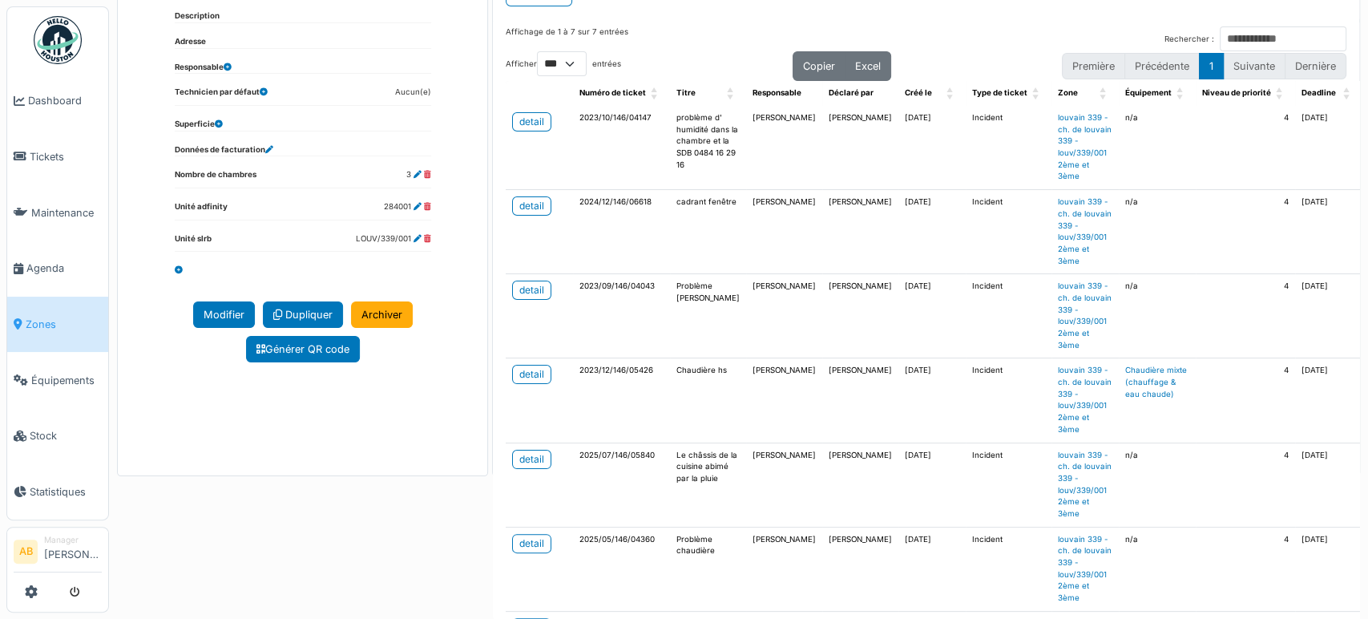
scroll to position [16, 0]
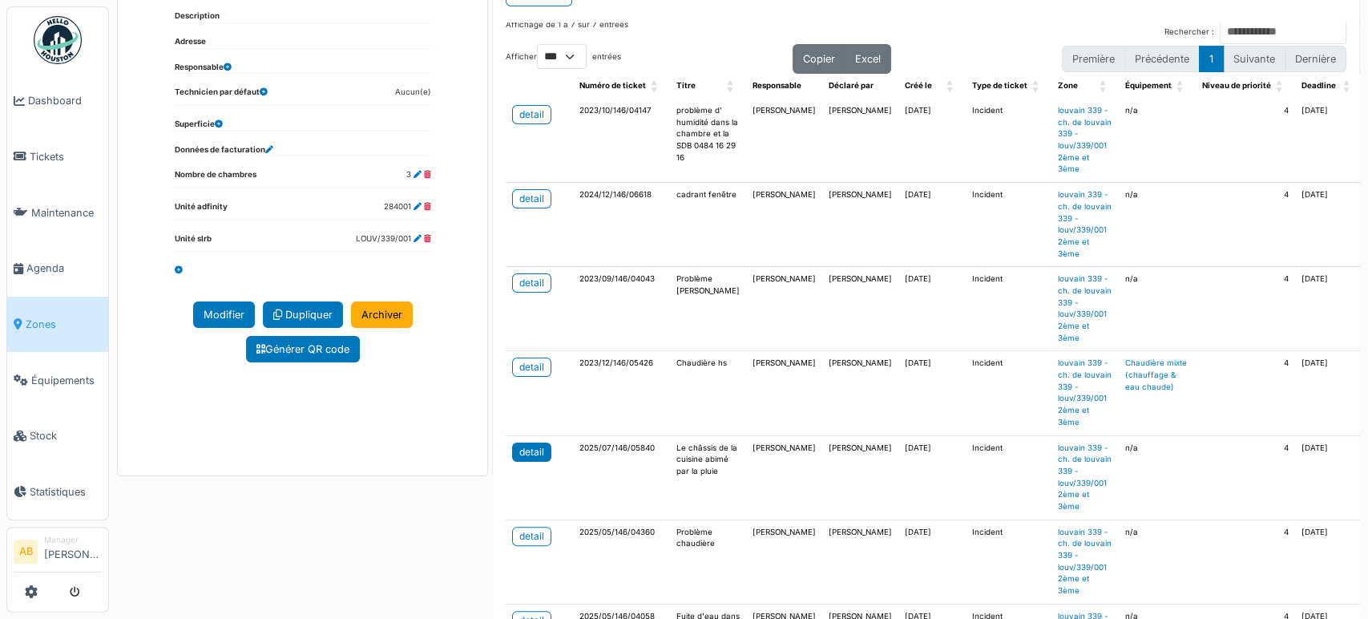
click at [530, 451] on div "detail" at bounding box center [531, 452] width 25 height 14
click at [78, 34] on img at bounding box center [58, 40] width 48 height 48
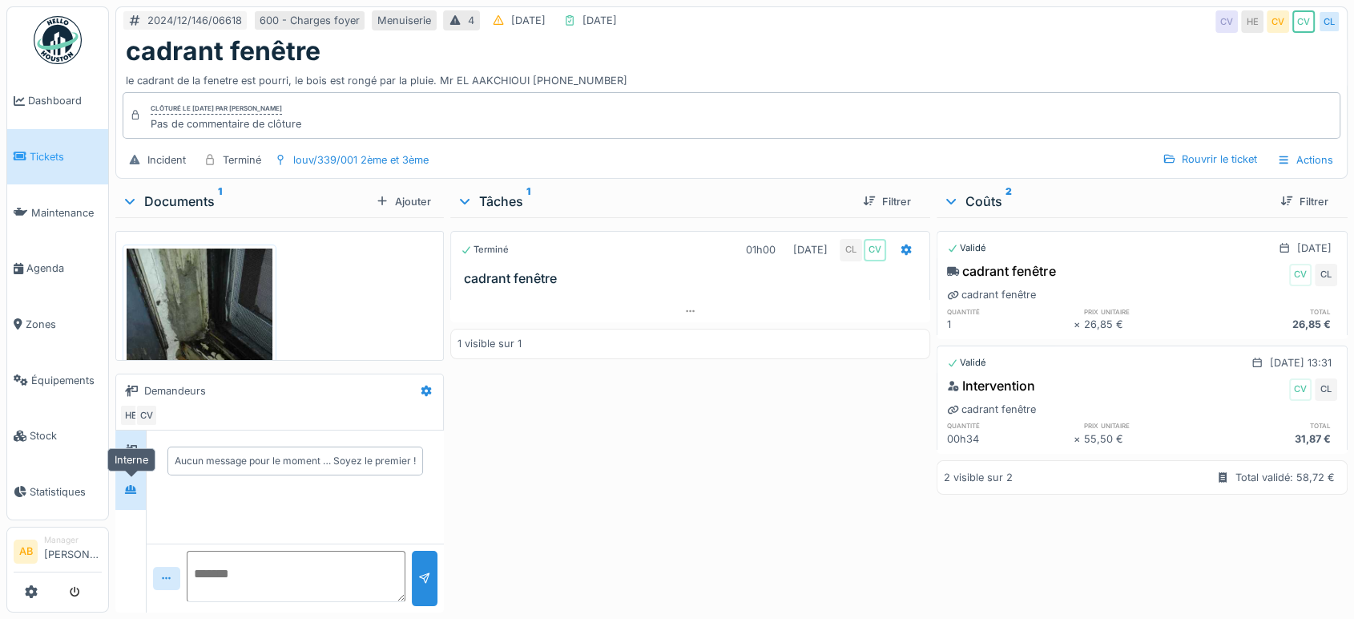
click at [137, 489] on icon at bounding box center [130, 489] width 13 height 10
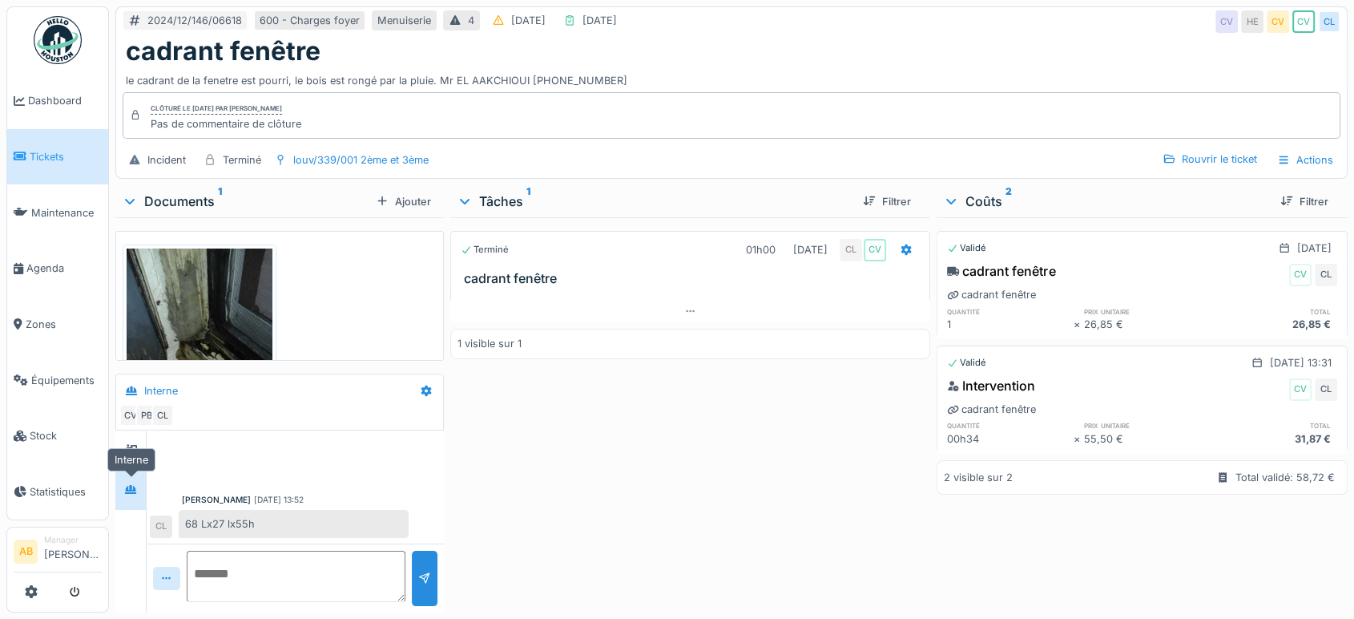
scroll to position [87, 0]
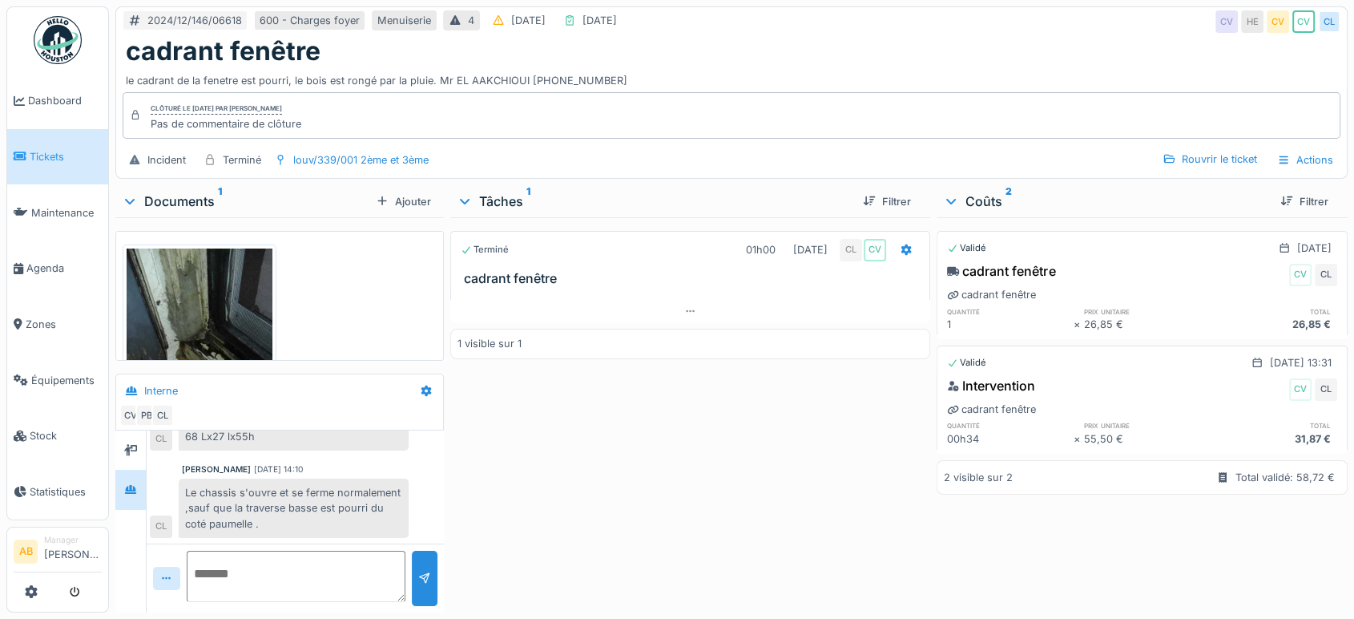
click at [409, 140] on div "2024/12/146/06618 600 - Charges foyer Menuiserie 4 [DATE] [DATE] CV HE CV CV CL…" at bounding box center [731, 92] width 1232 height 172
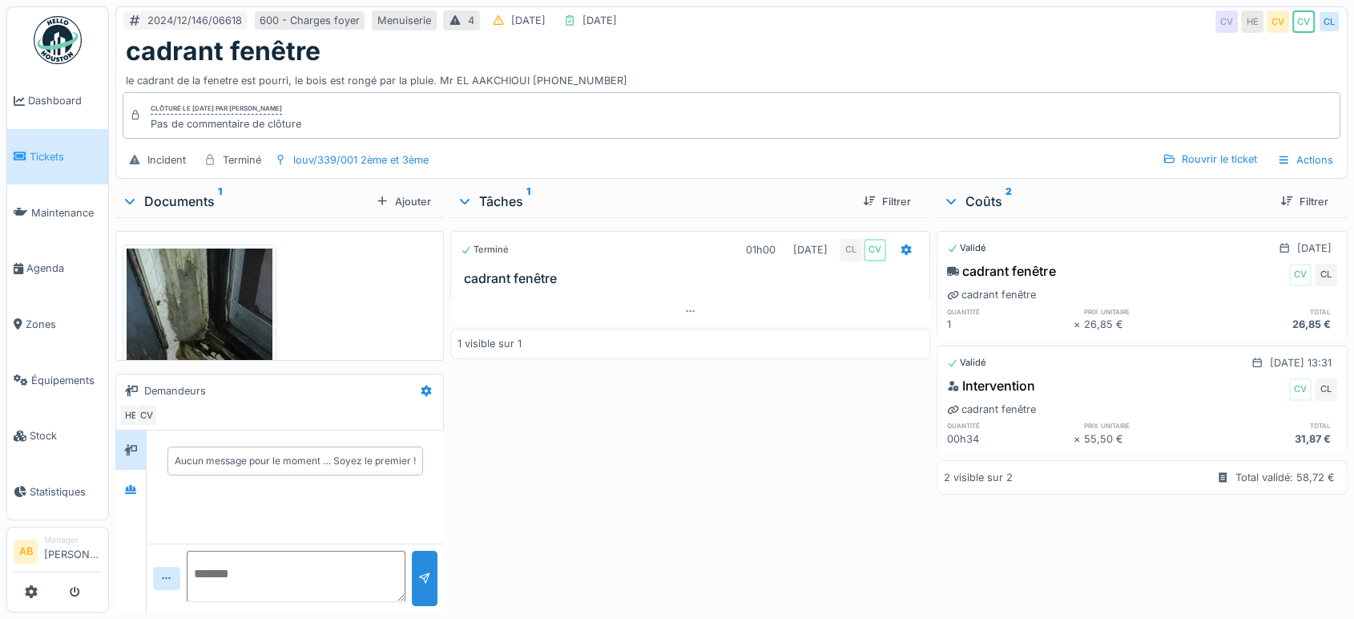
click at [276, 595] on textarea at bounding box center [296, 575] width 219 height 51
click at [266, 570] on textarea at bounding box center [296, 575] width 219 height 51
type textarea "**********"
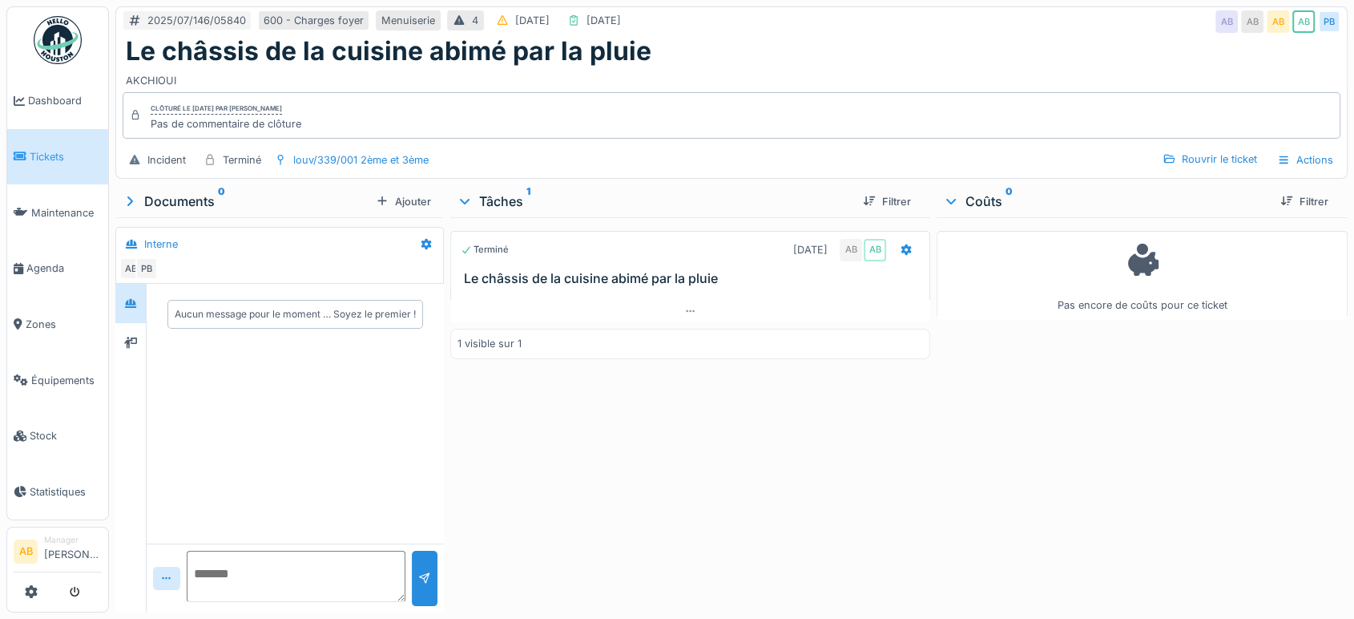
click at [307, 563] on textarea at bounding box center [296, 575] width 219 height 51
paste textarea "**********"
type textarea "**********"
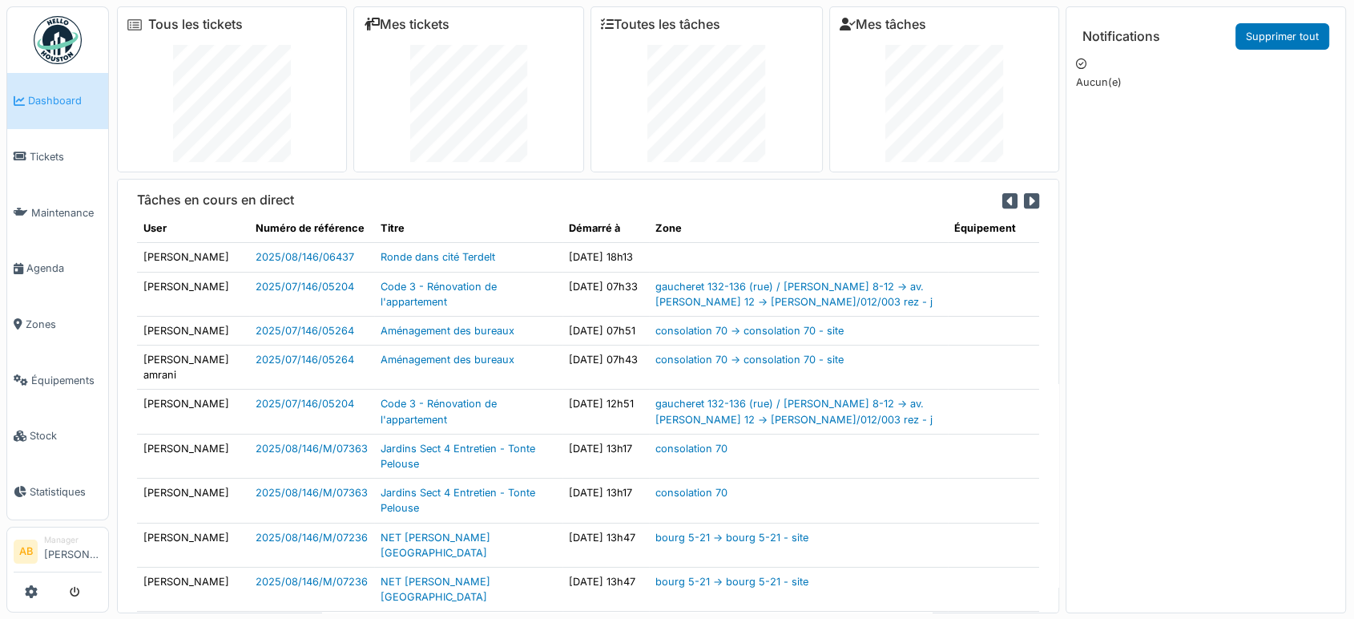
click at [68, 30] on img at bounding box center [58, 40] width 48 height 48
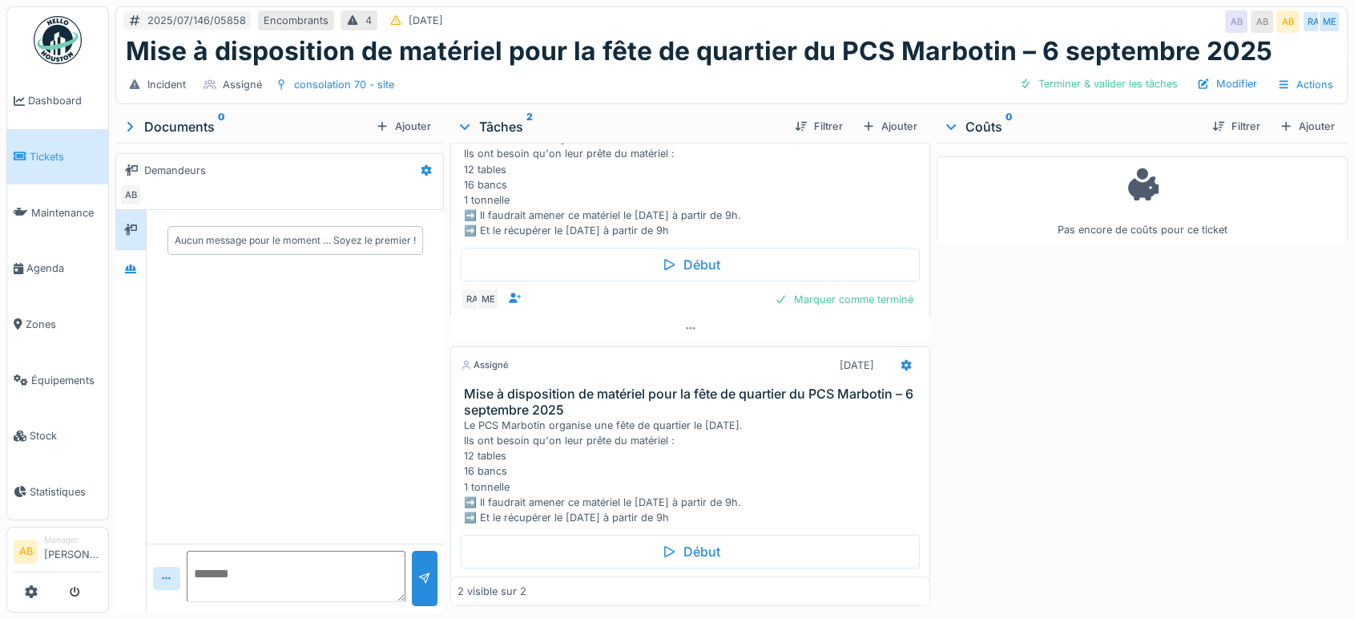
scroll to position [153, 0]
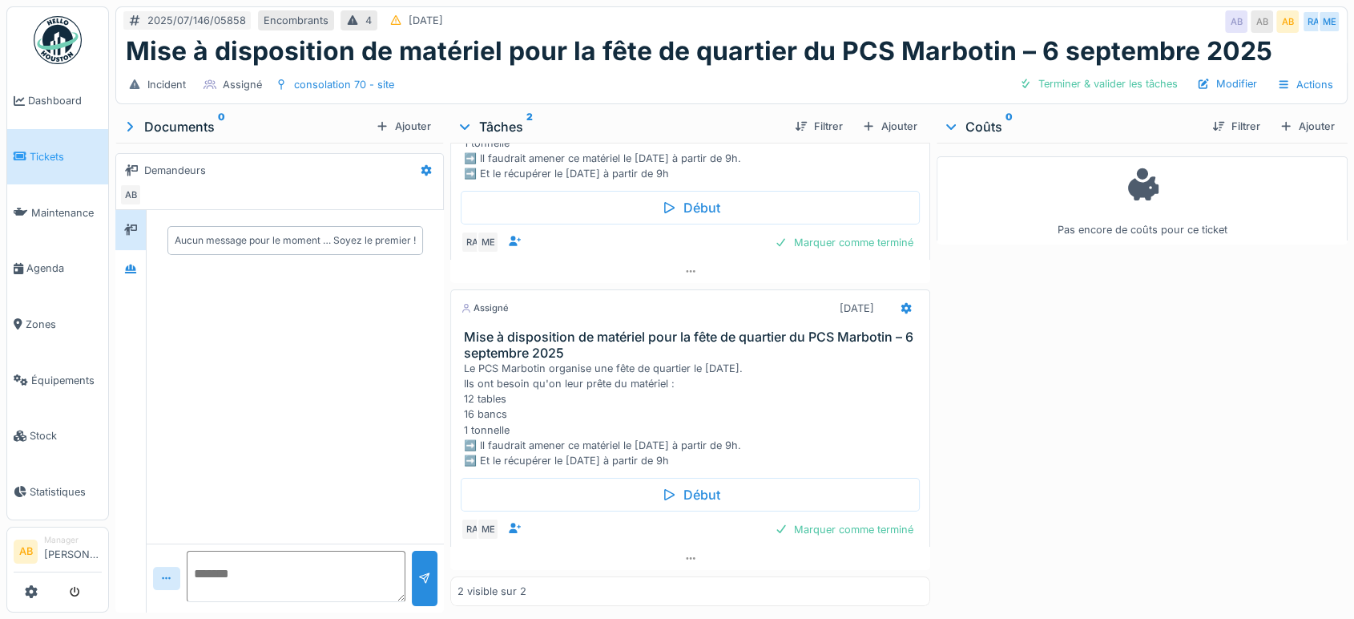
click at [560, 457] on div "Le PCS Marbotin organise une fête de quartier le [DATE]. Ils ont besoin qu'on l…" at bounding box center [693, 414] width 459 height 107
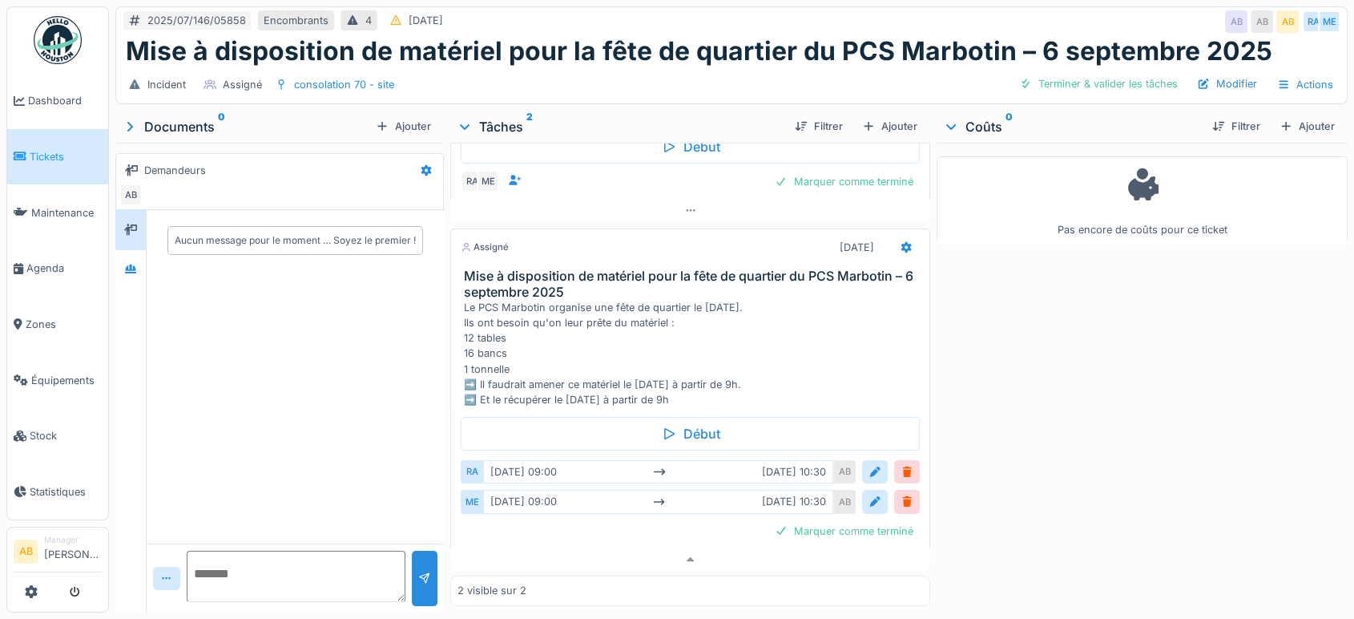
scroll to position [119, 0]
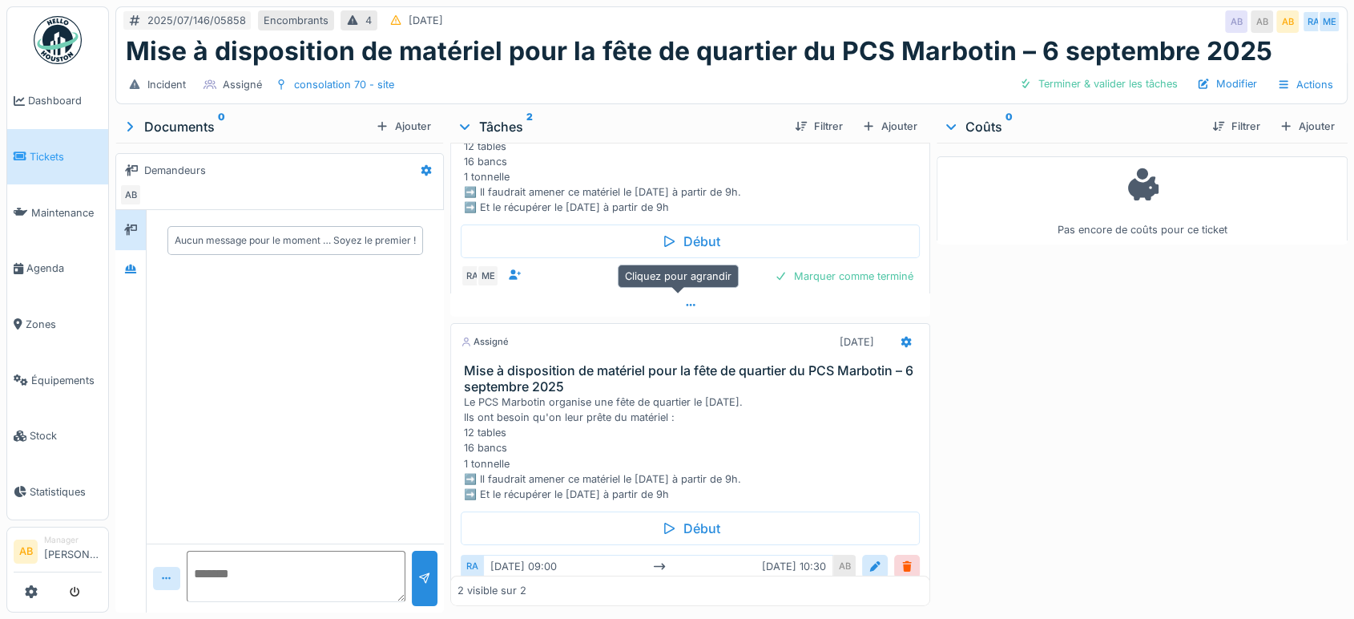
click at [603, 298] on div at bounding box center [690, 304] width 480 height 23
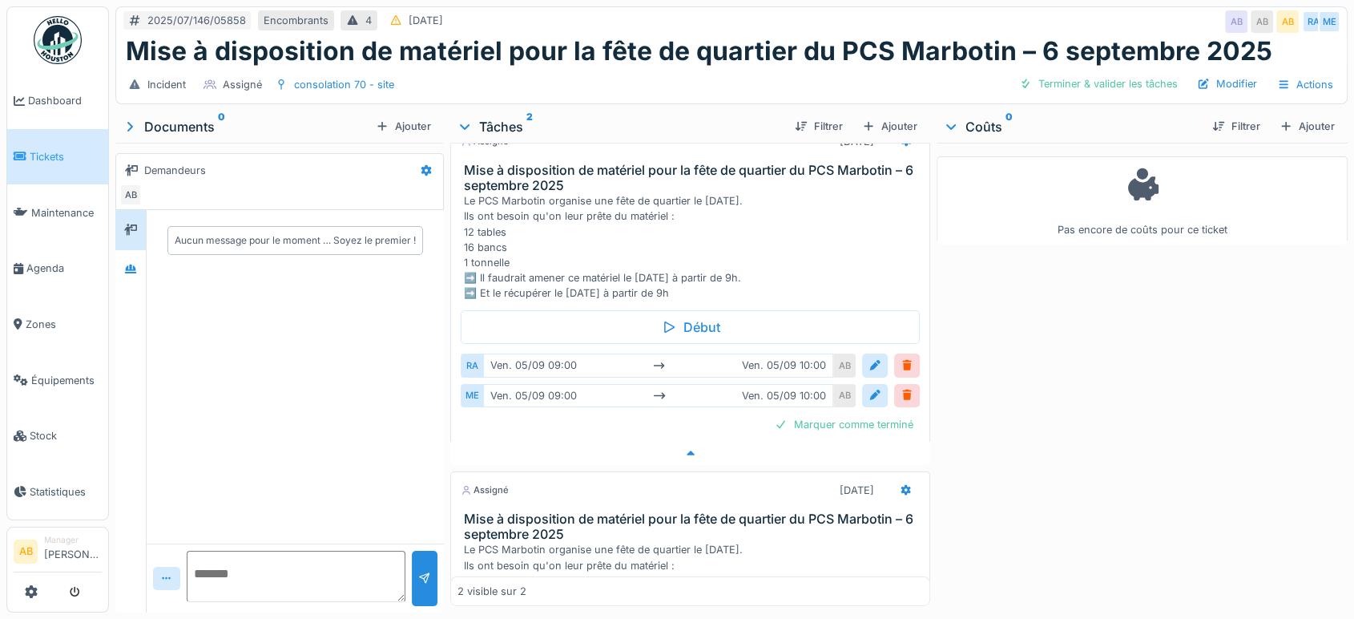
scroll to position [0, 0]
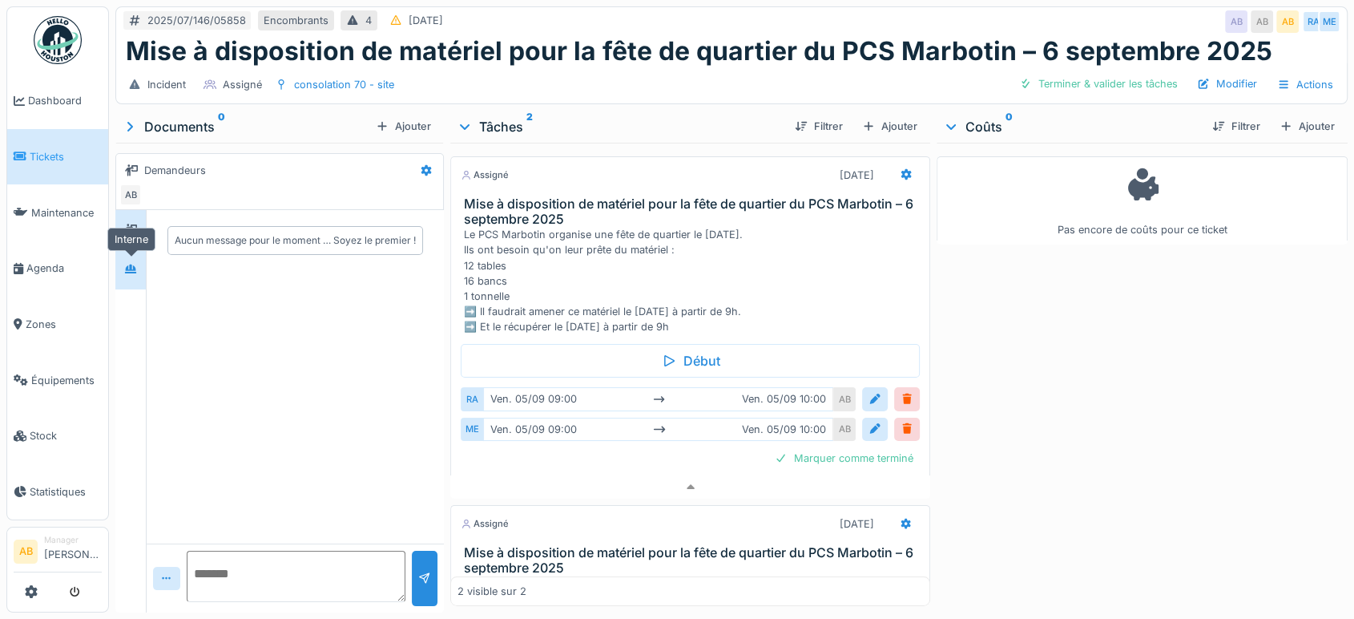
click at [119, 260] on div at bounding box center [131, 270] width 24 height 20
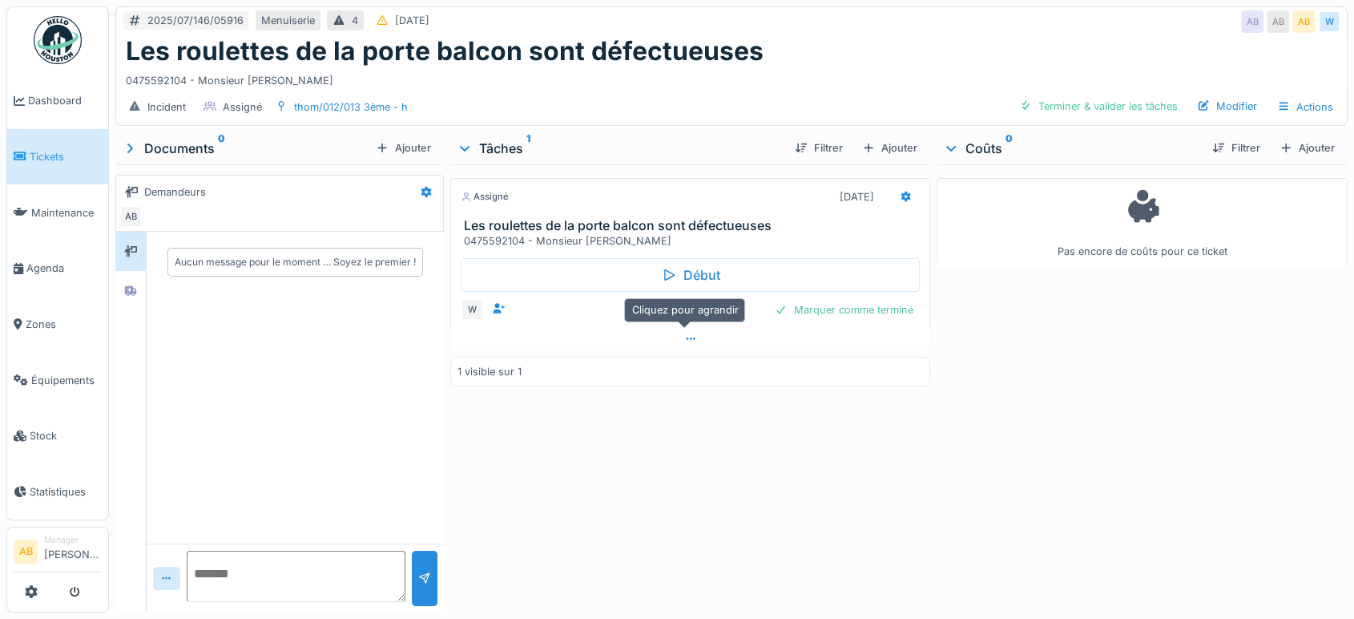
click at [692, 343] on div at bounding box center [690, 338] width 480 height 23
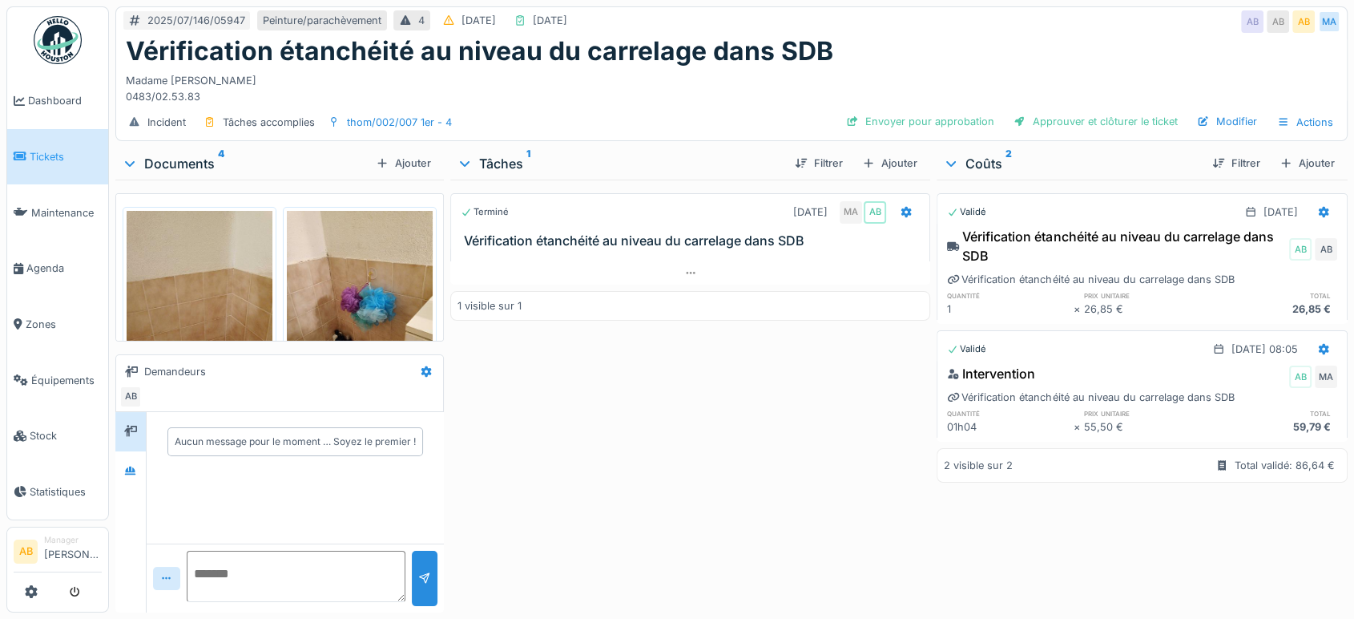
scroll to position [13, 0]
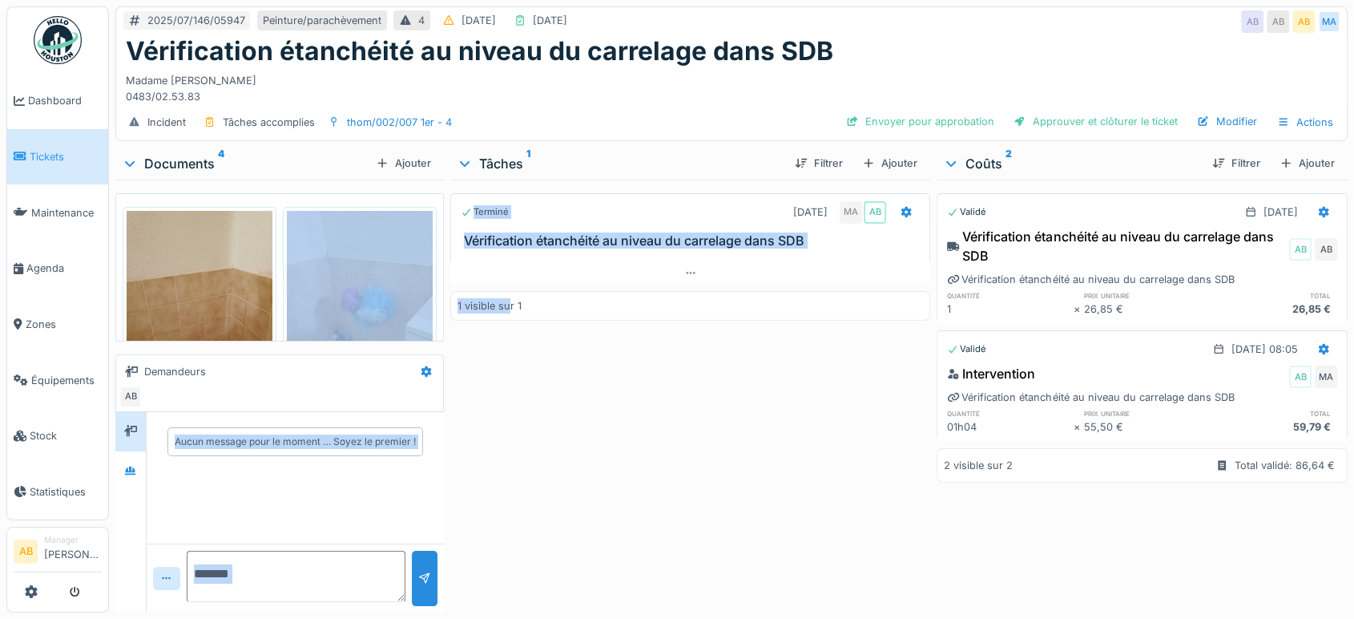
drag, startPoint x: 0, startPoint y: 0, endPoint x: 171, endPoint y: 117, distance: 207.6
click at [171, 117] on div "2025/07/146/05947 Peinture/parachèvement 4 [DATE] [DATE] AB AB AB MA Vérificati…" at bounding box center [731, 309] width 1245 height 619
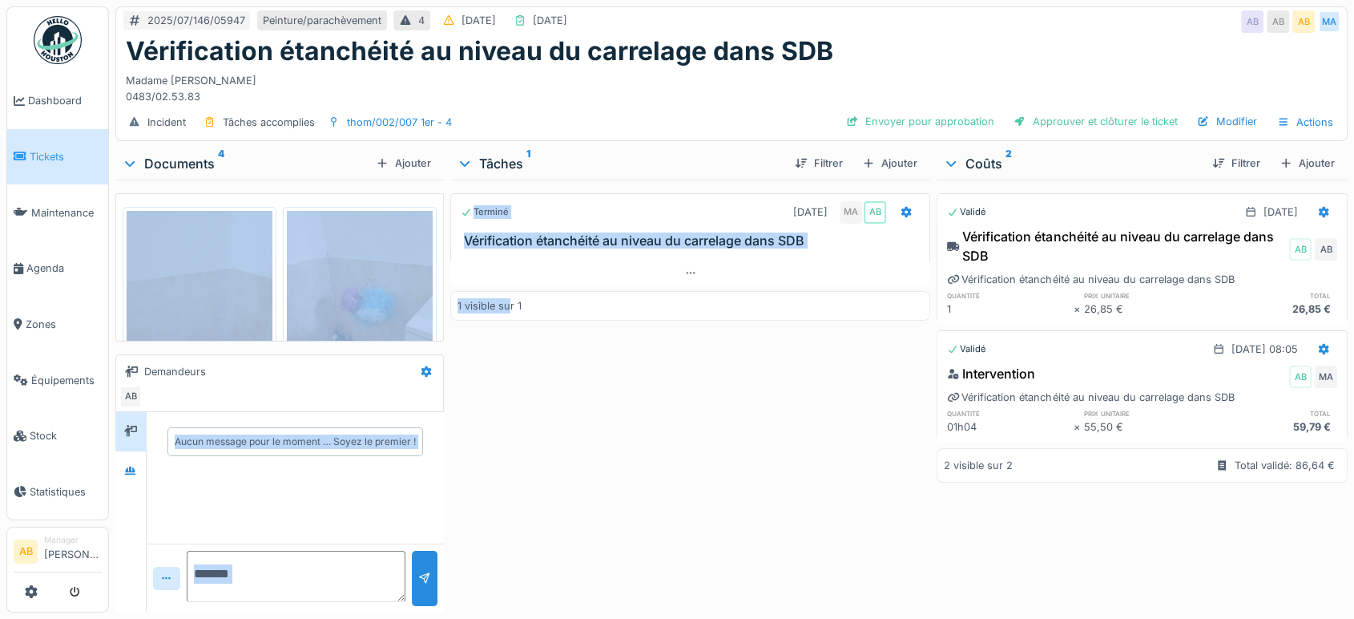
click at [188, 154] on div "Documents 4" at bounding box center [246, 163] width 248 height 19
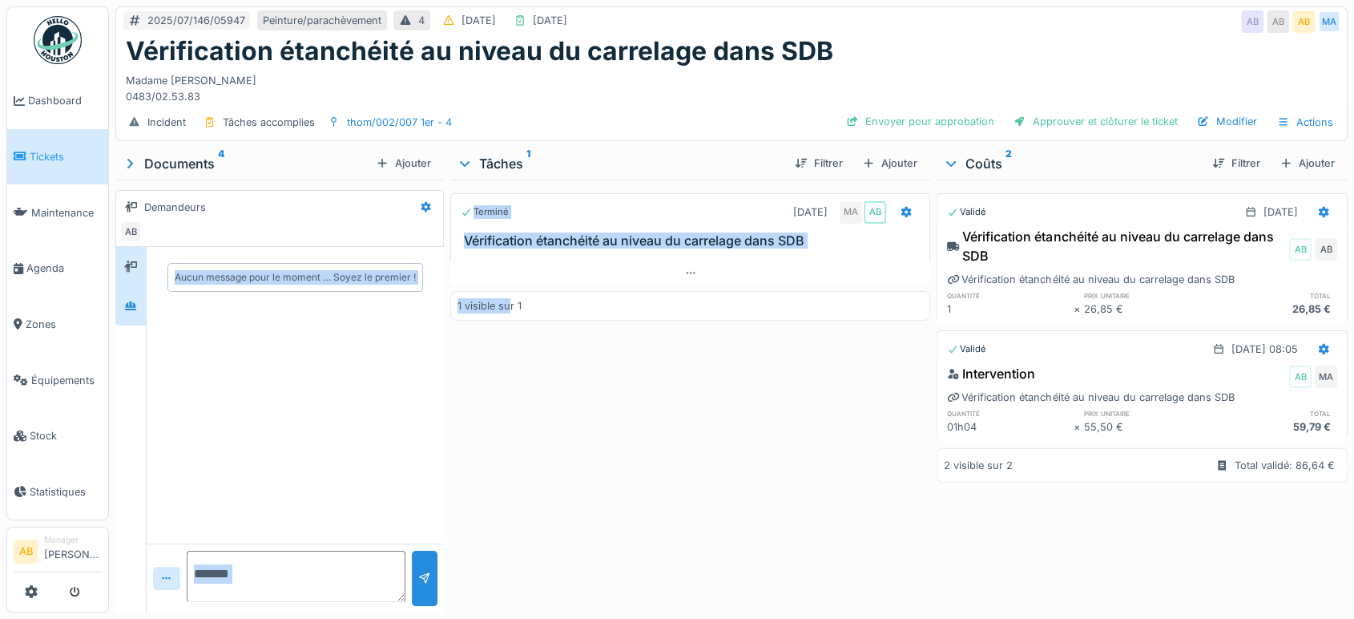
click at [146, 288] on div at bounding box center [130, 305] width 30 height 39
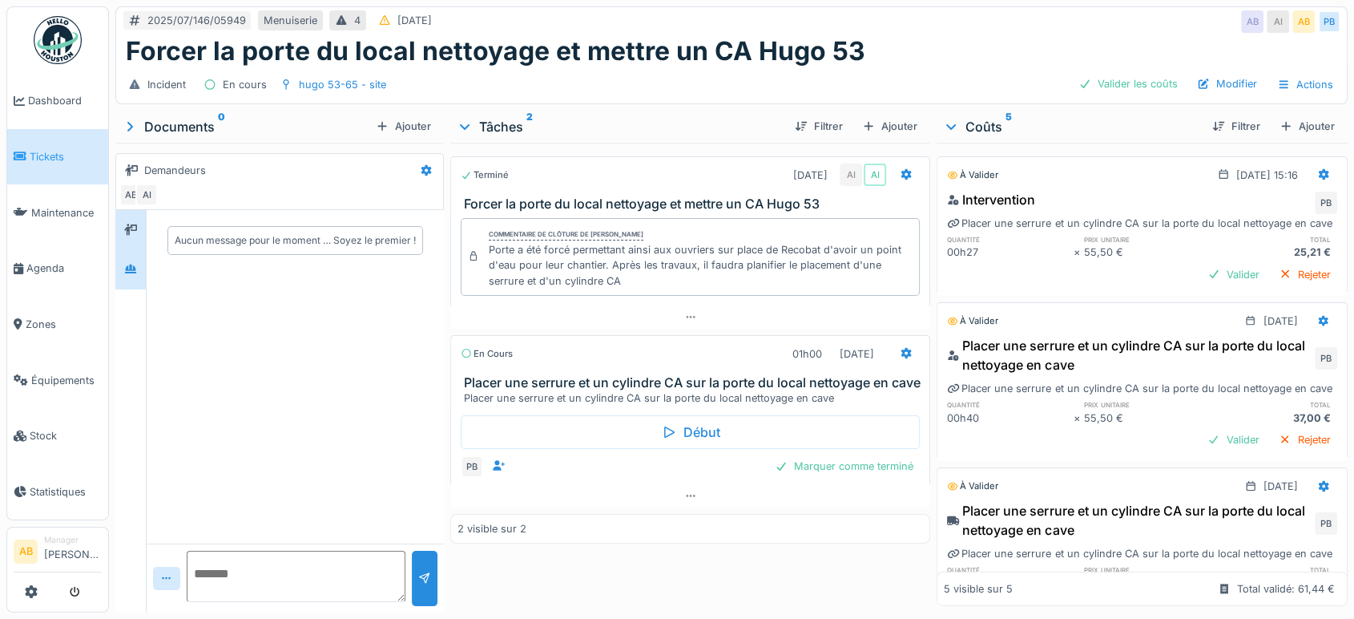
click at [130, 282] on div at bounding box center [130, 269] width 30 height 39
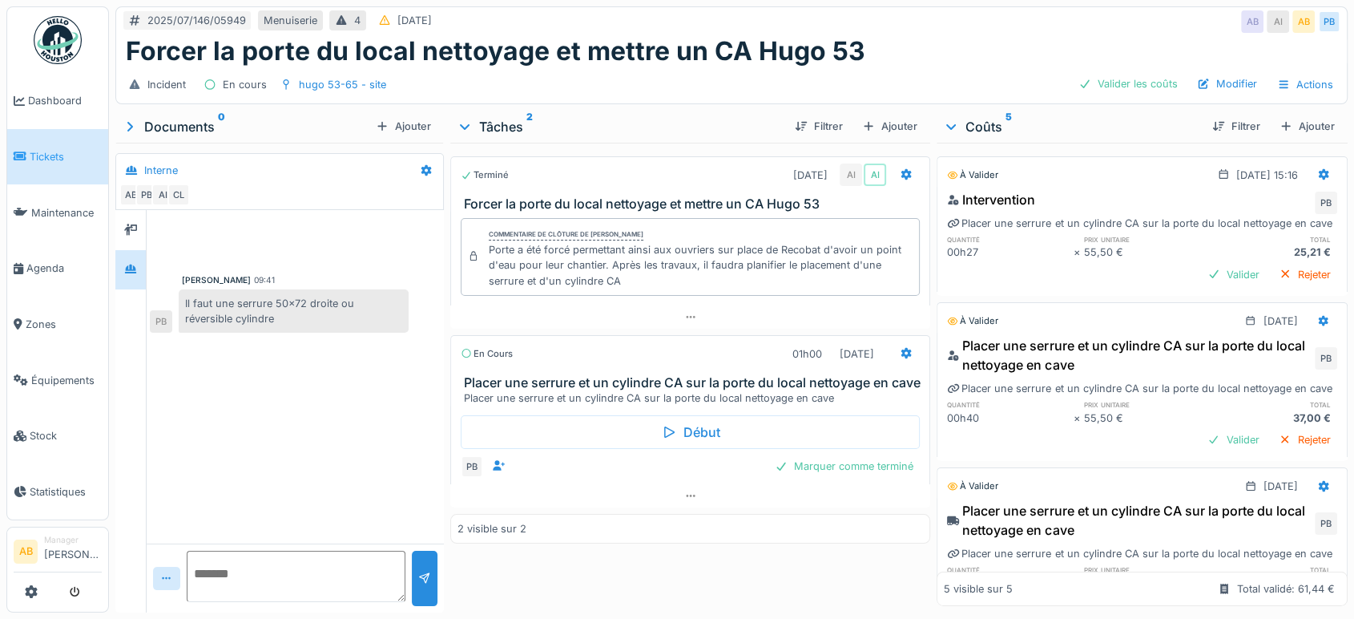
scroll to position [13, 0]
click at [676, 506] on div at bounding box center [690, 495] width 480 height 23
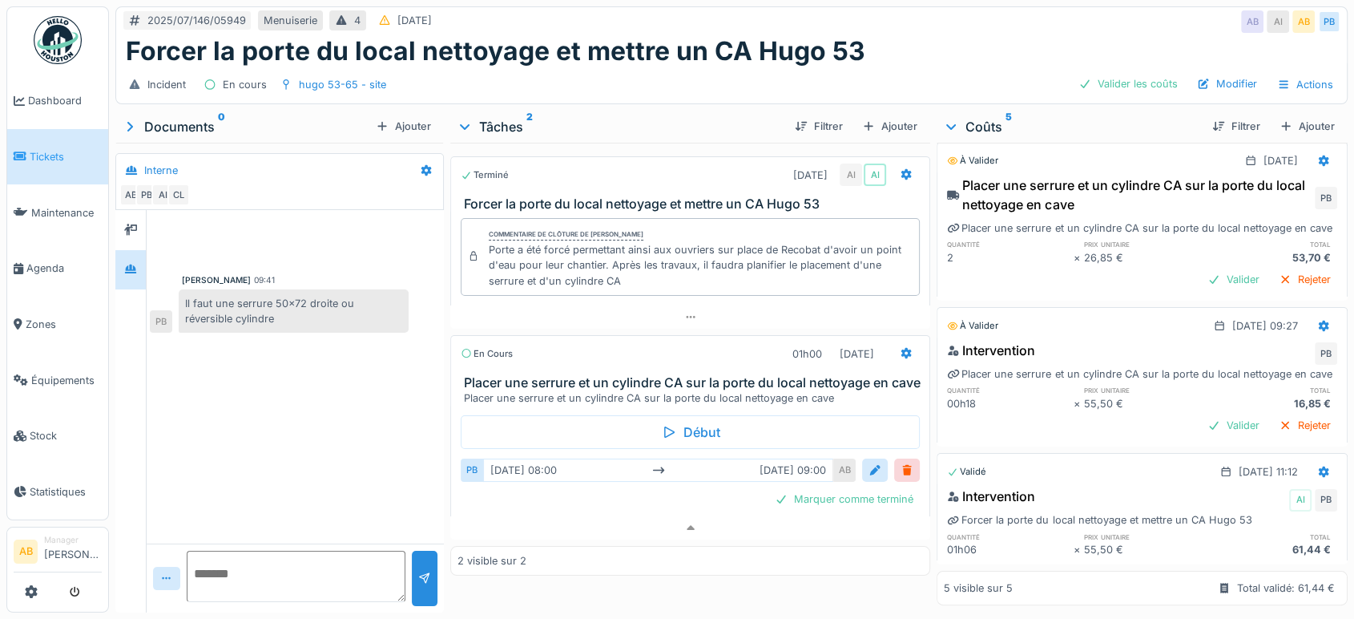
scroll to position [0, 0]
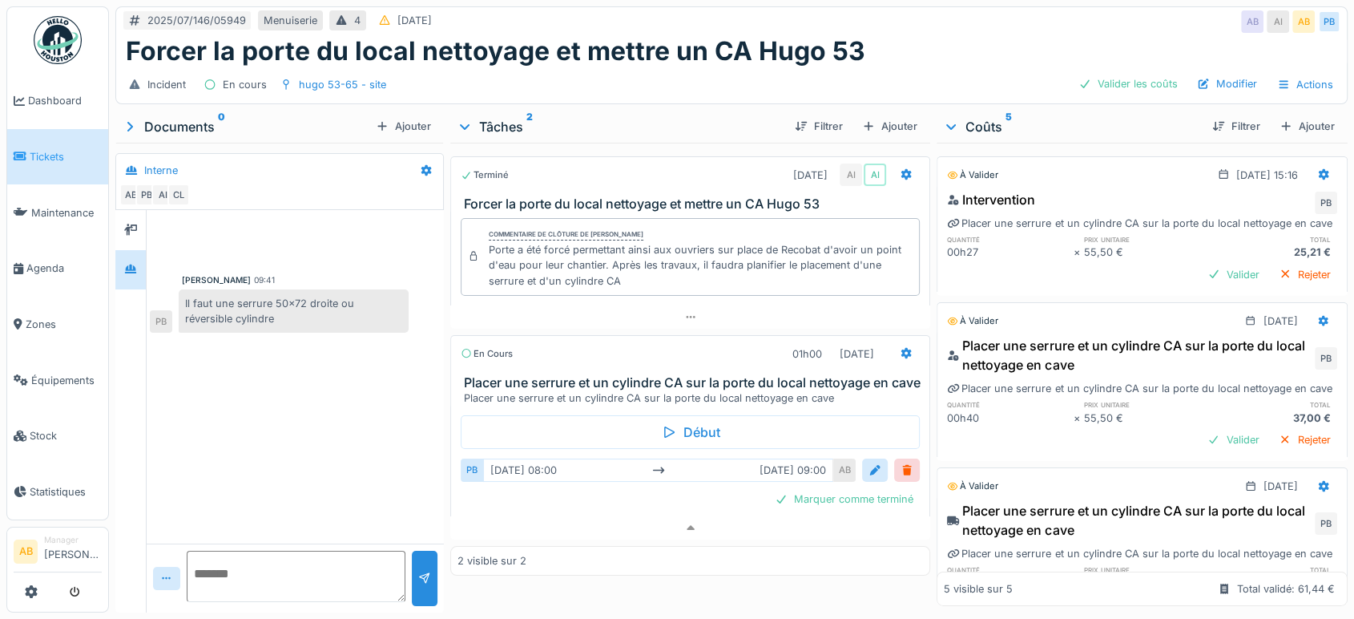
click at [55, 54] on img at bounding box center [58, 40] width 48 height 48
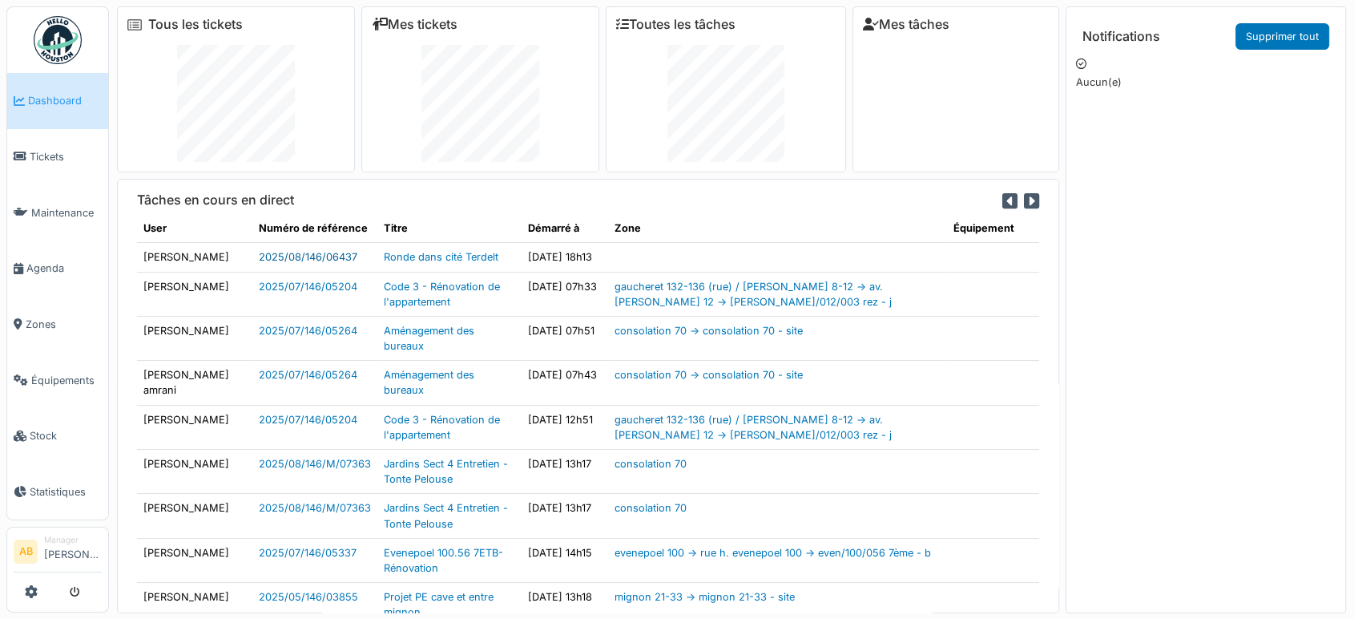
click at [333, 254] on link "2025/08/146/06437" at bounding box center [308, 257] width 99 height 12
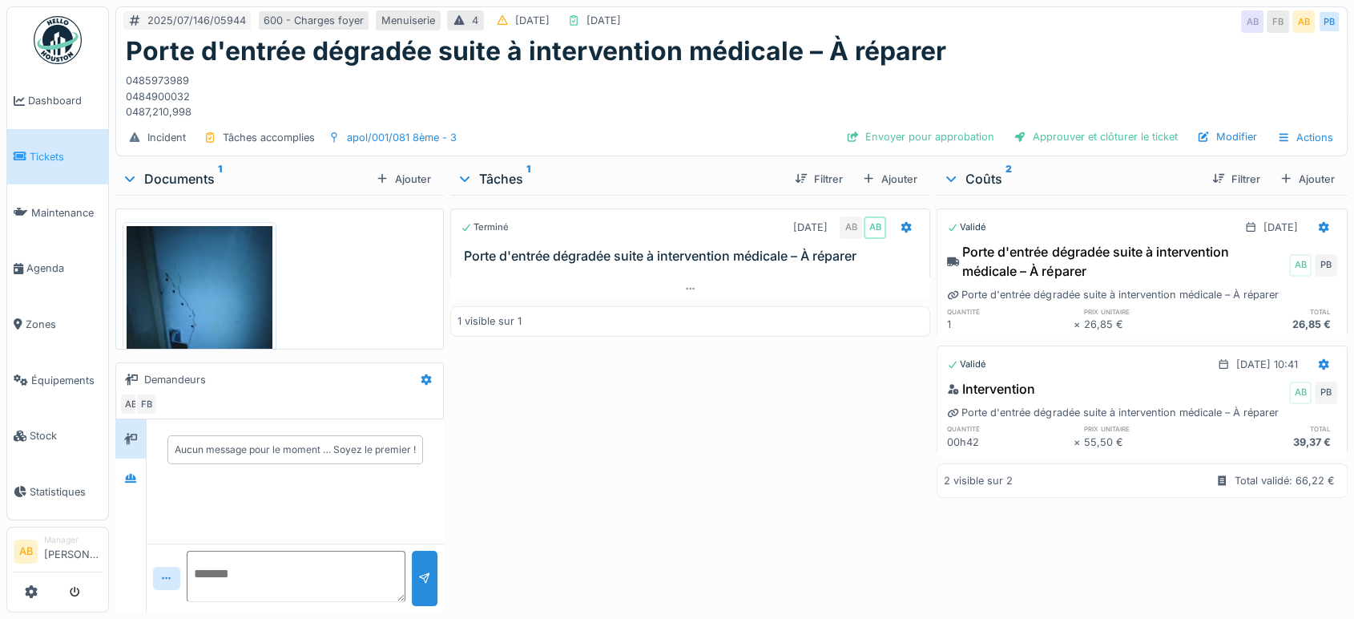
click at [737, 301] on div "Terminé 28/07/2025 AB AB Porte d'entrée dégradée suite à intervention médicale …" at bounding box center [690, 400] width 480 height 411
click at [691, 295] on div at bounding box center [690, 288] width 480 height 23
click at [130, 465] on div at bounding box center [131, 478] width 24 height 26
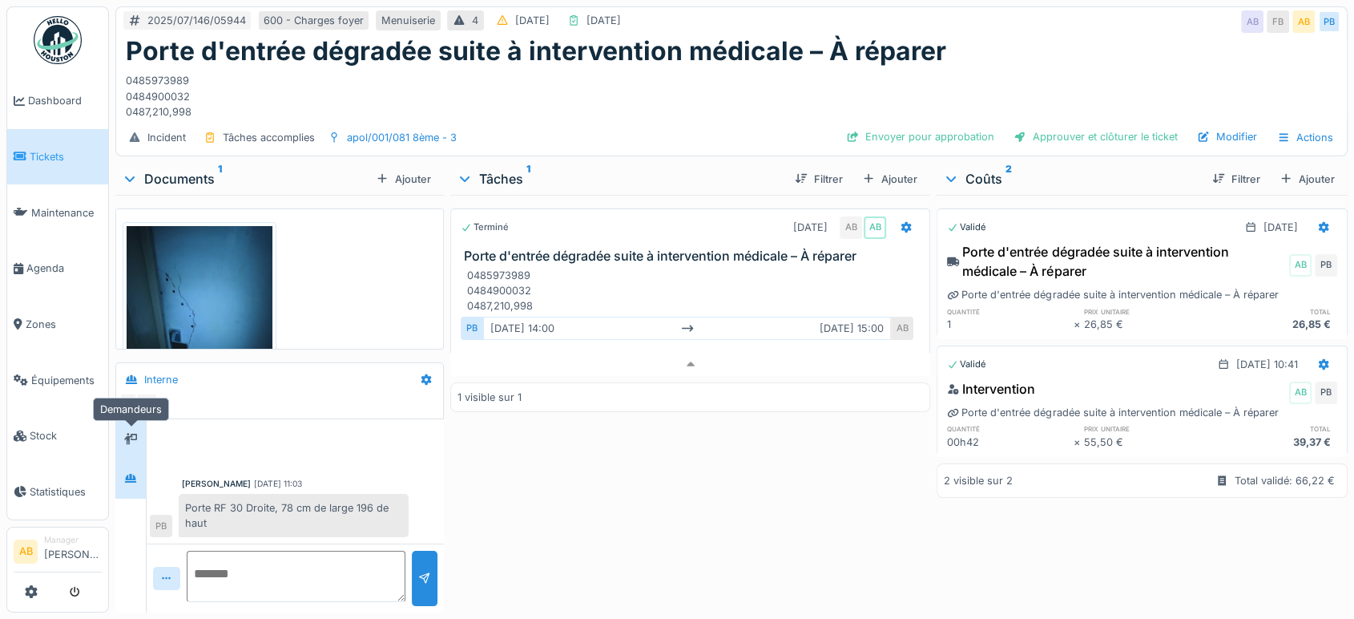
click at [123, 429] on div at bounding box center [131, 439] width 24 height 20
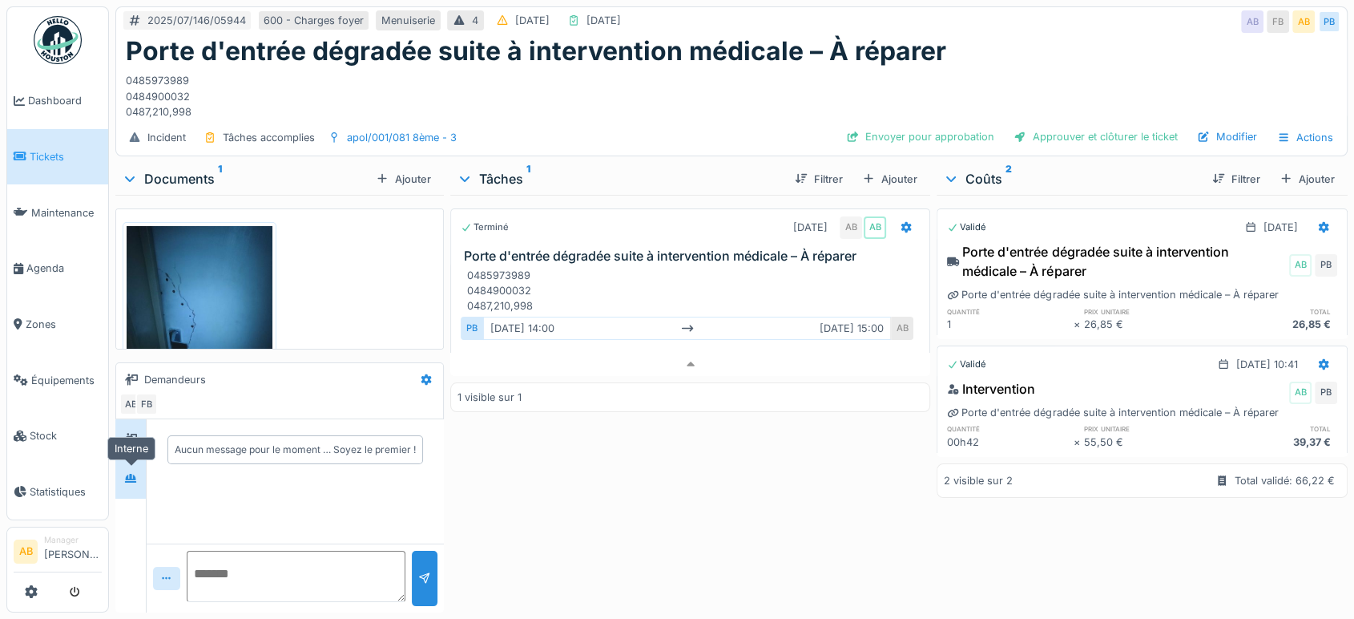
click at [130, 474] on div at bounding box center [131, 478] width 24 height 20
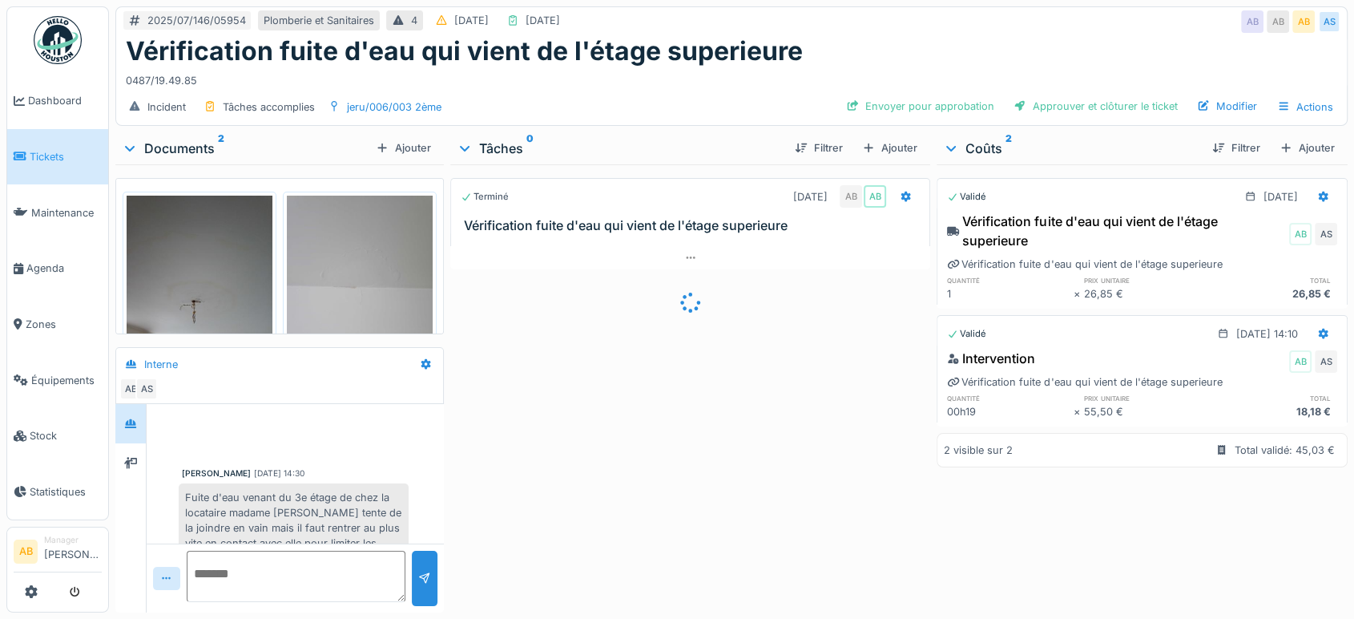
scroll to position [389, 0]
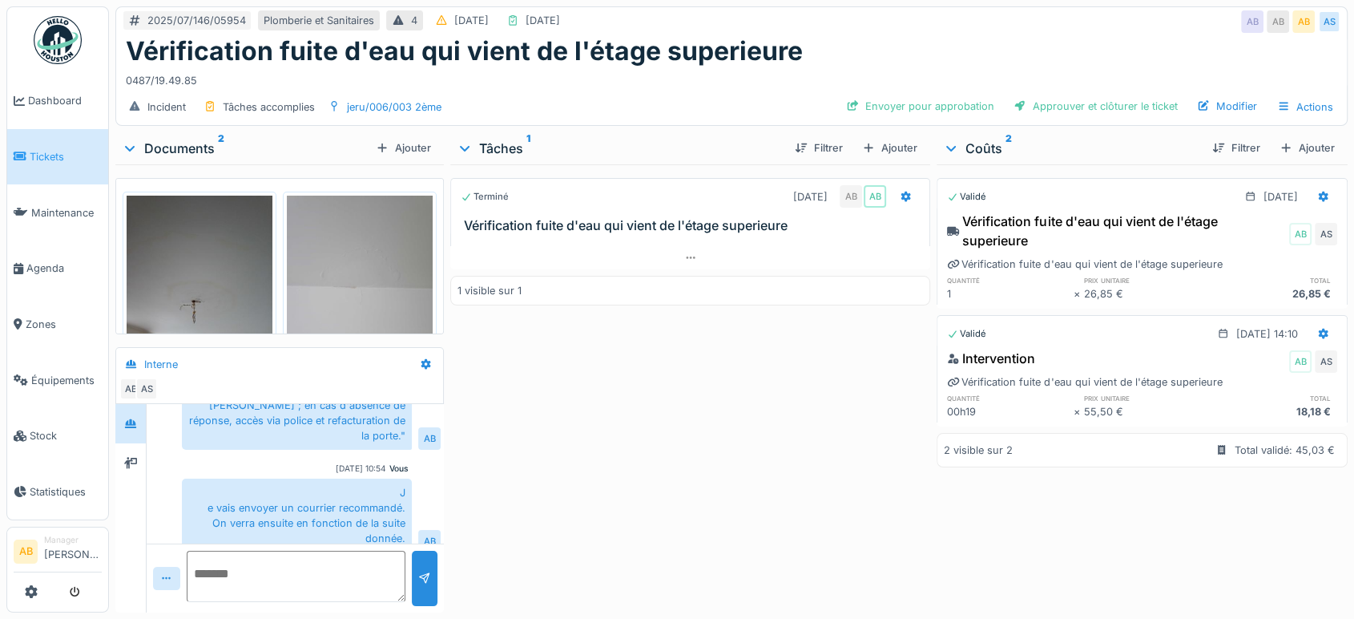
click at [194, 142] on div "Documents 2" at bounding box center [246, 148] width 248 height 19
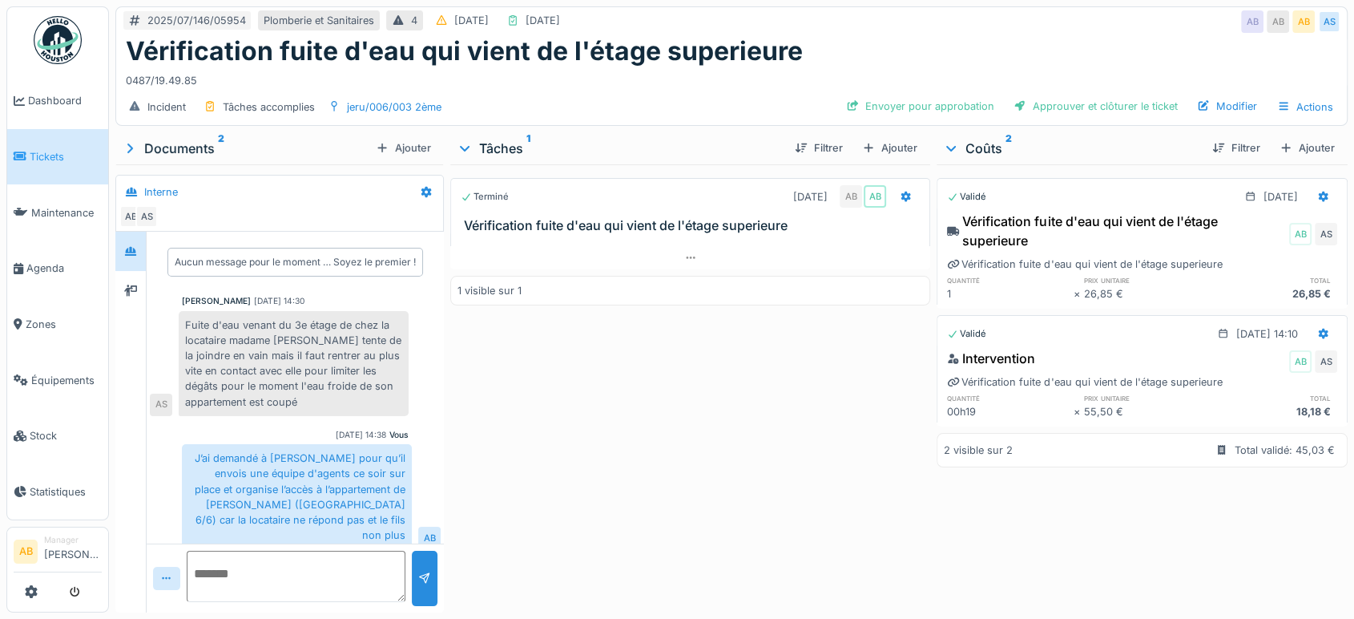
scroll to position [217, 0]
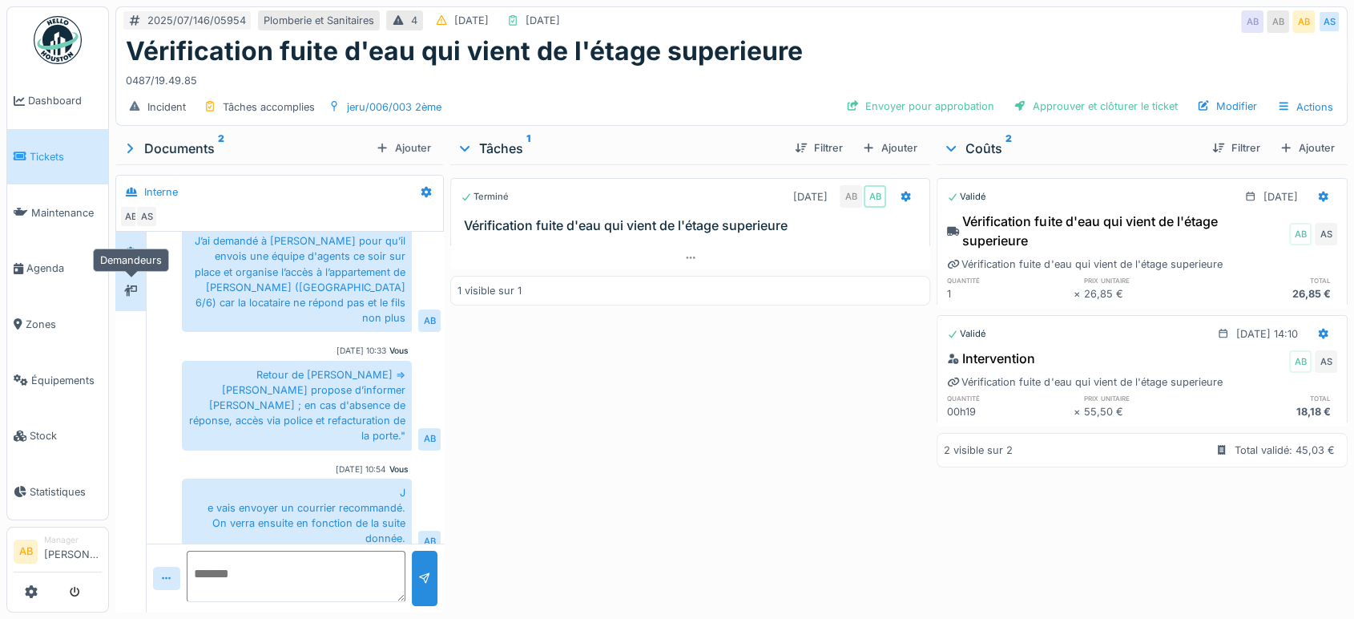
click at [137, 283] on div at bounding box center [130, 290] width 13 height 15
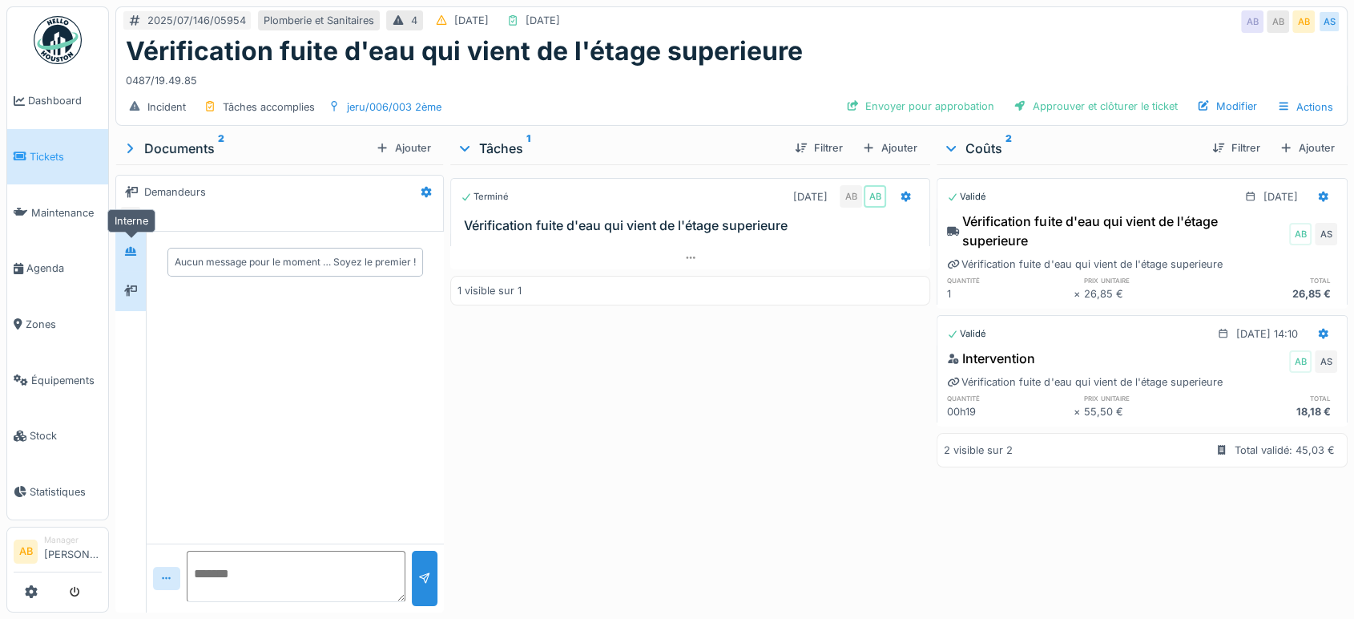
click at [135, 244] on div at bounding box center [130, 251] width 13 height 15
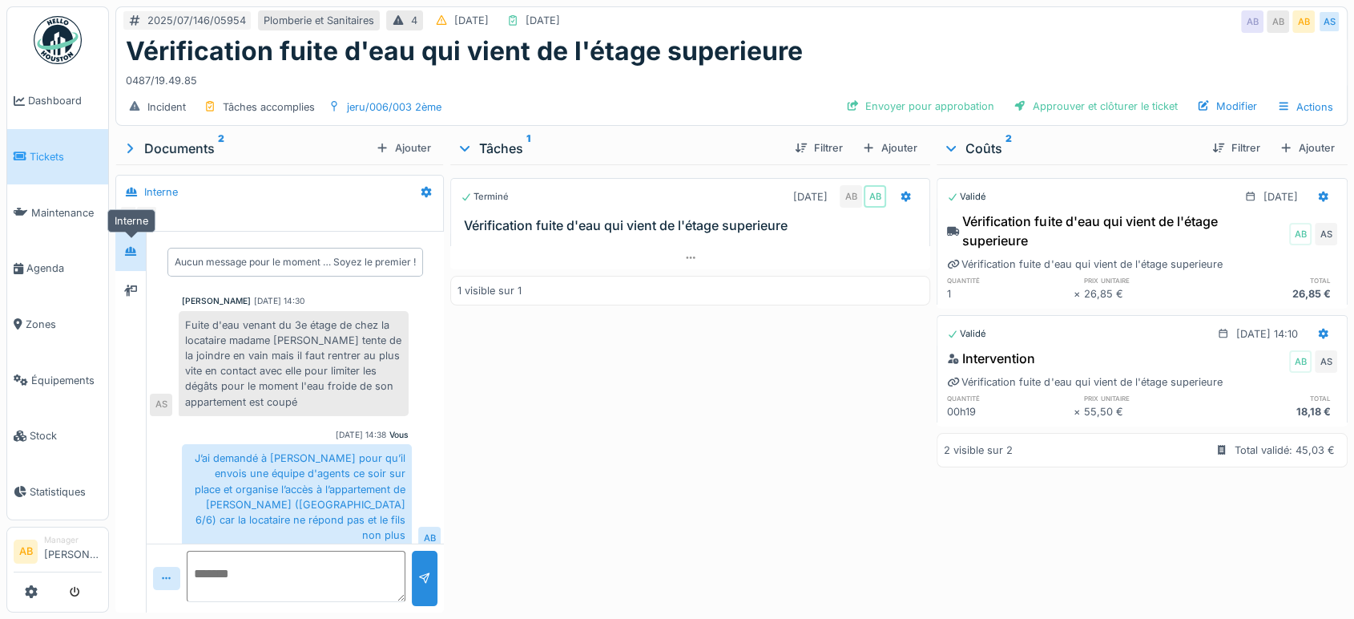
scroll to position [217, 0]
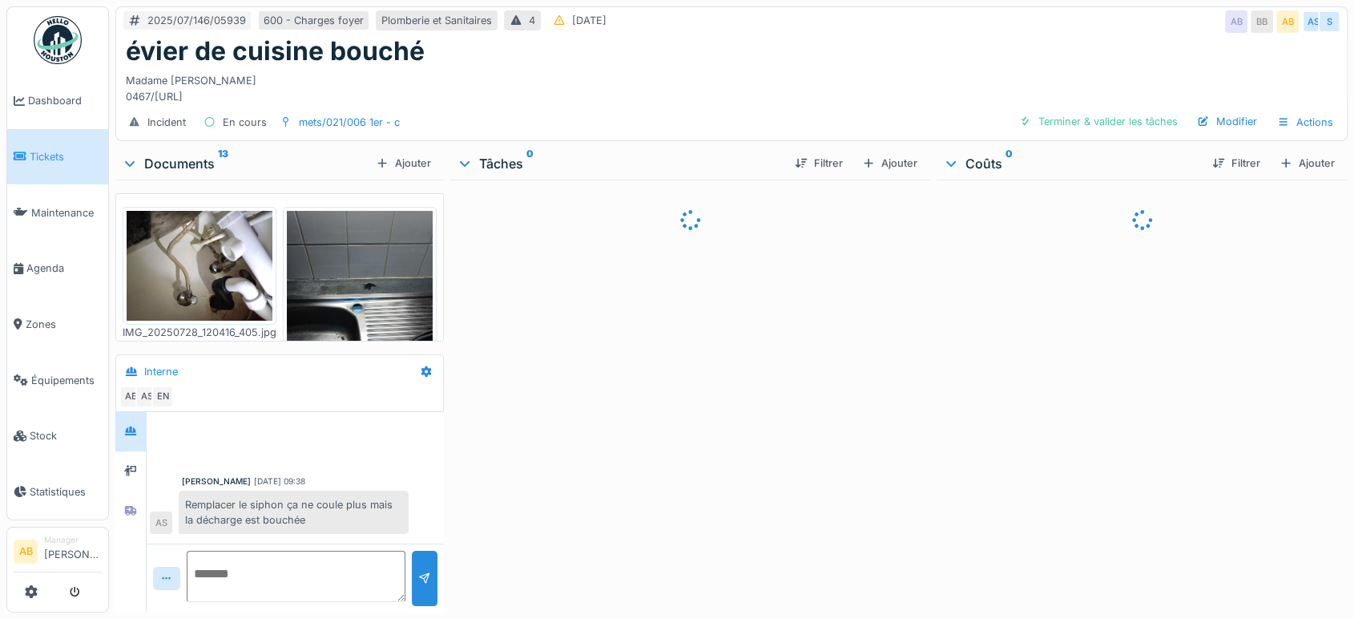
scroll to position [829, 0]
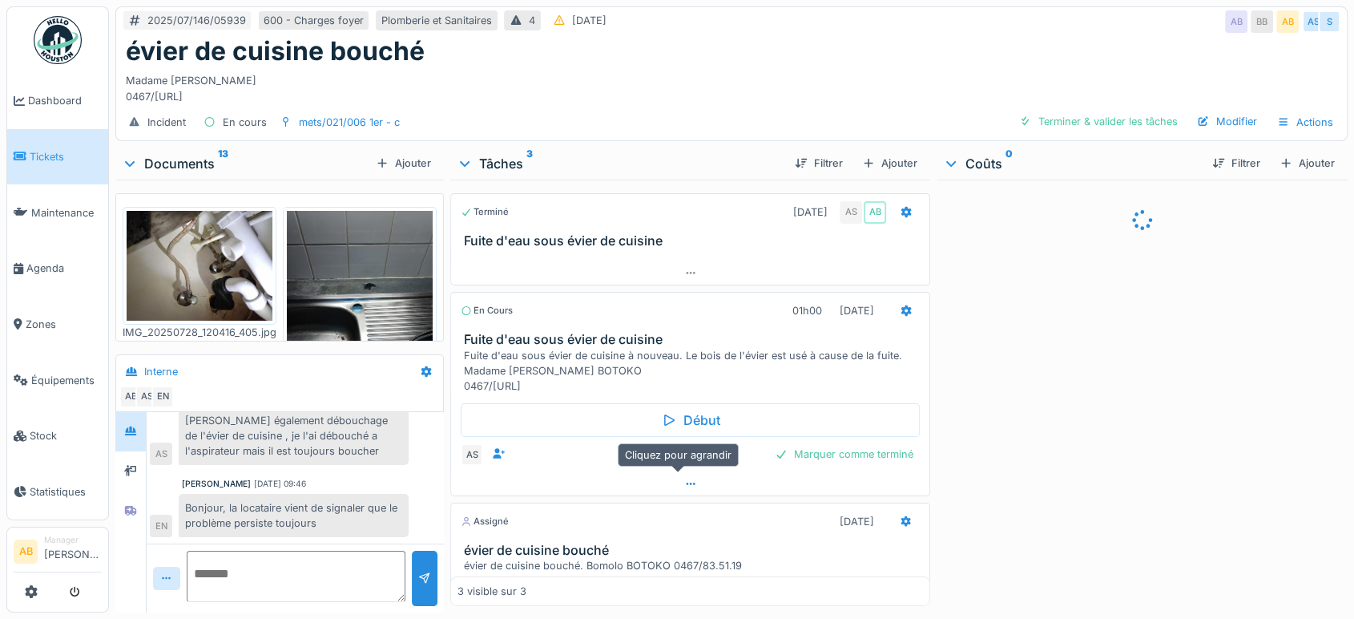
click at [655, 490] on div at bounding box center [690, 483] width 478 height 23
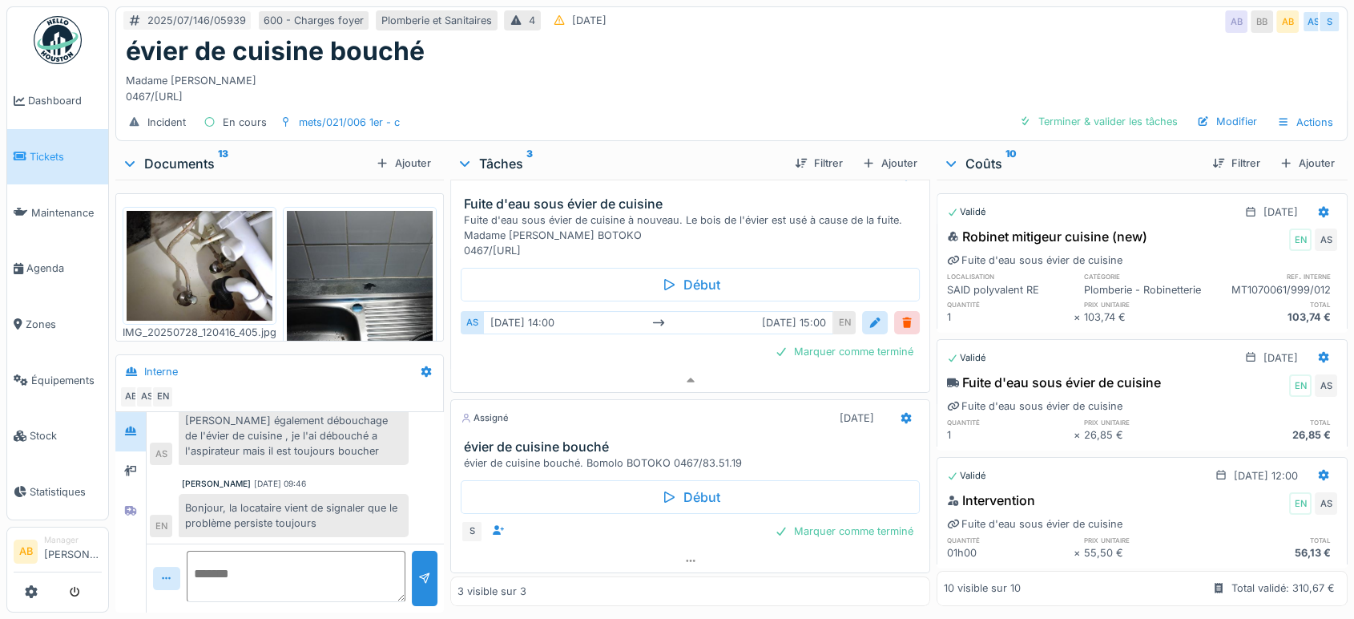
scroll to position [135, 0]
click at [583, 556] on div at bounding box center [690, 562] width 480 height 24
click at [567, 550] on div at bounding box center [690, 561] width 478 height 23
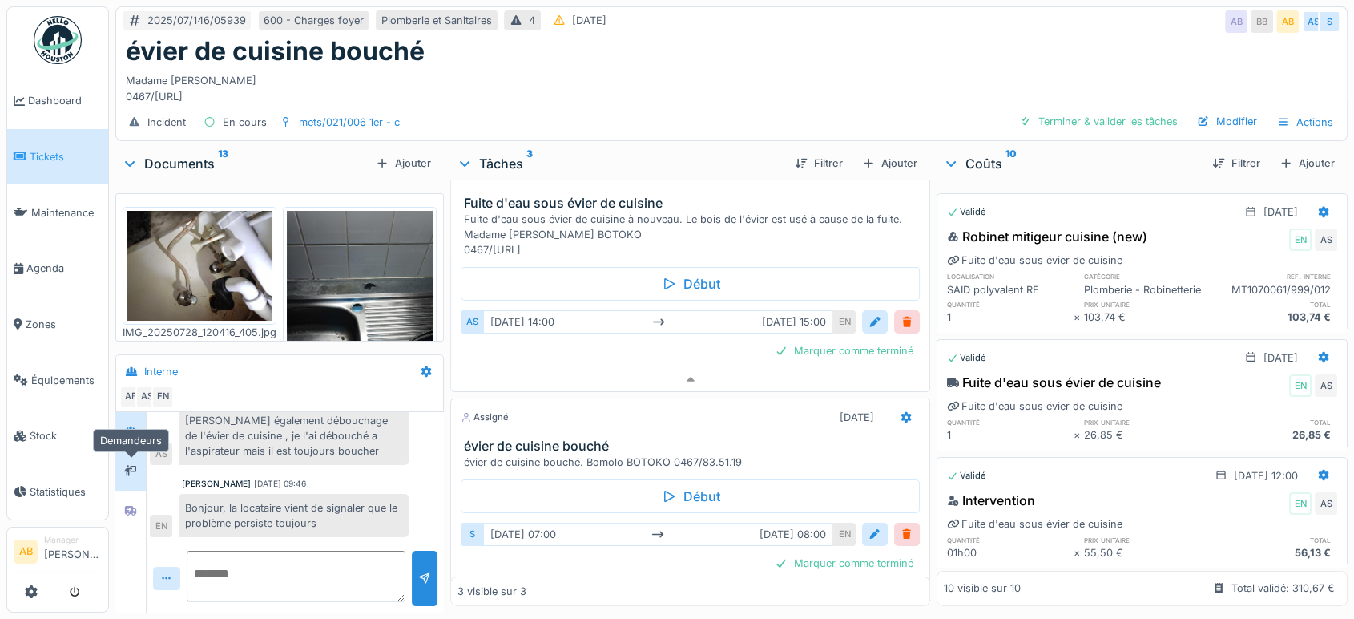
click at [138, 467] on div at bounding box center [131, 471] width 24 height 26
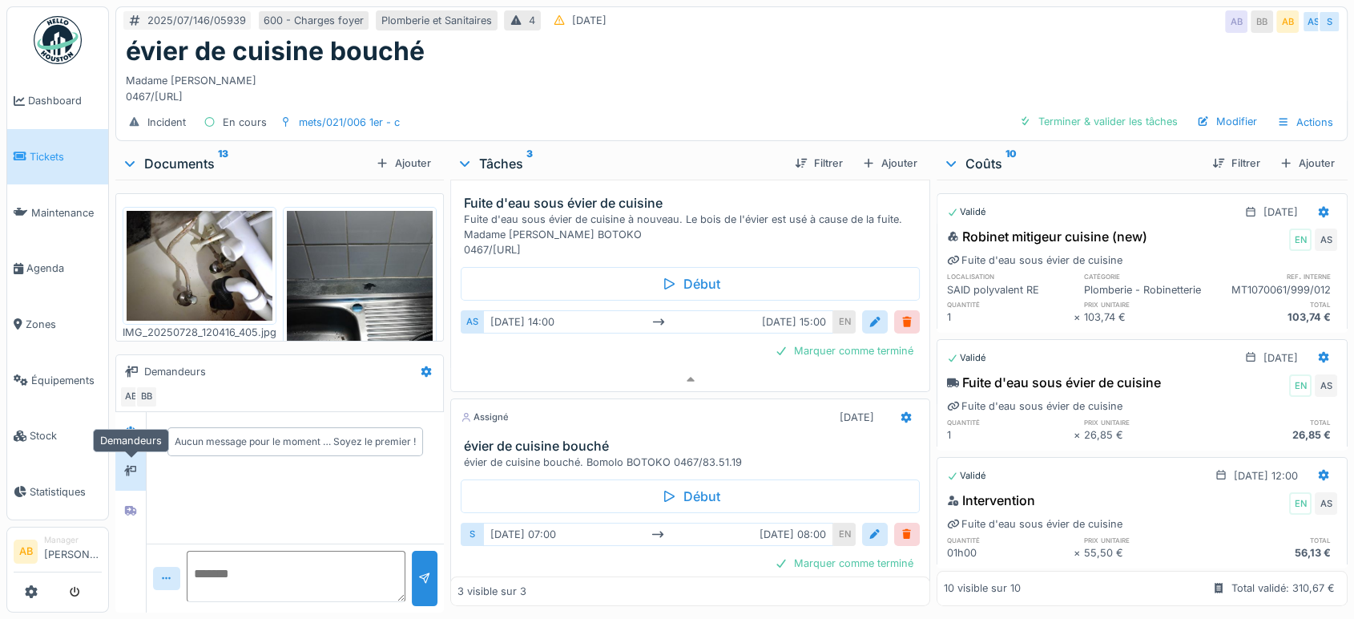
scroll to position [0, 0]
click at [128, 506] on icon at bounding box center [130, 511] width 11 height 10
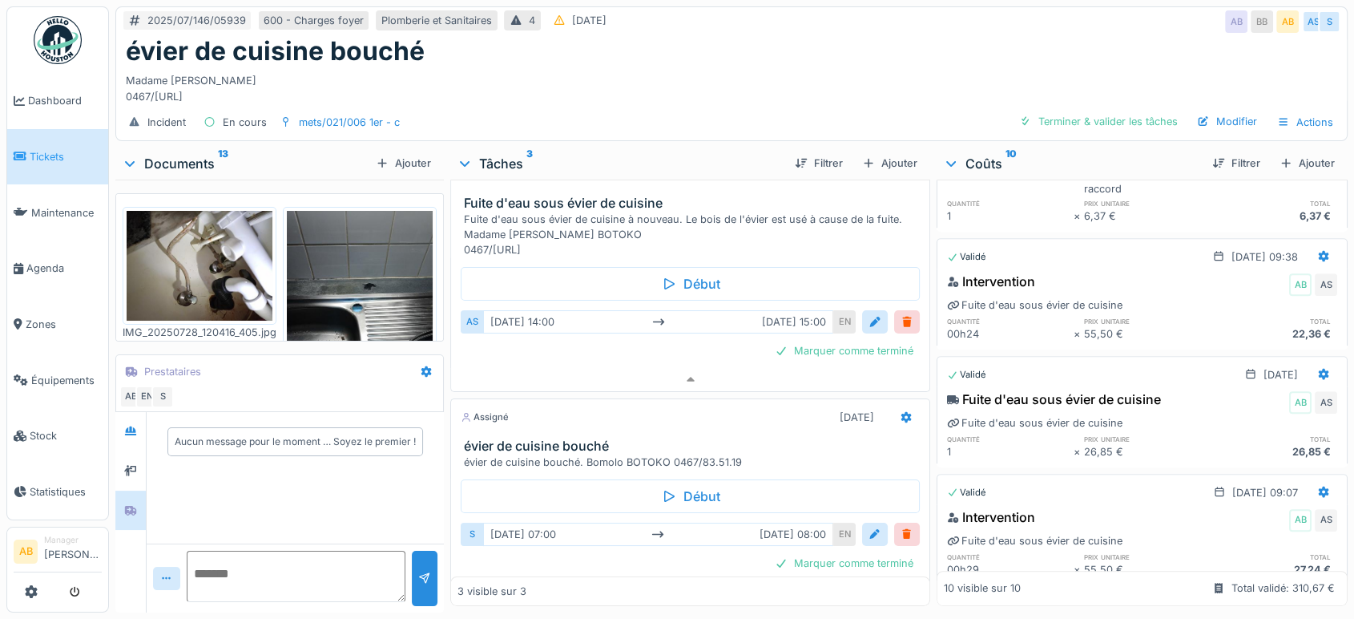
scroll to position [1022, 0]
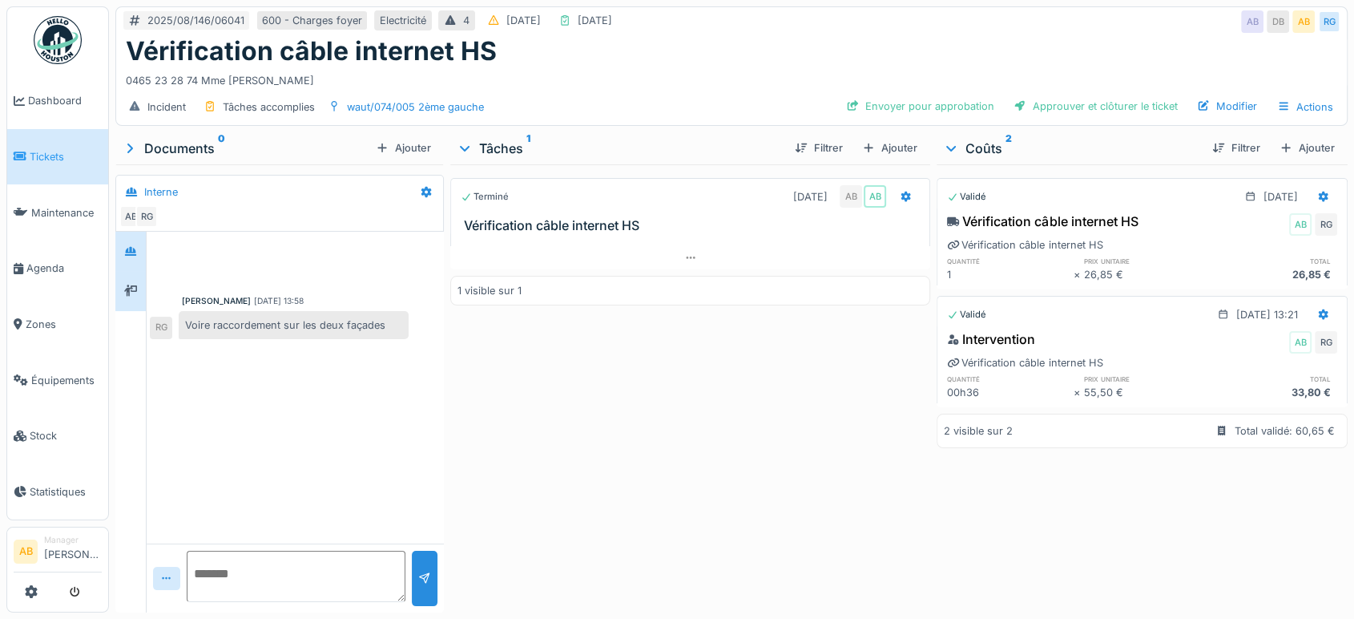
click at [136, 307] on div at bounding box center [130, 290] width 30 height 39
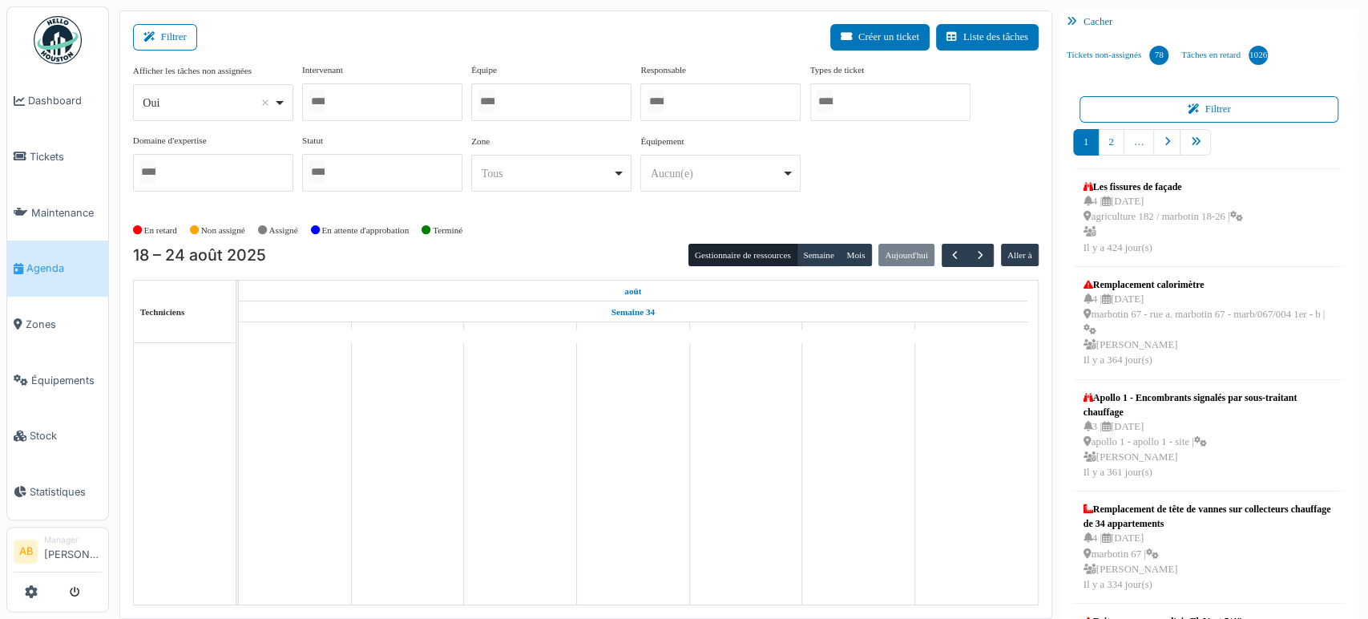
click at [211, 91] on div "Oui Remove item" at bounding box center [212, 102] width 147 height 23
select select "**"
click at [345, 105] on div at bounding box center [382, 102] width 160 height 38
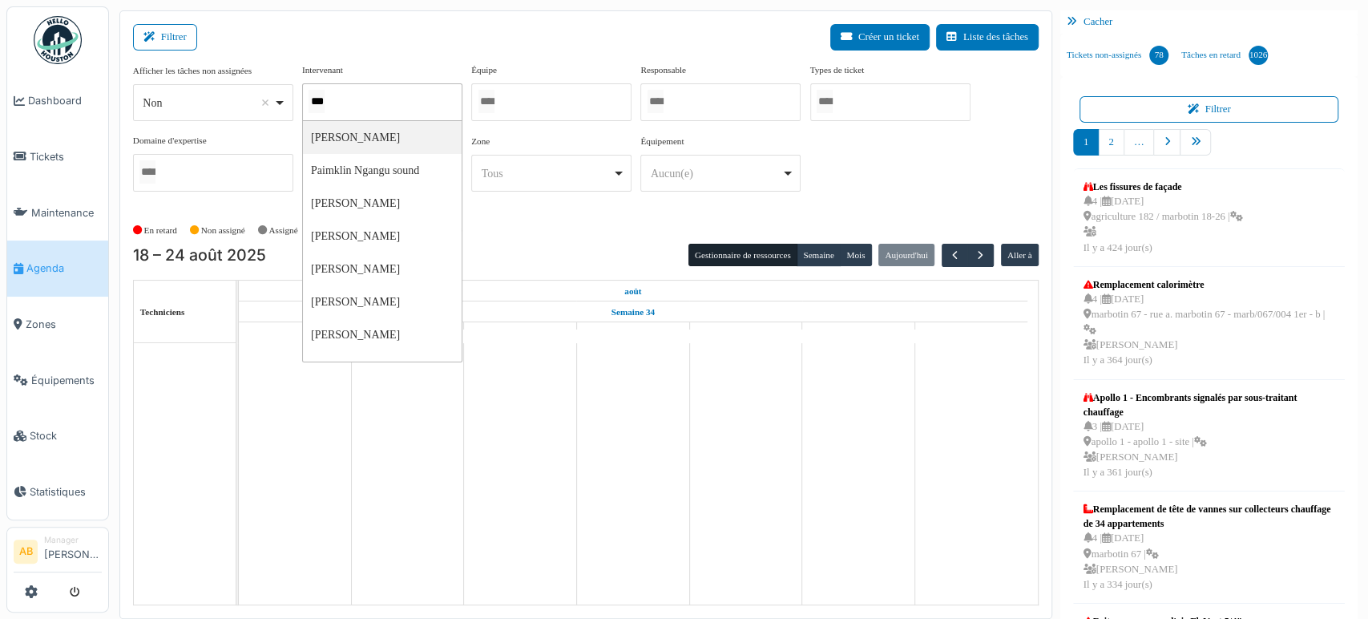
type input "****"
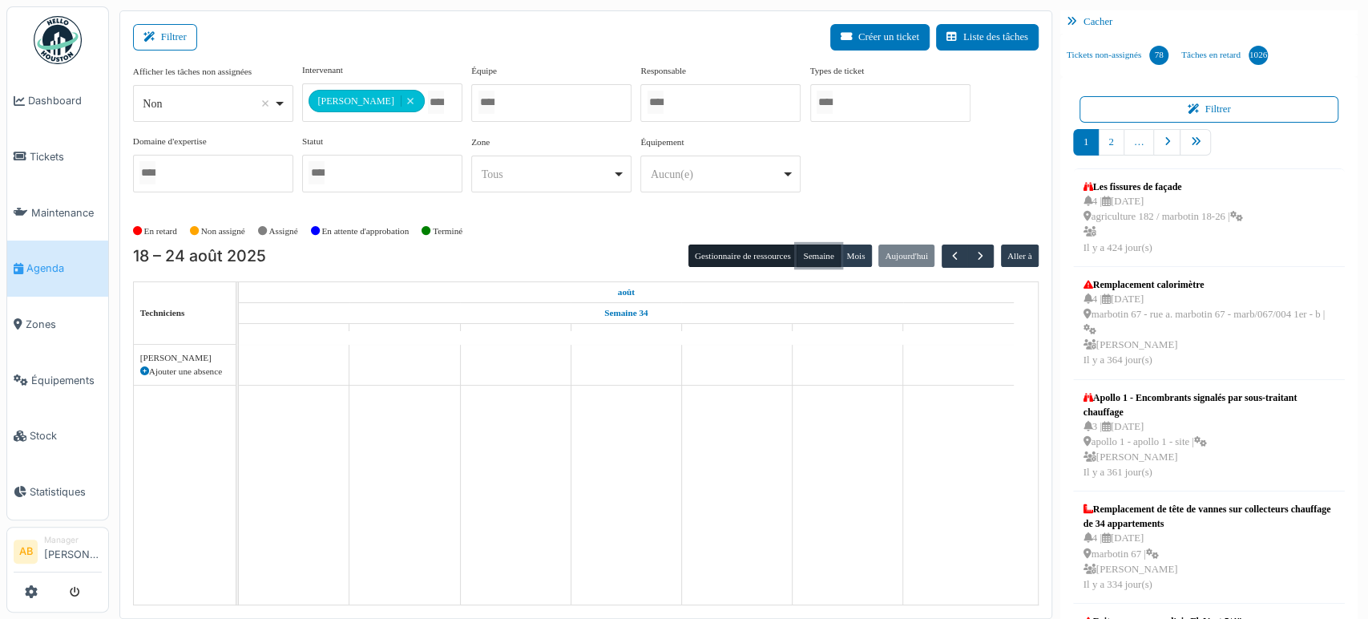
click at [797, 252] on button "Semaine" at bounding box center [818, 255] width 44 height 22
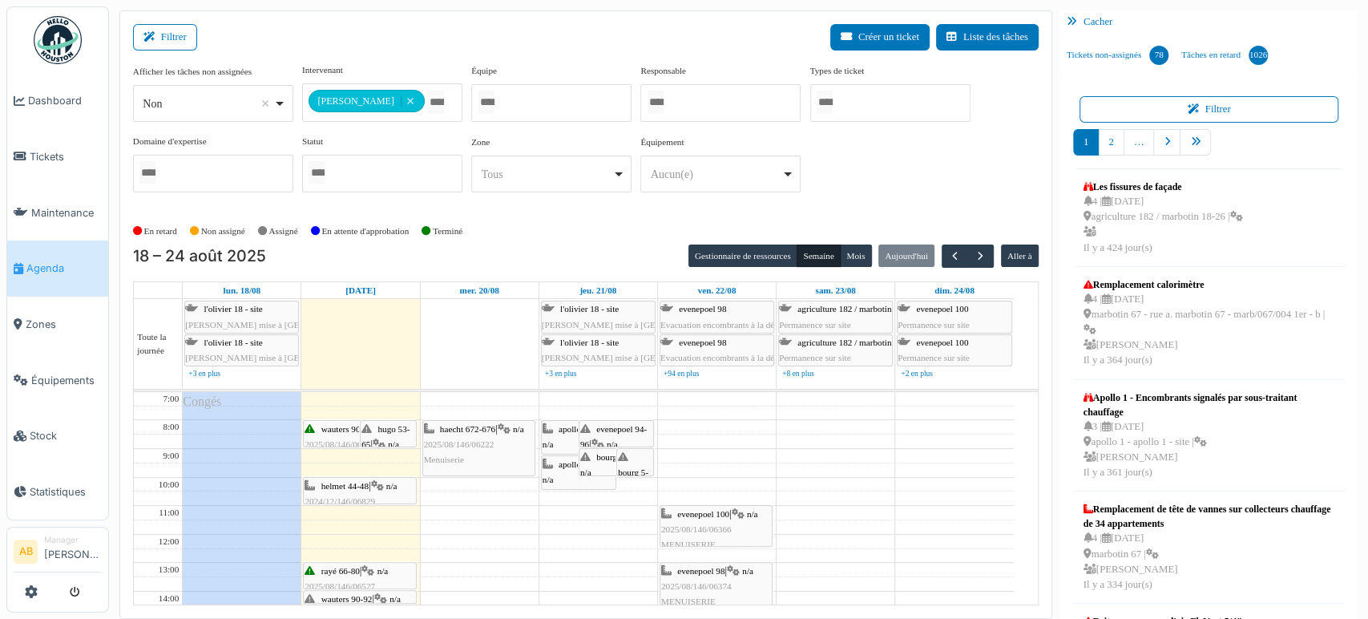
click at [168, 57] on div "Filtrer Créer un ticket Liste des tâches" at bounding box center [585, 43] width 905 height 39
click at [168, 54] on div "Filtrer Créer un ticket Liste des tâches" at bounding box center [585, 43] width 905 height 39
click at [168, 42] on button "Filtrer" at bounding box center [165, 37] width 64 height 26
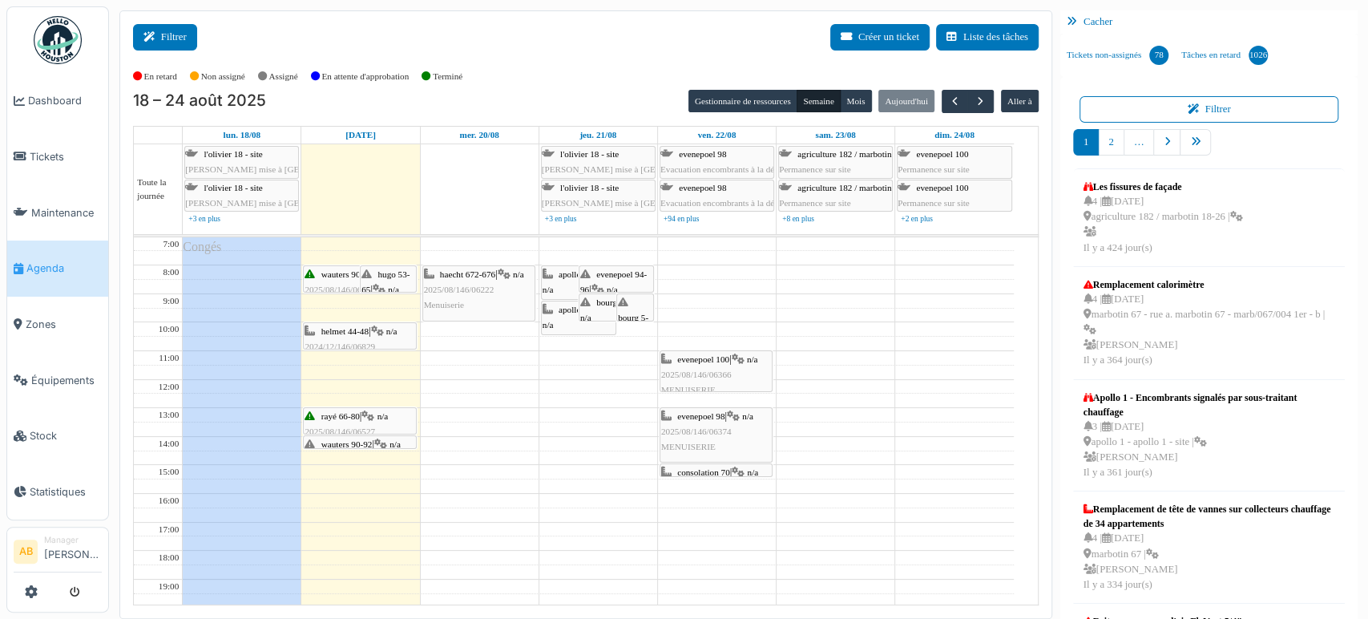
click at [155, 32] on icon at bounding box center [152, 37] width 18 height 10
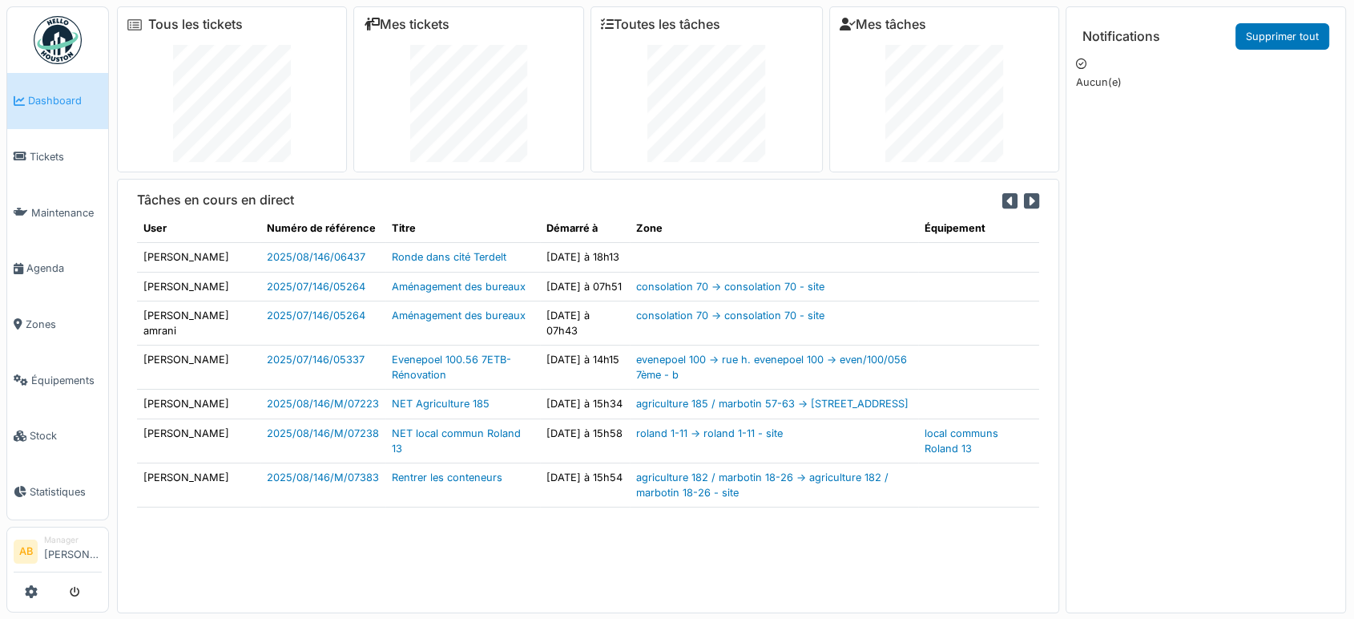
click at [66, 23] on img at bounding box center [58, 40] width 48 height 48
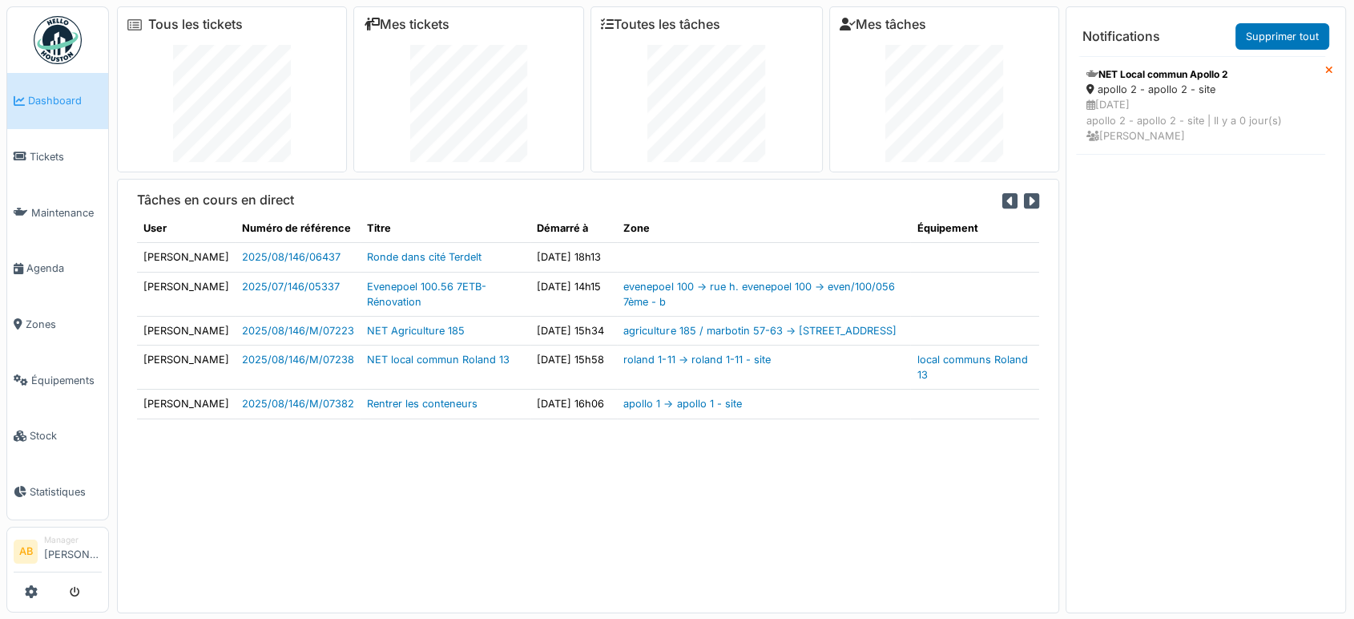
click at [361, 345] on td "NET Agriculture 185" at bounding box center [446, 330] width 170 height 29
drag, startPoint x: 720, startPoint y: 508, endPoint x: 727, endPoint y: 484, distance: 25.1
click at [727, 484] on div "Tâches en cours en direct User Numéro de référence Titre Démarré à Zone Équipem…" at bounding box center [588, 396] width 942 height 434
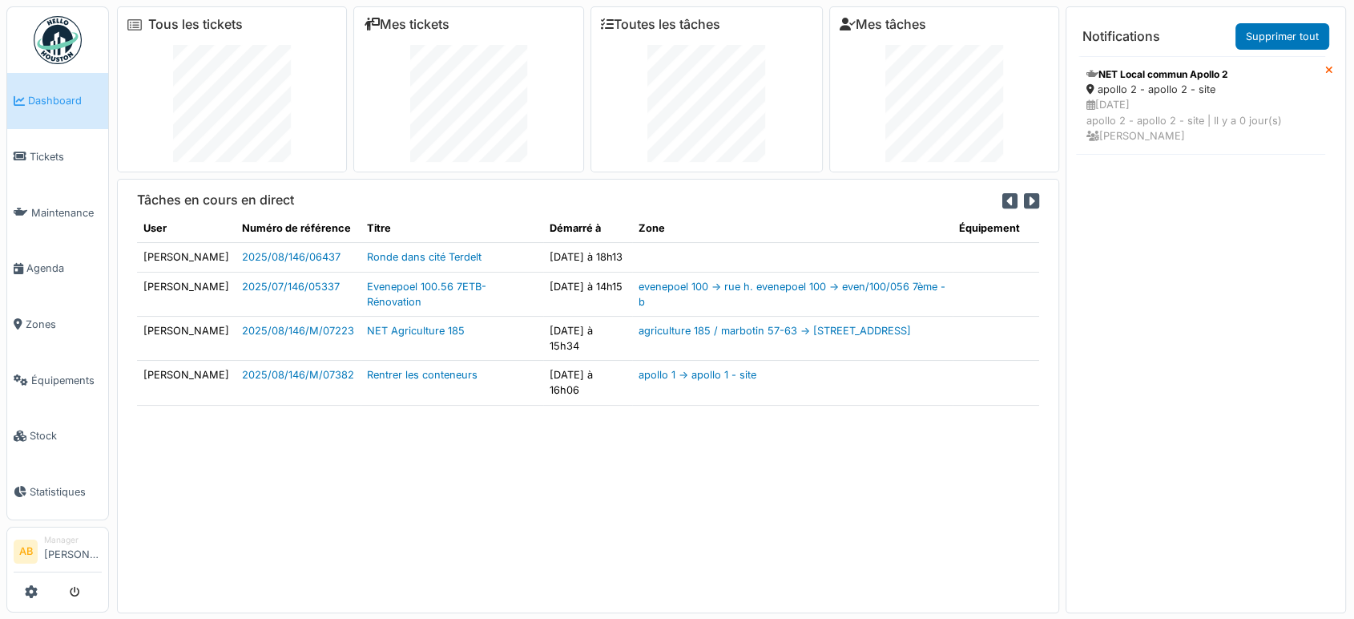
click at [66, 23] on img at bounding box center [58, 40] width 48 height 48
